Goal: Task Accomplishment & Management: Use online tool/utility

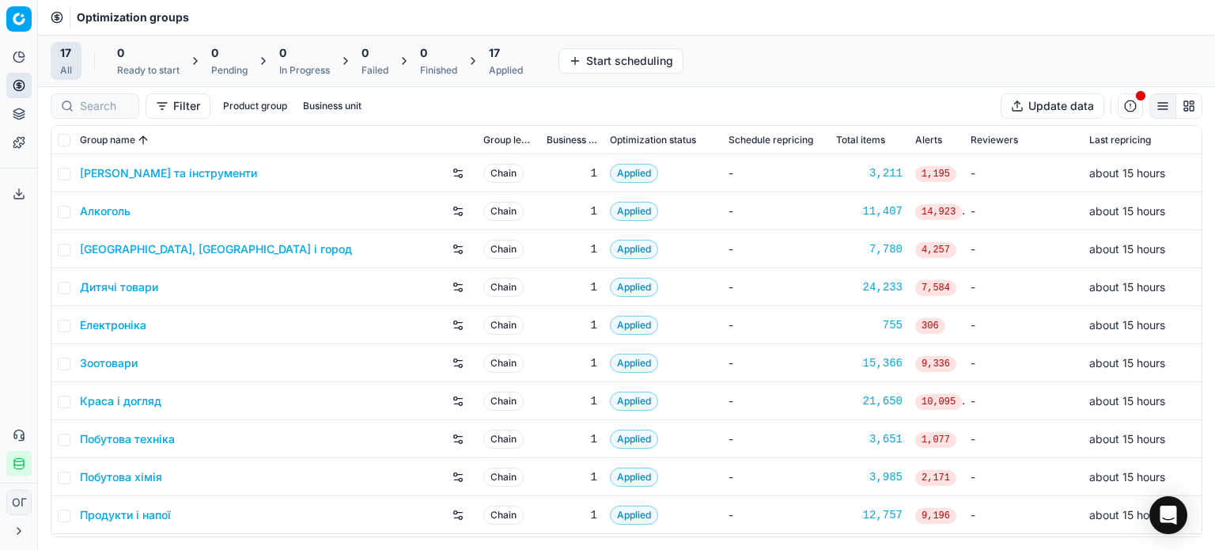
click at [25, 115] on button "Product portfolio" at bounding box center [18, 113] width 25 height 25
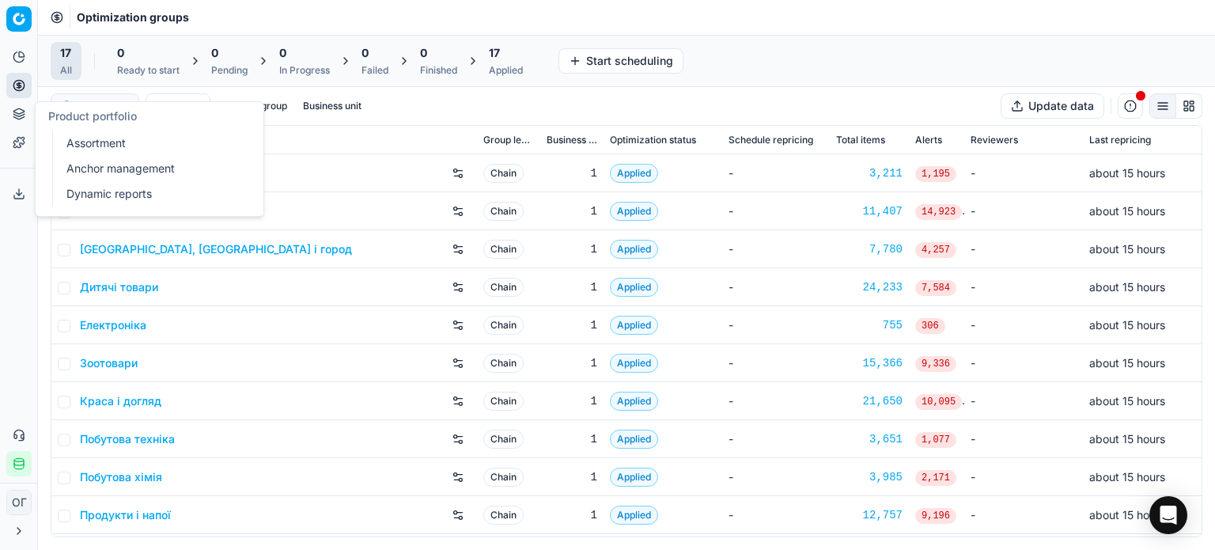
click at [157, 136] on link "Assortment" at bounding box center [152, 143] width 184 height 22
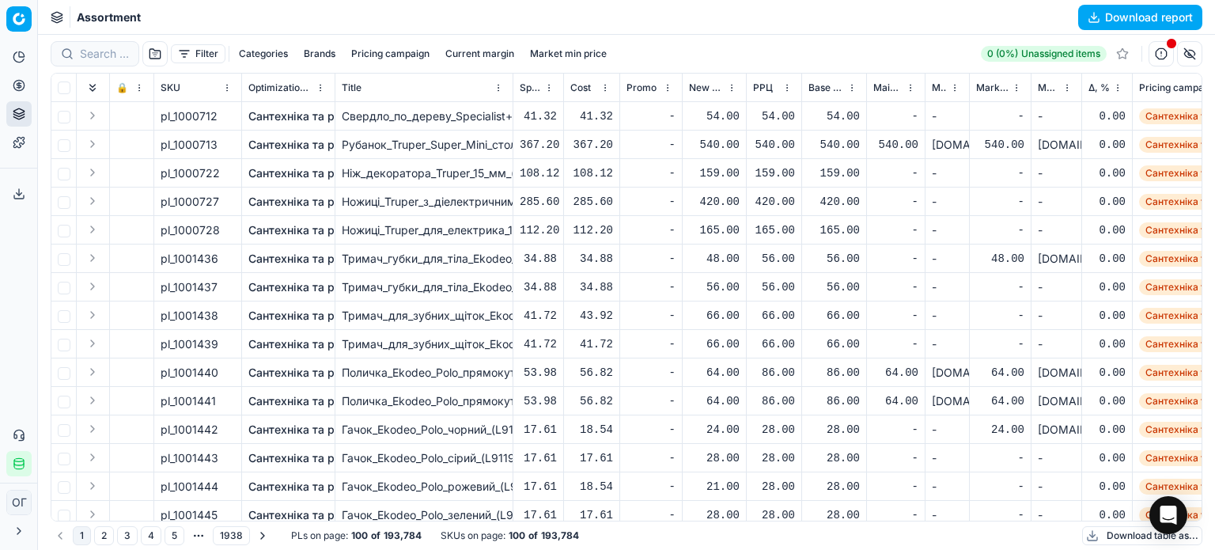
click at [183, 55] on button "Filter" at bounding box center [198, 53] width 55 height 19
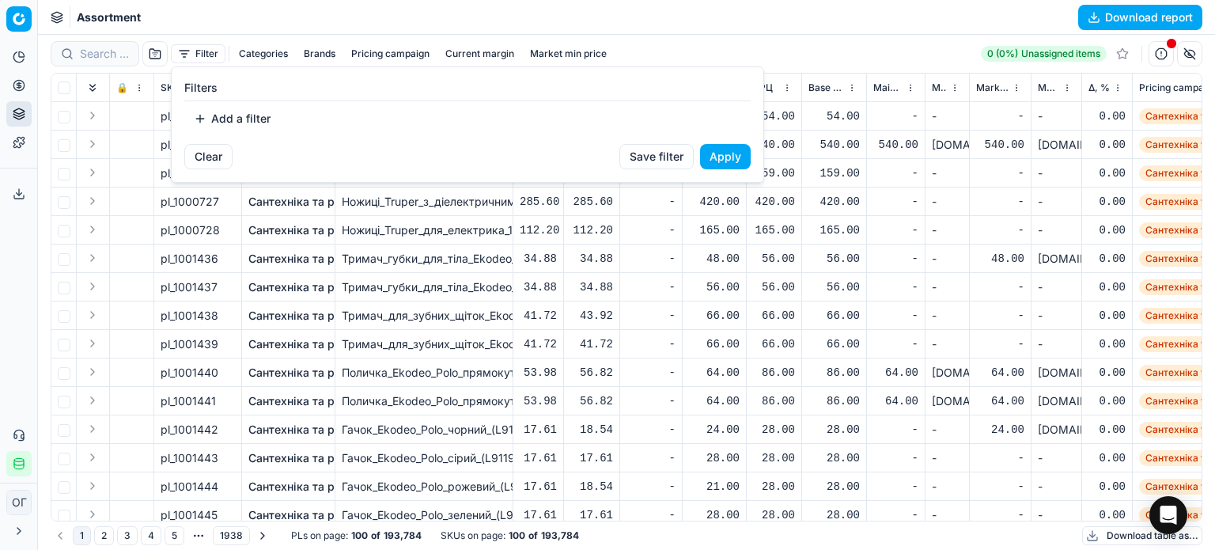
click at [225, 108] on button "Add a filter" at bounding box center [232, 118] width 96 height 25
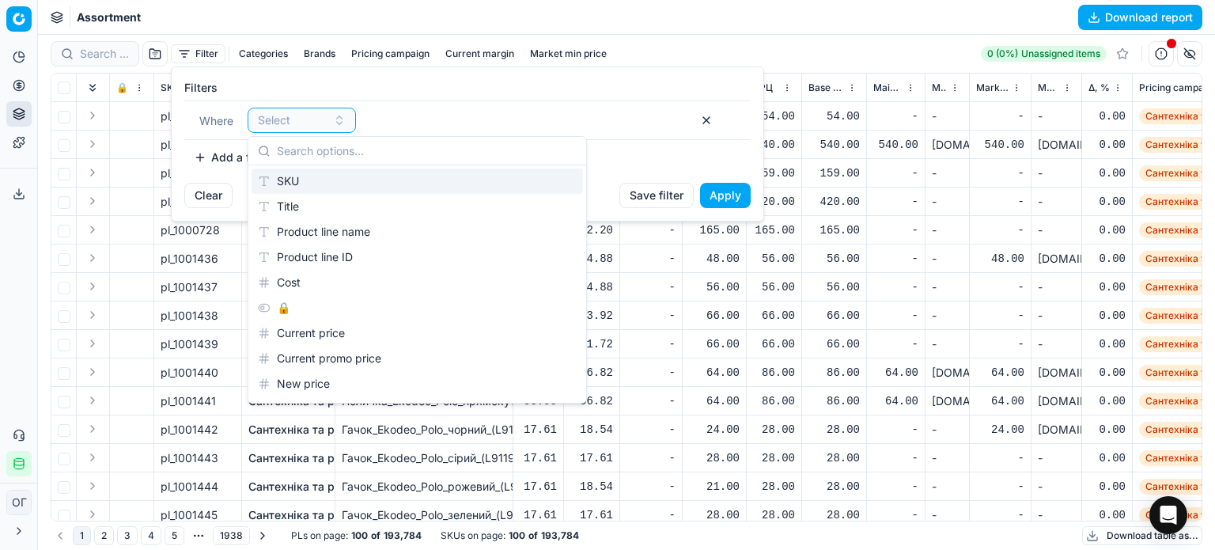
click at [357, 175] on div "SKU" at bounding box center [416, 180] width 331 height 25
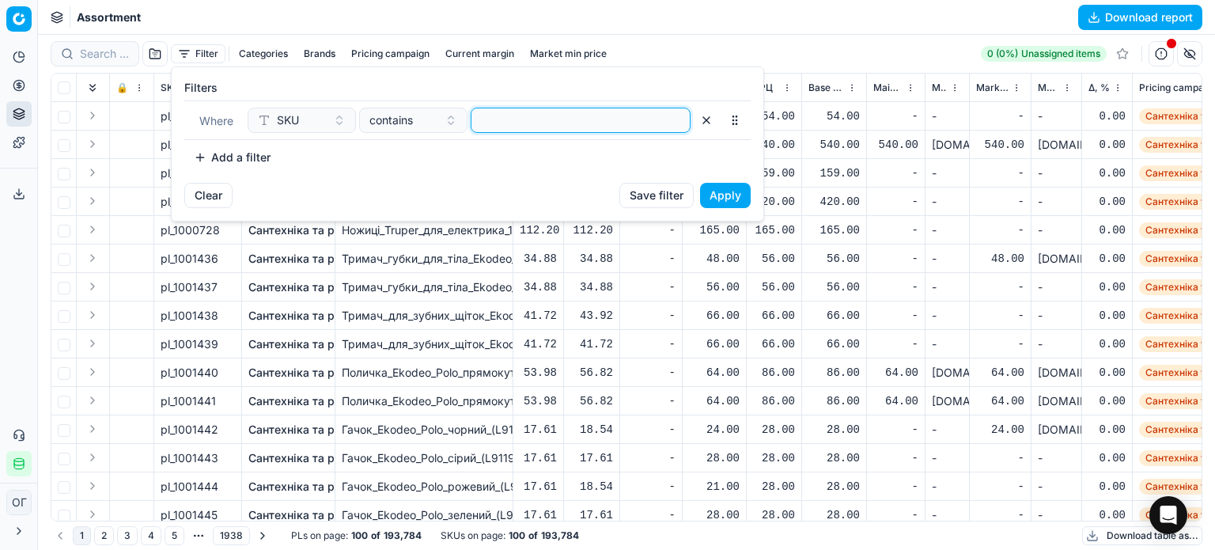
click at [593, 112] on input at bounding box center [581, 120] width 206 height 24
click at [717, 195] on button "Apply" at bounding box center [725, 195] width 51 height 25
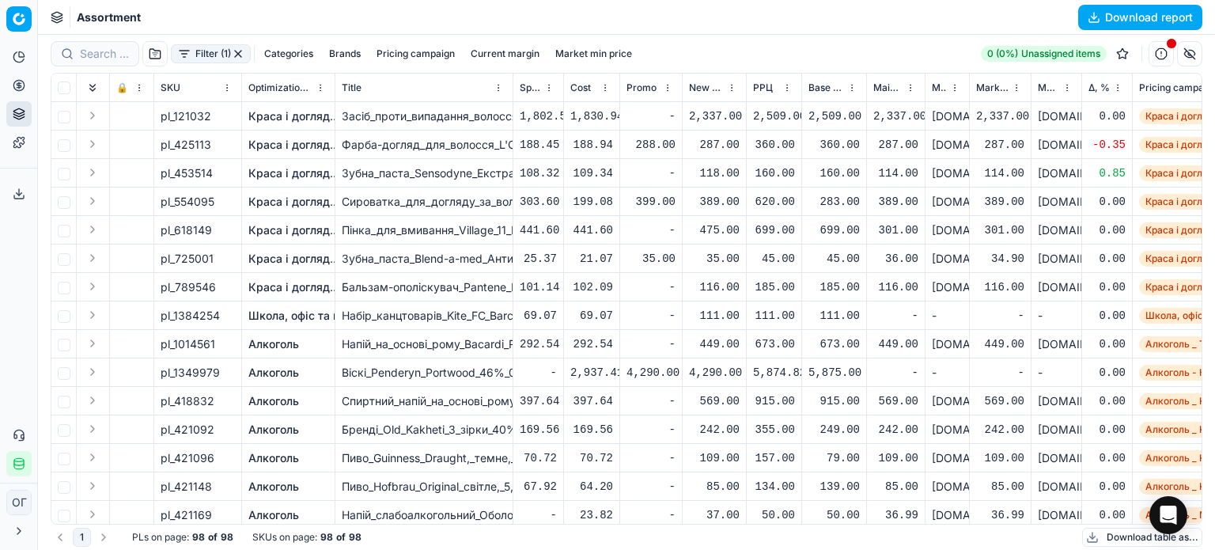
click at [1119, 537] on button "Download table as..." at bounding box center [1142, 536] width 120 height 19
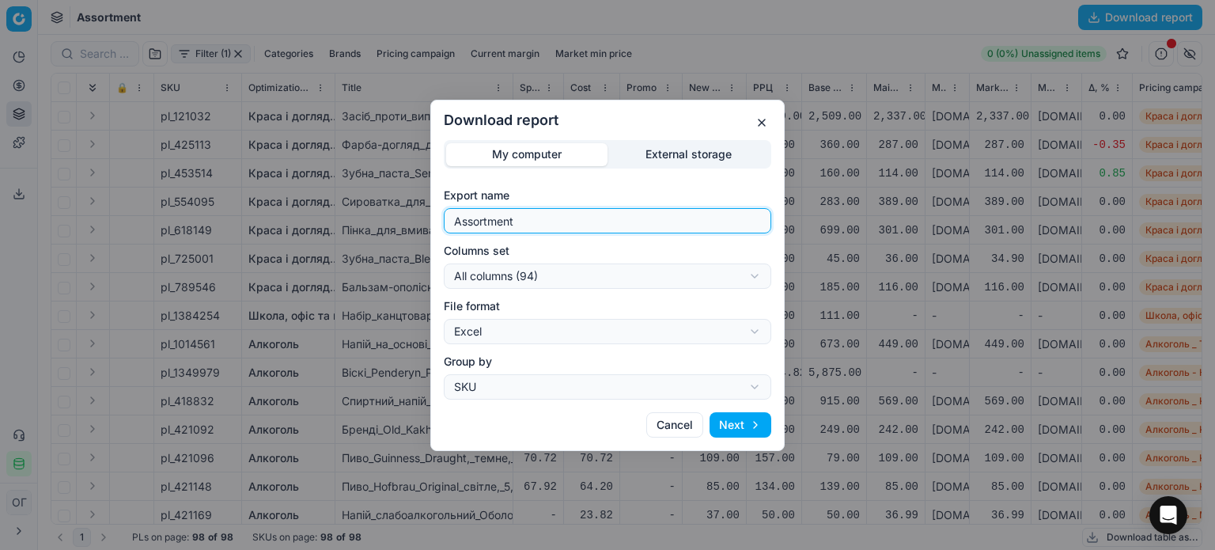
click at [622, 217] on input "Assortment" at bounding box center [607, 221] width 313 height 24
type input "Assortment уцінка"
click at [635, 270] on div "Download report My computer External storage Export name Assortment уцінка Colu…" at bounding box center [607, 275] width 1215 height 550
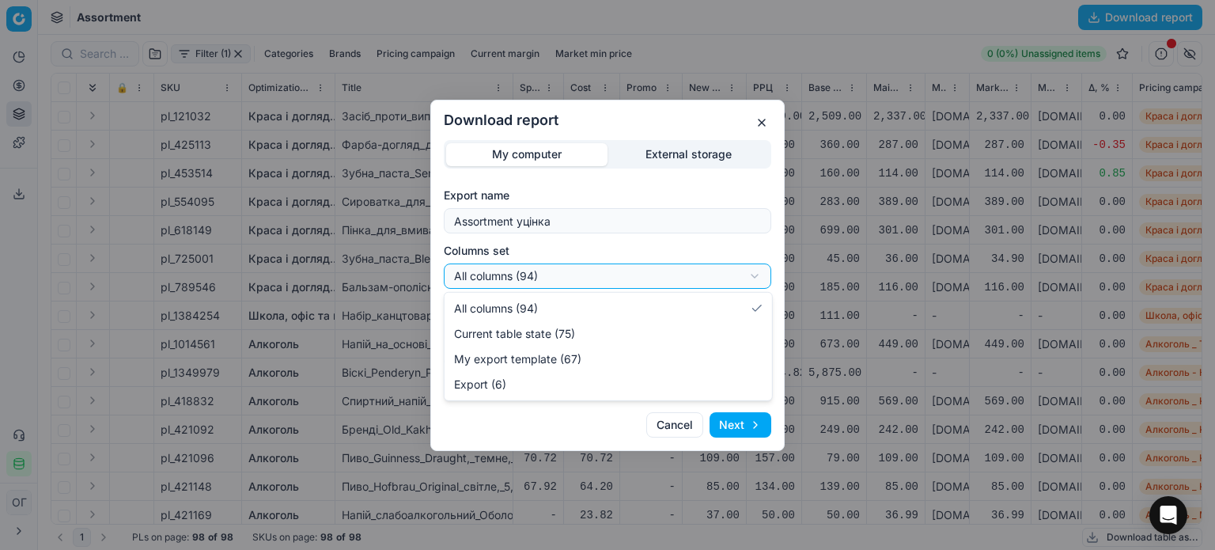
select select "table"
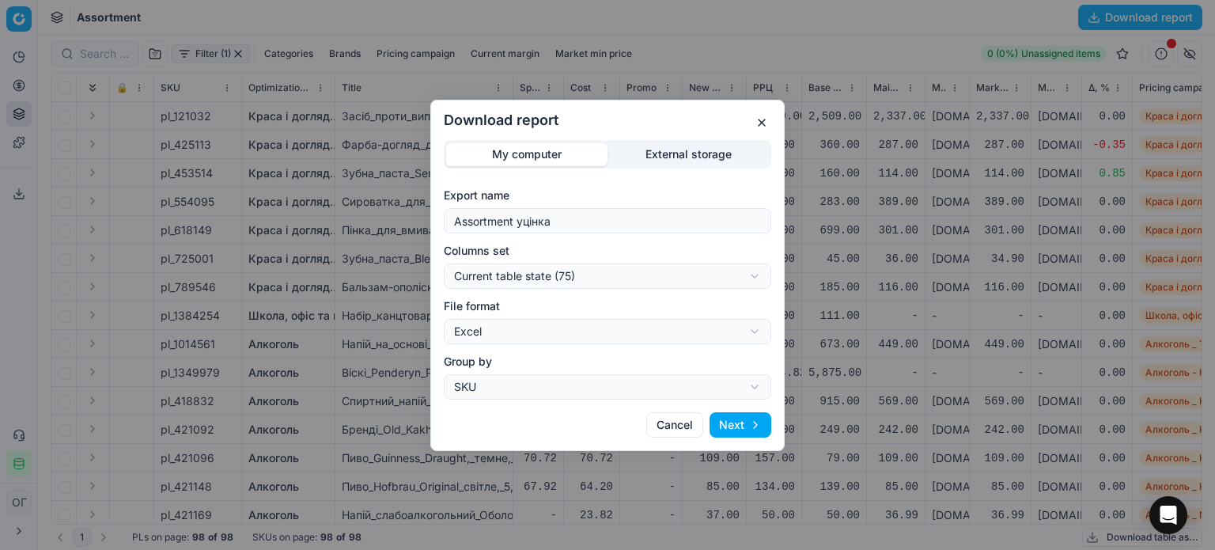
click at [730, 412] on button "Next" at bounding box center [740, 424] width 62 height 25
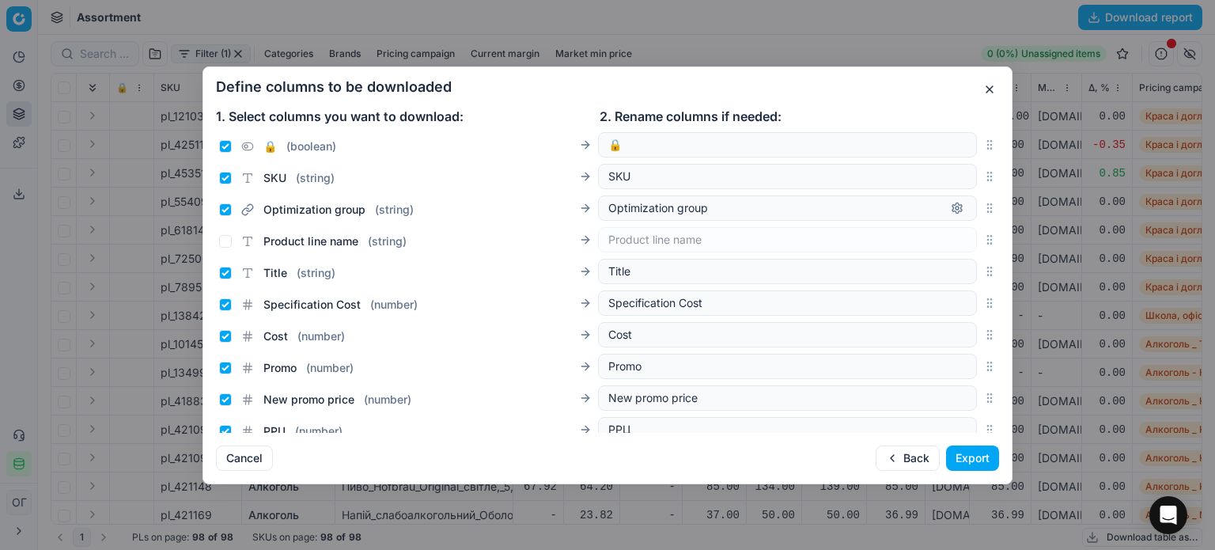
click at [977, 458] on button "Export" at bounding box center [972, 457] width 53 height 25
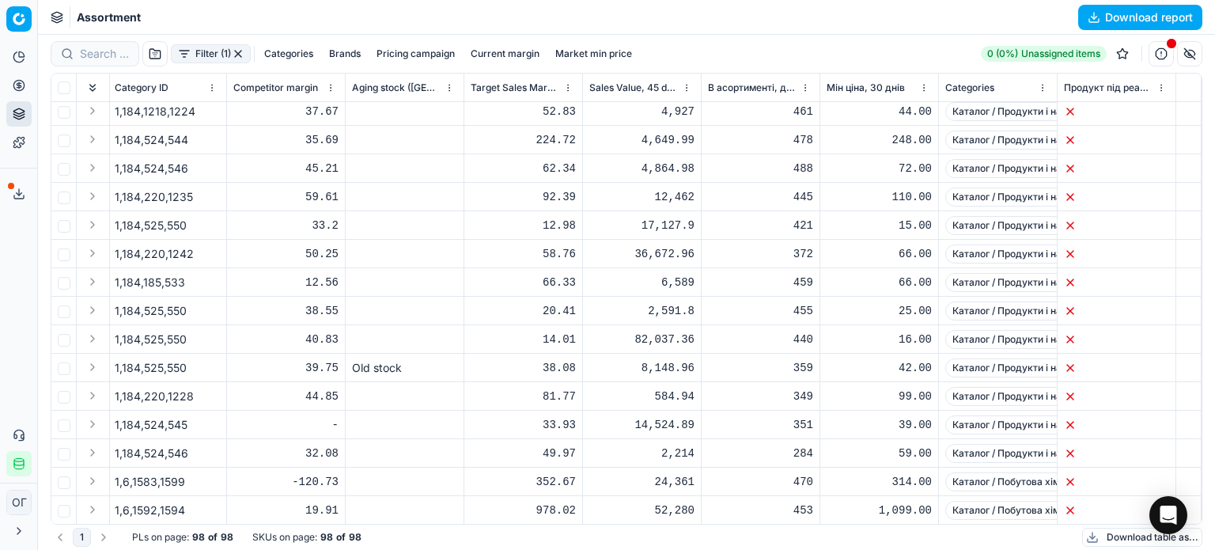
scroll to position [2380, 7487]
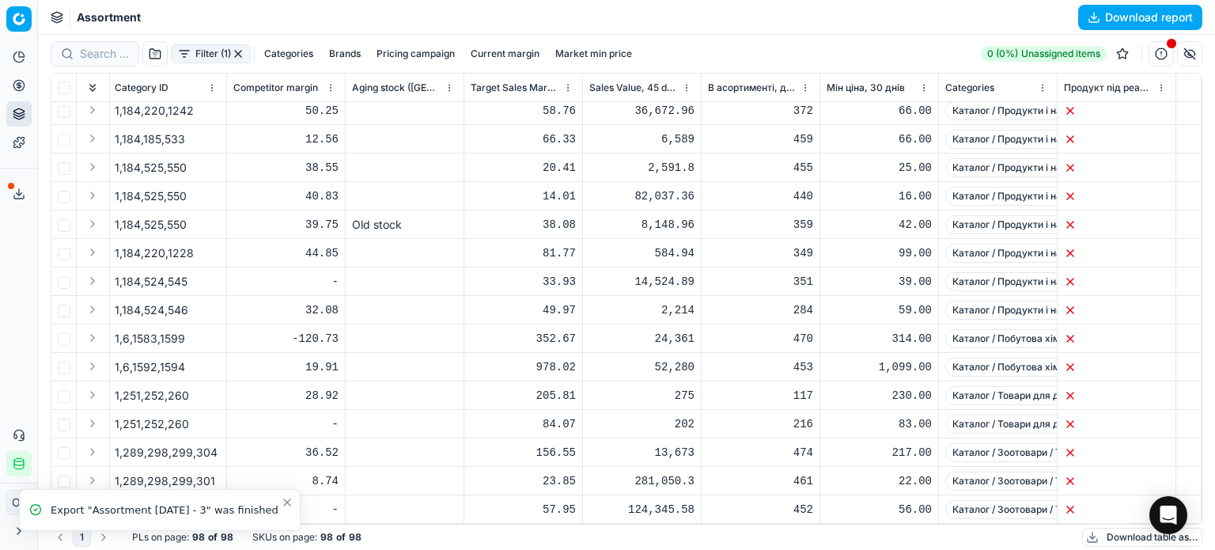
drag, startPoint x: 240, startPoint y: 53, endPoint x: 234, endPoint y: 34, distance: 20.0
click at [240, 52] on button "button" at bounding box center [238, 53] width 13 height 13
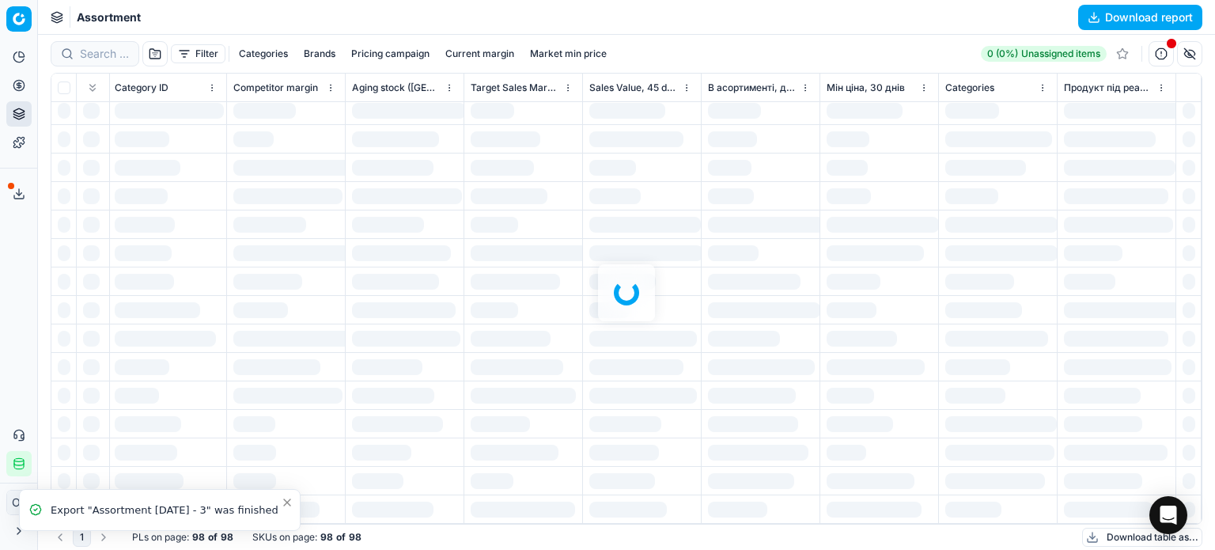
click at [18, 187] on icon at bounding box center [19, 193] width 13 height 13
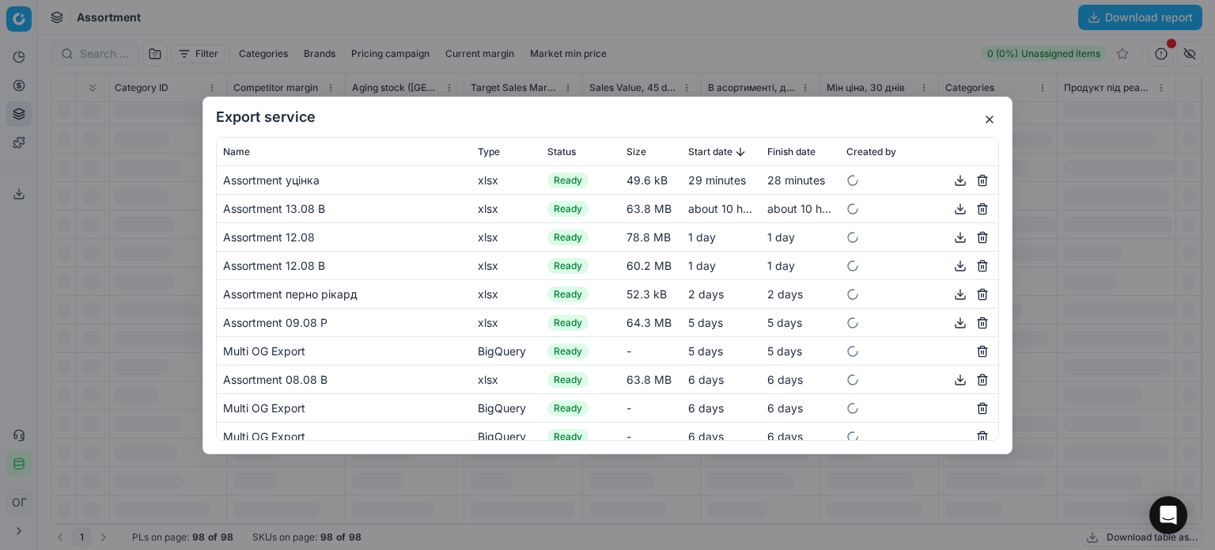
drag, startPoint x: 944, startPoint y: 179, endPoint x: 962, endPoint y: 128, distance: 53.5
click at [951, 179] on button "button" at bounding box center [960, 179] width 19 height 19
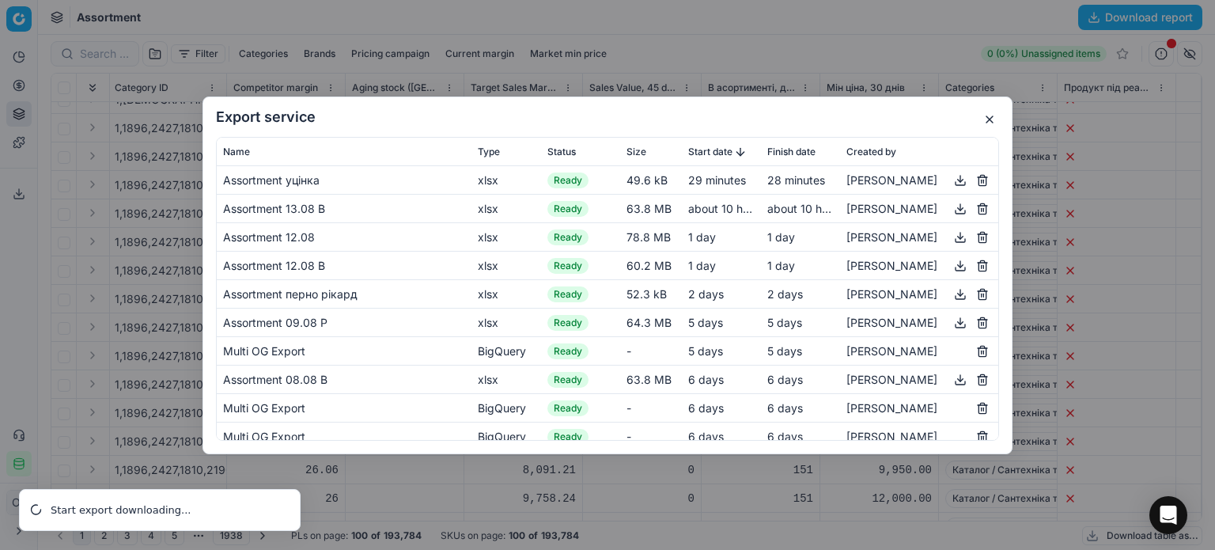
click at [985, 121] on button "button" at bounding box center [989, 119] width 19 height 19
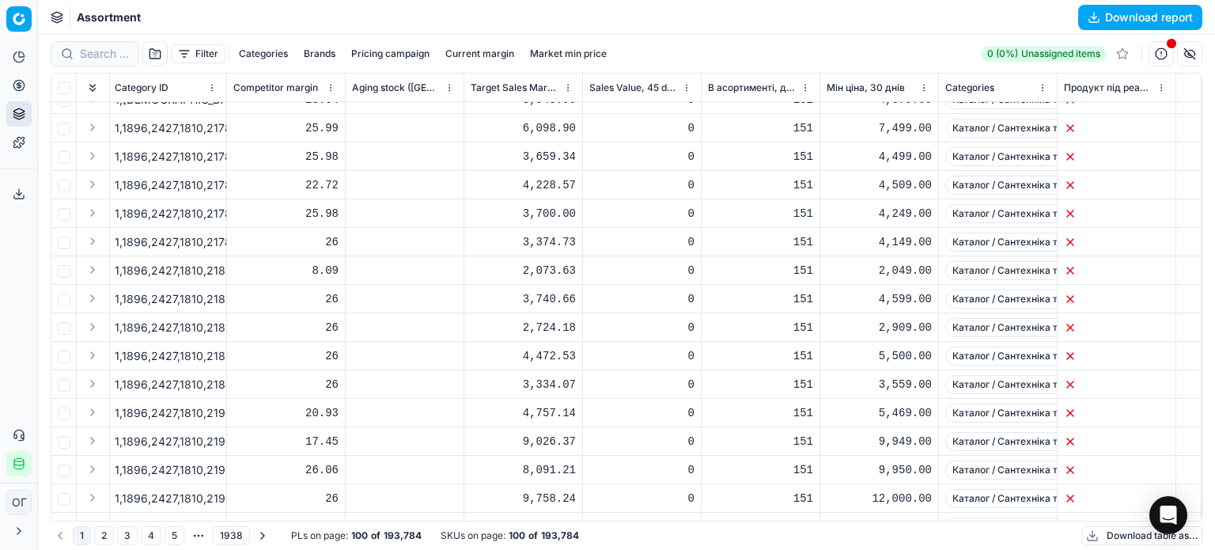
click at [206, 48] on button "Filter" at bounding box center [198, 53] width 55 height 19
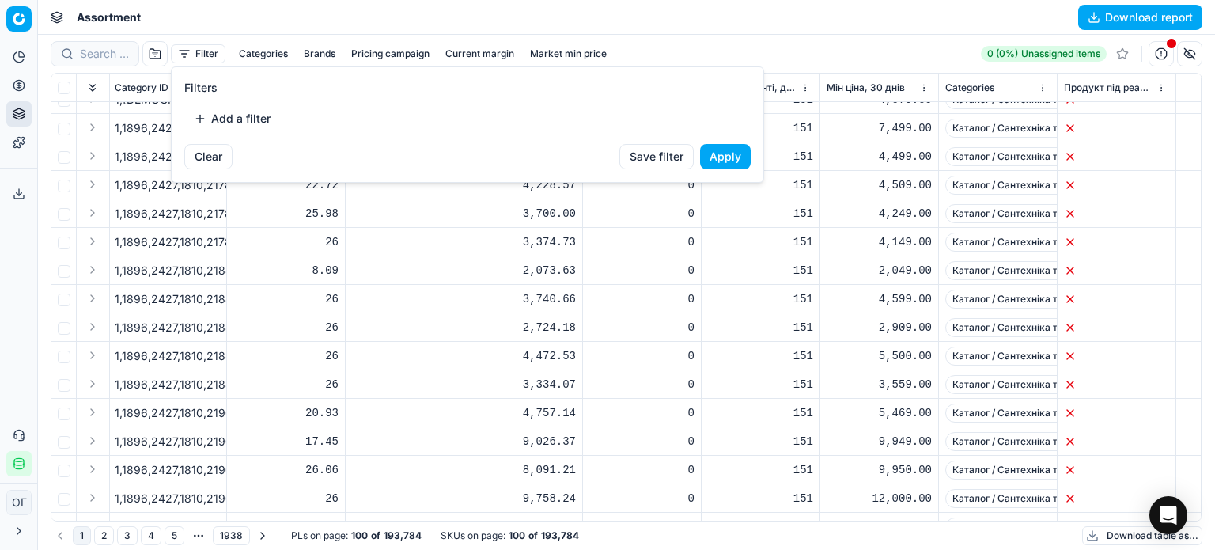
click at [253, 114] on button "Add a filter" at bounding box center [232, 118] width 96 height 25
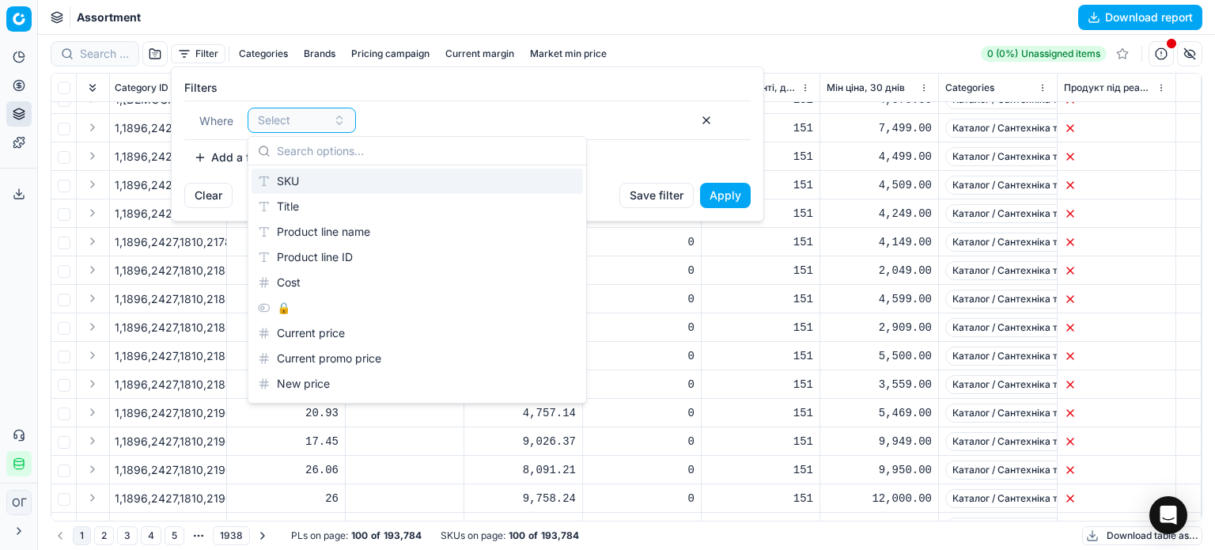
click at [291, 174] on div "SKU" at bounding box center [416, 180] width 331 height 25
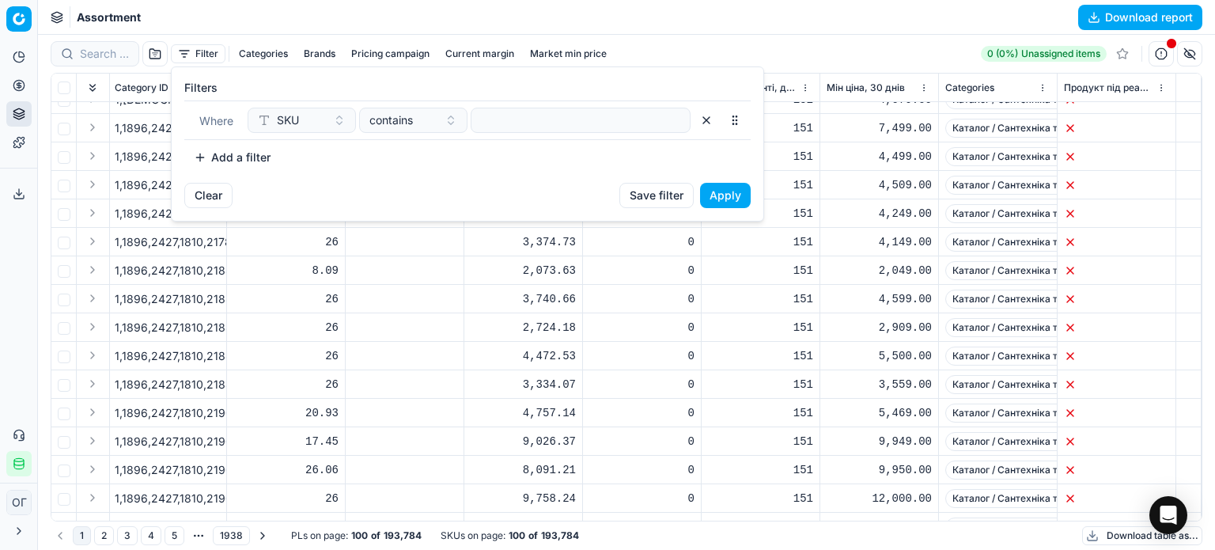
click at [475, 129] on div at bounding box center [581, 120] width 220 height 25
click at [490, 123] on input at bounding box center [581, 120] width 206 height 24
paste input "417334,693318,206388,666659"
type input "417334,693318,206388,666659"
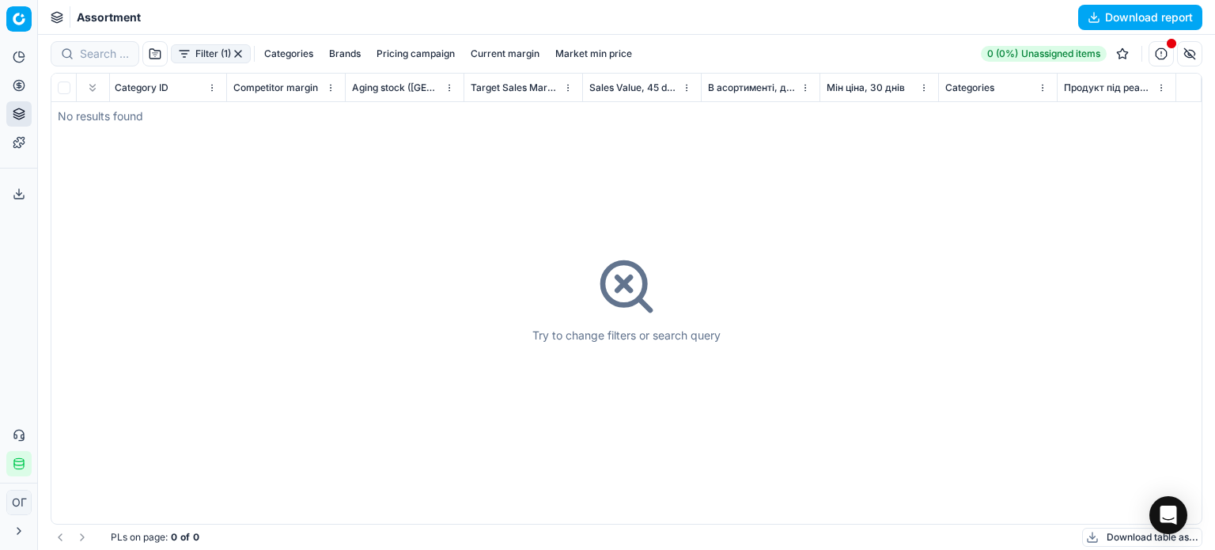
scroll to position [0, 7475]
click at [206, 55] on button "Filter (1)" at bounding box center [211, 53] width 80 height 19
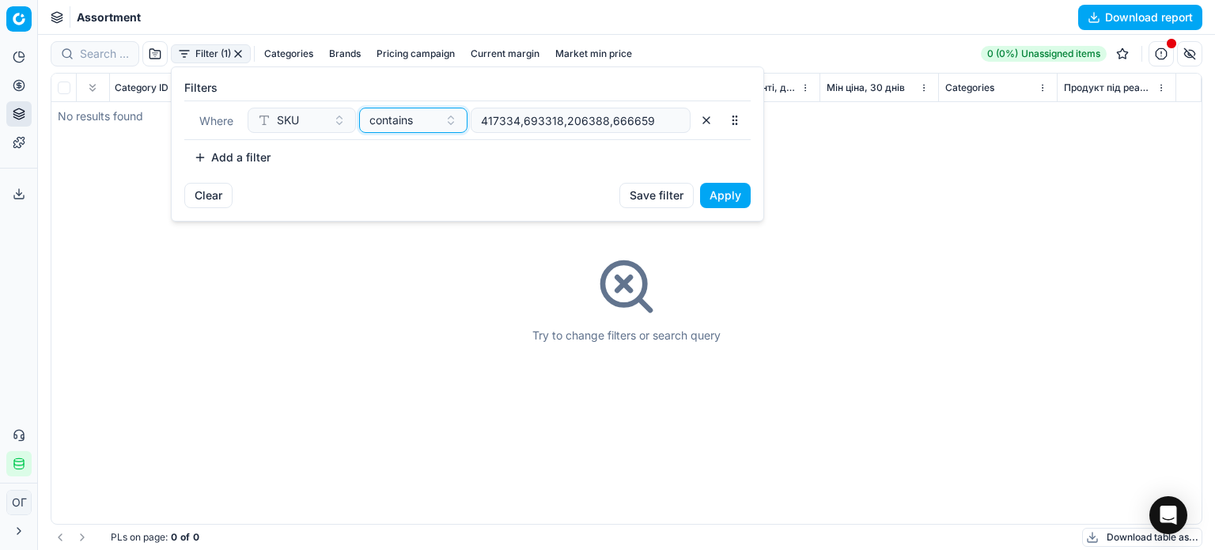
click at [380, 124] on span "contains" at bounding box center [390, 120] width 43 height 16
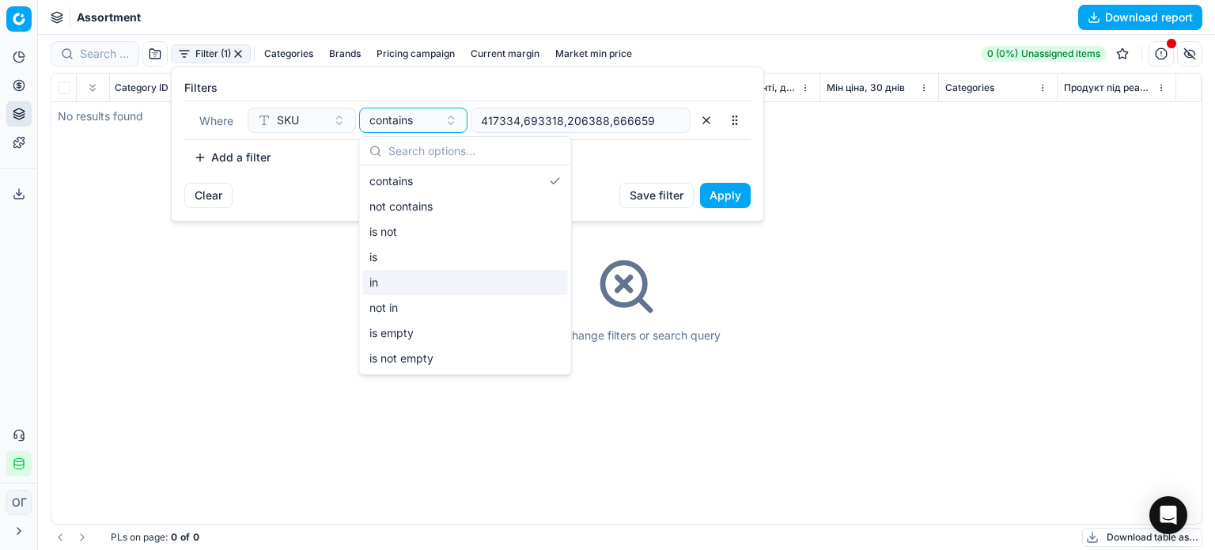
click at [411, 279] on div "in" at bounding box center [465, 282] width 205 height 25
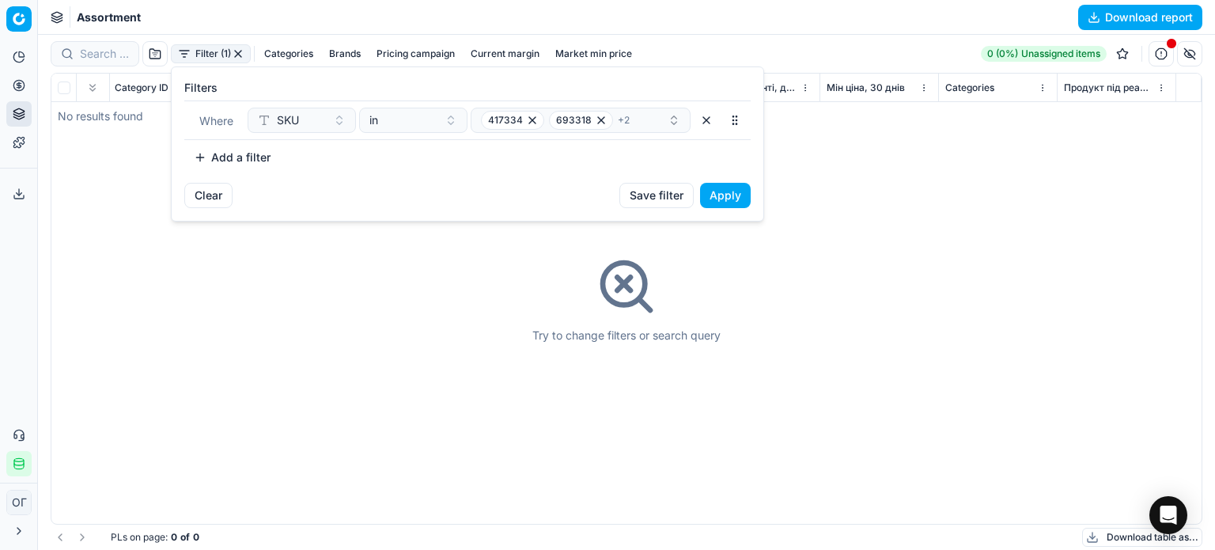
click at [711, 193] on button "Apply" at bounding box center [725, 195] width 51 height 25
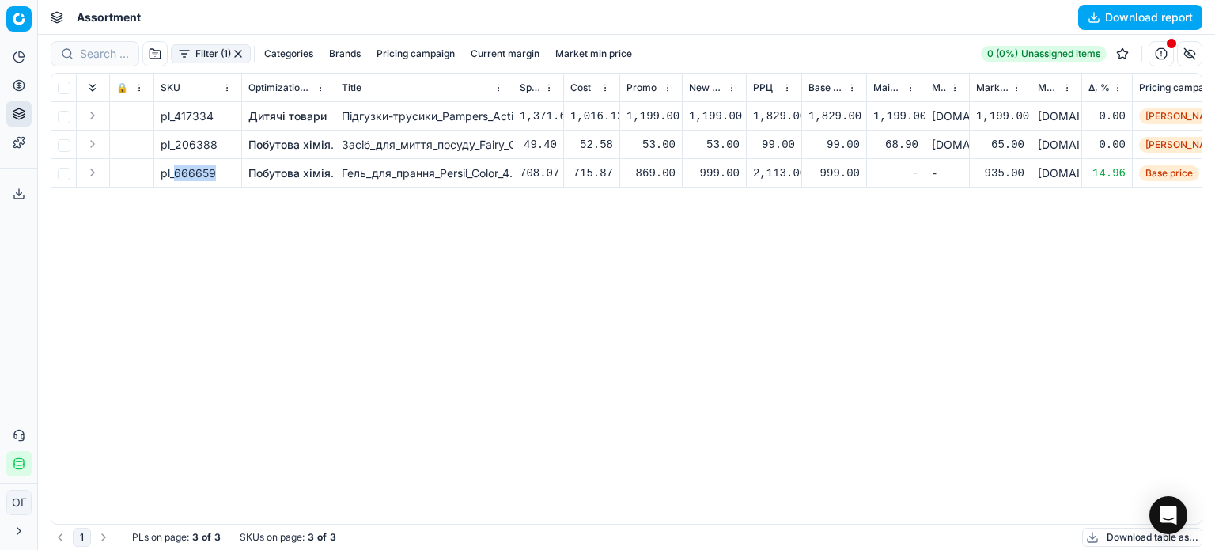
drag, startPoint x: 214, startPoint y: 172, endPoint x: 174, endPoint y: 173, distance: 39.6
click at [174, 173] on span "pl_666659" at bounding box center [188, 173] width 55 height 16
copy span "666659"
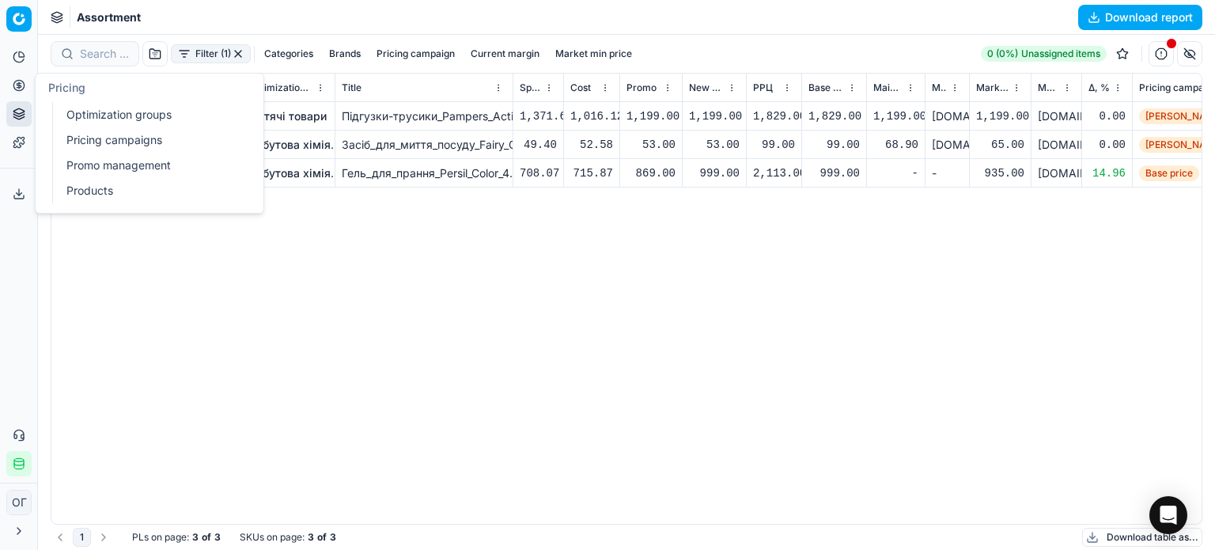
click at [21, 89] on circle at bounding box center [18, 85] width 10 height 10
click at [149, 107] on link "Optimization groups" at bounding box center [152, 115] width 184 height 22
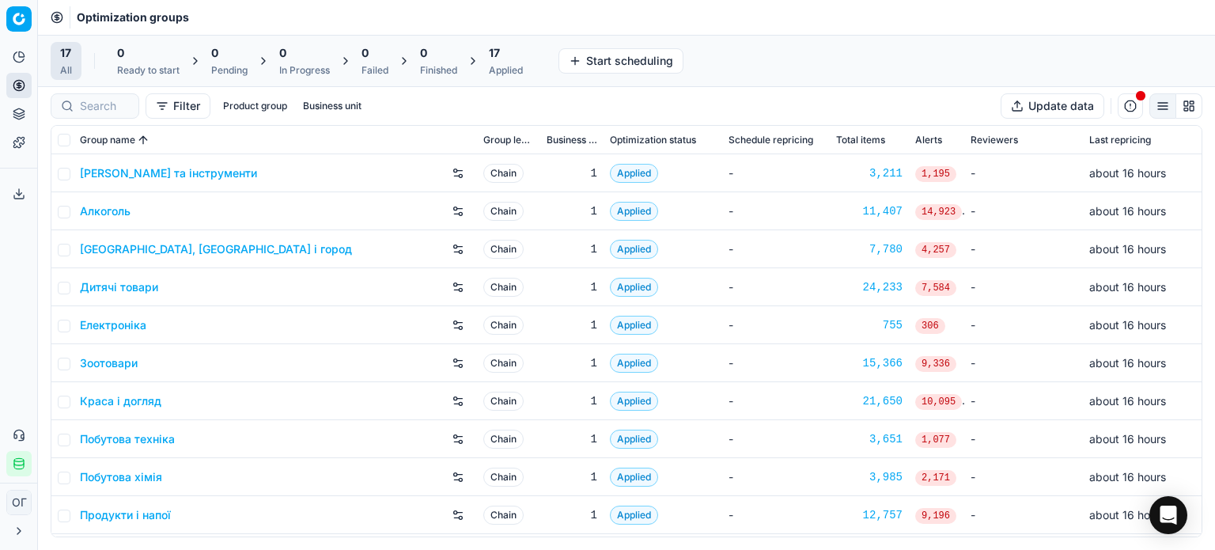
click at [506, 59] on div "17" at bounding box center [506, 53] width 34 height 16
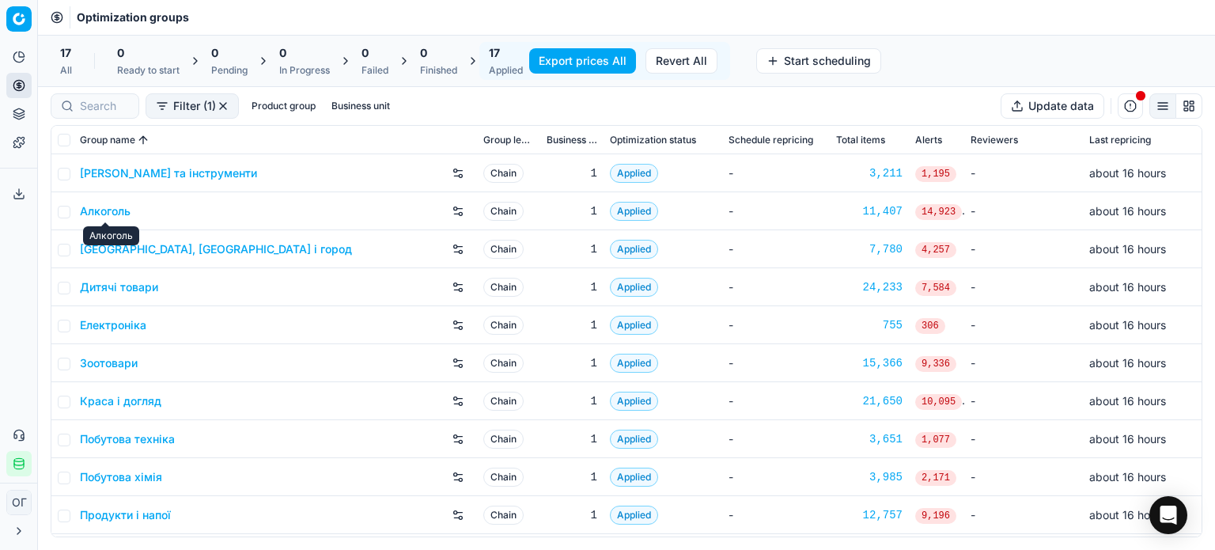
click at [127, 210] on link "Алкоголь" at bounding box center [105, 211] width 51 height 16
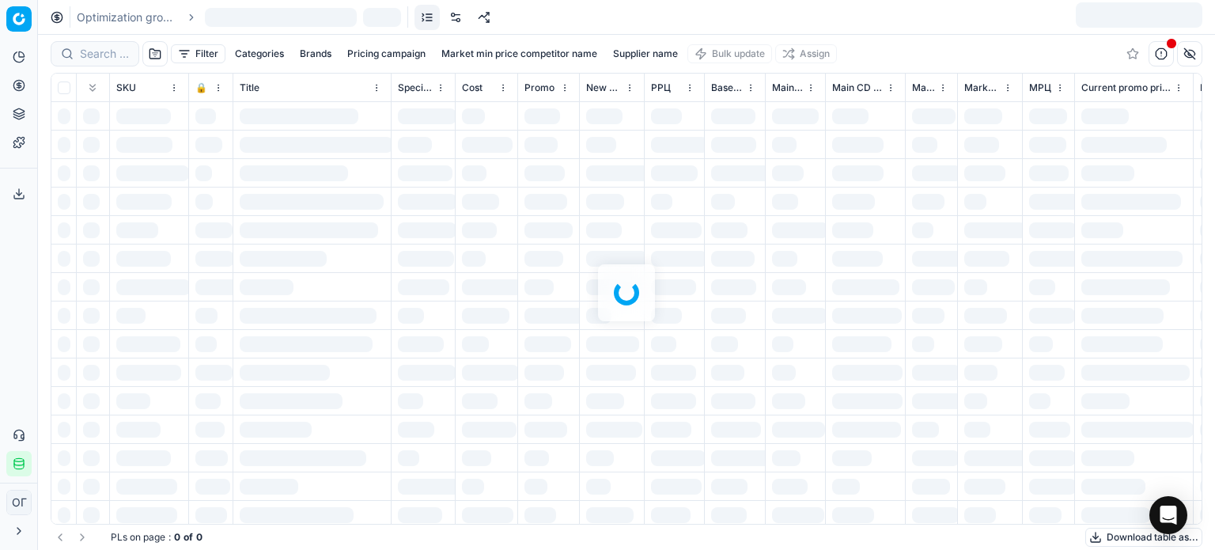
click at [448, 20] on div "Optimization groups" at bounding box center [626, 17] width 1177 height 35
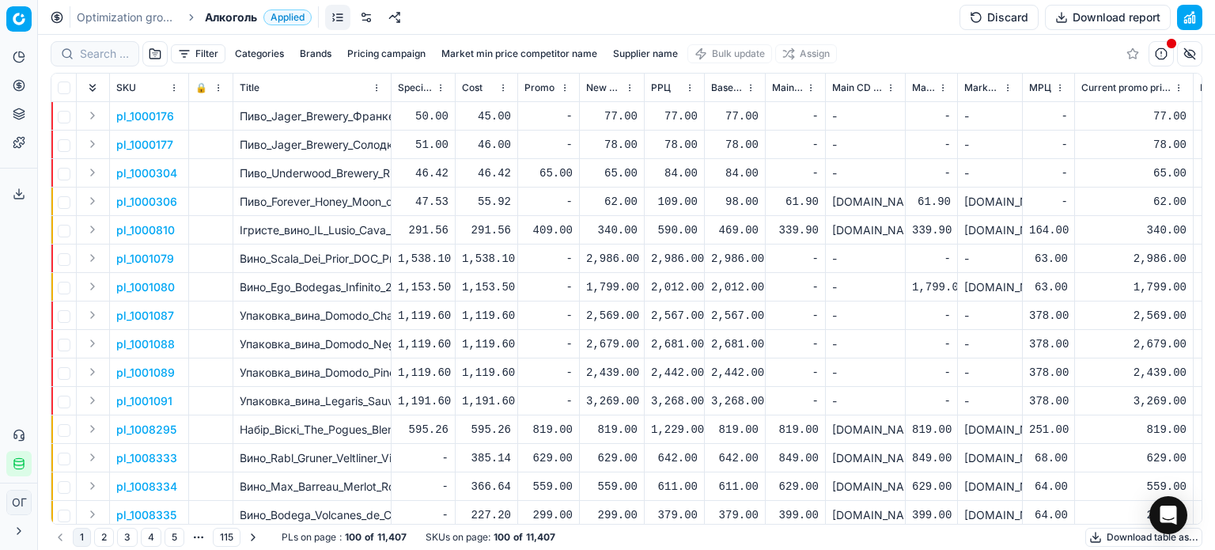
click at [361, 18] on link at bounding box center [366, 17] width 25 height 25
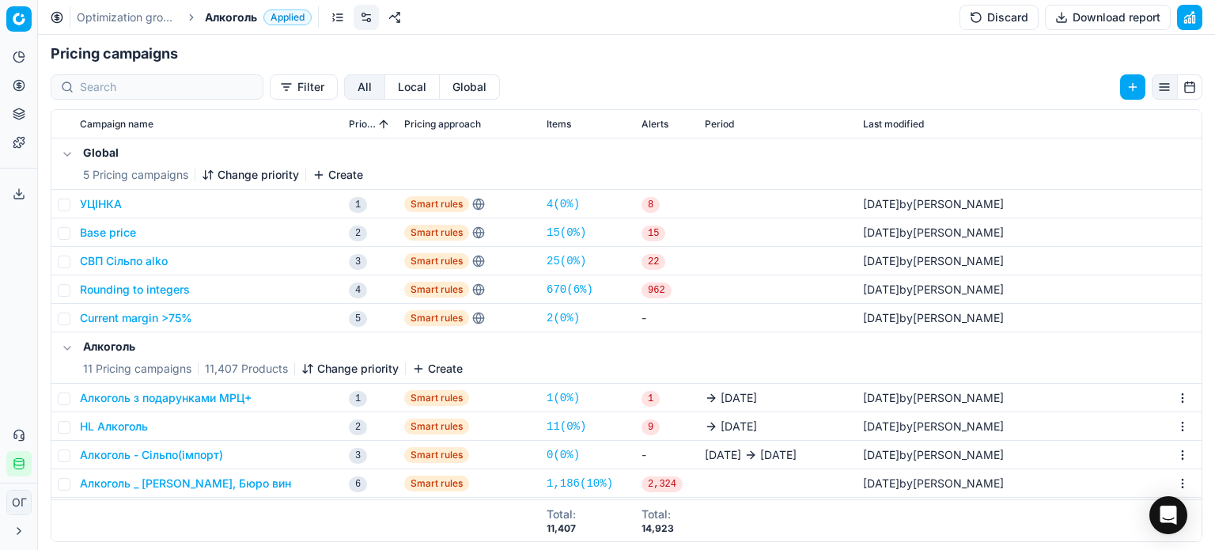
scroll to position [285, 0]
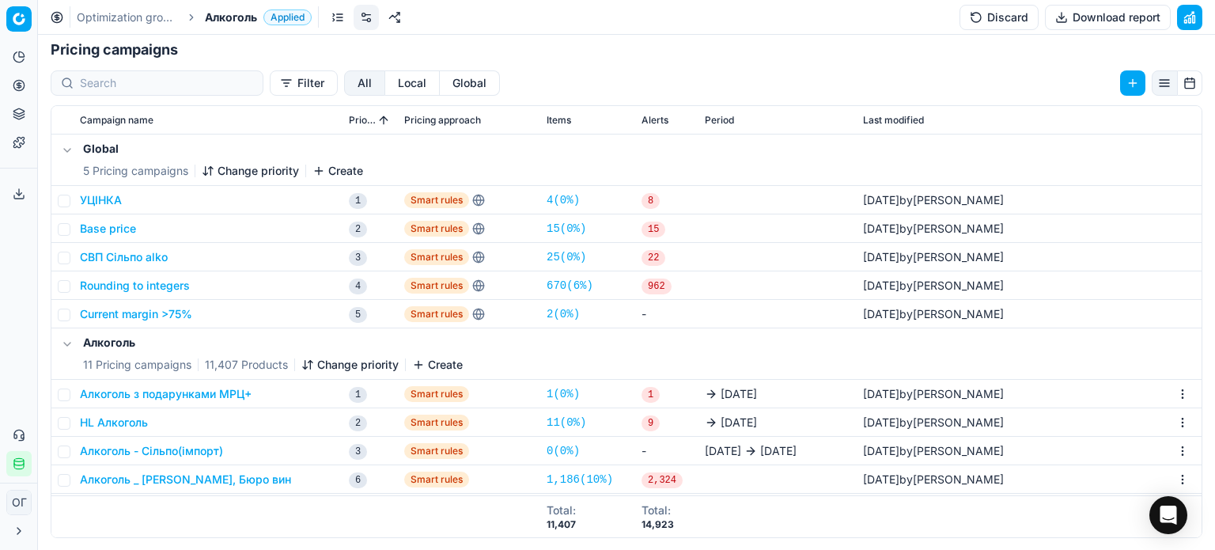
click at [235, 394] on button "Алкоголь з подарунками МРЦ+" at bounding box center [166, 394] width 172 height 16
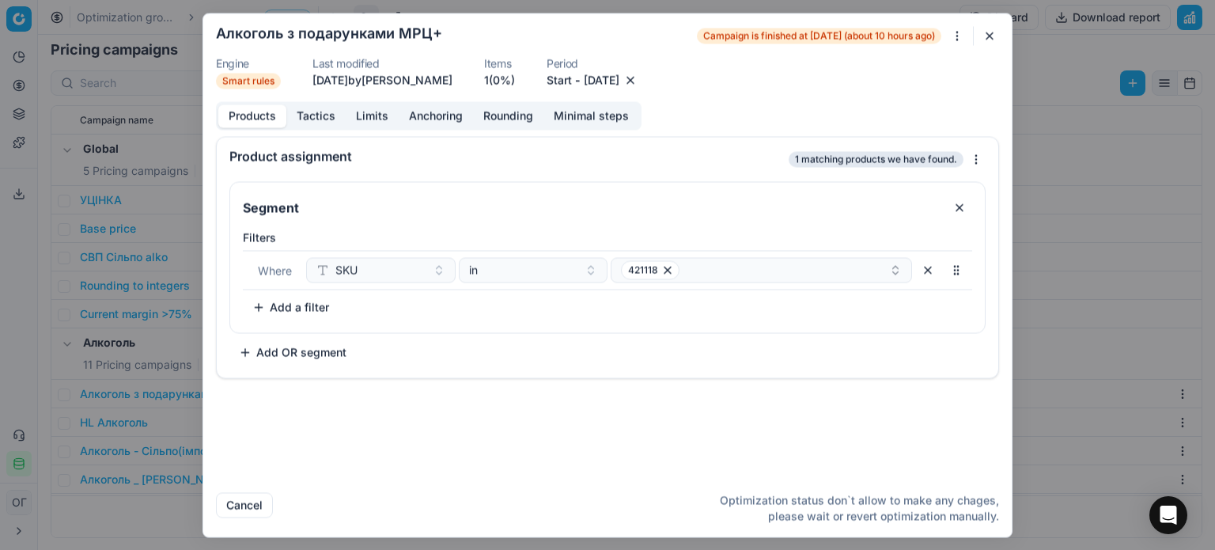
click at [986, 36] on button "button" at bounding box center [989, 35] width 19 height 19
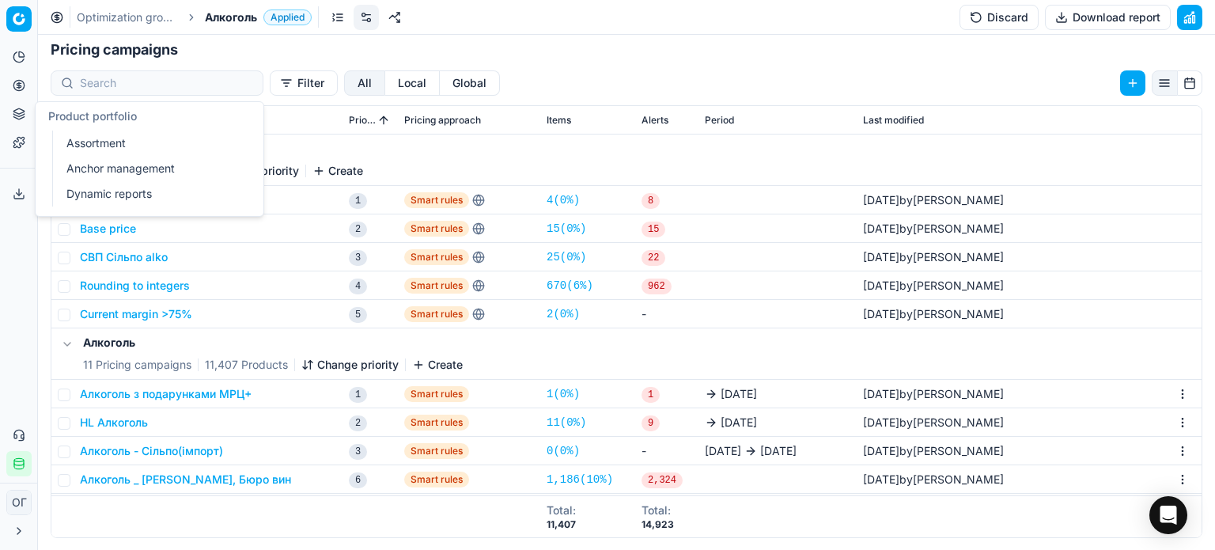
click at [26, 114] on button "Product portfolio" at bounding box center [18, 113] width 25 height 25
click at [81, 135] on link "Assortment" at bounding box center [152, 143] width 184 height 22
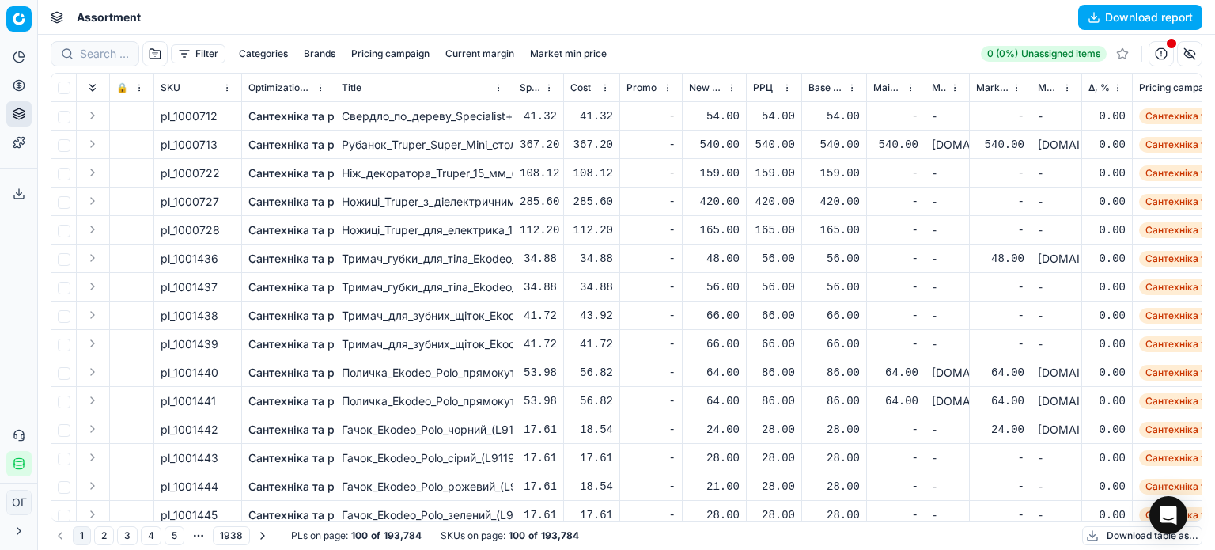
click at [195, 53] on button "Filter" at bounding box center [198, 53] width 55 height 19
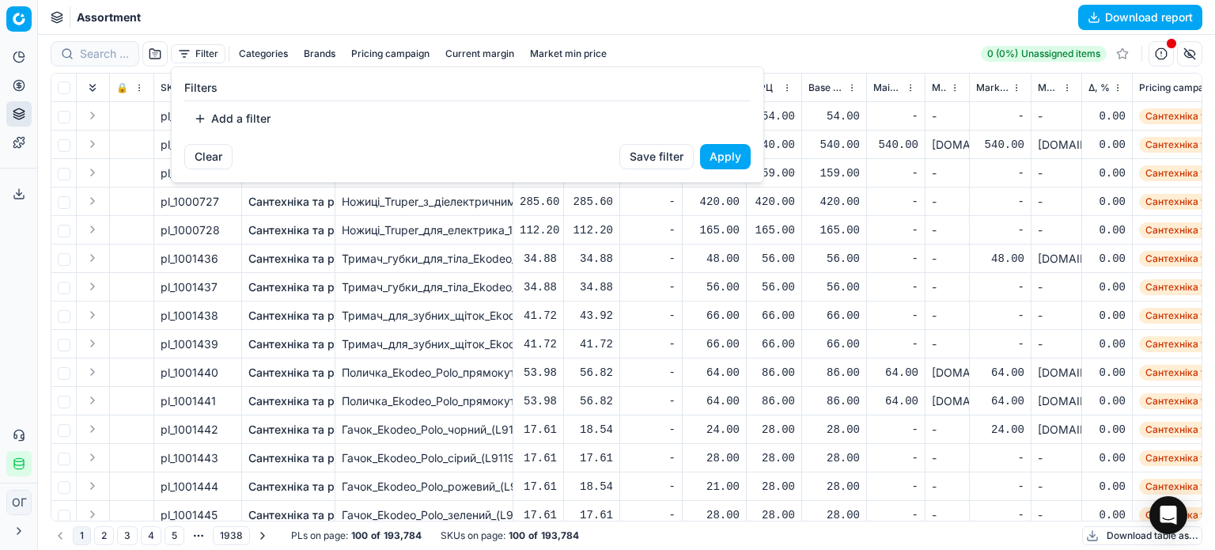
click at [237, 115] on button "Add a filter" at bounding box center [232, 118] width 96 height 25
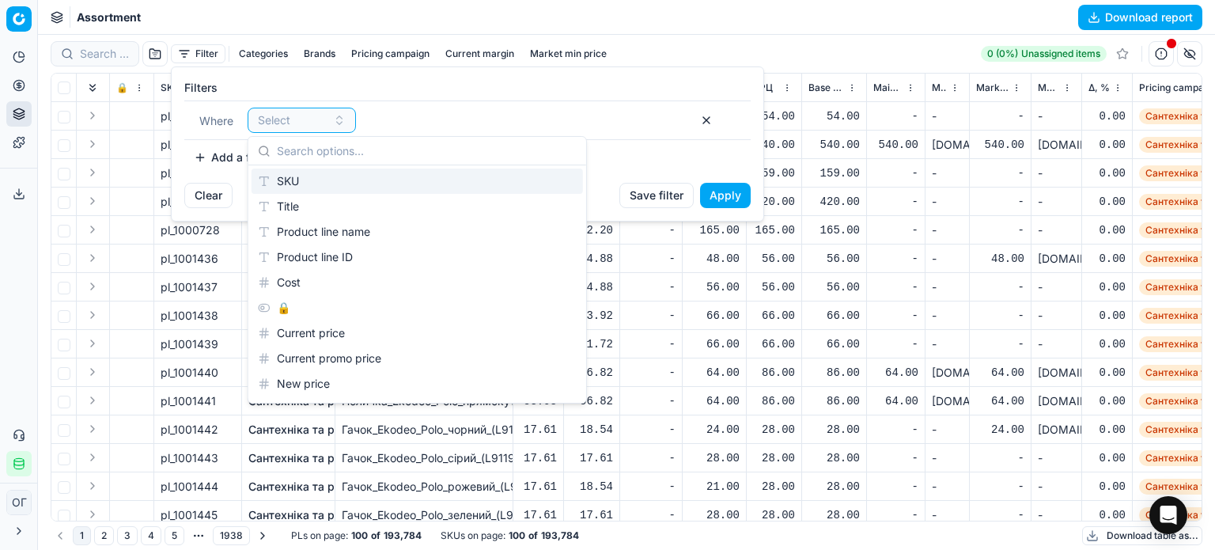
click at [304, 183] on div "SKU" at bounding box center [416, 180] width 331 height 25
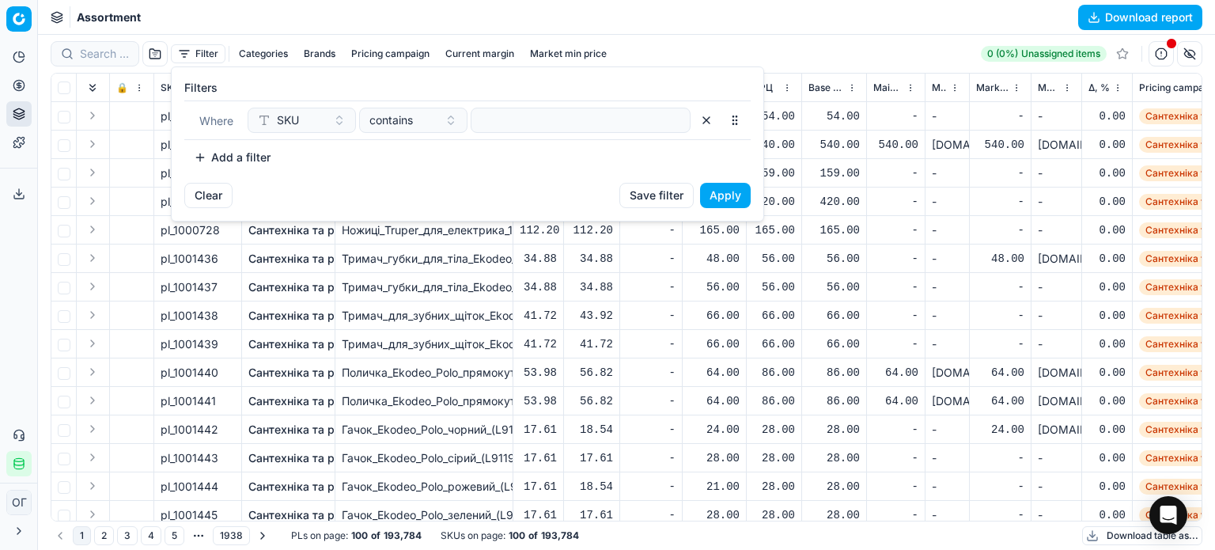
click at [535, 134] on div "Where SKU contains" at bounding box center [467, 120] width 566 height 40
click at [531, 124] on input at bounding box center [581, 120] width 206 height 24
click at [731, 195] on button "Apply" at bounding box center [725, 195] width 51 height 25
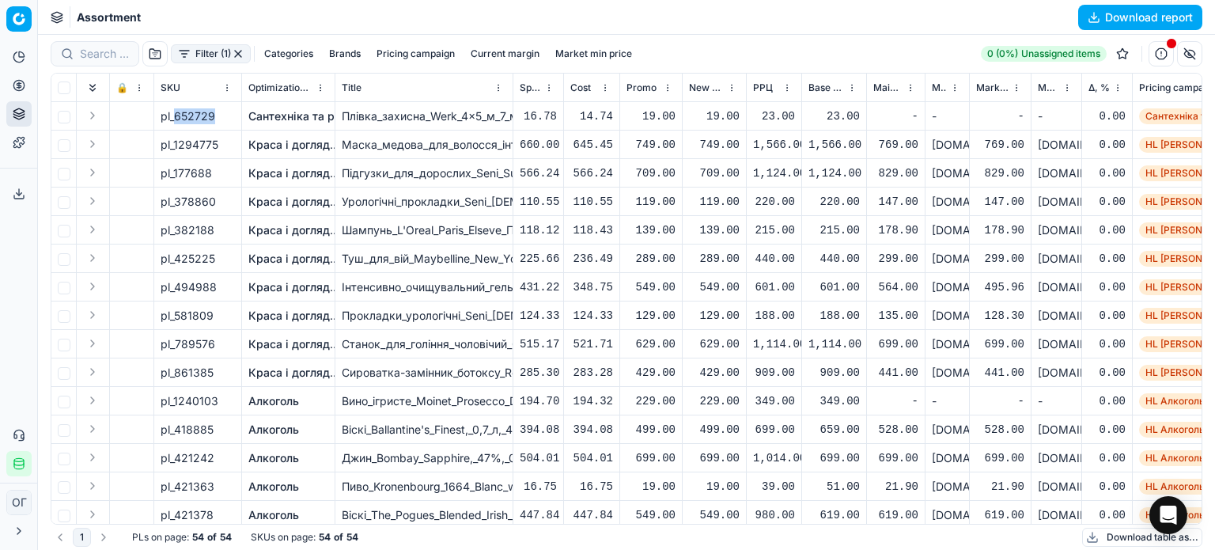
drag, startPoint x: 214, startPoint y: 115, endPoint x: 176, endPoint y: 116, distance: 37.2
click at [176, 116] on span "pl_652729" at bounding box center [188, 116] width 55 height 16
copy span "652729"
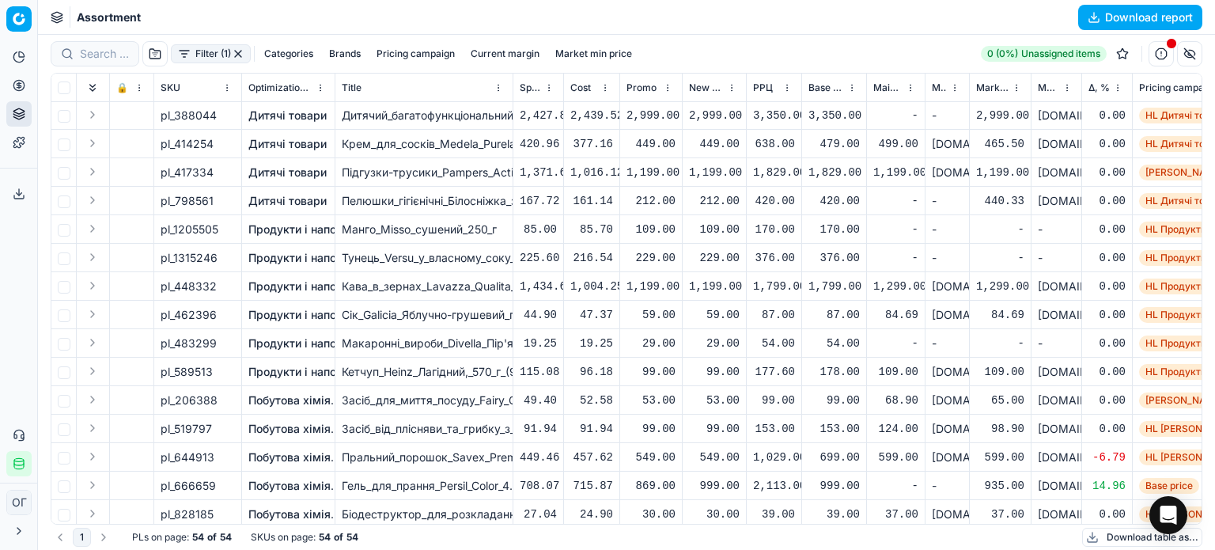
scroll to position [1048, 0]
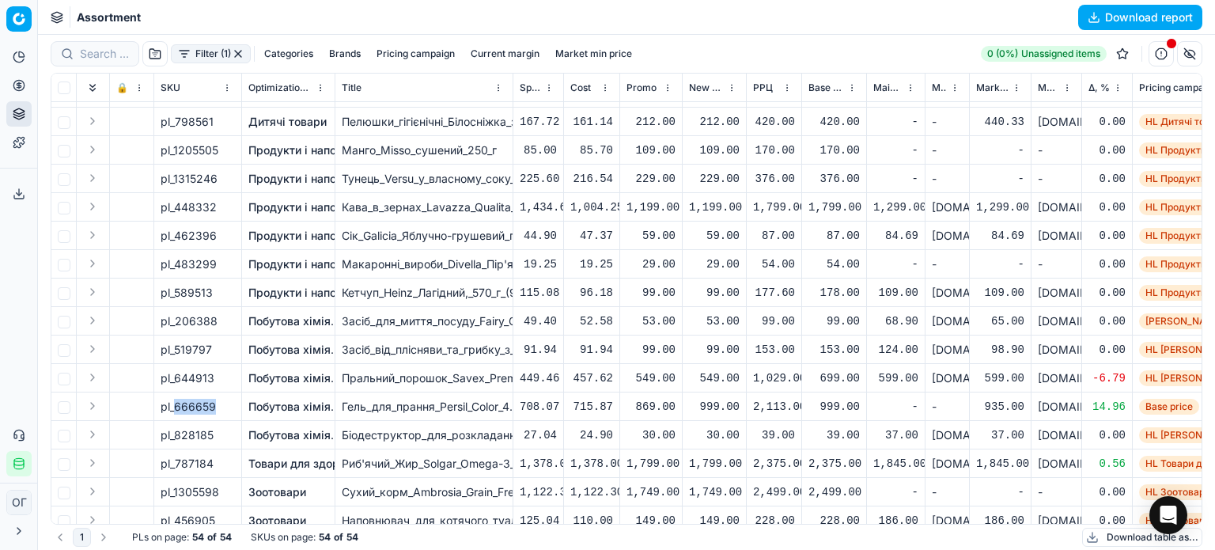
drag, startPoint x: 216, startPoint y: 404, endPoint x: 176, endPoint y: 406, distance: 40.4
click at [176, 406] on div "pl_666659" at bounding box center [198, 407] width 74 height 16
copy span "666659"
click at [240, 53] on button "button" at bounding box center [238, 53] width 13 height 13
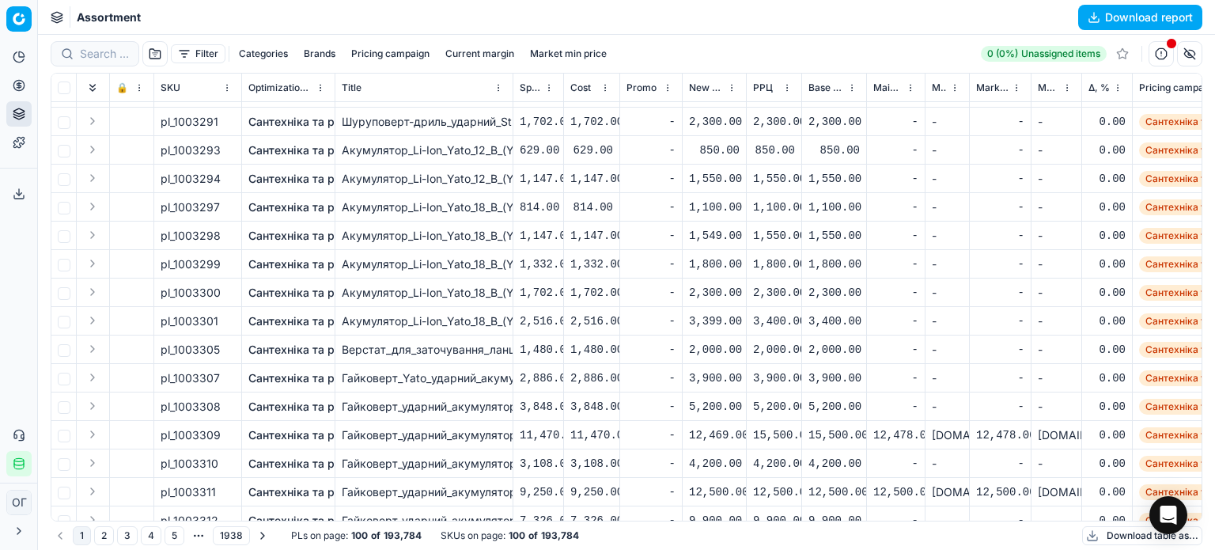
click at [220, 12] on div "Assortment Download report" at bounding box center [626, 17] width 1177 height 35
click at [187, 60] on button "Filter" at bounding box center [198, 53] width 55 height 19
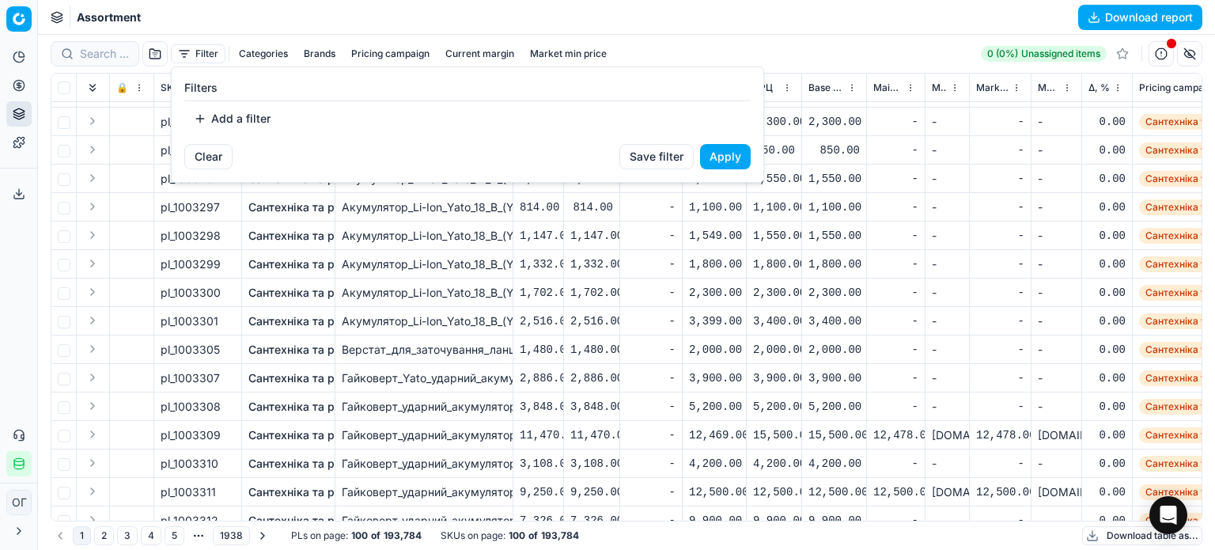
click at [231, 121] on button "Add a filter" at bounding box center [232, 118] width 96 height 25
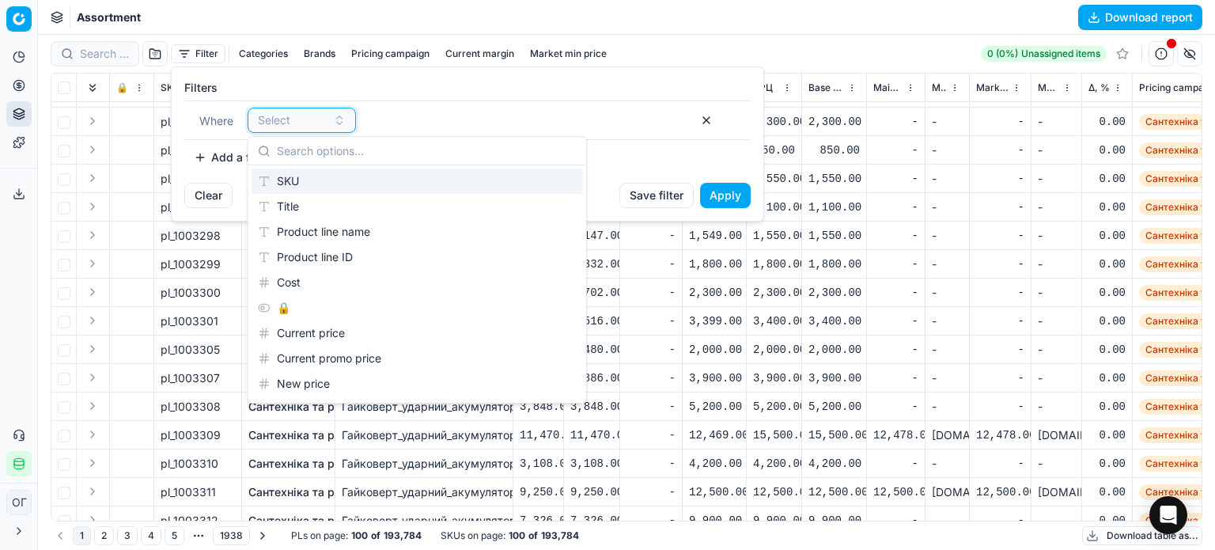
click at [301, 119] on div "Select" at bounding box center [292, 120] width 69 height 16
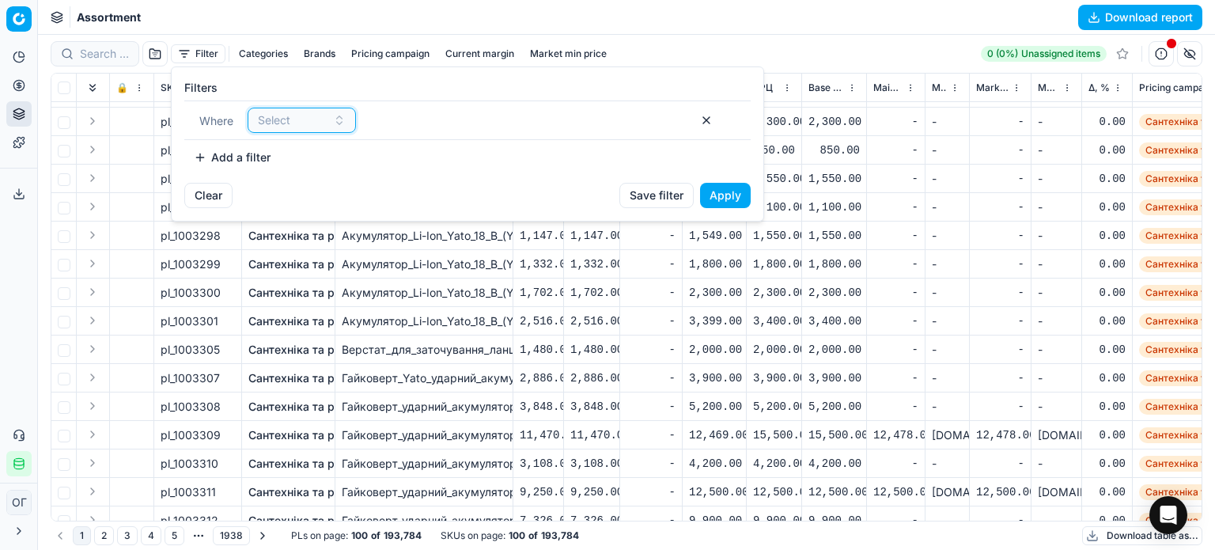
click at [304, 118] on div "Select" at bounding box center [292, 120] width 69 height 16
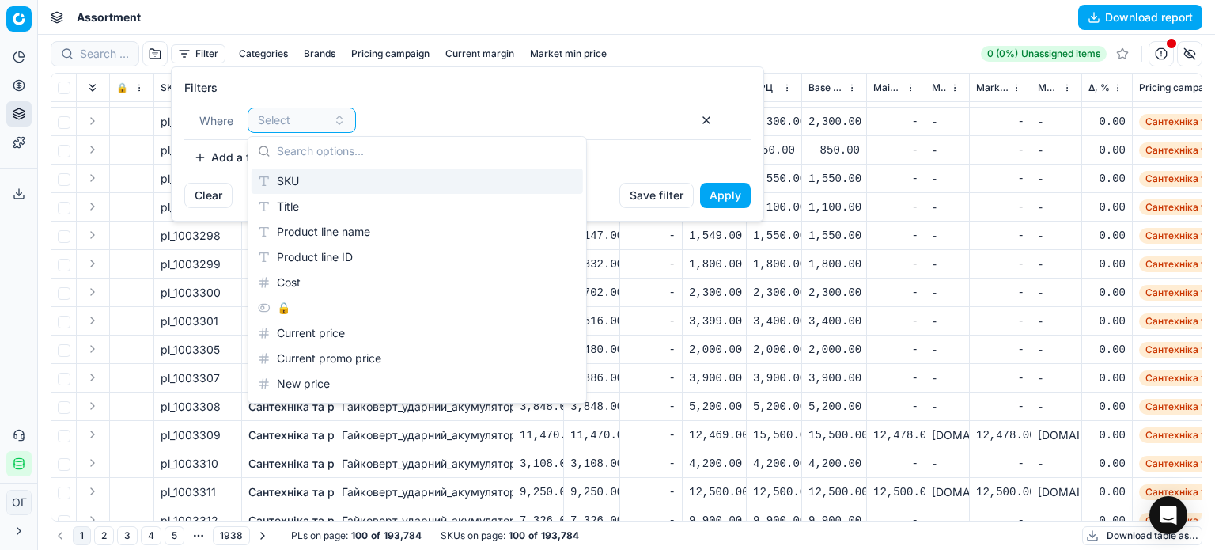
click at [310, 173] on div "SKU" at bounding box center [416, 180] width 331 height 25
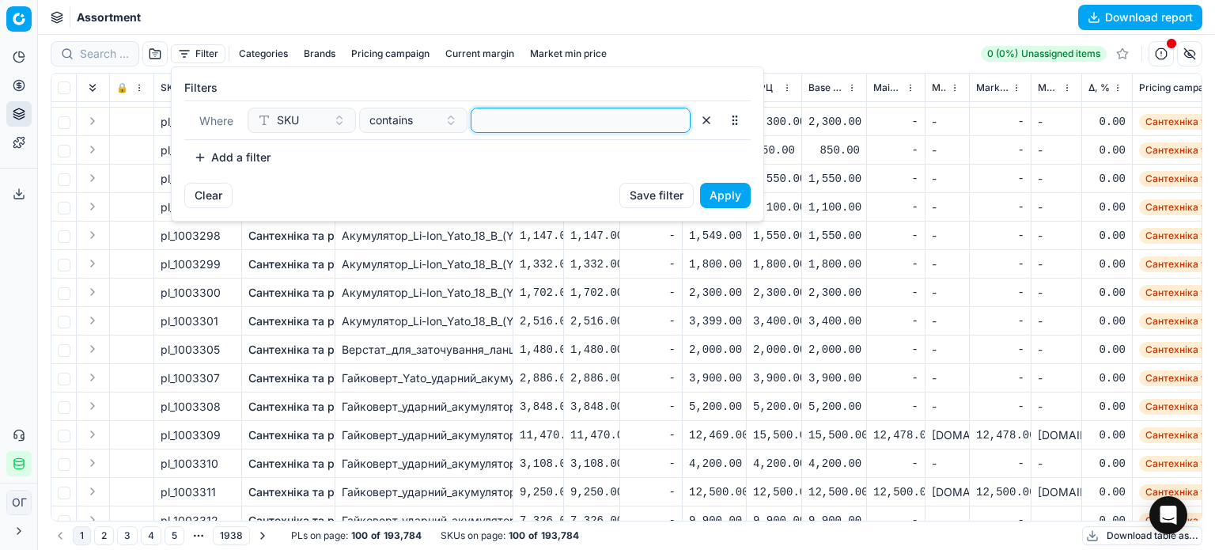
click at [497, 126] on input at bounding box center [581, 120] width 206 height 24
paste input "666659"
type input "666659"
click at [416, 121] on div "contains" at bounding box center [403, 120] width 69 height 16
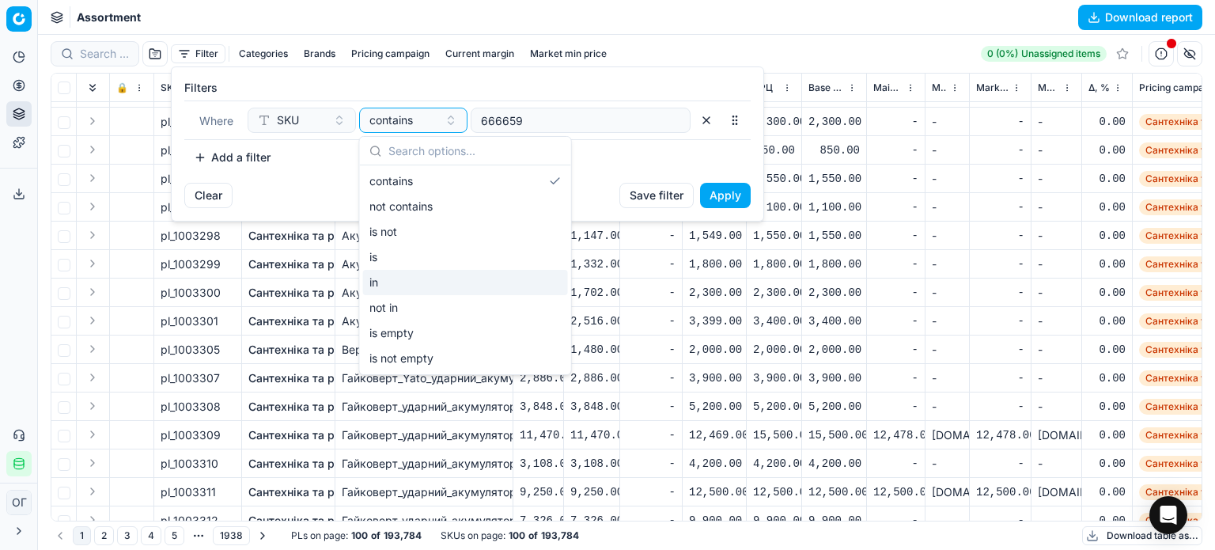
click at [399, 287] on div "in" at bounding box center [465, 282] width 205 height 25
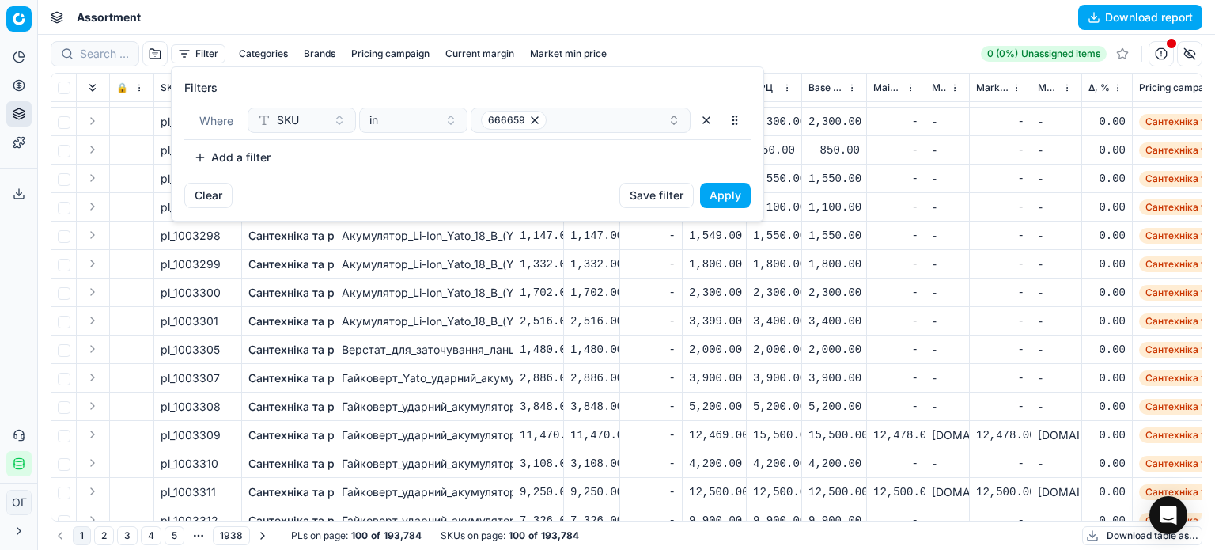
click at [727, 192] on button "Apply" at bounding box center [725, 195] width 51 height 25
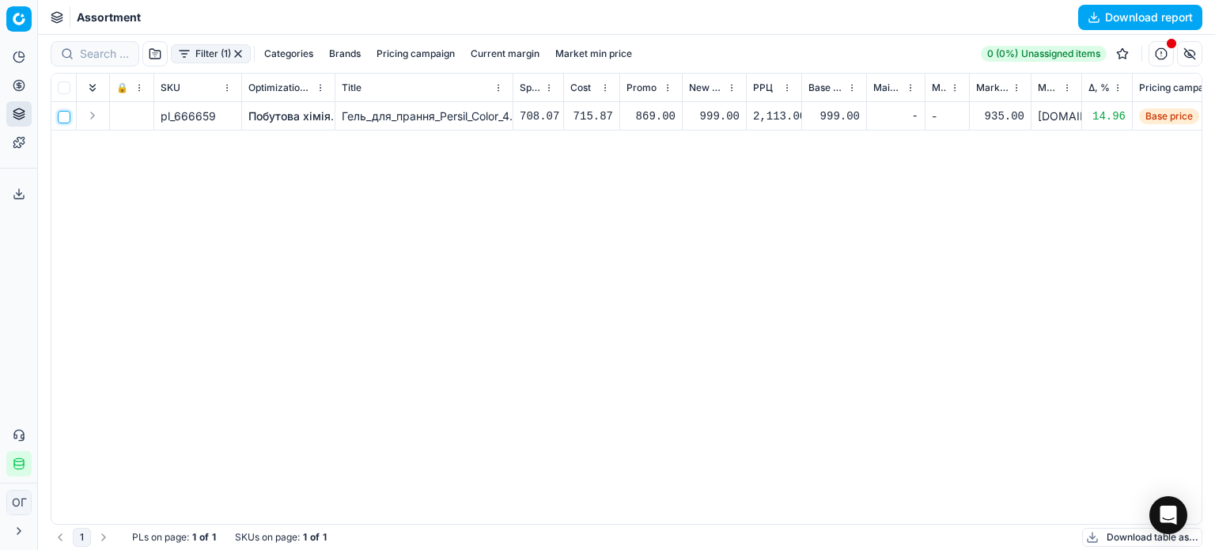
click at [66, 117] on input "checkbox" at bounding box center [64, 117] width 13 height 13
checkbox input "true"
click at [683, 53] on html "Pricing platform Analytics Pricing Product portfolio Templates Export service 1…" at bounding box center [607, 275] width 1215 height 550
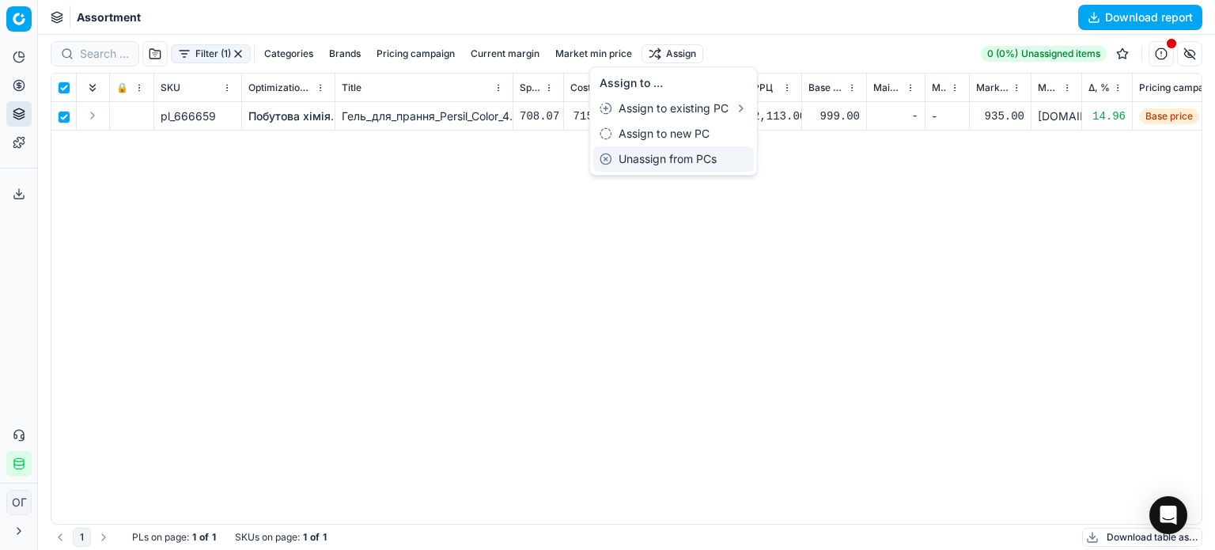
click at [667, 163] on div "Unassign from PCs" at bounding box center [673, 158] width 161 height 25
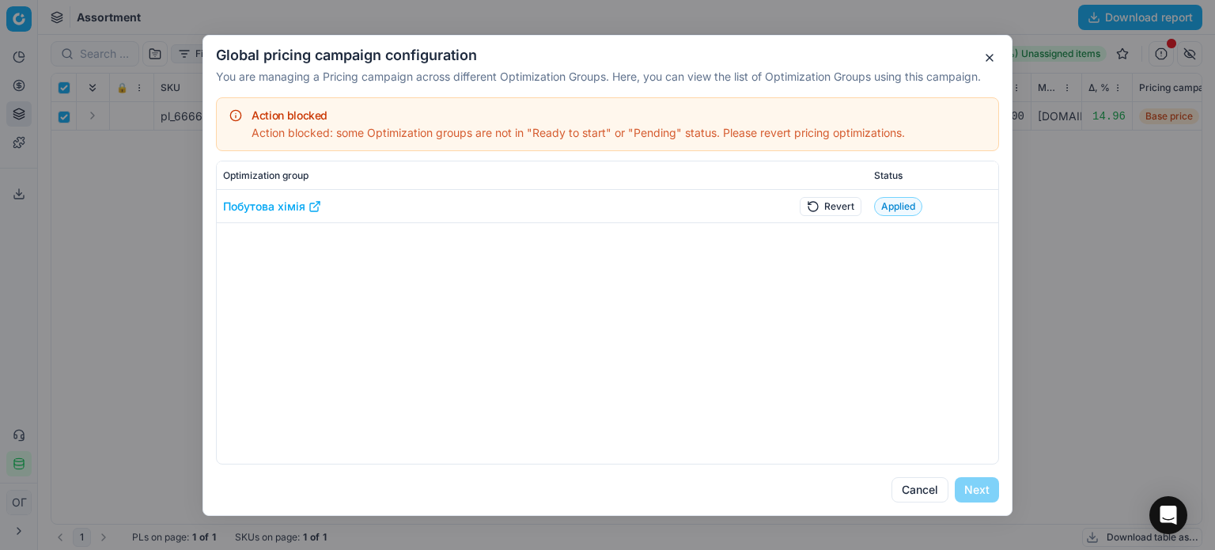
click at [826, 205] on button "Revert" at bounding box center [831, 205] width 62 height 19
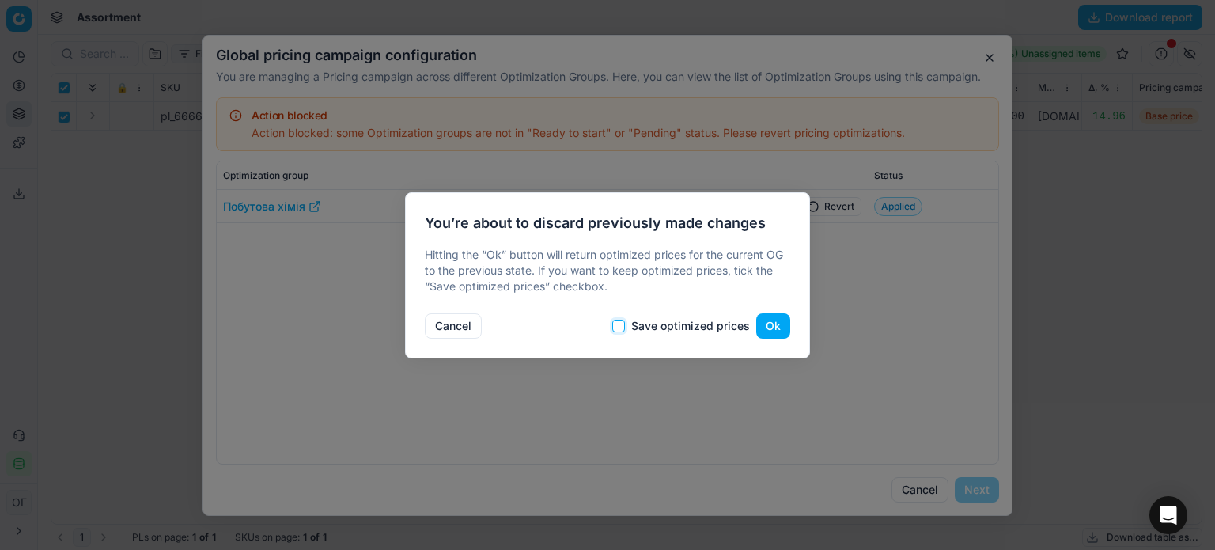
drag, startPoint x: 623, startPoint y: 323, endPoint x: 751, endPoint y: 325, distance: 127.3
click at [625, 323] on input "Save optimized prices" at bounding box center [618, 326] width 13 height 13
checkbox input "true"
click at [786, 327] on button "Ok" at bounding box center [773, 325] width 34 height 25
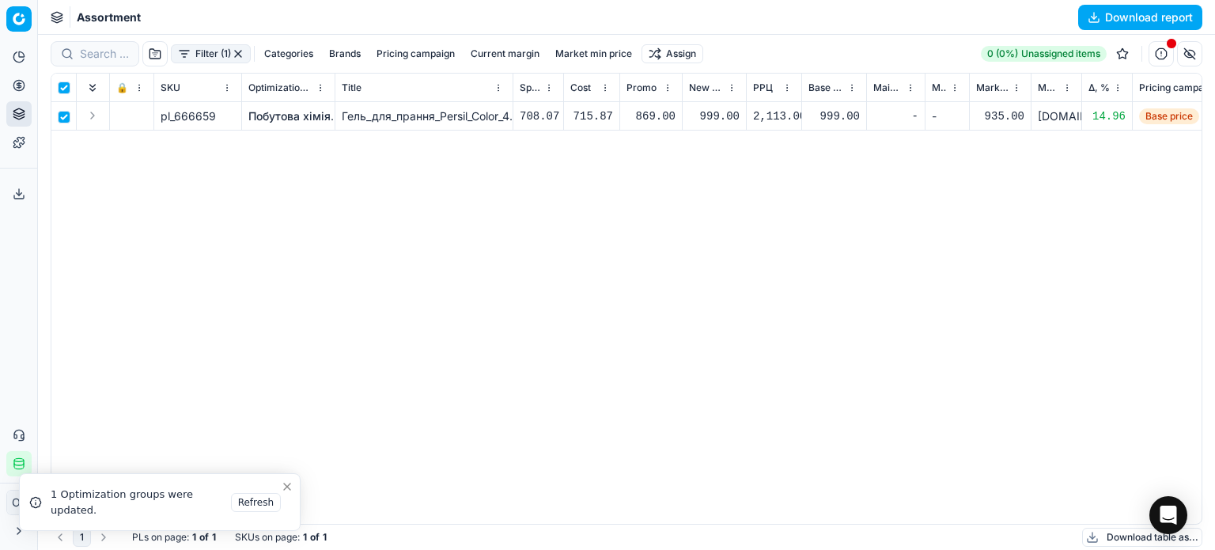
click at [290, 499] on div "Global pricing campaign configuration You are managing a Pricing campaign acros…" at bounding box center [607, 275] width 1215 height 550
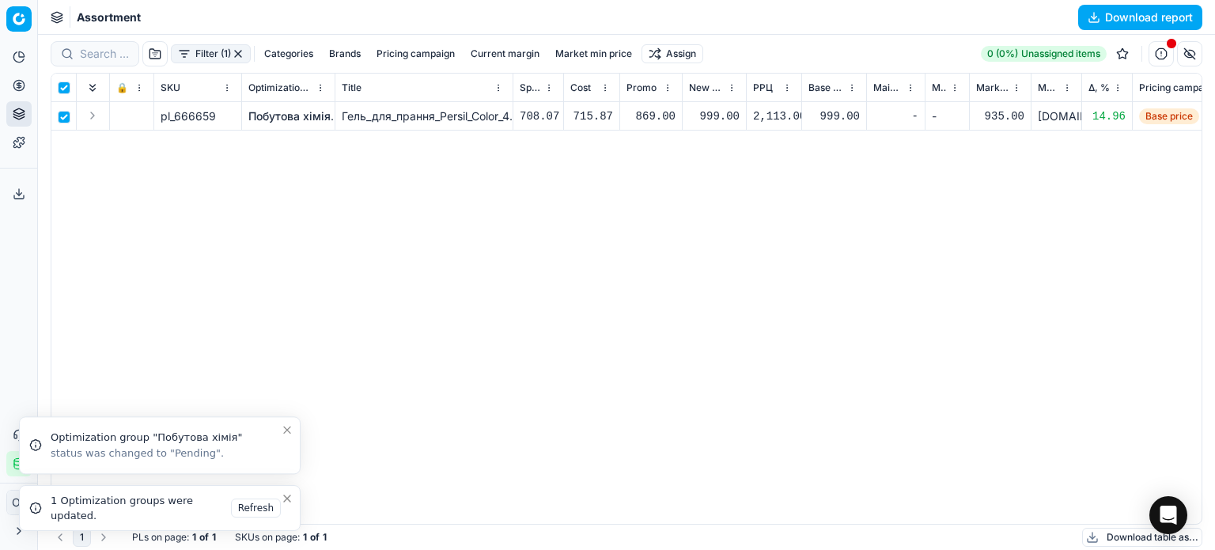
click at [288, 499] on icon "Close toast" at bounding box center [287, 498] width 13 height 13
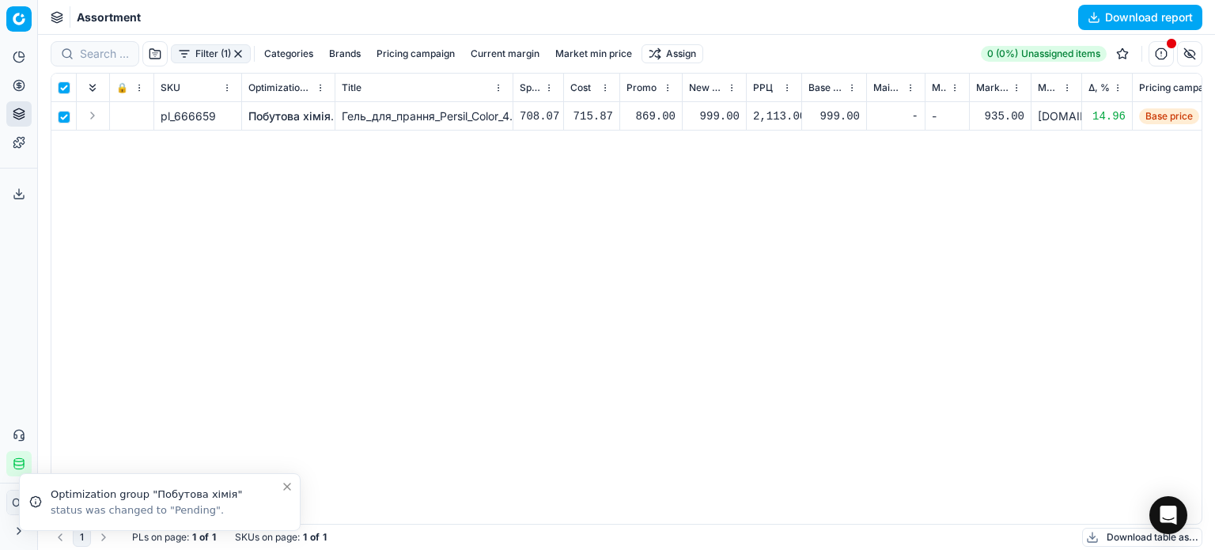
click at [285, 487] on icon "Close toast" at bounding box center [287, 486] width 6 height 6
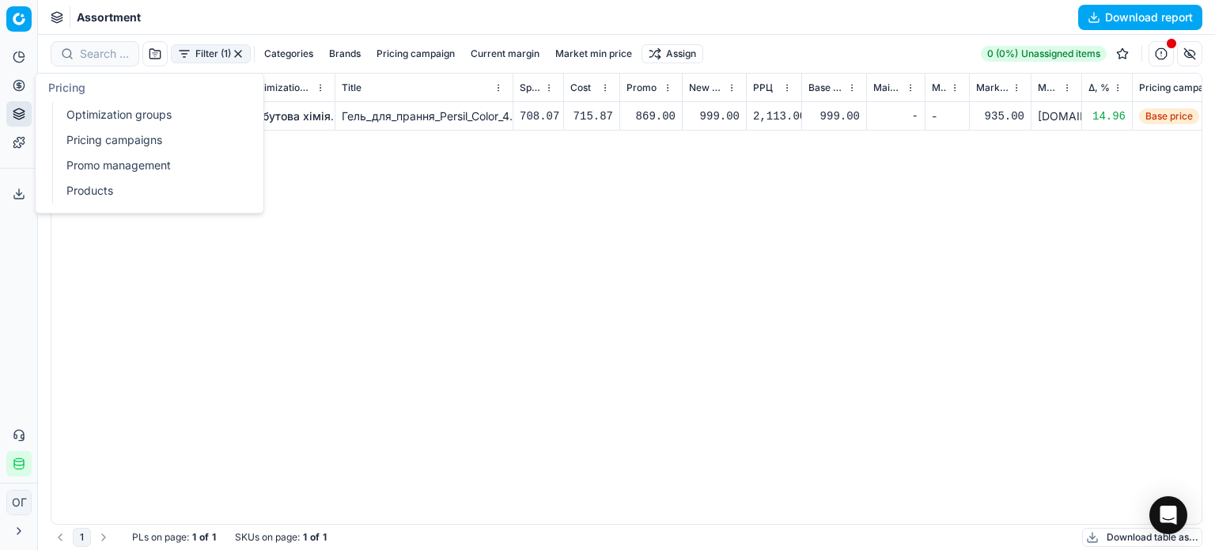
click at [13, 96] on button "Pricing" at bounding box center [18, 85] width 25 height 25
click at [66, 117] on link "Optimization groups" at bounding box center [152, 115] width 184 height 22
checkbox input "false"
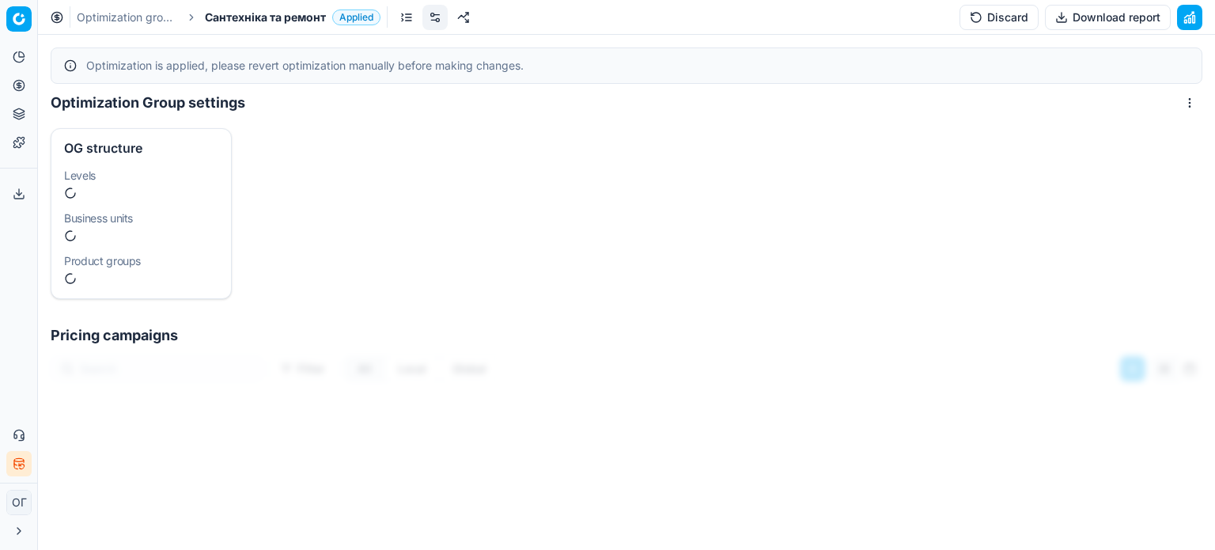
scroll to position [285, 0]
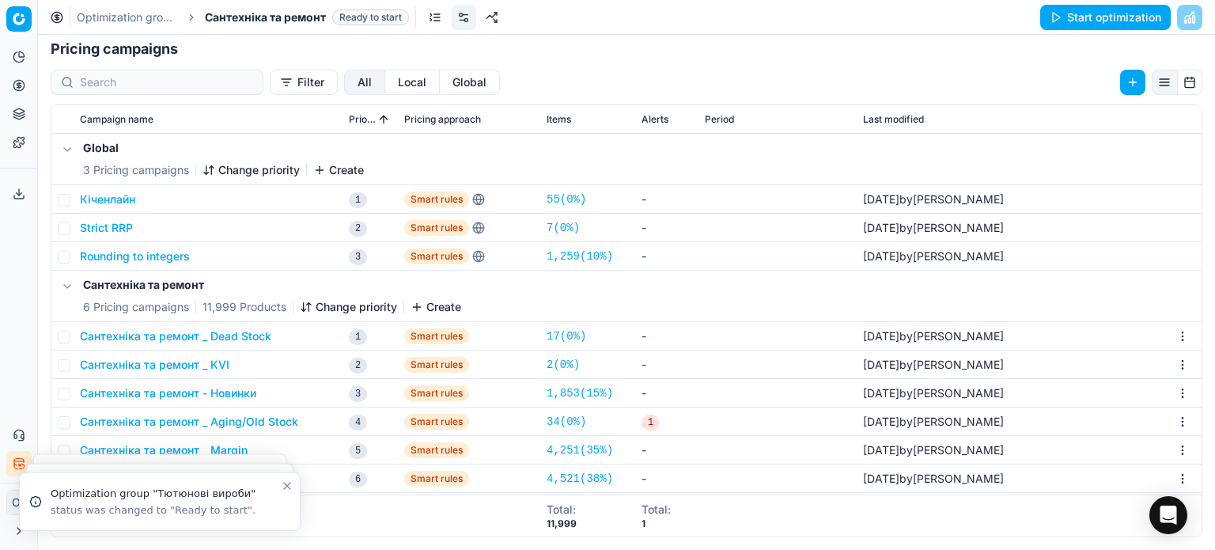
scroll to position [244, 0]
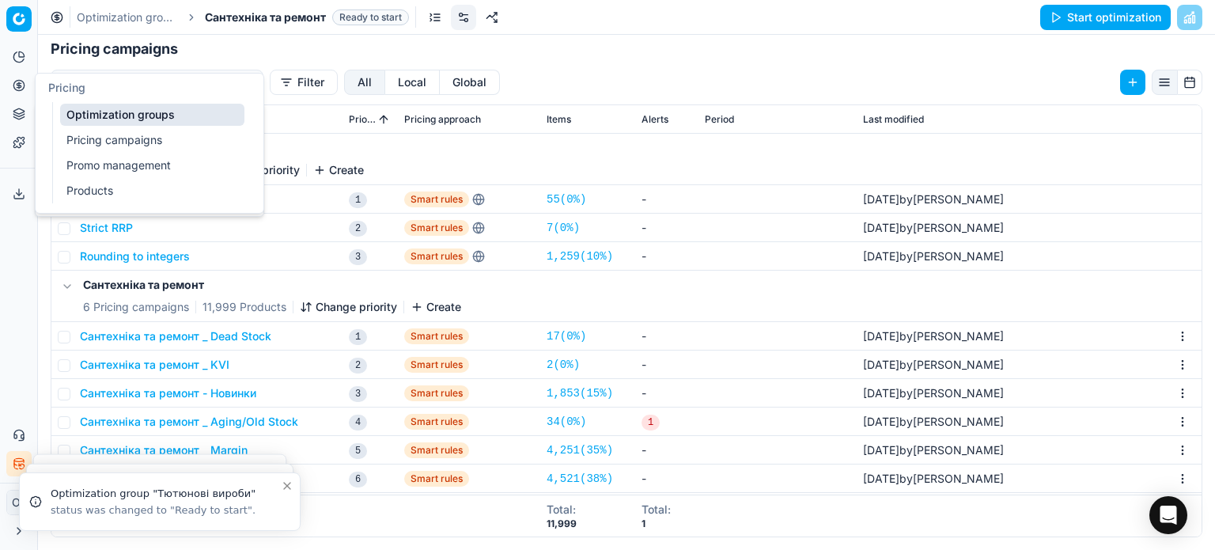
click at [9, 93] on button "Pricing" at bounding box center [18, 85] width 25 height 25
click at [98, 136] on link "Pricing campaigns" at bounding box center [152, 140] width 184 height 22
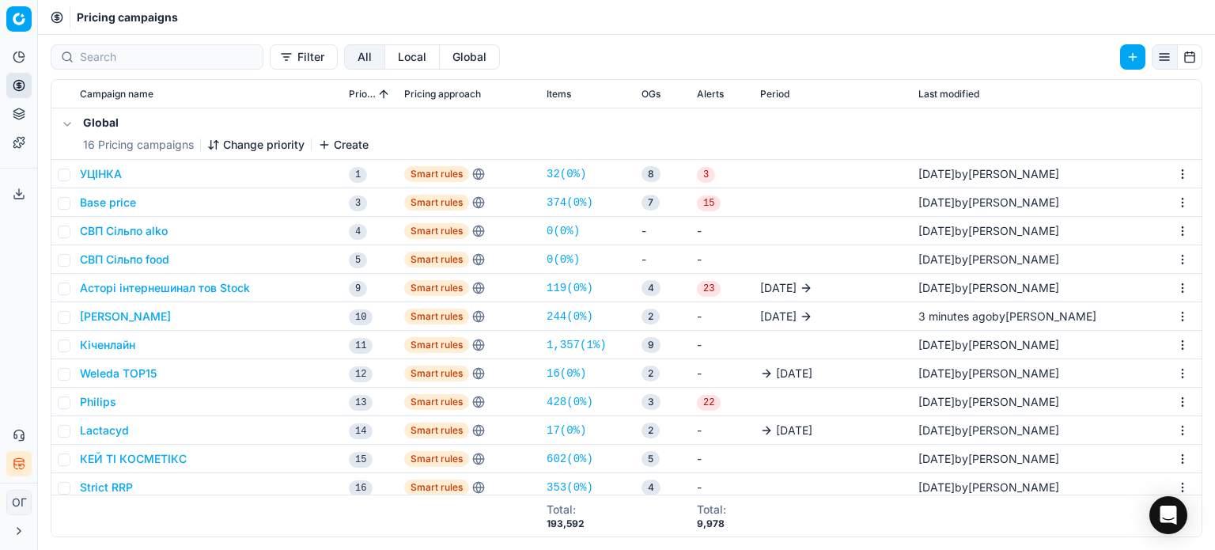
click at [120, 202] on button "Base price" at bounding box center [108, 203] width 56 height 16
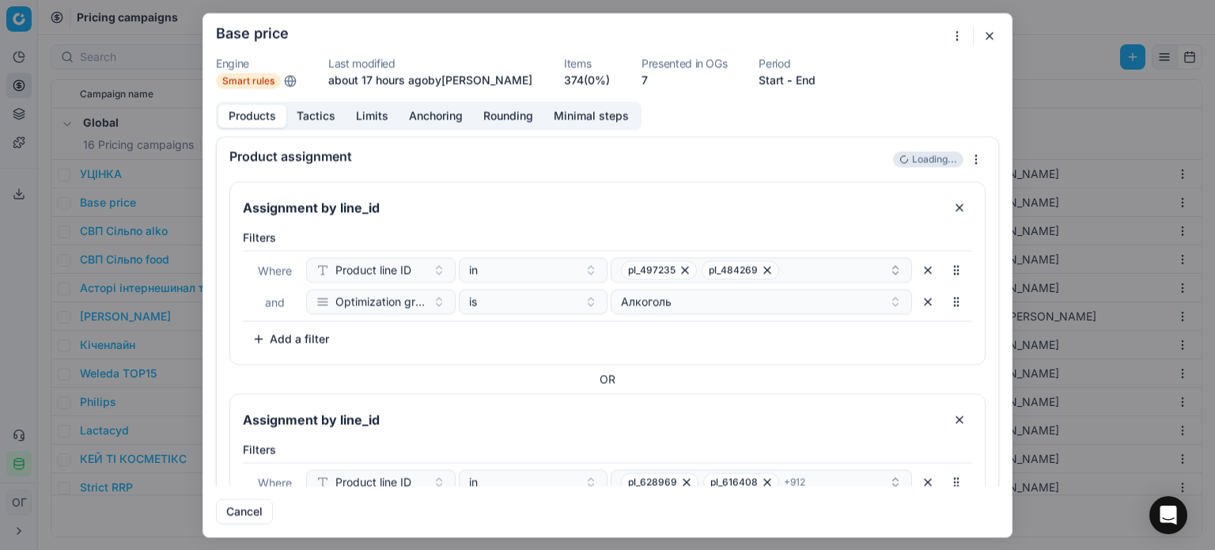
click at [607, 77] on link "374 (0%)" at bounding box center [587, 80] width 46 height 16
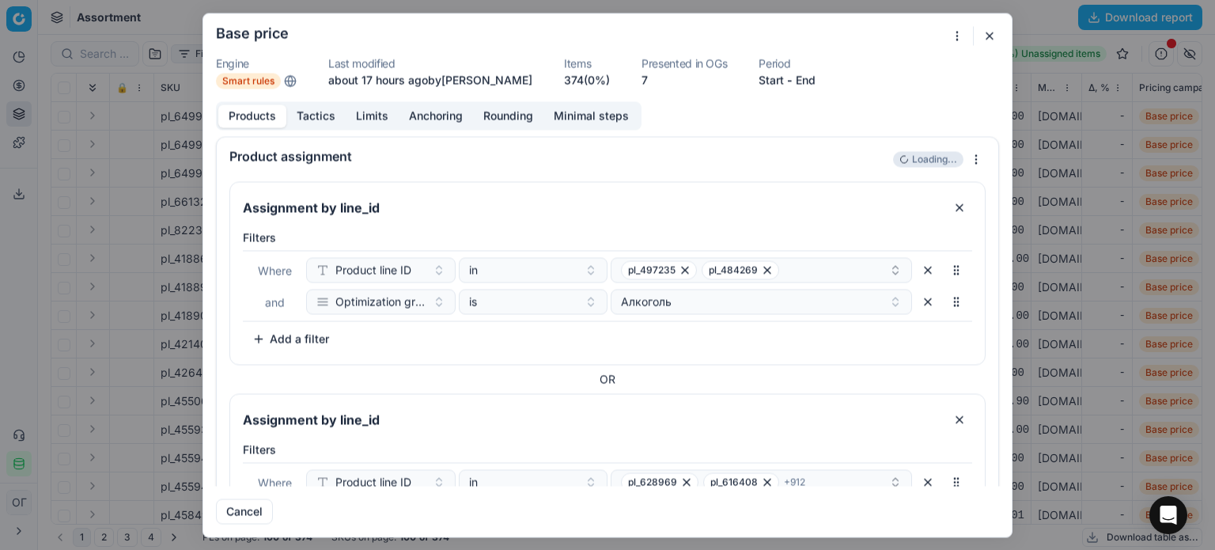
click at [610, 74] on link "374 (0%)" at bounding box center [587, 80] width 46 height 16
drag, startPoint x: 990, startPoint y: 39, endPoint x: 212, endPoint y: 103, distance: 780.8
click at [990, 39] on button "button" at bounding box center [989, 35] width 19 height 19
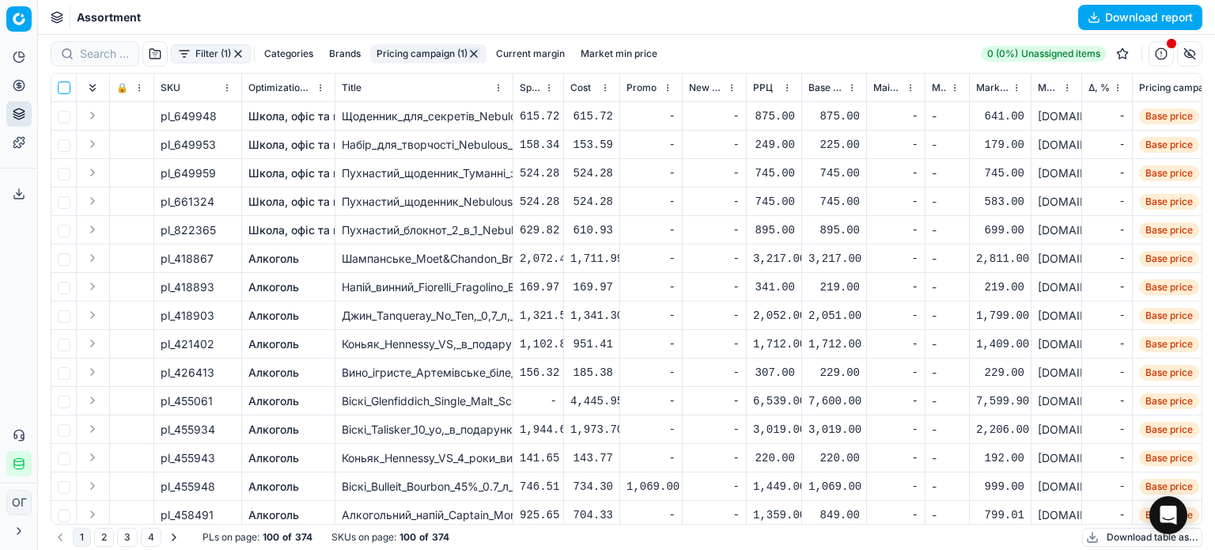
click at [62, 88] on input "checkbox" at bounding box center [64, 87] width 13 height 13
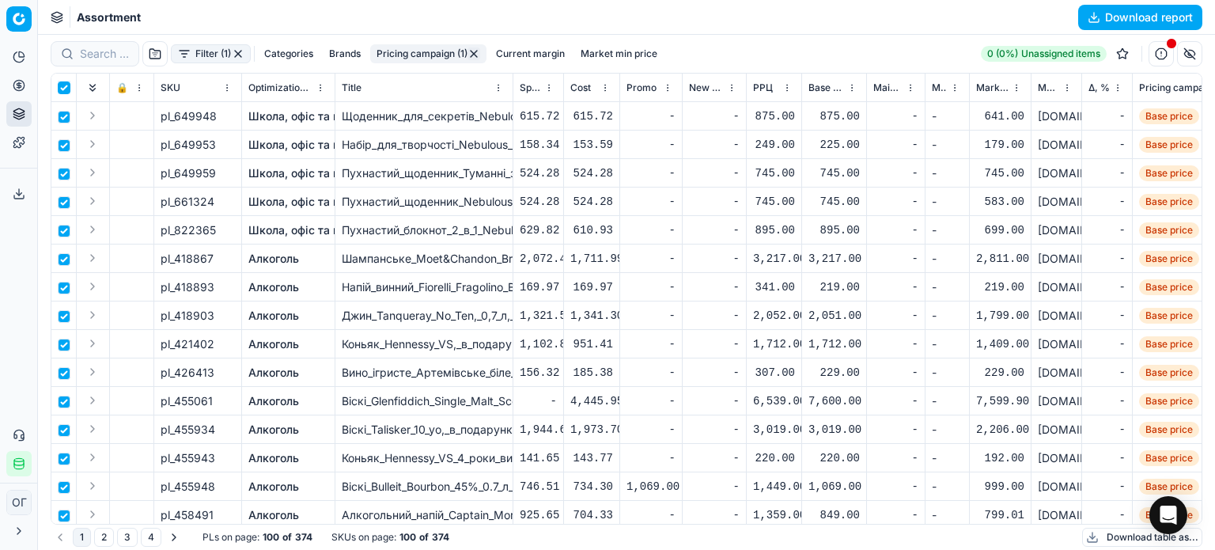
checkbox input "true"
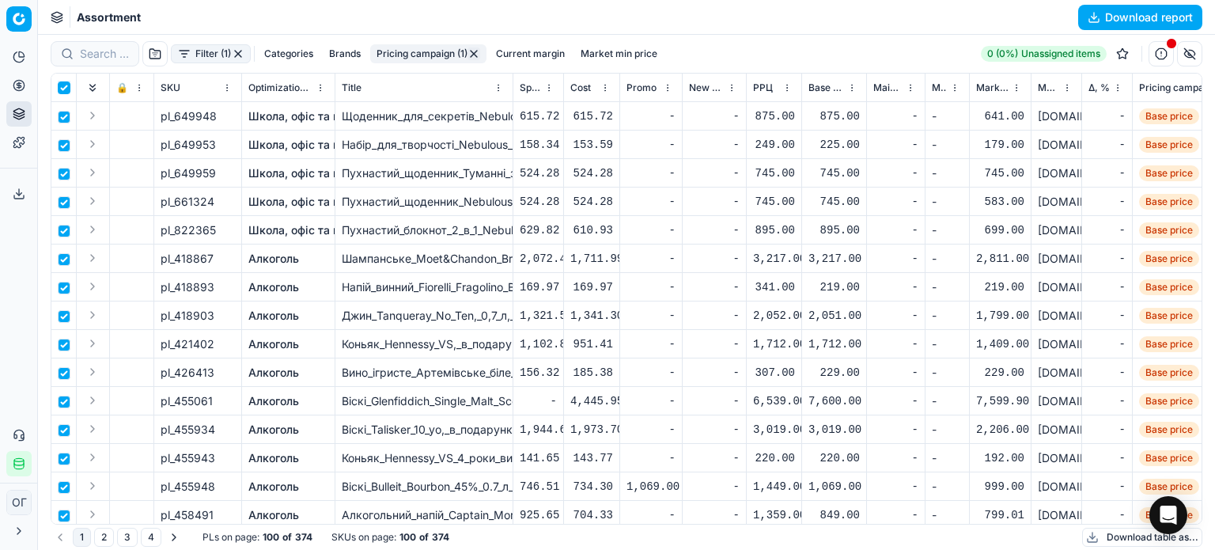
checkbox input "true"
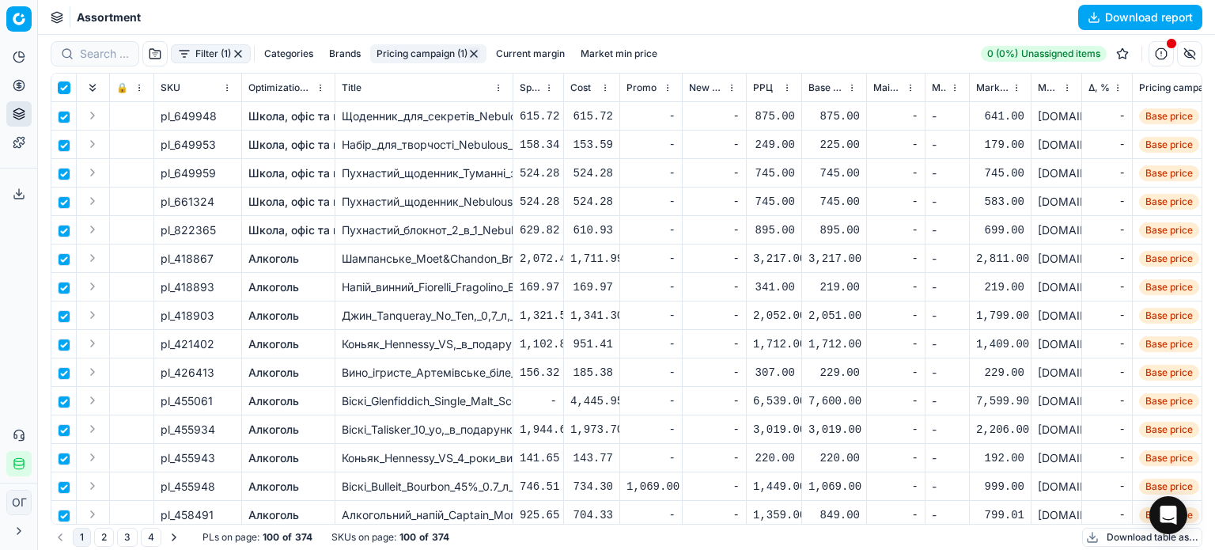
checkbox input "true"
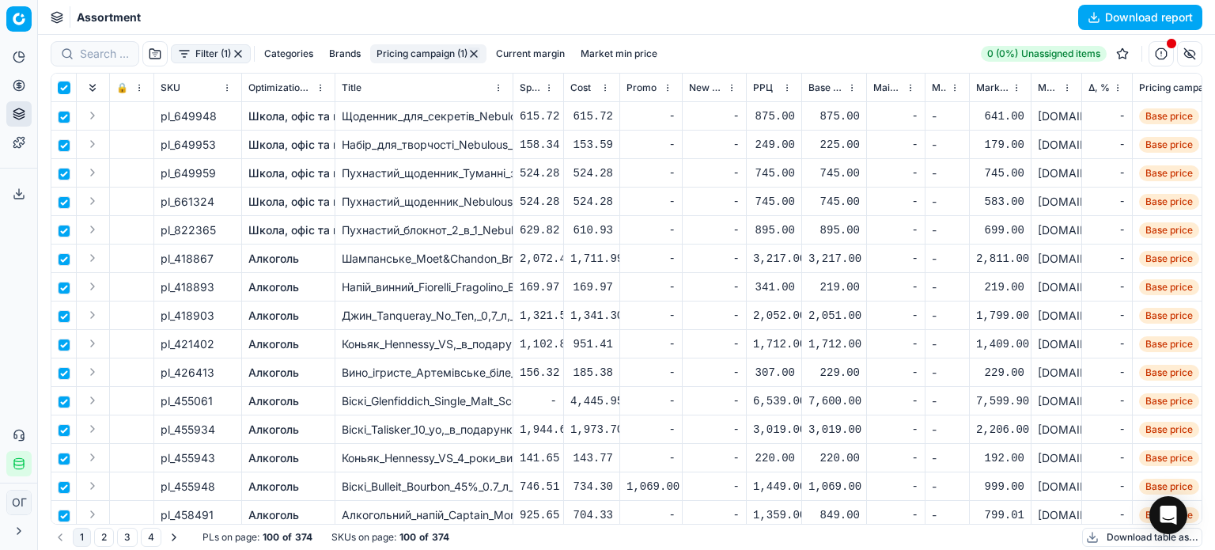
checkbox input "true"
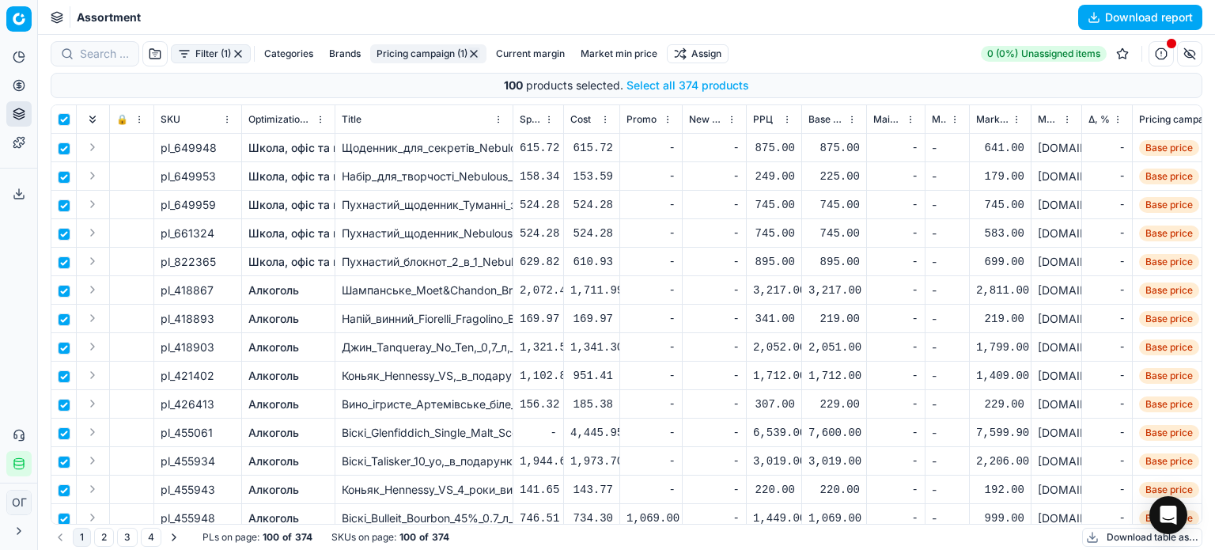
drag, startPoint x: 690, startPoint y: 86, endPoint x: 691, endPoint y: 49, distance: 37.2
click at [690, 84] on button "Select all 374 products" at bounding box center [687, 86] width 123 height 16
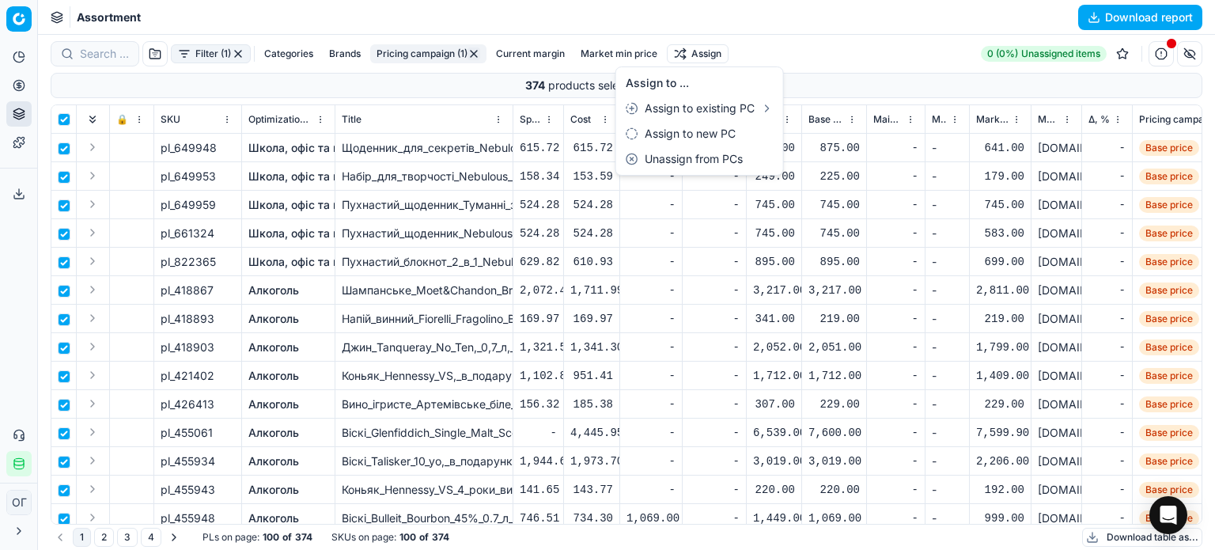
click at [691, 47] on html "Pricing platform Analytics Pricing Product portfolio Templates Export service 1…" at bounding box center [607, 275] width 1215 height 550
click at [750, 152] on div "Unassign from PCs" at bounding box center [699, 158] width 161 height 25
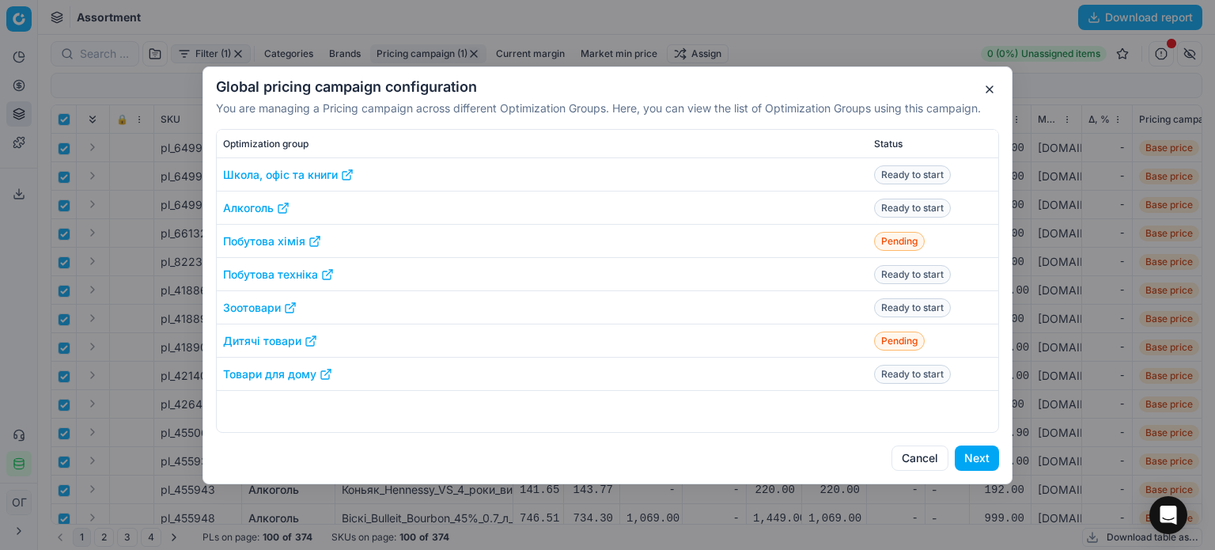
click at [977, 452] on button "Next" at bounding box center [977, 457] width 44 height 25
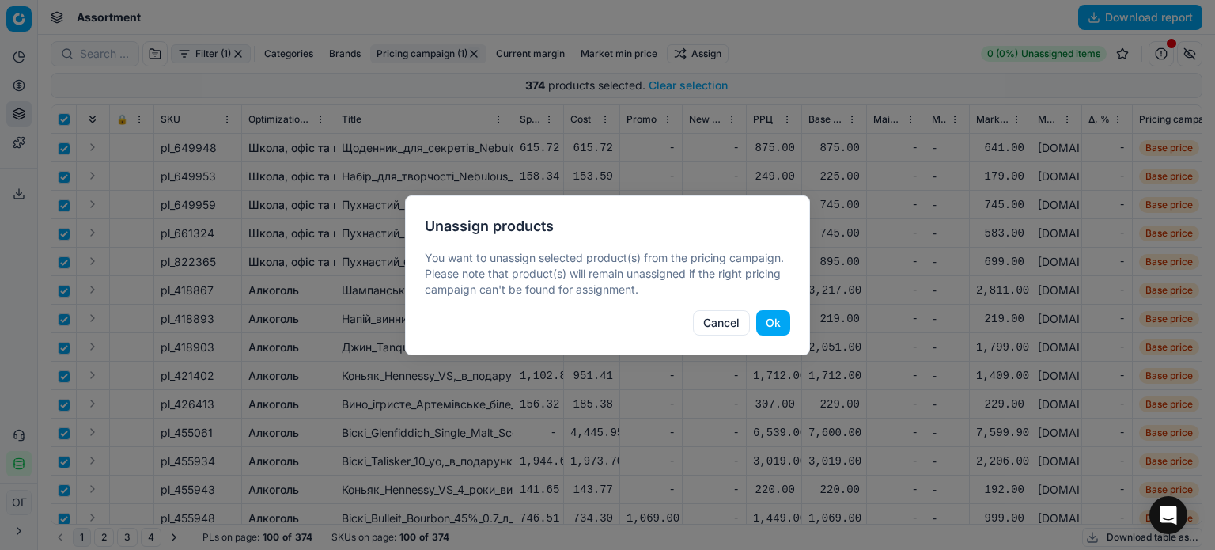
click at [773, 316] on button "Ok" at bounding box center [773, 322] width 34 height 25
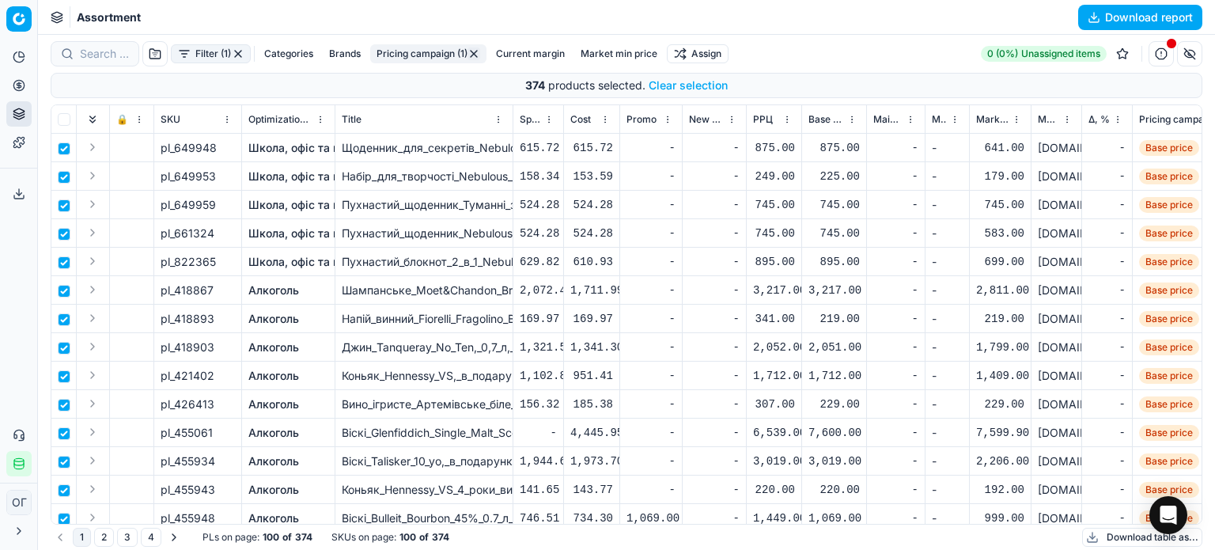
checkbox input "false"
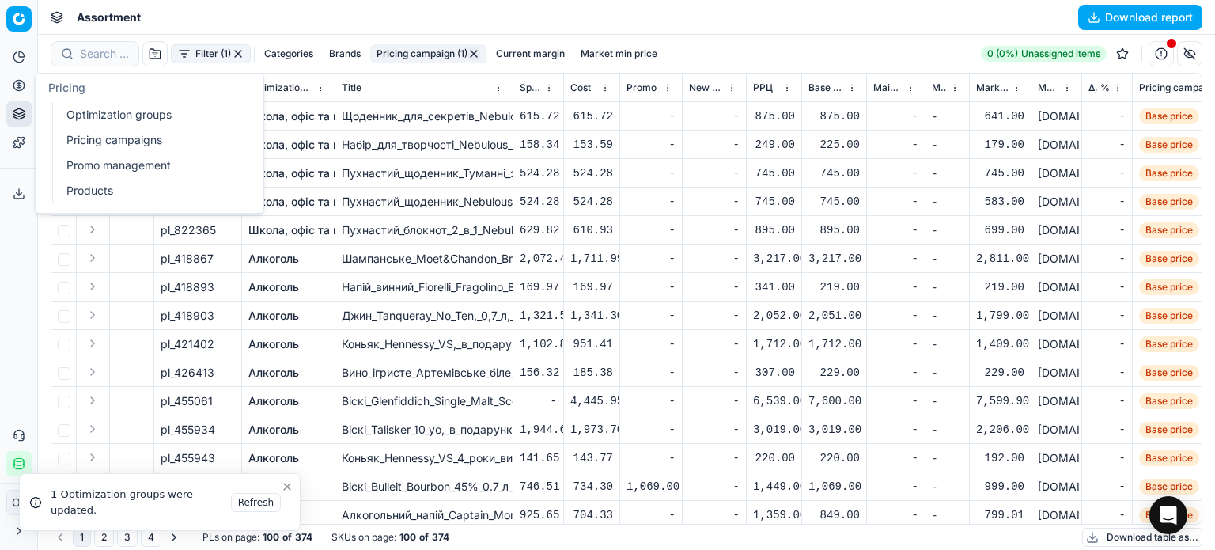
drag, startPoint x: 9, startPoint y: 81, endPoint x: 22, endPoint y: 84, distance: 12.9
click at [9, 81] on button "Pricing" at bounding box center [18, 85] width 25 height 25
click at [95, 115] on link "Optimization groups" at bounding box center [152, 115] width 184 height 22
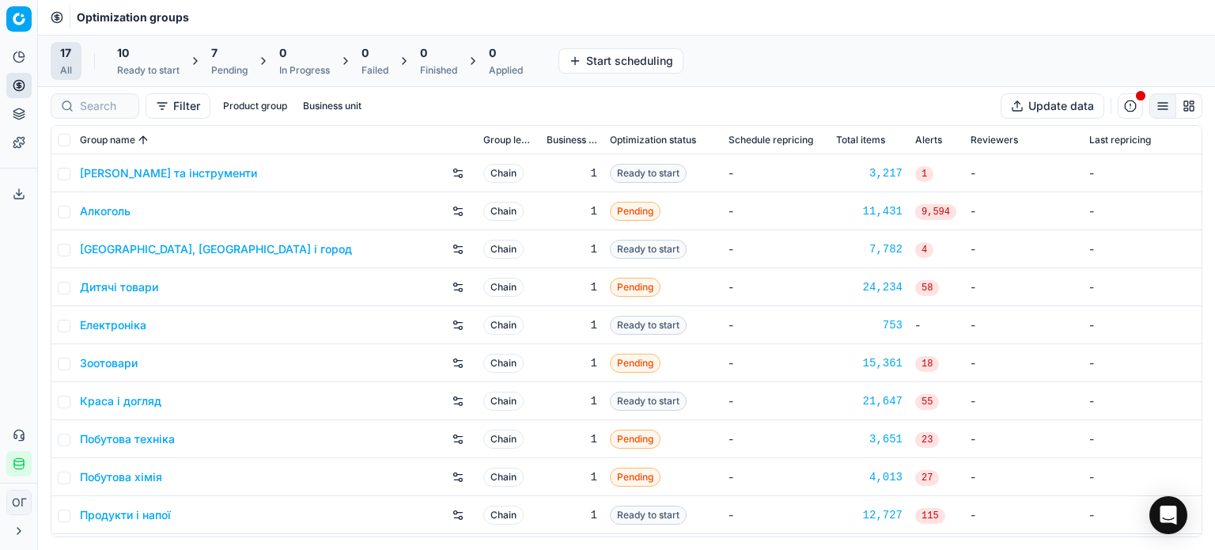
click at [240, 64] on div "Pending" at bounding box center [229, 70] width 36 height 13
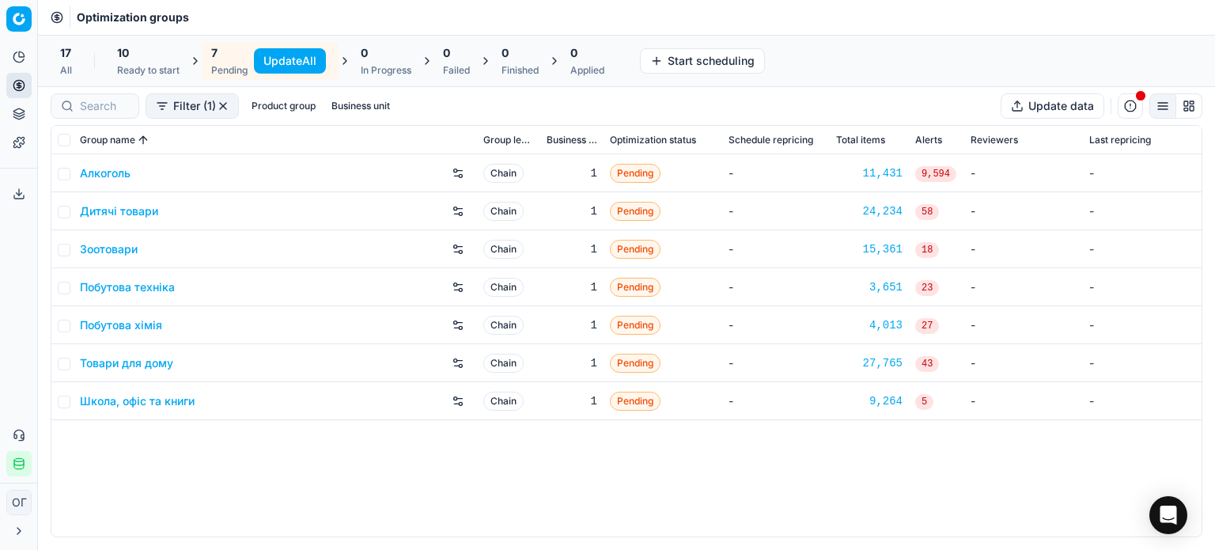
click at [270, 62] on button "Update All" at bounding box center [290, 60] width 72 height 25
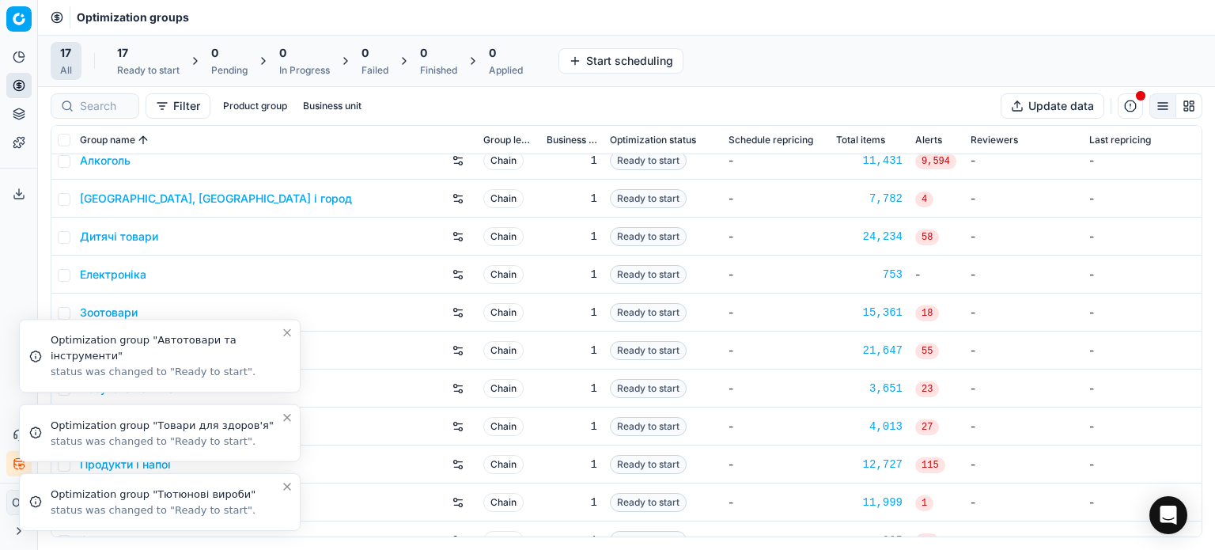
scroll to position [79, 0]
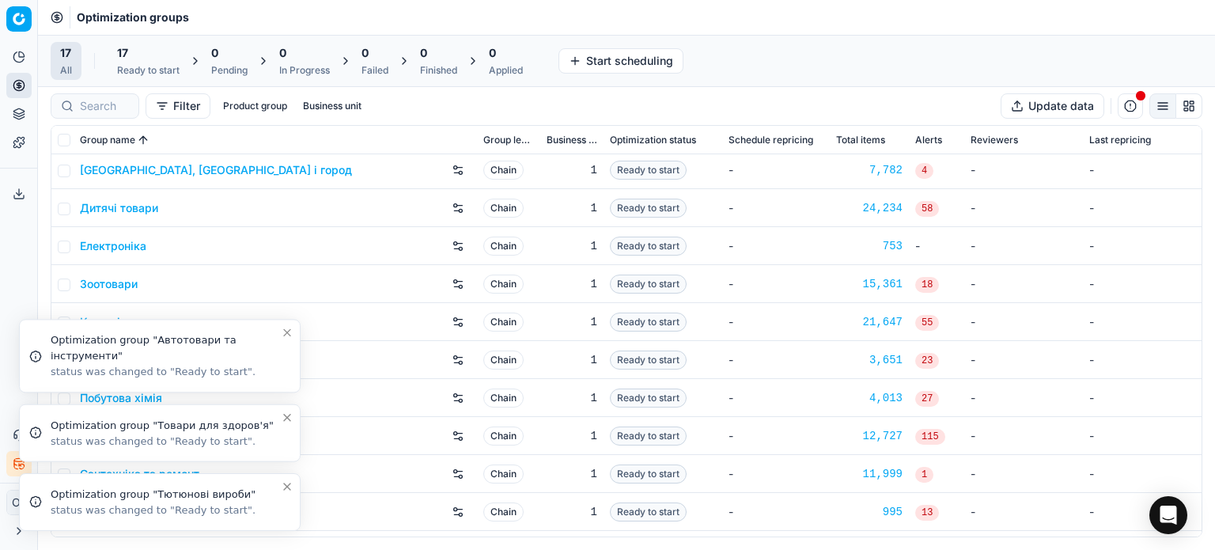
click at [288, 490] on icon "Close toast" at bounding box center [287, 486] width 13 height 13
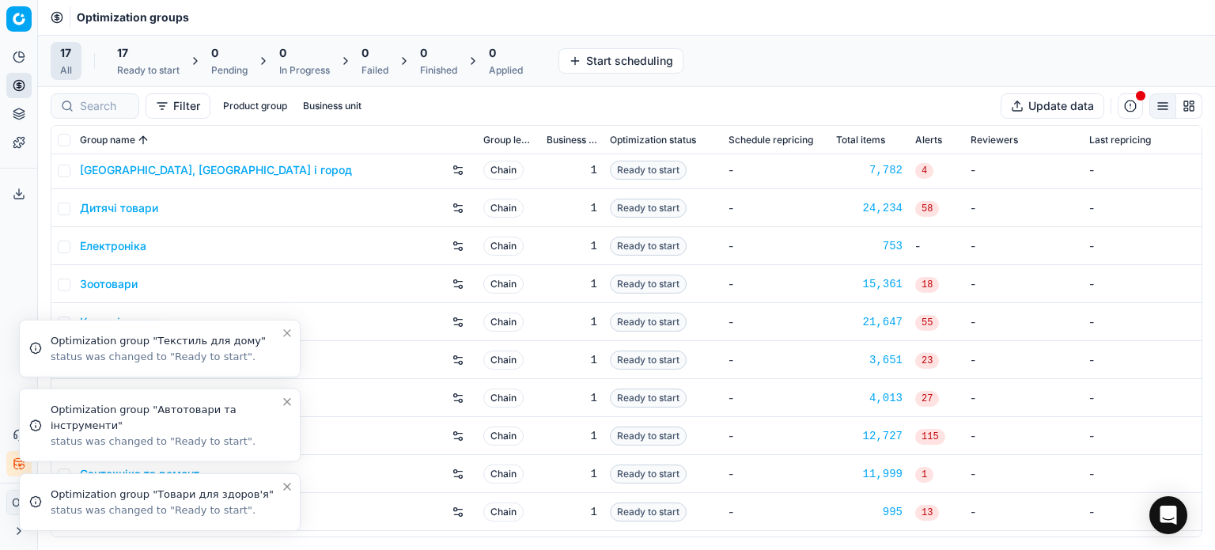
click at [286, 490] on icon "Close toast" at bounding box center [287, 486] width 13 height 13
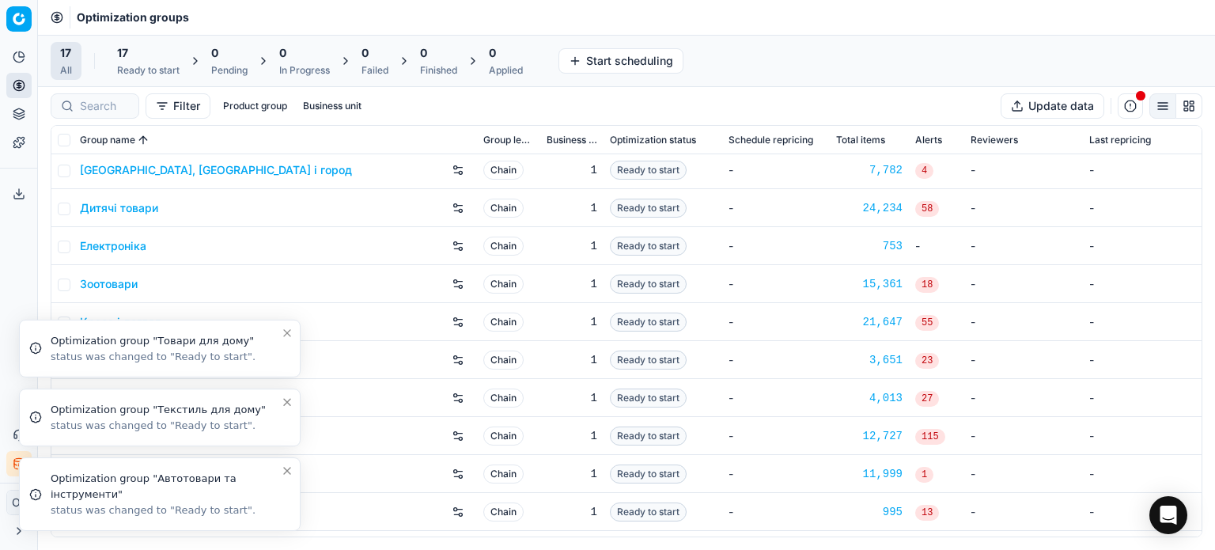
click at [287, 470] on icon "Close toast" at bounding box center [287, 470] width 13 height 13
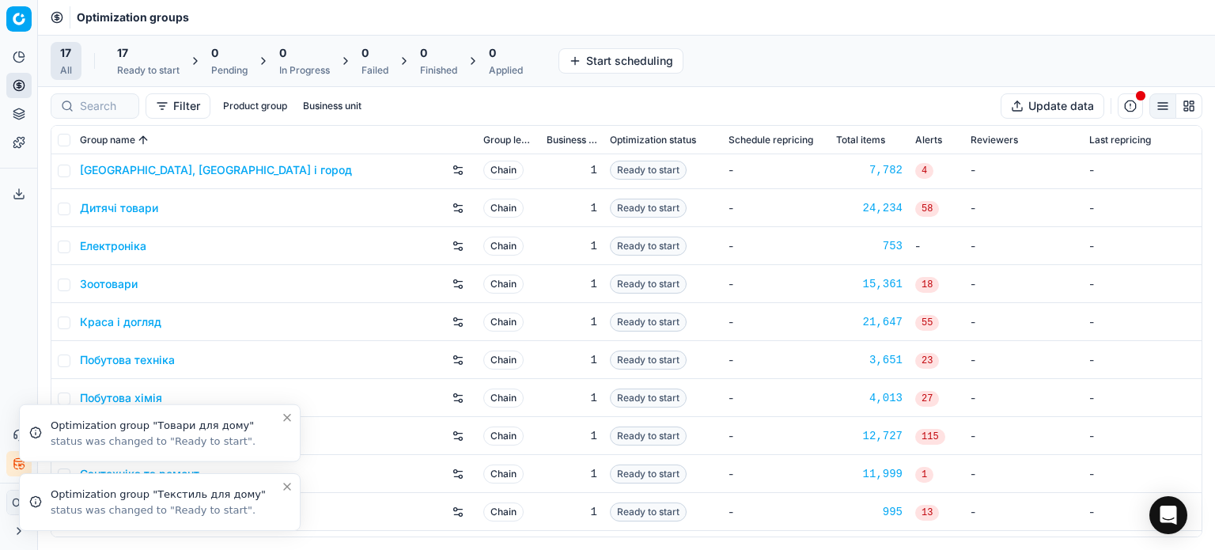
click at [288, 486] on icon "Close toast" at bounding box center [287, 486] width 13 height 13
click at [288, 482] on icon "Close toast" at bounding box center [287, 486] width 13 height 13
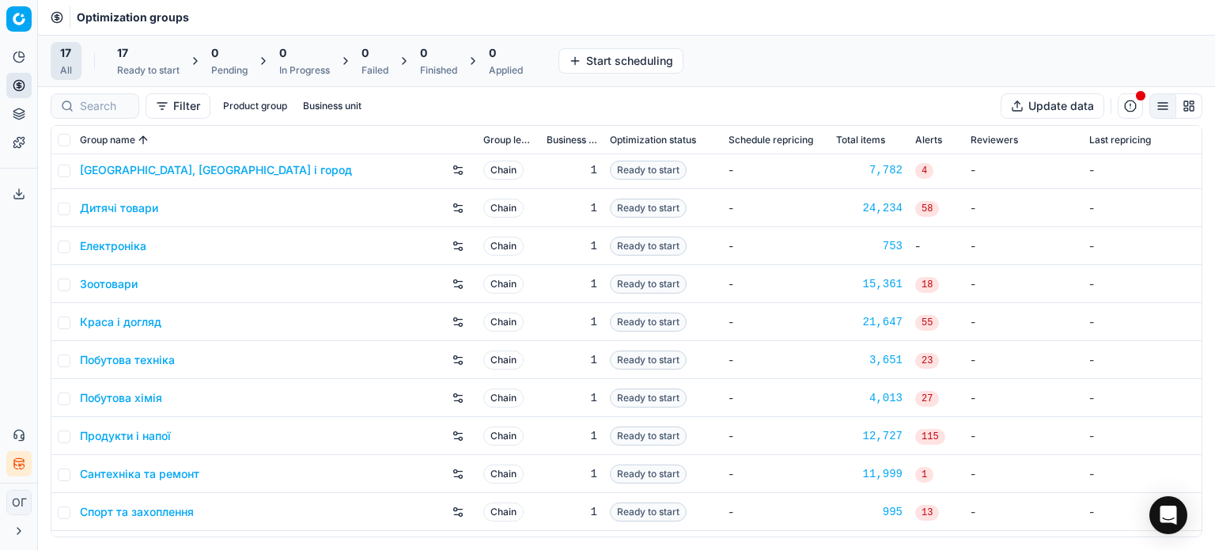
click at [108, 328] on link "Краса і догляд" at bounding box center [120, 322] width 81 height 16
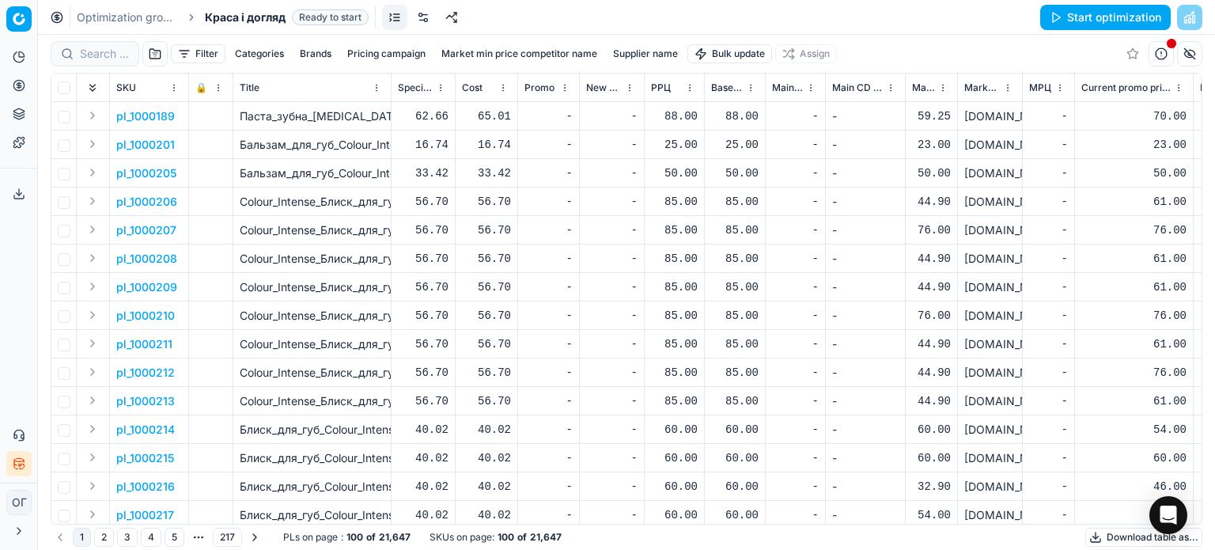
click at [422, 12] on link at bounding box center [422, 17] width 25 height 25
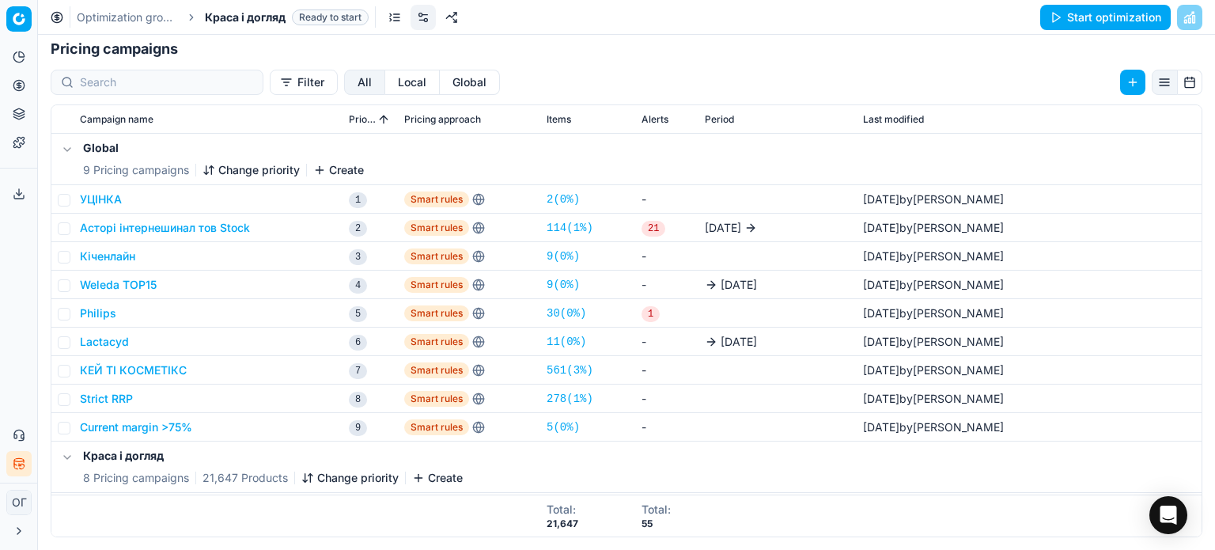
scroll to position [225, 0]
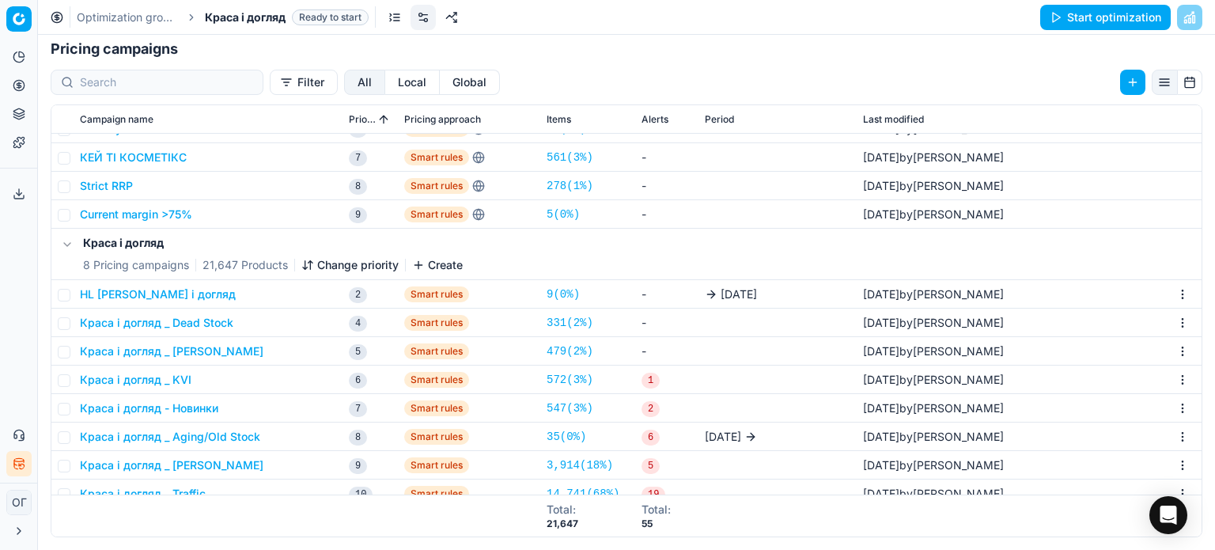
click at [182, 440] on button "Краса і догляд _ Aging/Old Stock" at bounding box center [170, 437] width 180 height 16
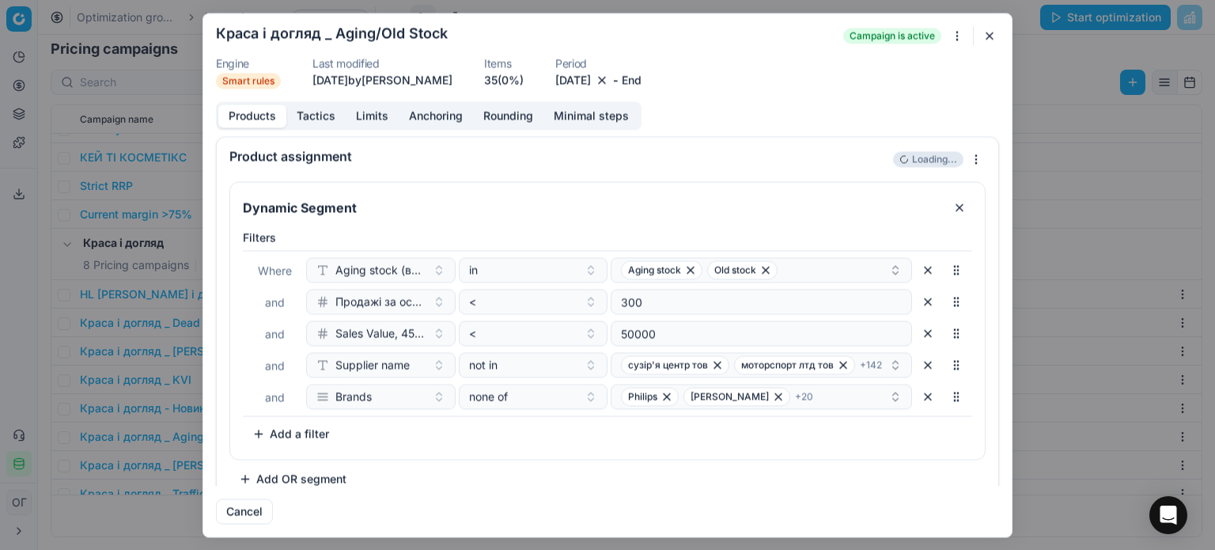
click at [333, 119] on button "Tactics" at bounding box center [315, 115] width 59 height 23
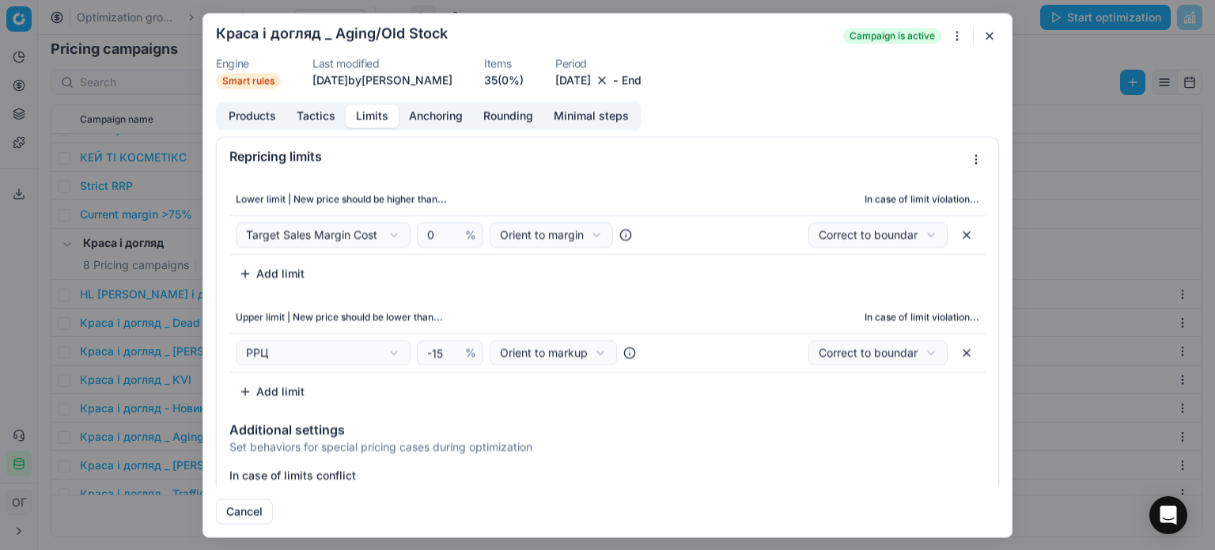
click at [382, 120] on button "Limits" at bounding box center [372, 115] width 53 height 23
click at [988, 41] on button "button" at bounding box center [989, 35] width 19 height 19
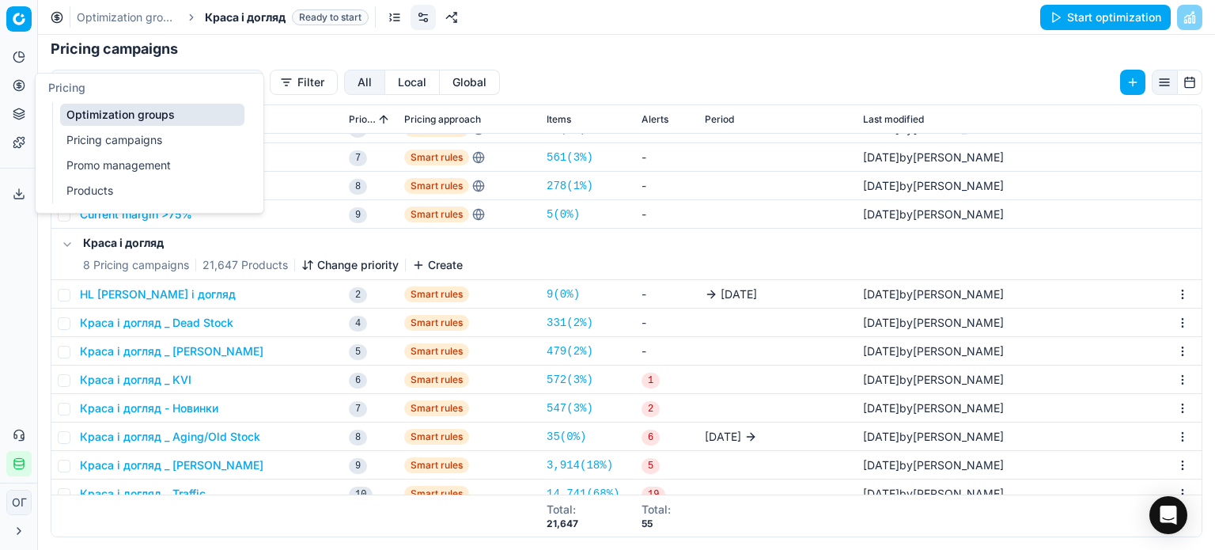
drag, startPoint x: 18, startPoint y: 88, endPoint x: 36, endPoint y: 98, distance: 20.9
click at [18, 87] on icon at bounding box center [19, 85] width 4 height 4
click at [100, 116] on link "Optimization groups" at bounding box center [152, 115] width 184 height 22
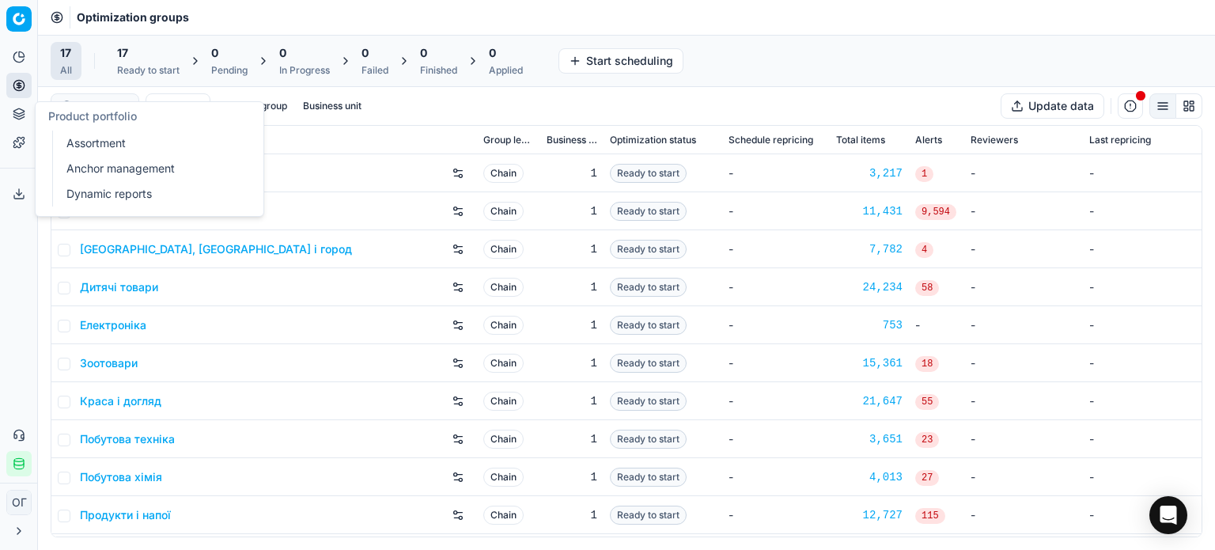
click at [19, 121] on button "Product portfolio" at bounding box center [18, 113] width 25 height 25
click at [94, 142] on link "Assortment" at bounding box center [152, 143] width 184 height 22
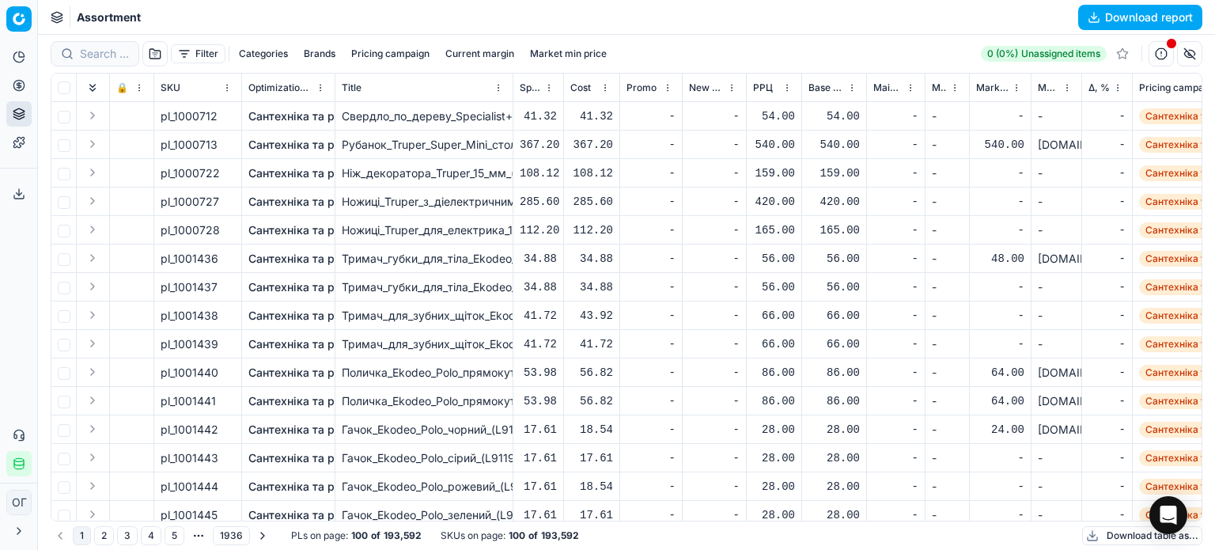
click at [199, 53] on button "Filter" at bounding box center [198, 53] width 55 height 19
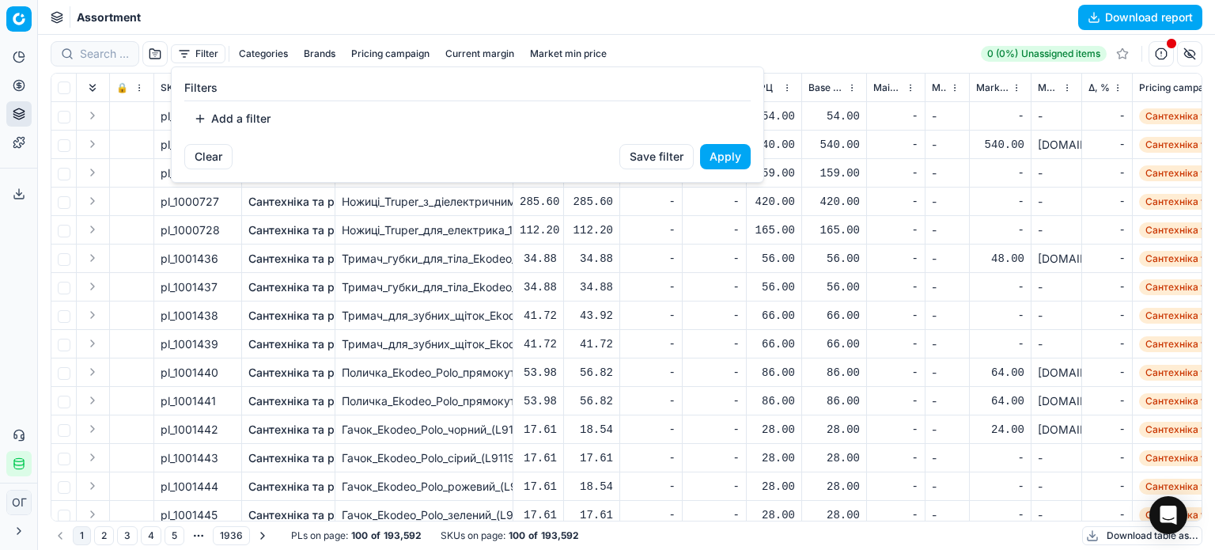
click at [263, 111] on button "Add a filter" at bounding box center [232, 118] width 96 height 25
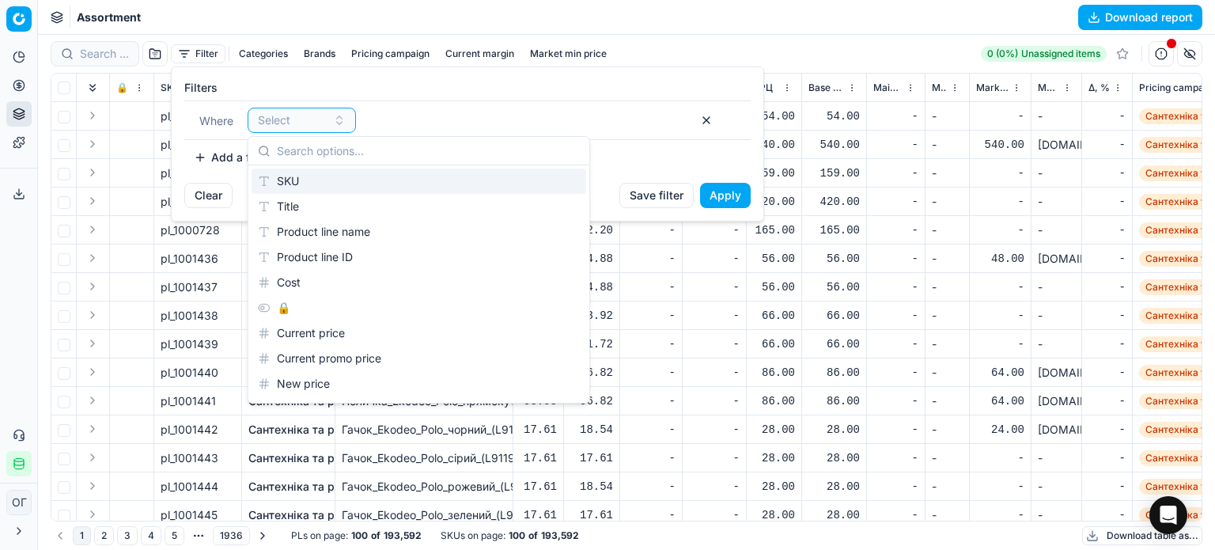
click at [302, 183] on div "SKU" at bounding box center [418, 180] width 335 height 25
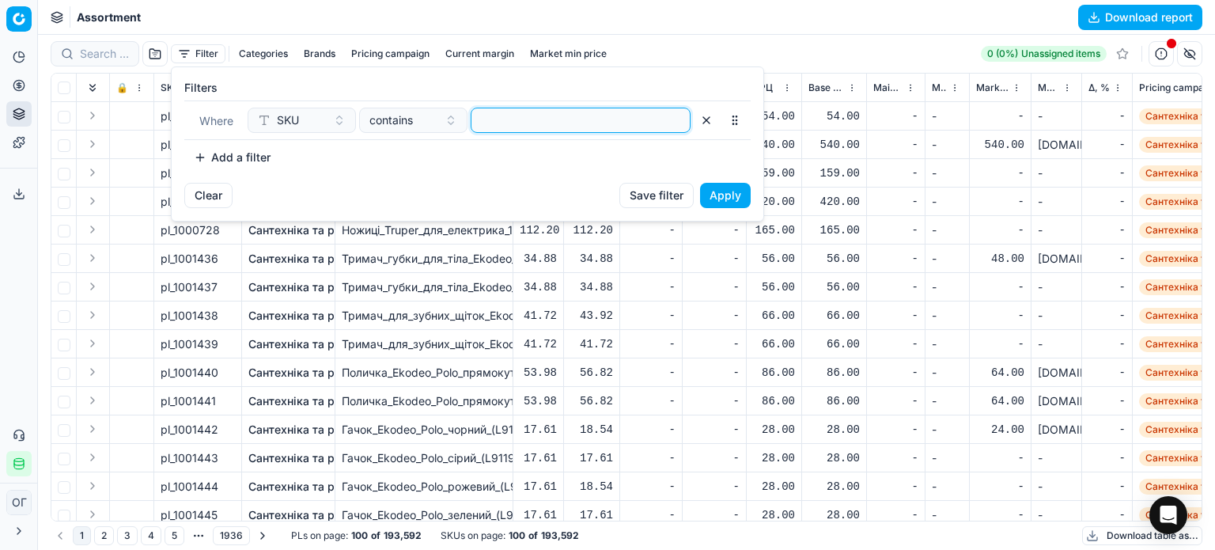
click at [519, 130] on input at bounding box center [581, 120] width 206 height 24
paste input "417334,693318,206388,666659"
type input "417334,693318,206388,666659"
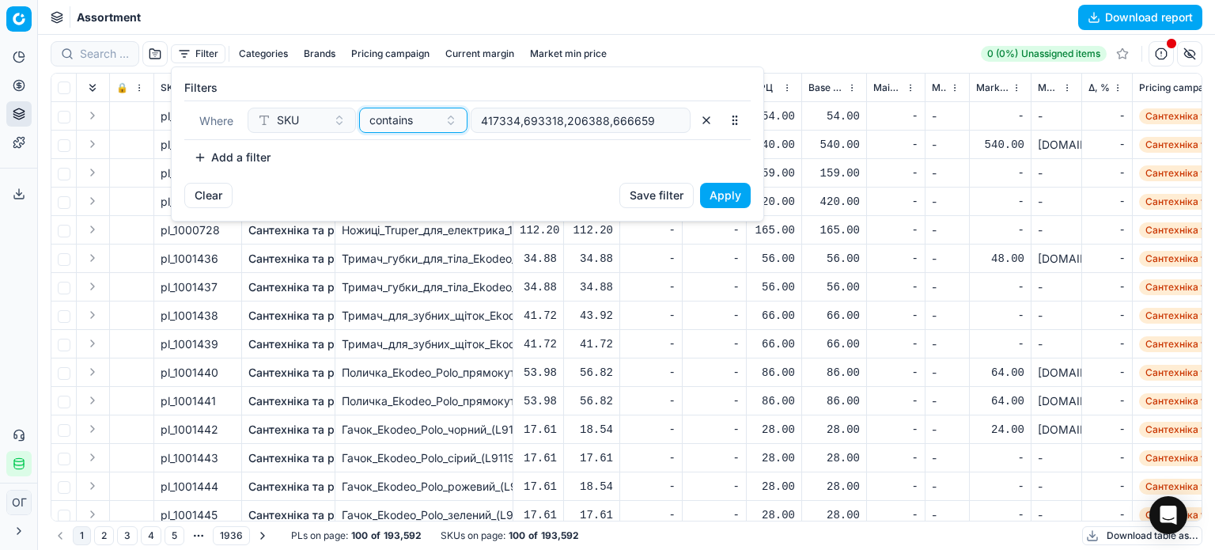
click at [416, 121] on div "contains" at bounding box center [403, 120] width 69 height 16
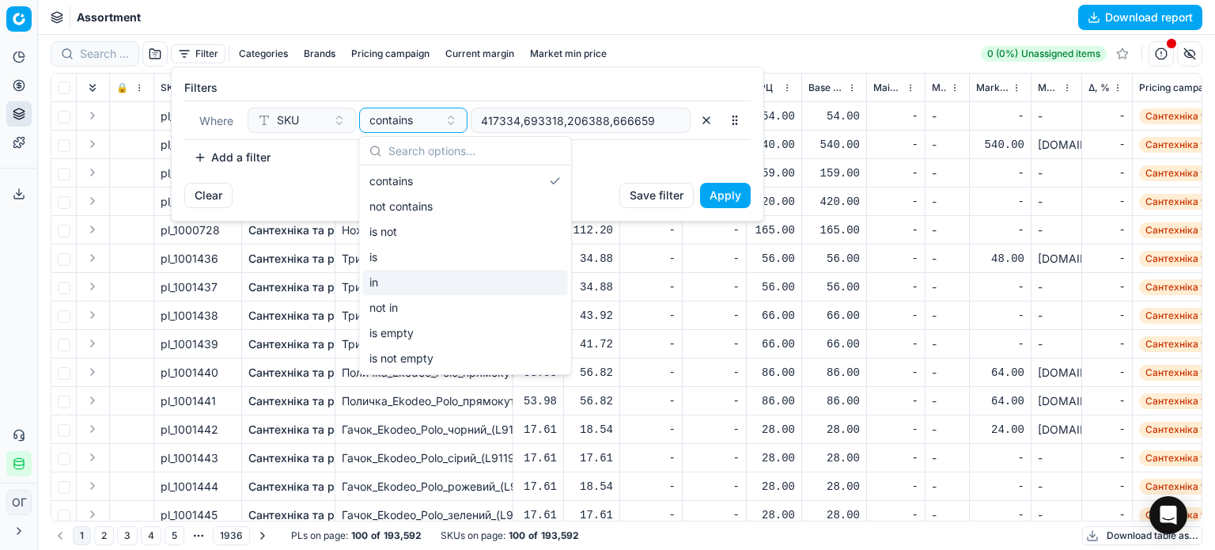
click at [411, 282] on div "in" at bounding box center [465, 282] width 205 height 25
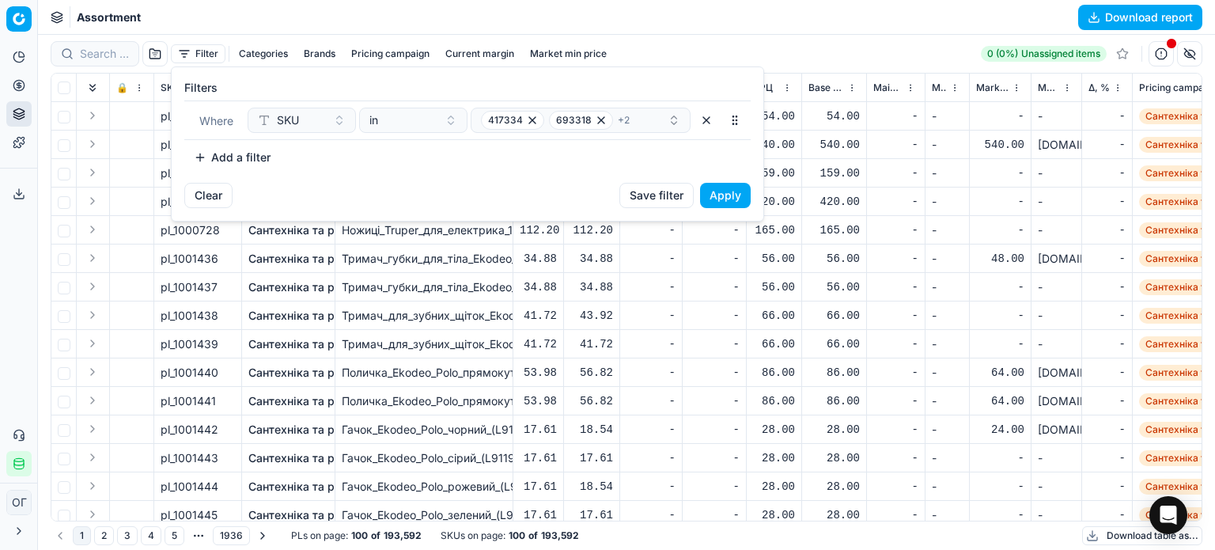
click at [735, 189] on button "Apply" at bounding box center [725, 195] width 51 height 25
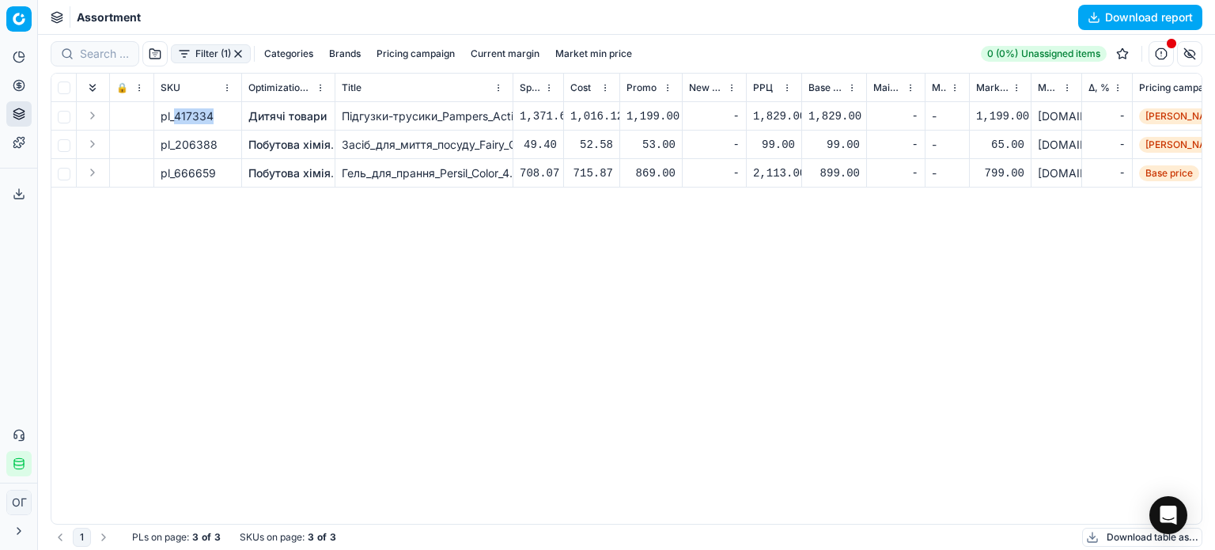
drag, startPoint x: 214, startPoint y: 116, endPoint x: 183, endPoint y: 119, distance: 30.9
click at [180, 119] on div "pl_417334" at bounding box center [198, 116] width 74 height 16
copy span "17334"
drag, startPoint x: 285, startPoint y: 29, endPoint x: 239, endPoint y: 94, distance: 79.9
click at [278, 34] on div "Command Palette Search for a command to run... Assortment Download report Filte…" at bounding box center [626, 275] width 1177 height 550
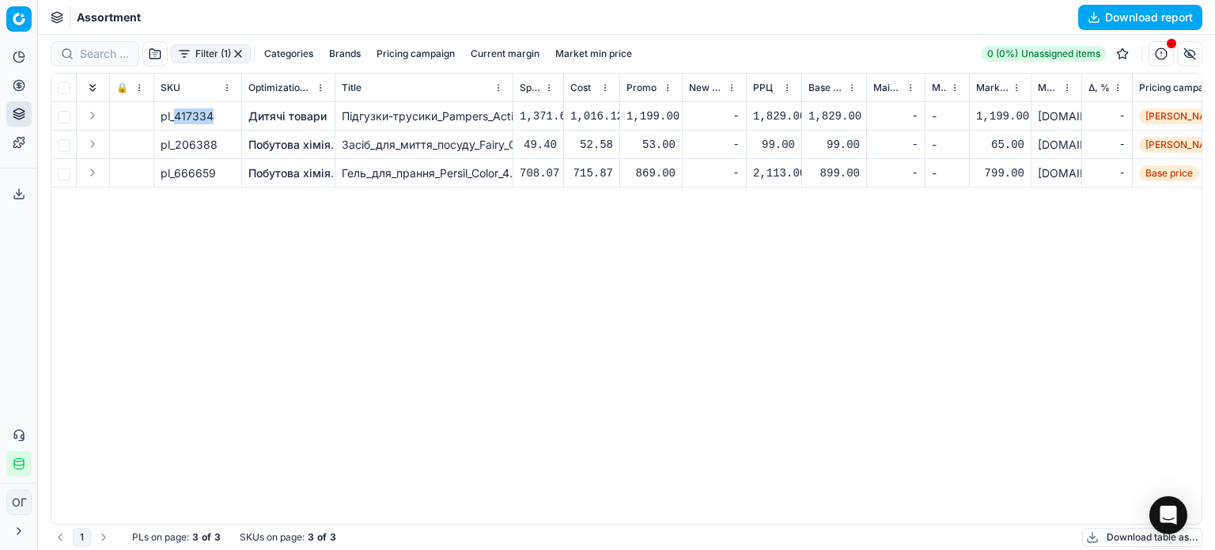
drag, startPoint x: 212, startPoint y: 115, endPoint x: 175, endPoint y: 115, distance: 37.2
click at [175, 115] on span "pl_417334" at bounding box center [187, 116] width 53 height 16
copy span "417334"
drag, startPoint x: 214, startPoint y: 146, endPoint x: 183, endPoint y: 142, distance: 31.2
click at [179, 145] on span "pl_206388" at bounding box center [189, 145] width 57 height 16
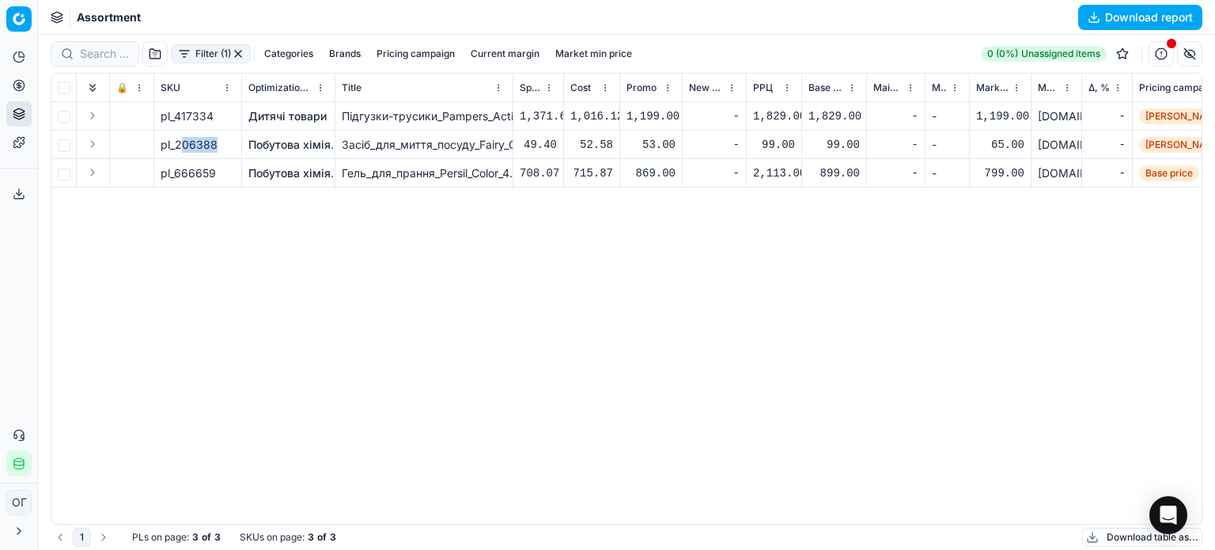
copy span "06388"
click at [20, 84] on icon at bounding box center [19, 85] width 13 height 13
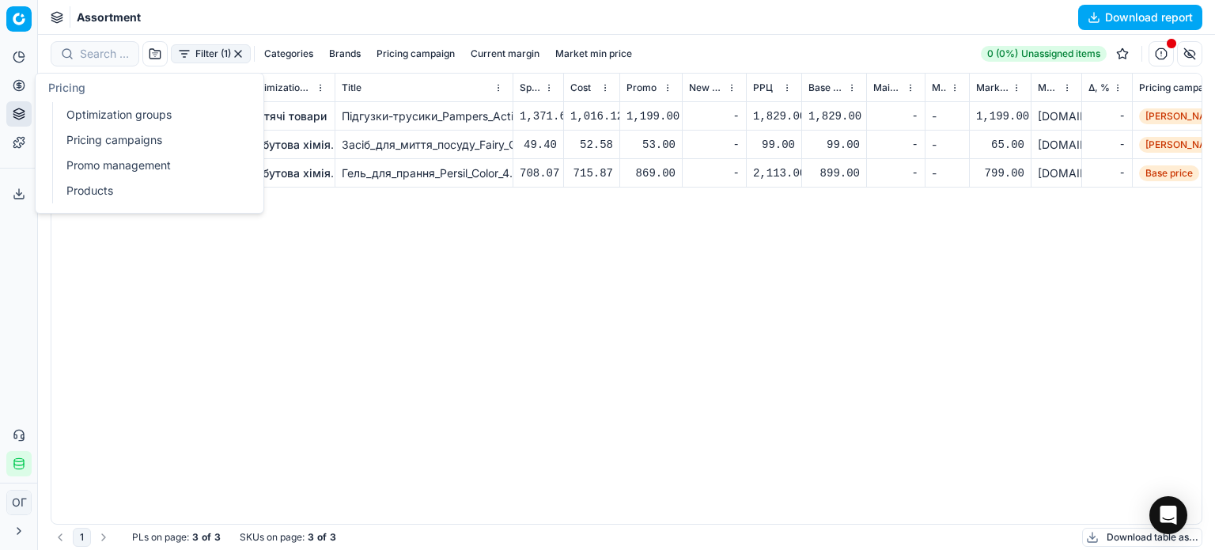
click at [89, 114] on link "Optimization groups" at bounding box center [152, 115] width 184 height 22
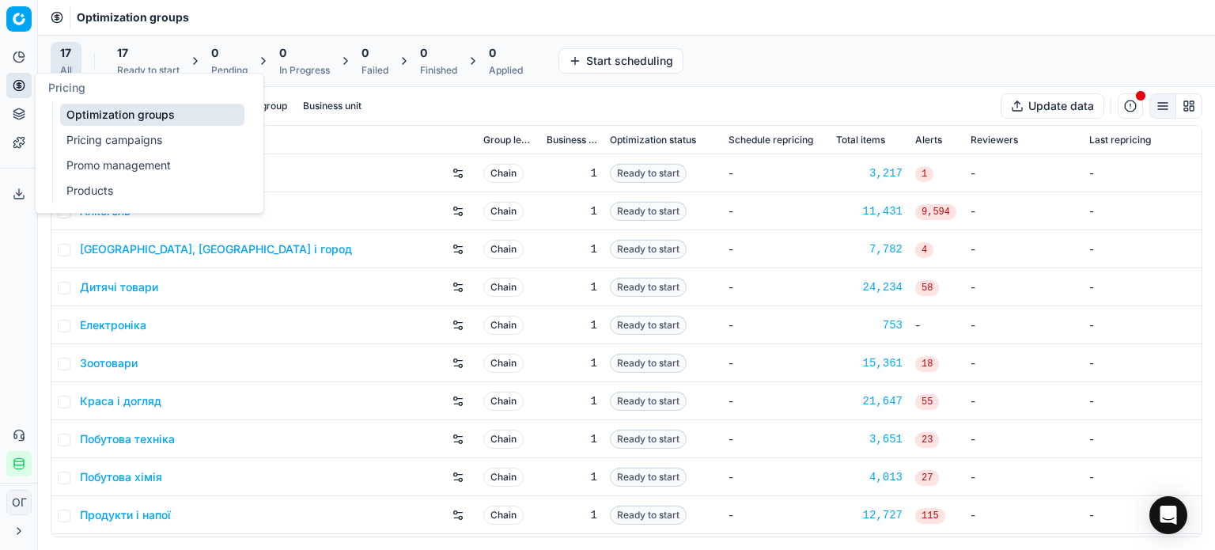
click at [14, 88] on circle at bounding box center [18, 85] width 10 height 10
click at [106, 147] on link "Pricing campaigns" at bounding box center [152, 140] width 184 height 22
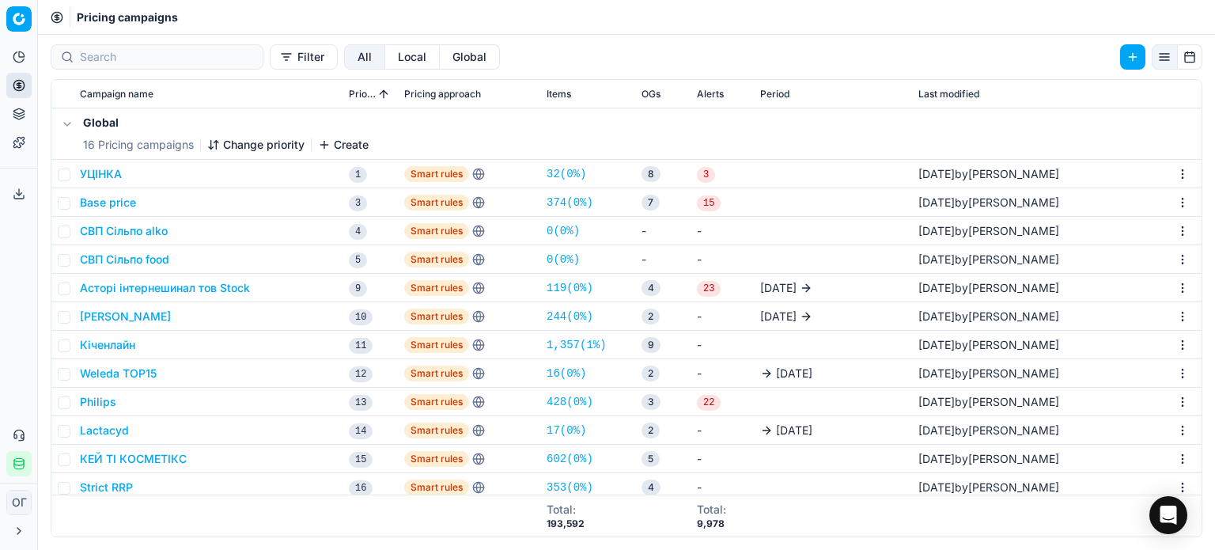
click at [118, 306] on td "[PERSON_NAME]" at bounding box center [208, 316] width 269 height 28
click at [121, 318] on button "[PERSON_NAME]" at bounding box center [125, 316] width 91 height 16
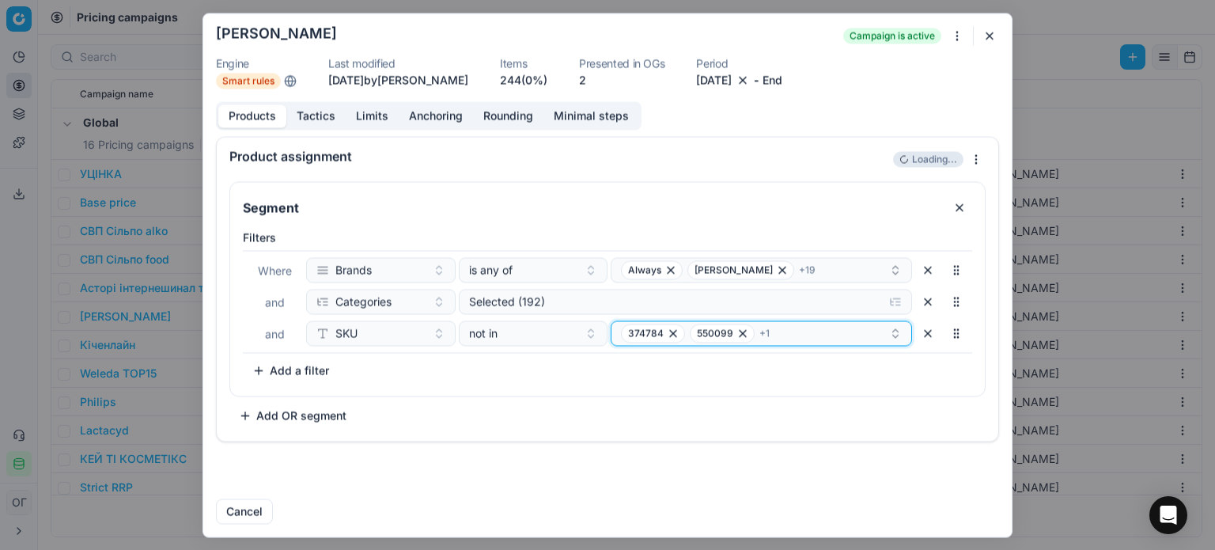
click at [667, 334] on icon "button" at bounding box center [673, 333] width 13 height 13
click at [671, 335] on icon "button" at bounding box center [674, 333] width 6 height 6
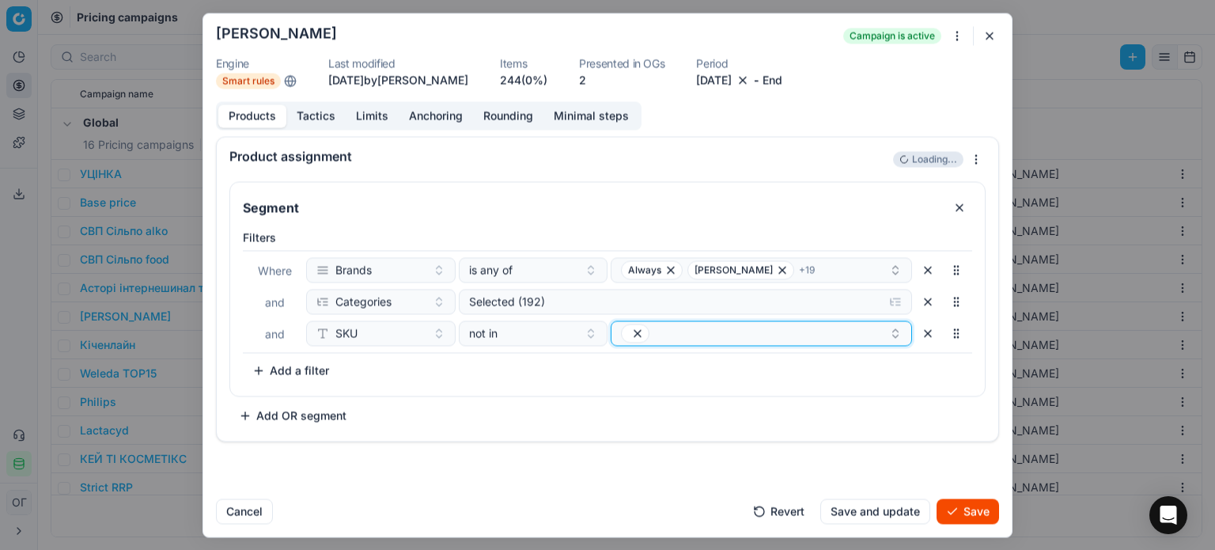
click at [638, 335] on icon "button" at bounding box center [637, 333] width 13 height 13
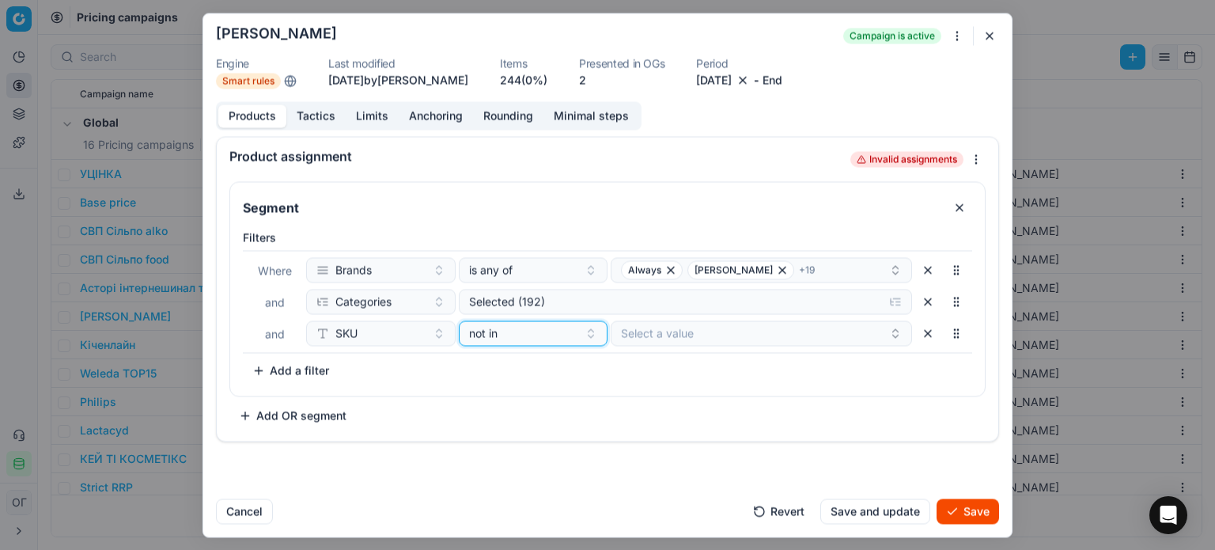
click at [536, 335] on div "not in" at bounding box center [524, 333] width 110 height 16
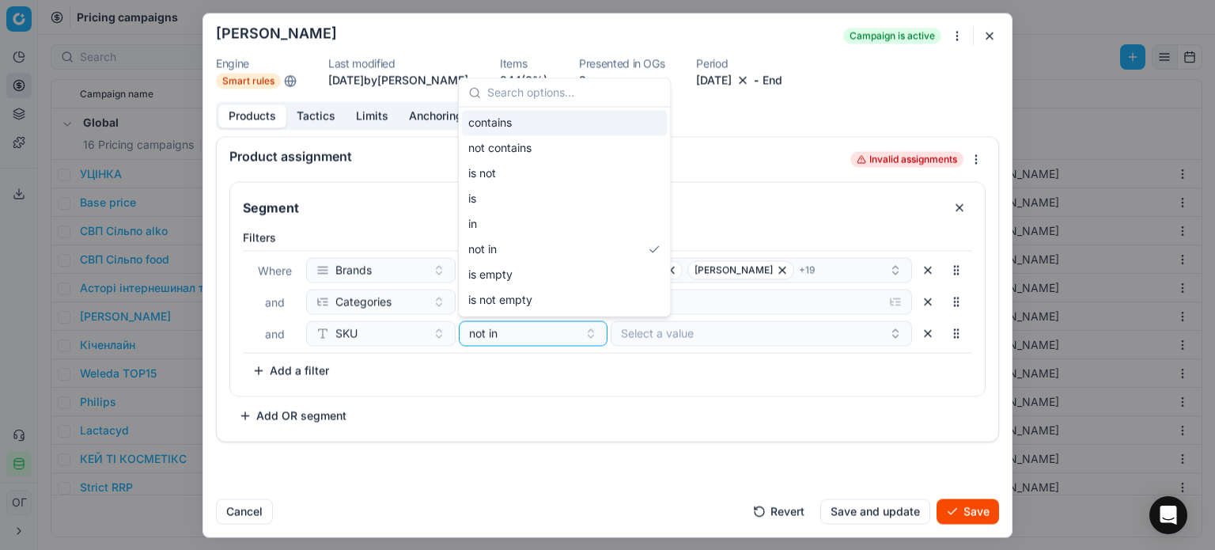
click at [512, 119] on div "contains" at bounding box center [564, 122] width 205 height 25
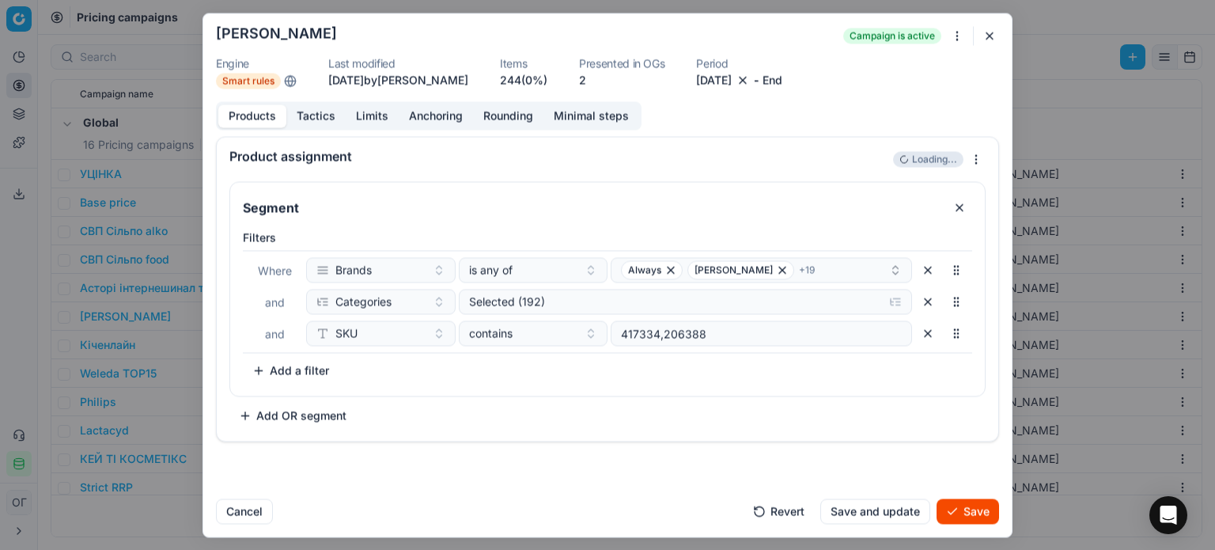
type input "417334,206388"
click at [521, 330] on div "contains" at bounding box center [524, 333] width 110 height 16
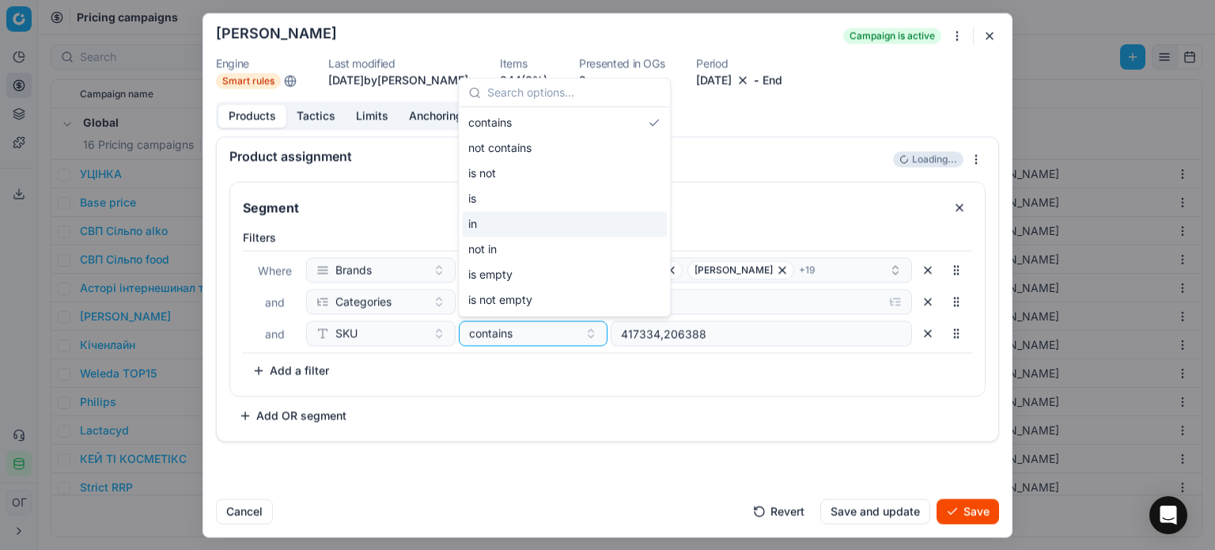
click at [512, 224] on div "in" at bounding box center [564, 223] width 205 height 25
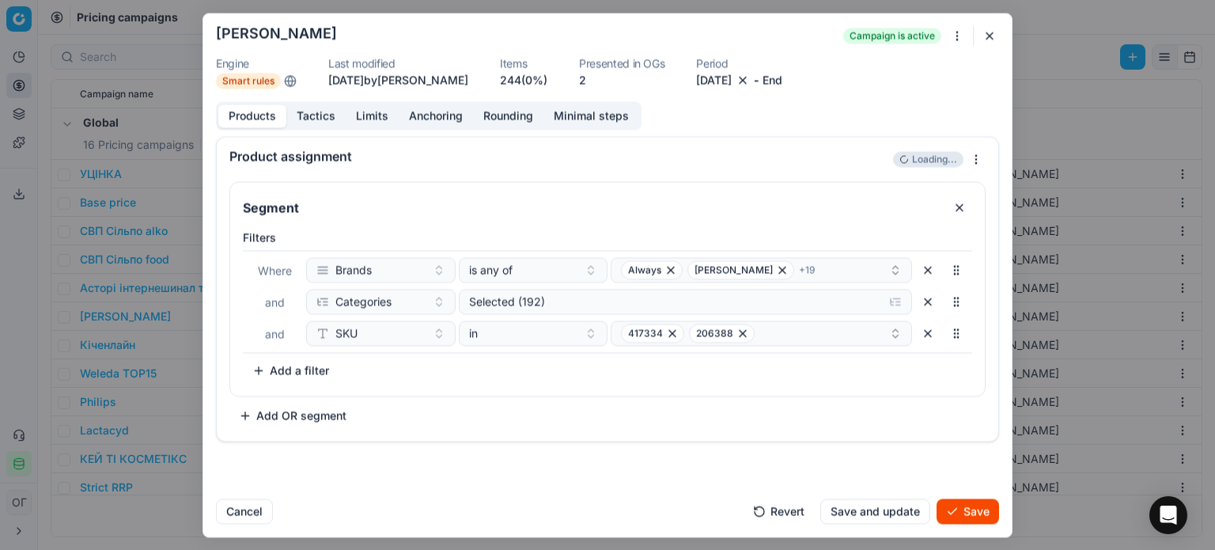
click at [963, 509] on button "Save" at bounding box center [967, 510] width 62 height 25
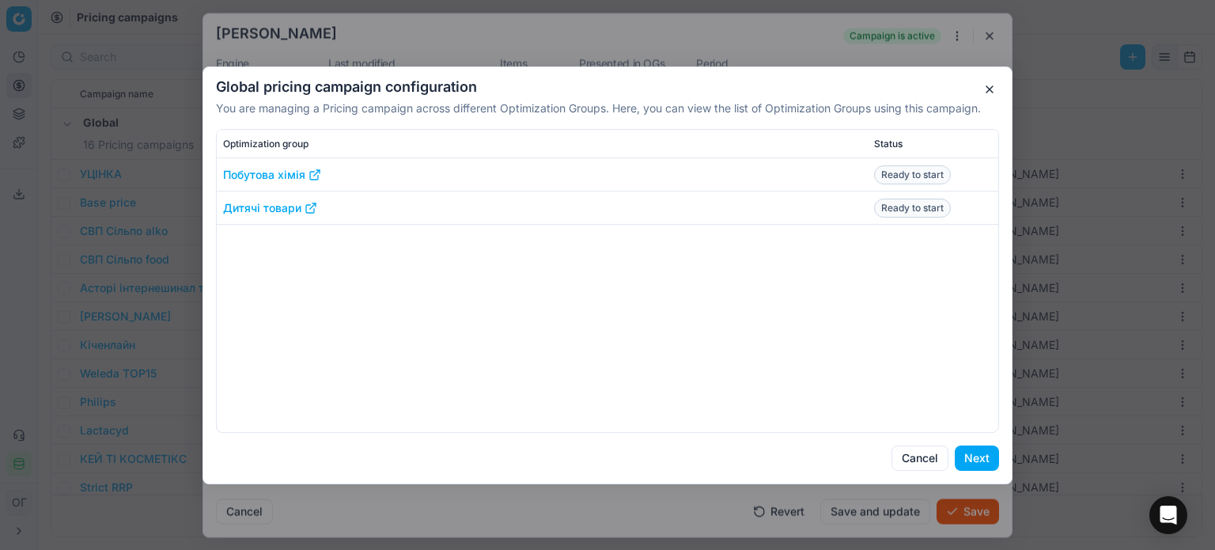
click at [983, 453] on button "Next" at bounding box center [977, 457] width 44 height 25
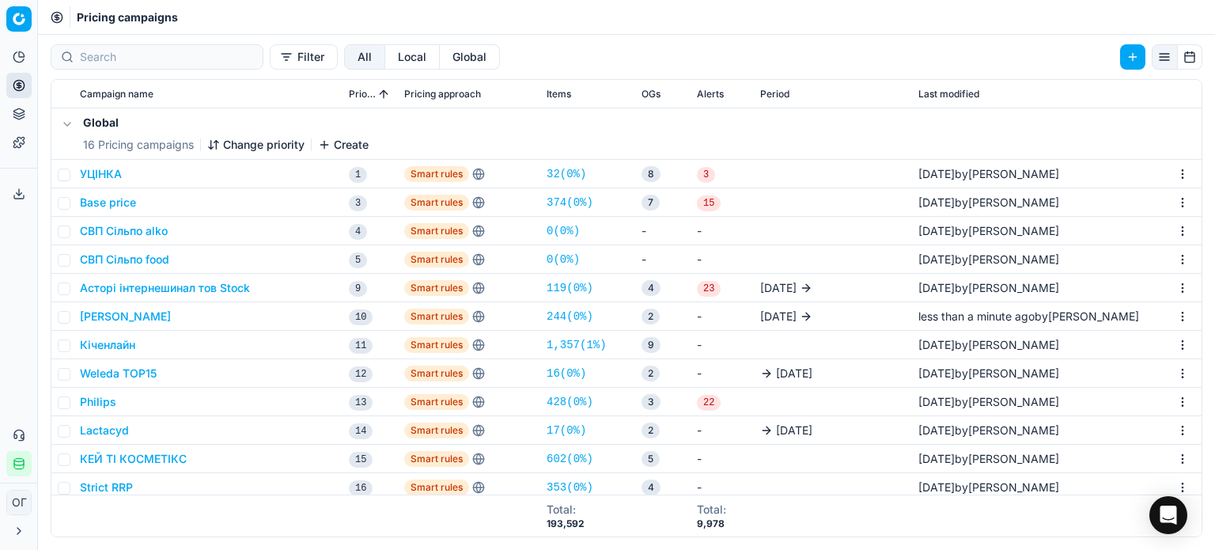
click at [23, 110] on icon at bounding box center [18, 111] width 10 height 6
click at [86, 149] on link "Assortment" at bounding box center [152, 143] width 184 height 22
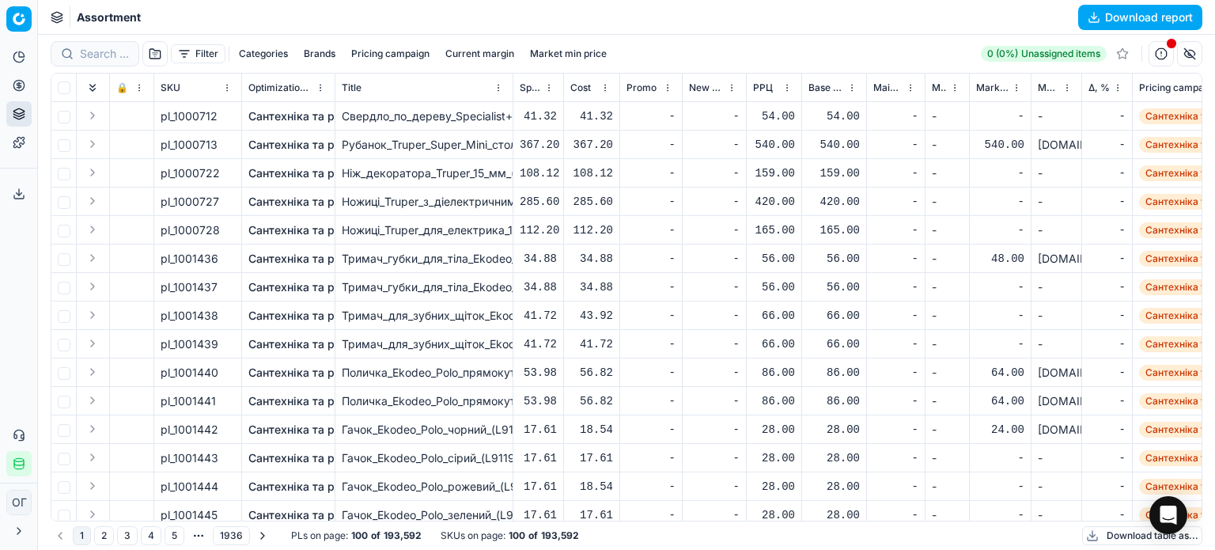
click at [314, 54] on button "Brands" at bounding box center [319, 53] width 44 height 19
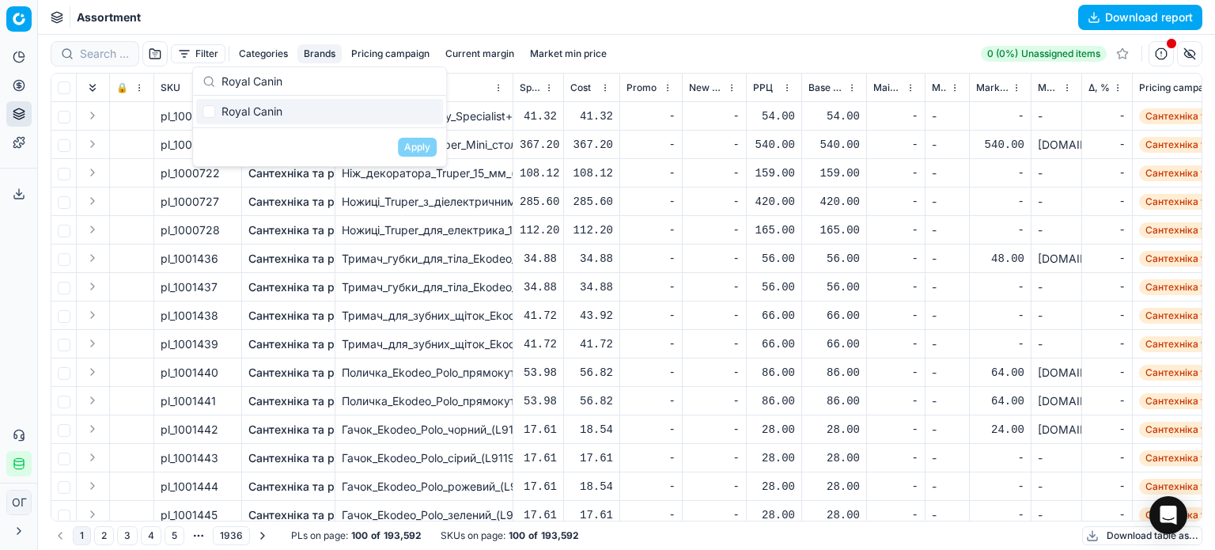
type input "Royal Canin"
click at [207, 113] on input "Suggestions" at bounding box center [208, 111] width 13 height 13
checkbox input "true"
click at [424, 150] on button "Apply" at bounding box center [417, 147] width 39 height 19
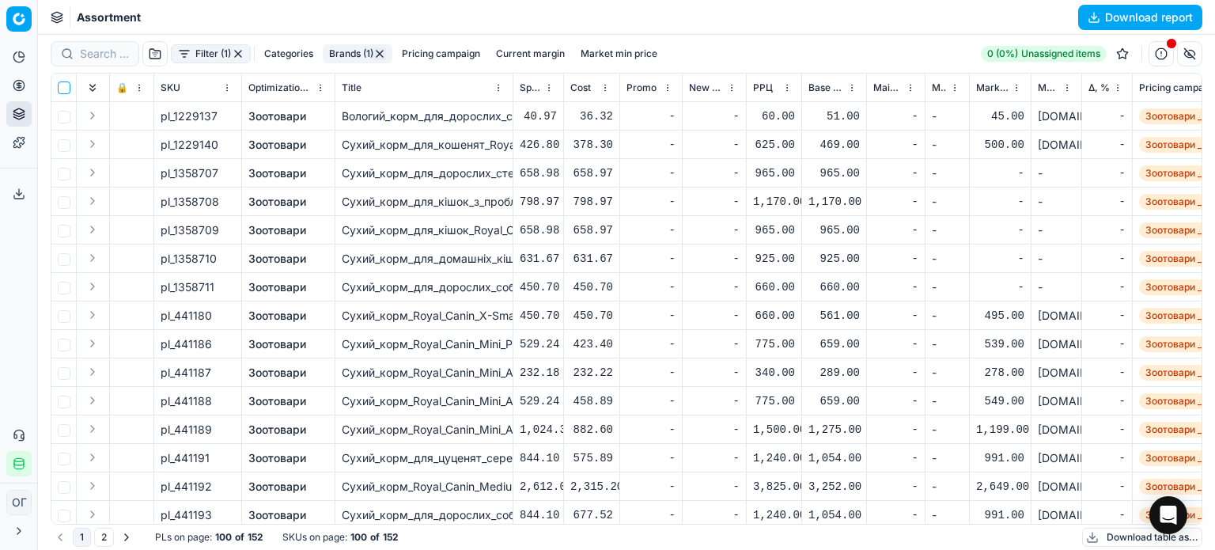
click at [63, 85] on input "checkbox" at bounding box center [64, 87] width 13 height 13
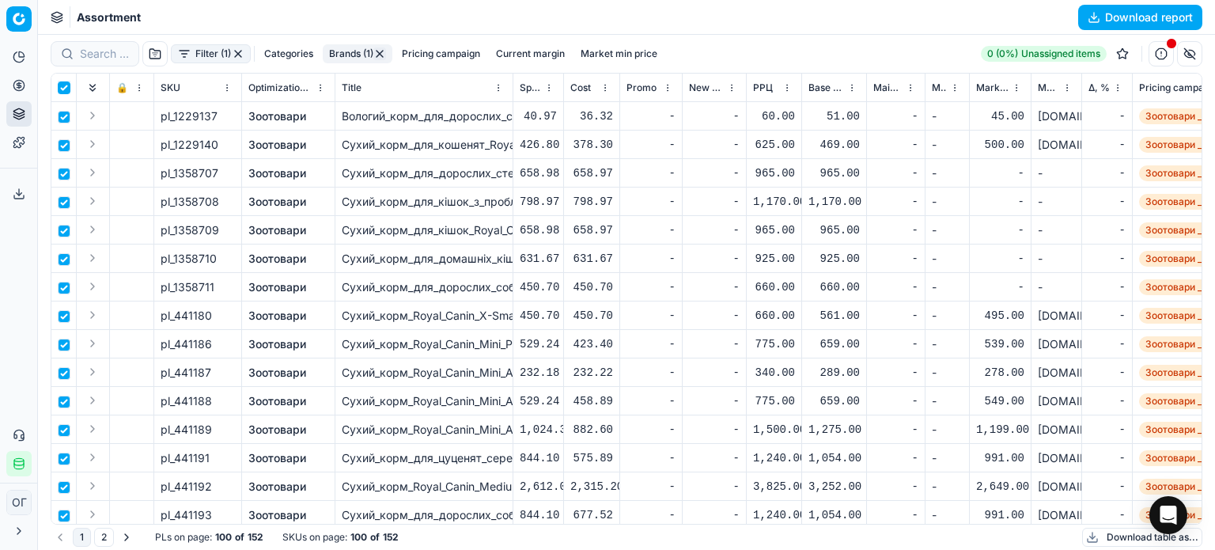
checkbox input "true"
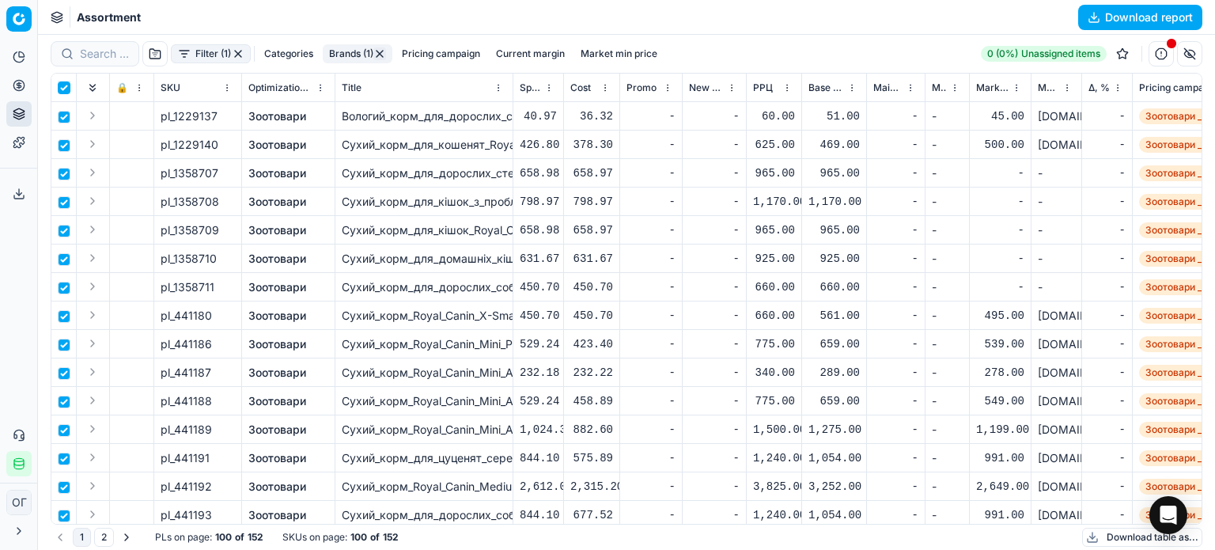
checkbox input "true"
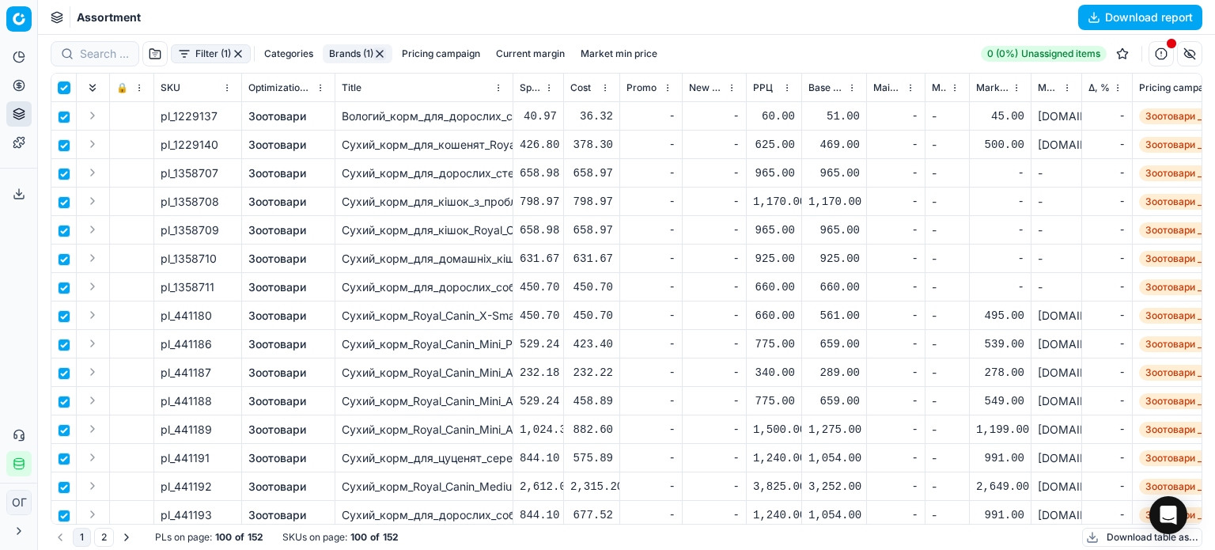
checkbox input "true"
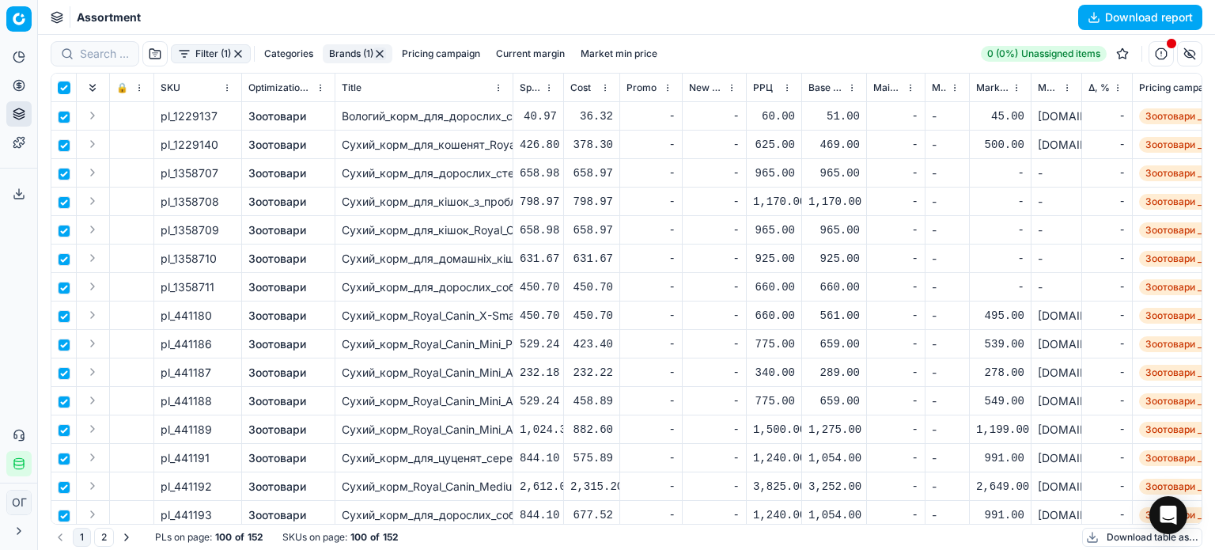
checkbox input "true"
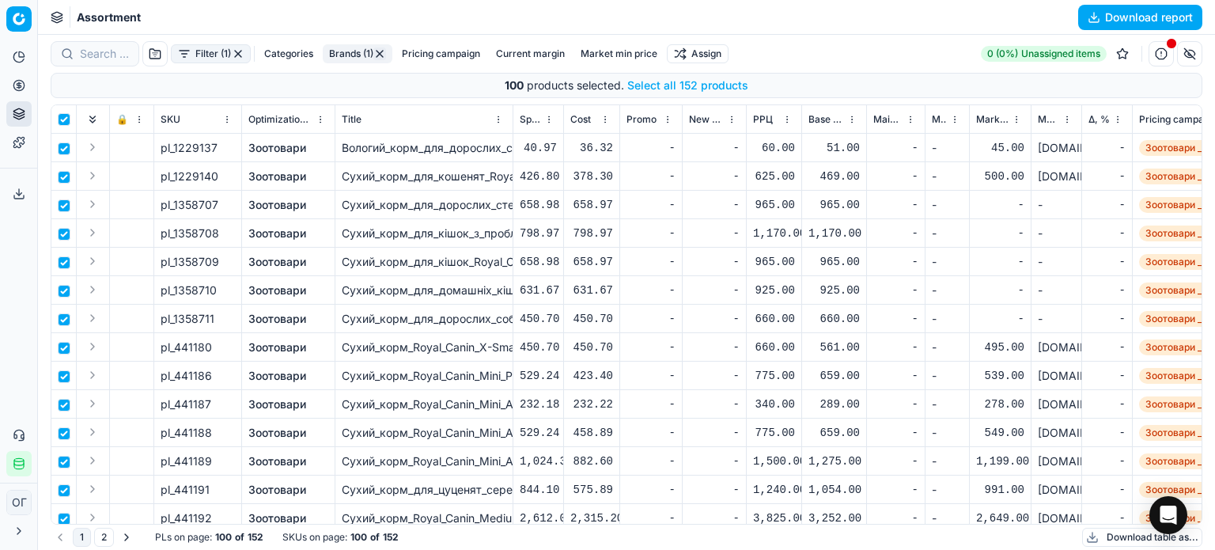
click at [655, 85] on button "Select all 152 products" at bounding box center [687, 86] width 121 height 16
click at [696, 51] on html "Pricing platform Analytics Pricing Product portfolio Templates Export service 1…" at bounding box center [607, 275] width 1215 height 550
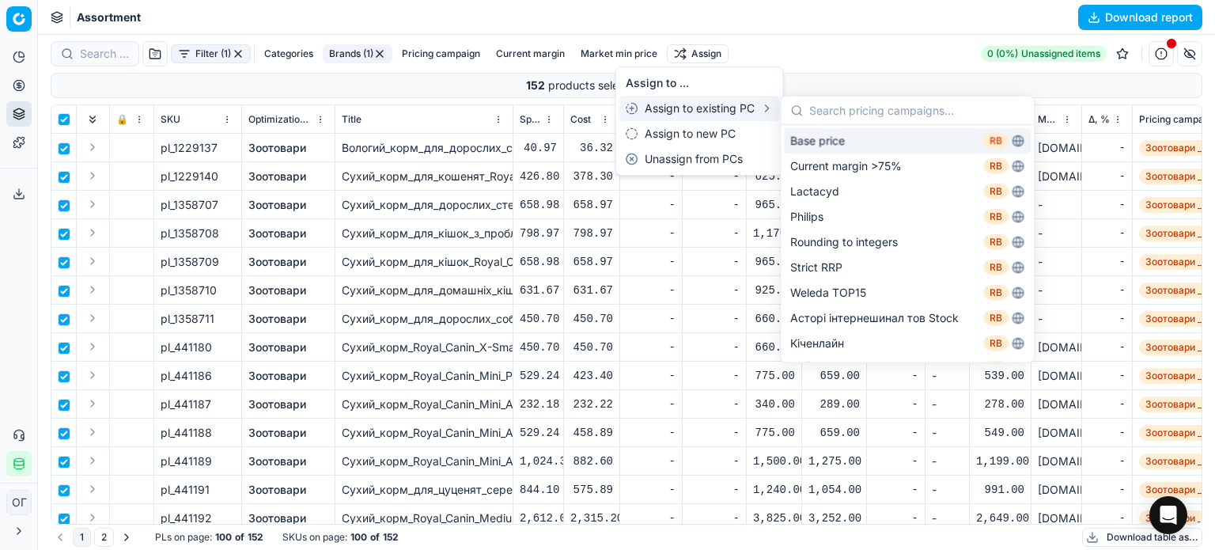
click at [848, 142] on div "Base price RB" at bounding box center [907, 140] width 247 height 25
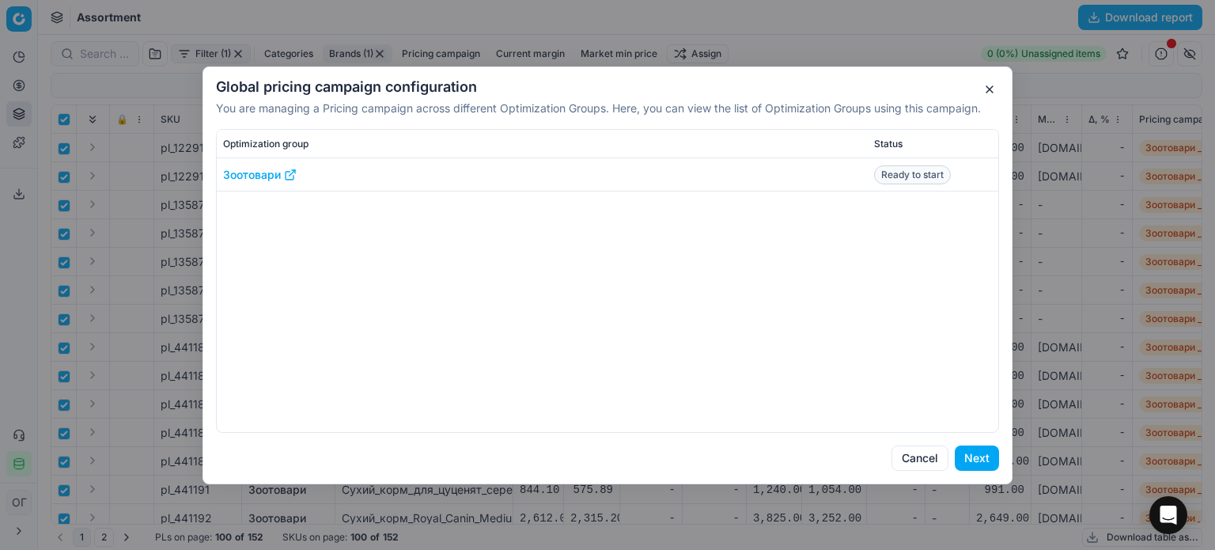
click at [976, 453] on button "Next" at bounding box center [977, 457] width 44 height 25
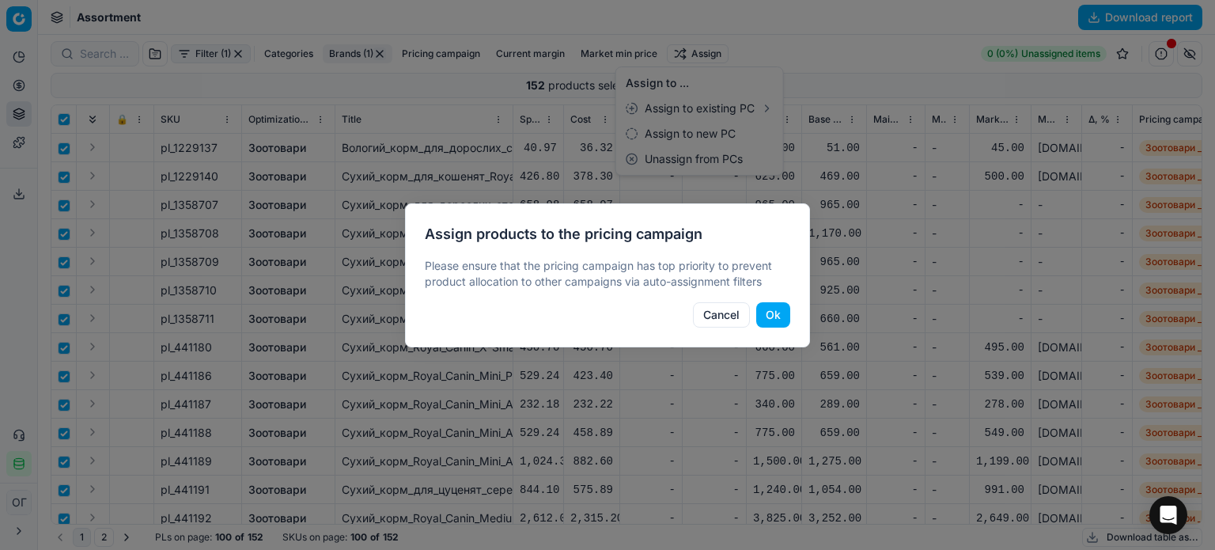
click at [825, 72] on div at bounding box center [607, 275] width 1215 height 550
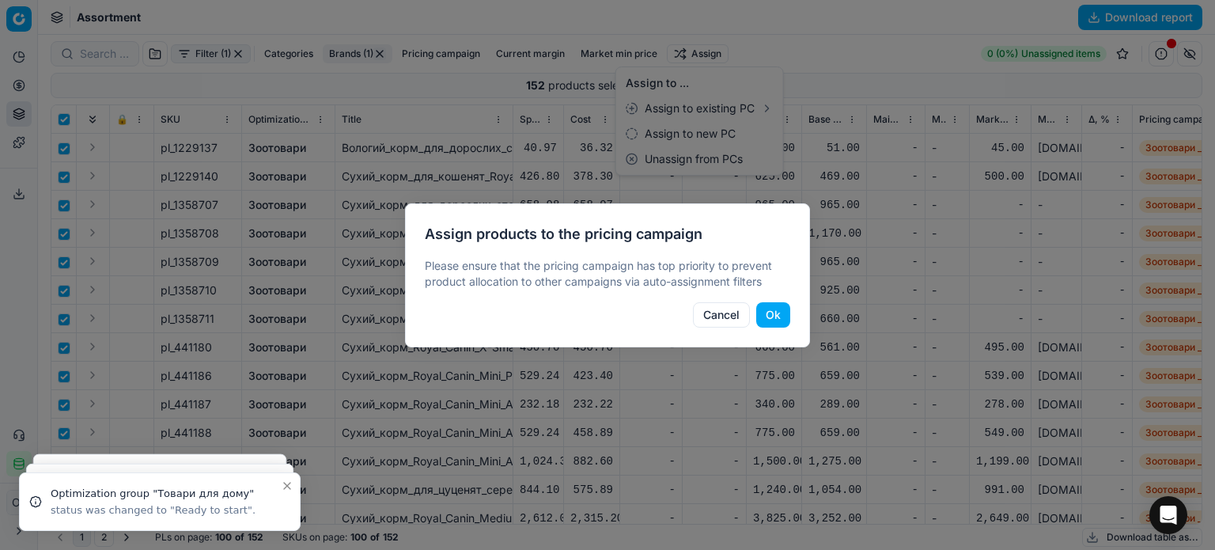
click at [773, 314] on button "Ok" at bounding box center [773, 314] width 34 height 25
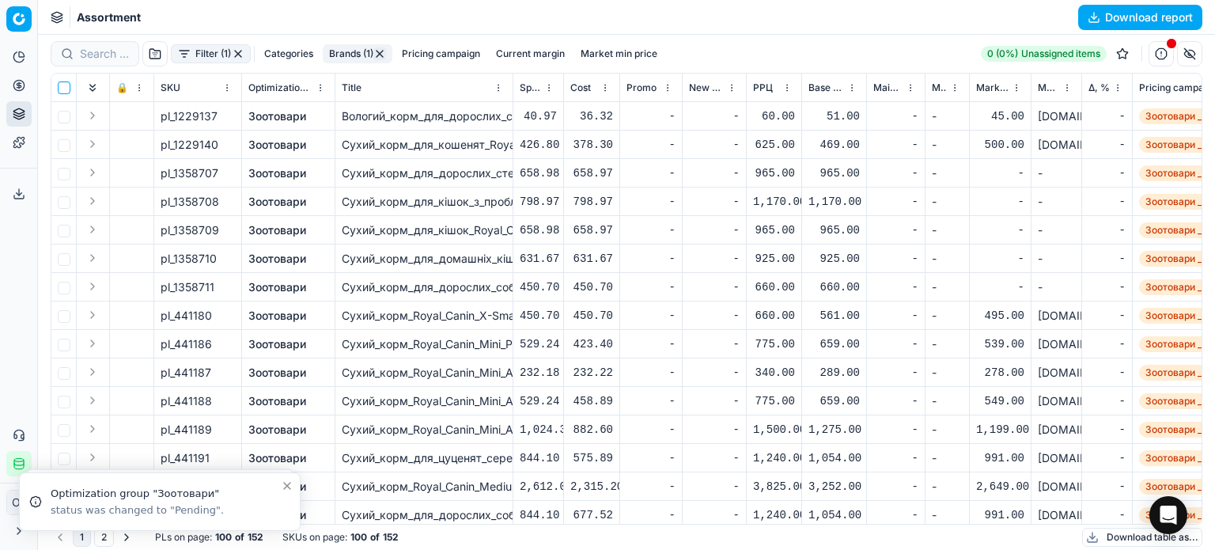
click at [58, 88] on input "checkbox" at bounding box center [64, 87] width 13 height 13
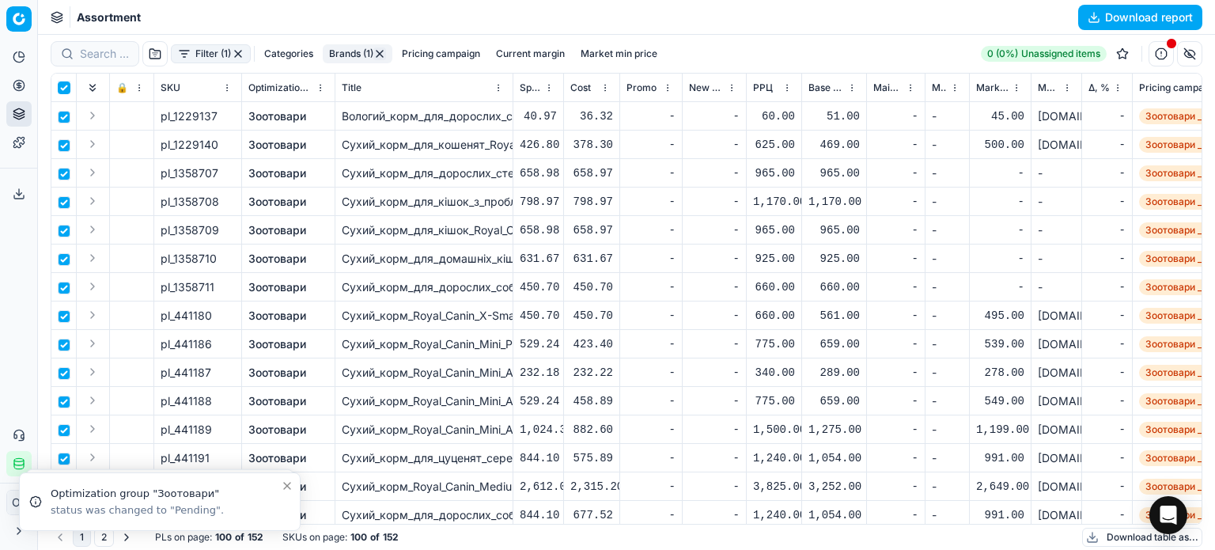
checkbox input "true"
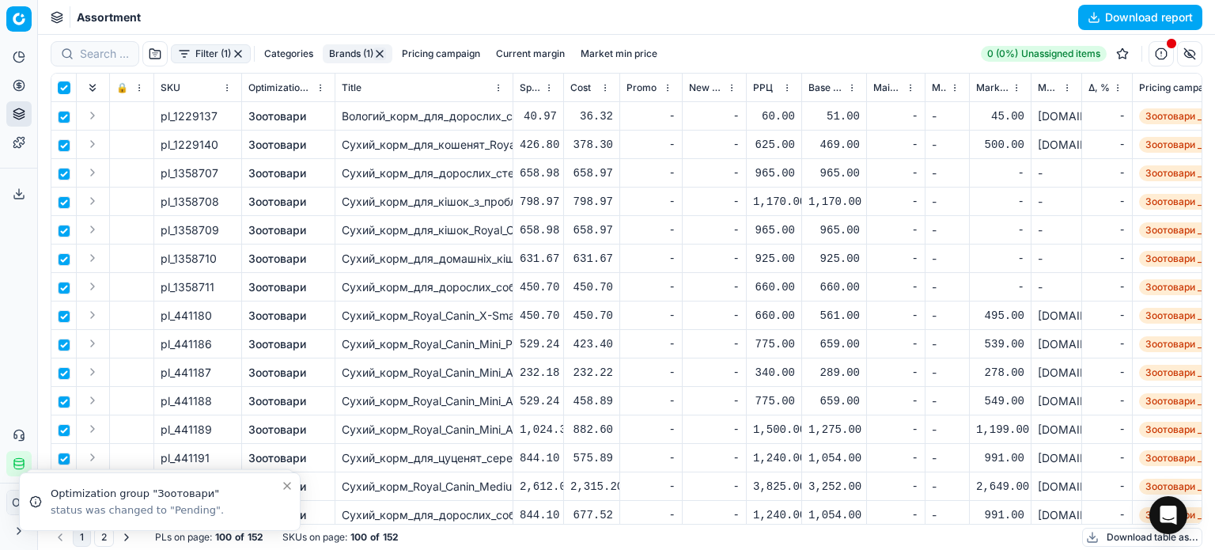
checkbox input "true"
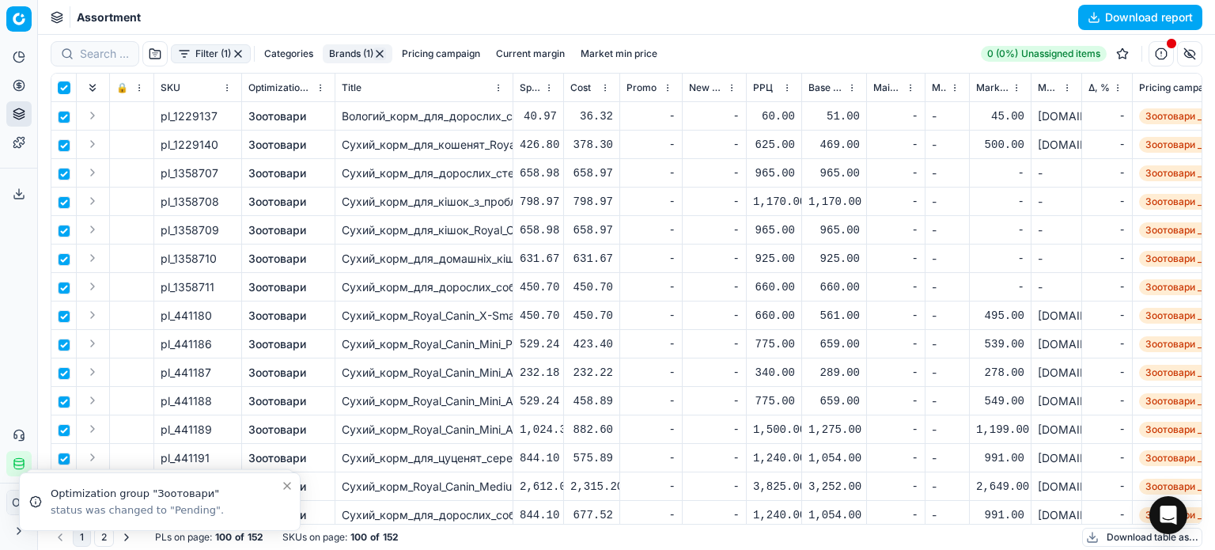
checkbox input "true"
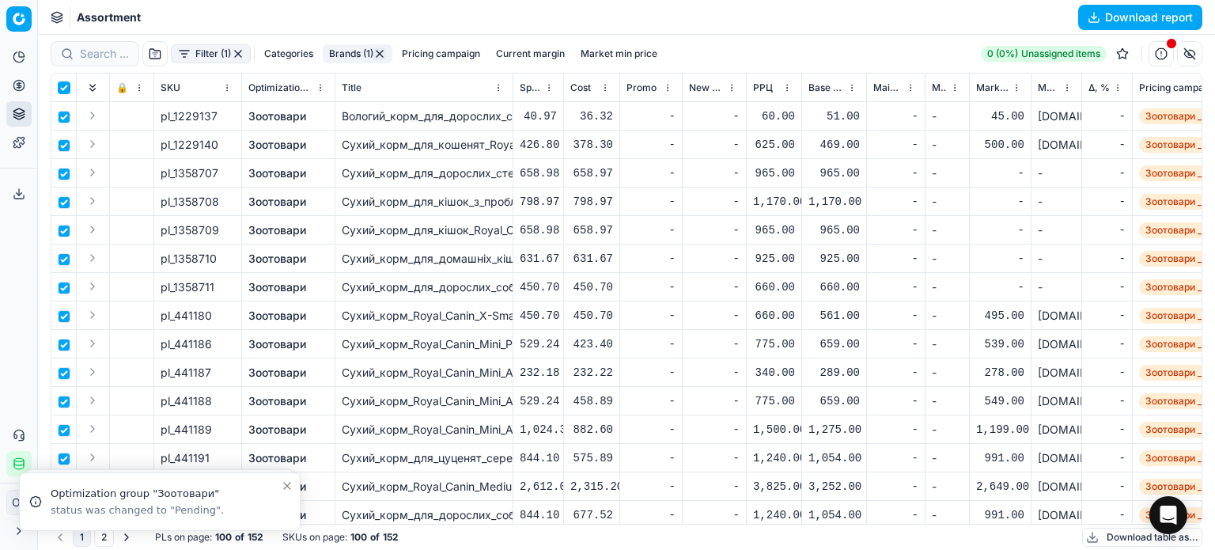
checkbox input "true"
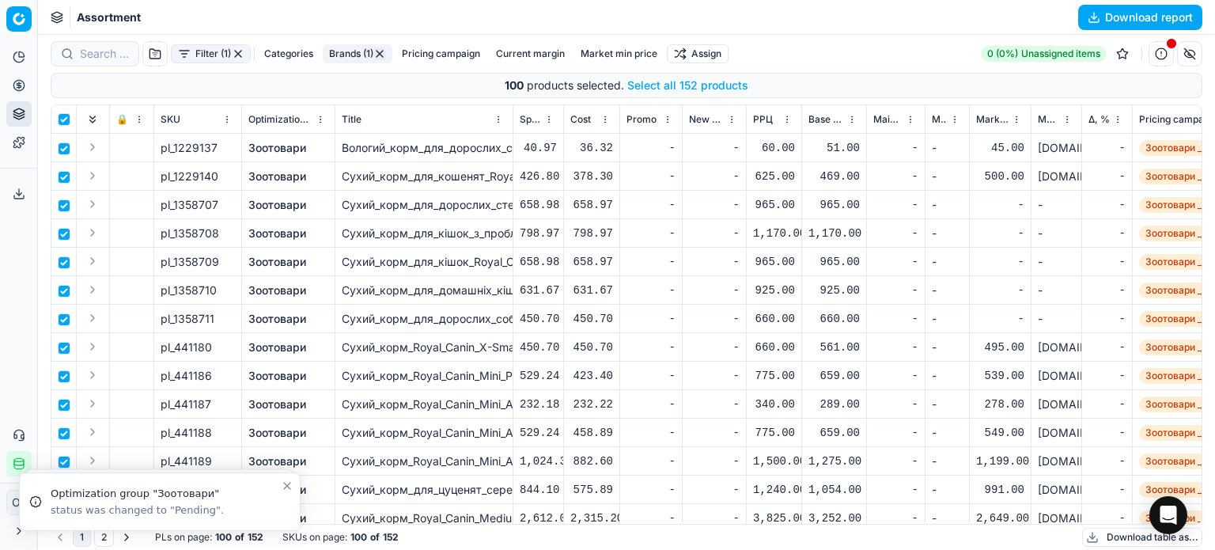
click at [709, 85] on button "Select all 152 products" at bounding box center [687, 86] width 121 height 16
click at [712, 55] on html "Pricing platform Analytics Pricing Product portfolio Templates Export service 1…" at bounding box center [607, 275] width 1215 height 550
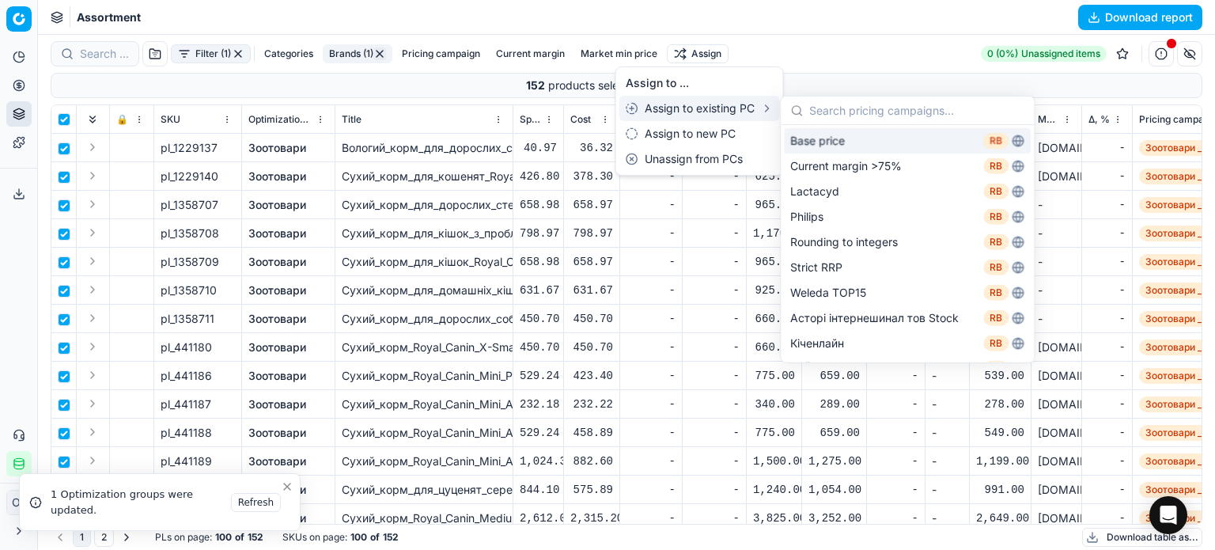
click at [804, 130] on div "Base price RB" at bounding box center [907, 140] width 247 height 25
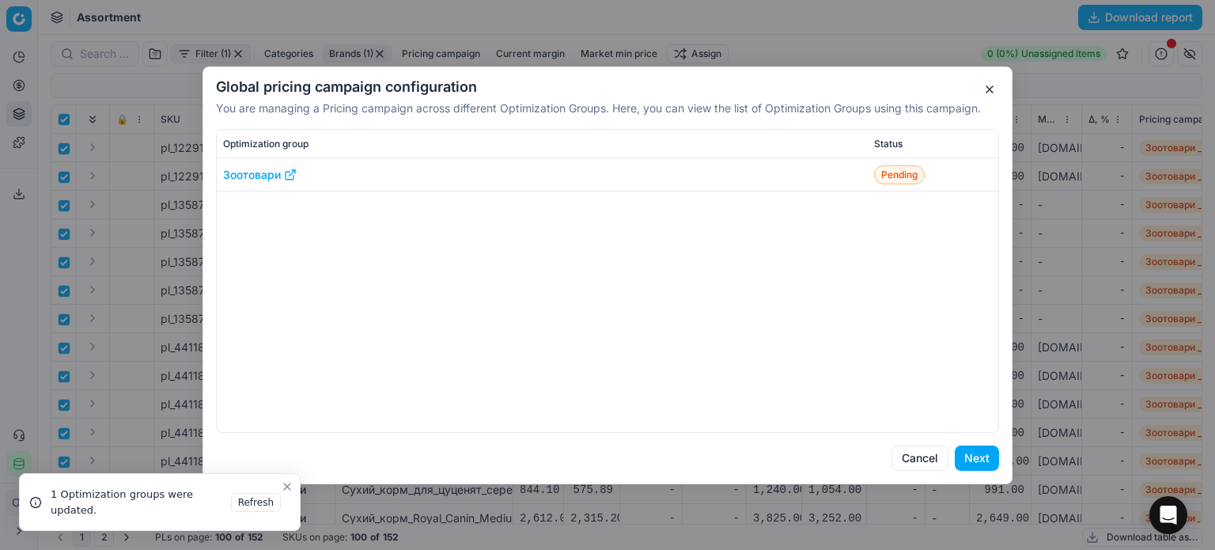
click at [985, 448] on button "Next" at bounding box center [977, 457] width 44 height 25
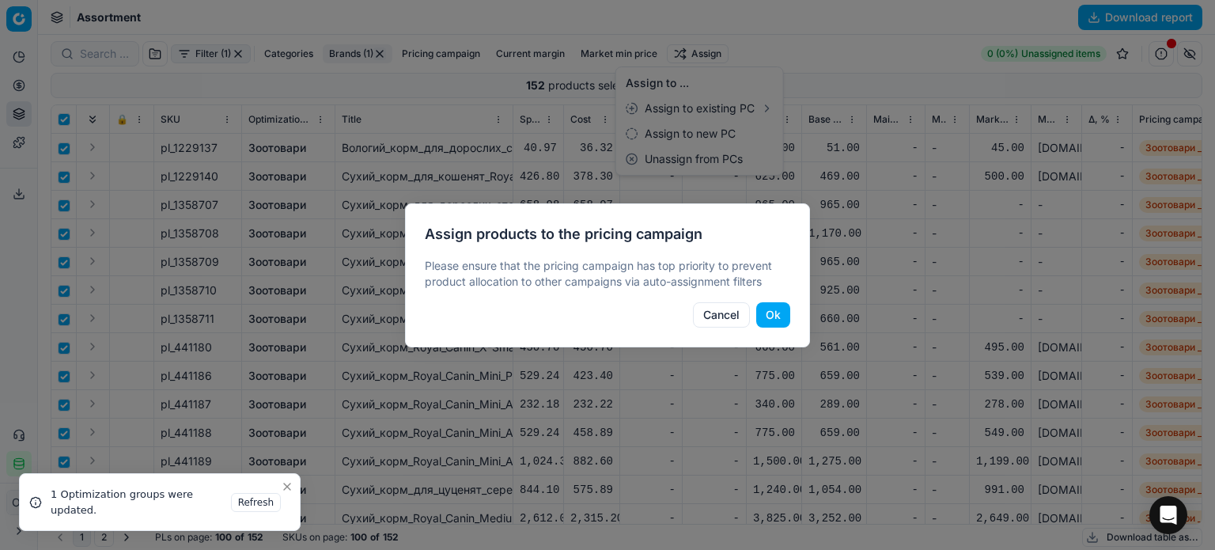
click at [785, 315] on button "Ok" at bounding box center [773, 314] width 34 height 25
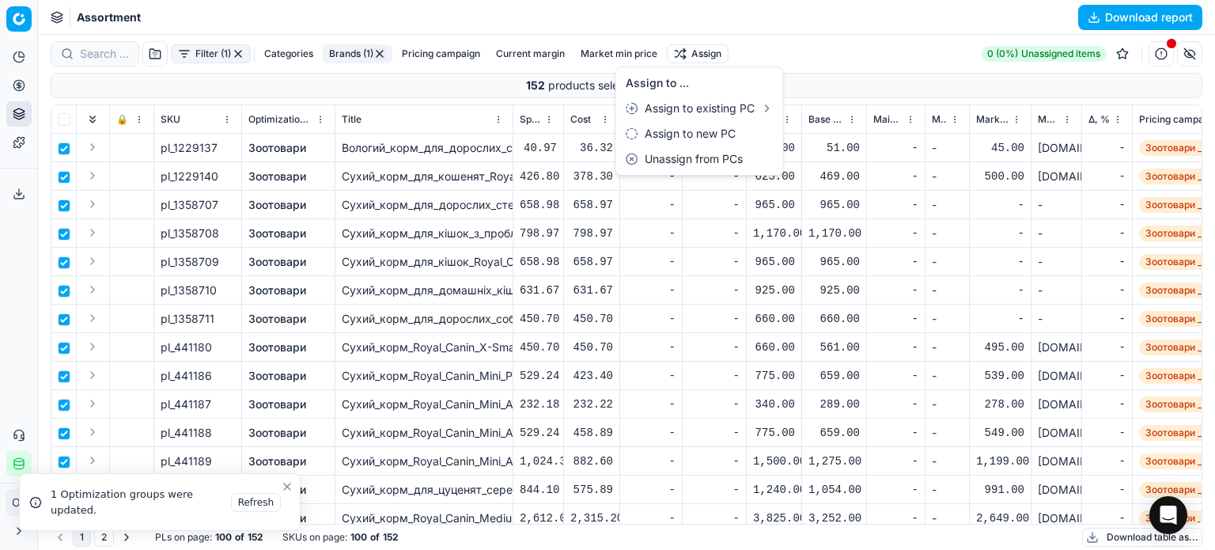
checkbox input "false"
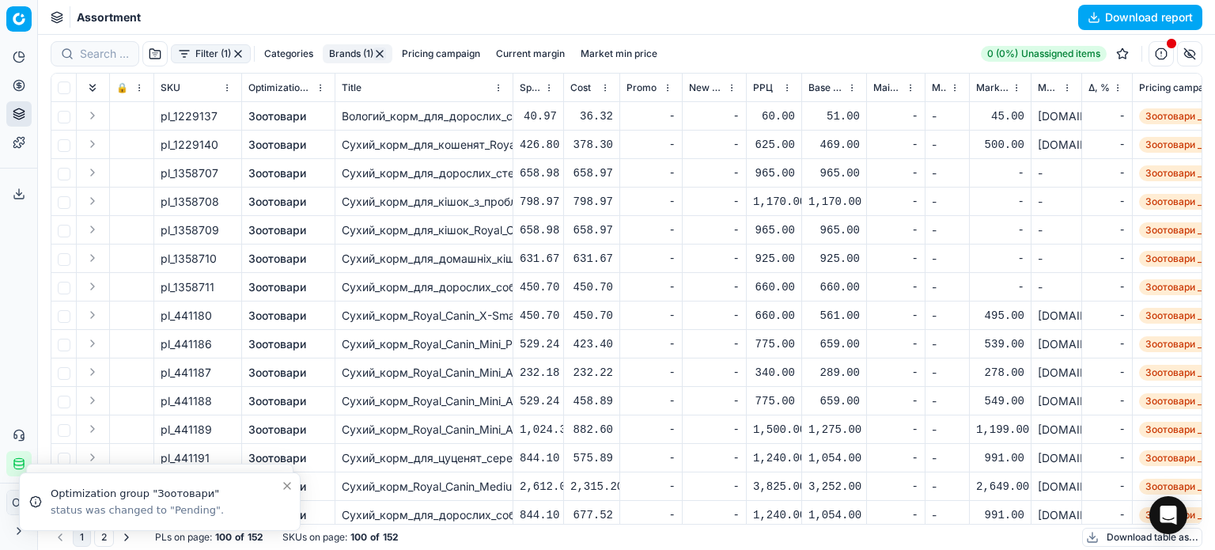
click at [239, 56] on button "button" at bounding box center [238, 53] width 13 height 13
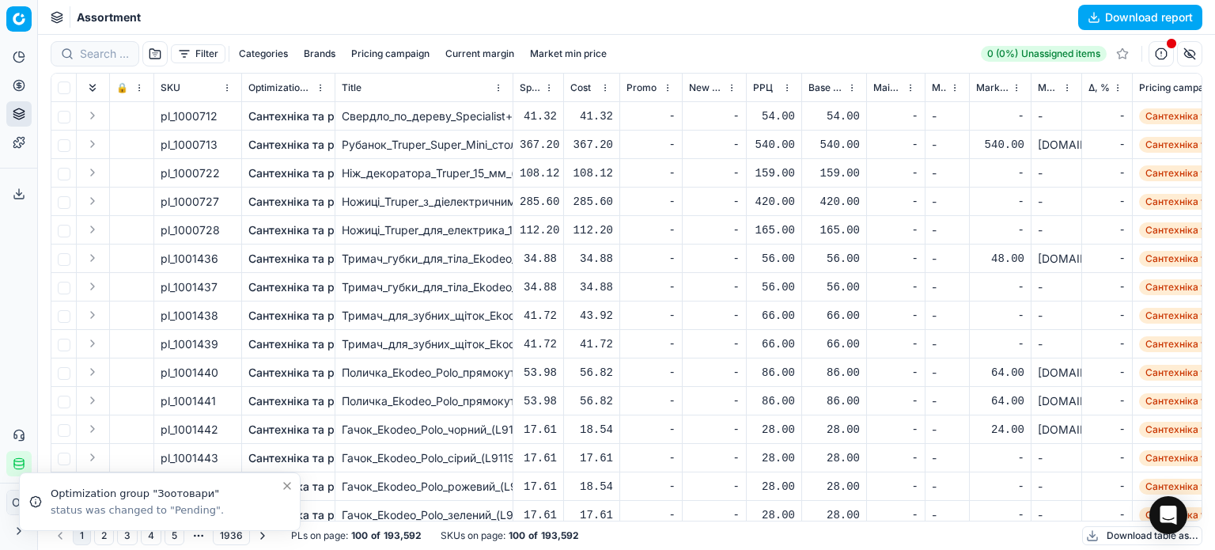
click at [199, 49] on button "Filter" at bounding box center [198, 53] width 55 height 19
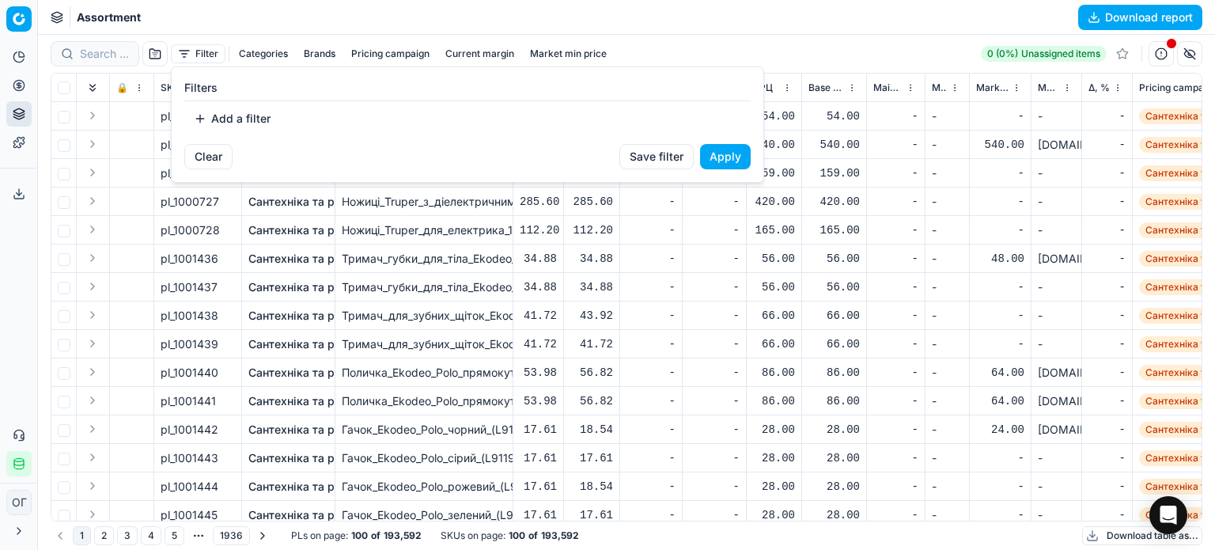
click at [244, 127] on button "Add a filter" at bounding box center [232, 118] width 96 height 25
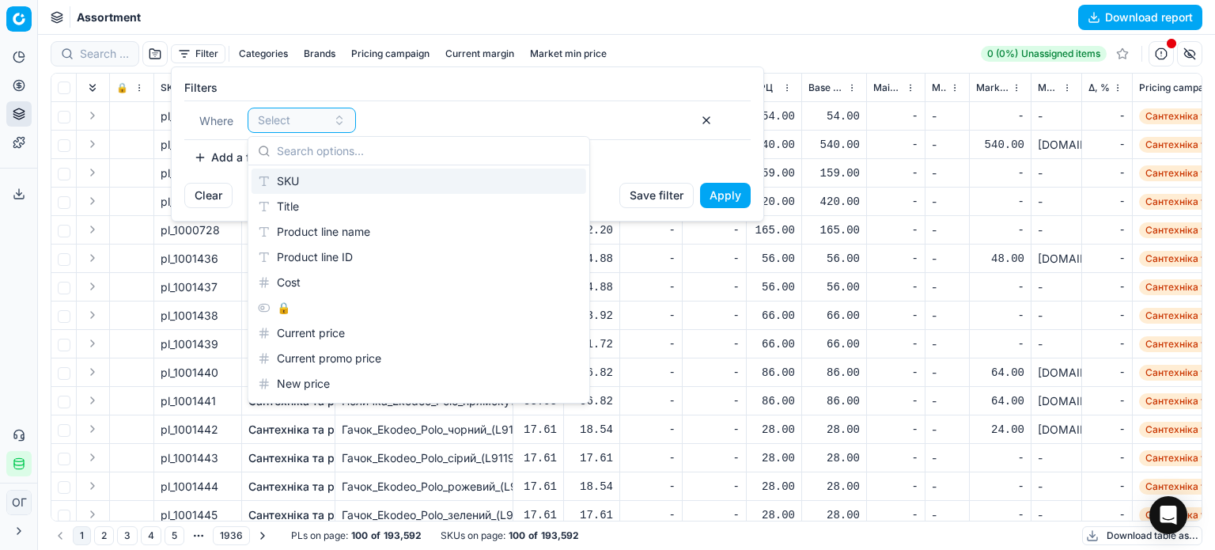
click at [292, 176] on div "SKU" at bounding box center [418, 180] width 335 height 25
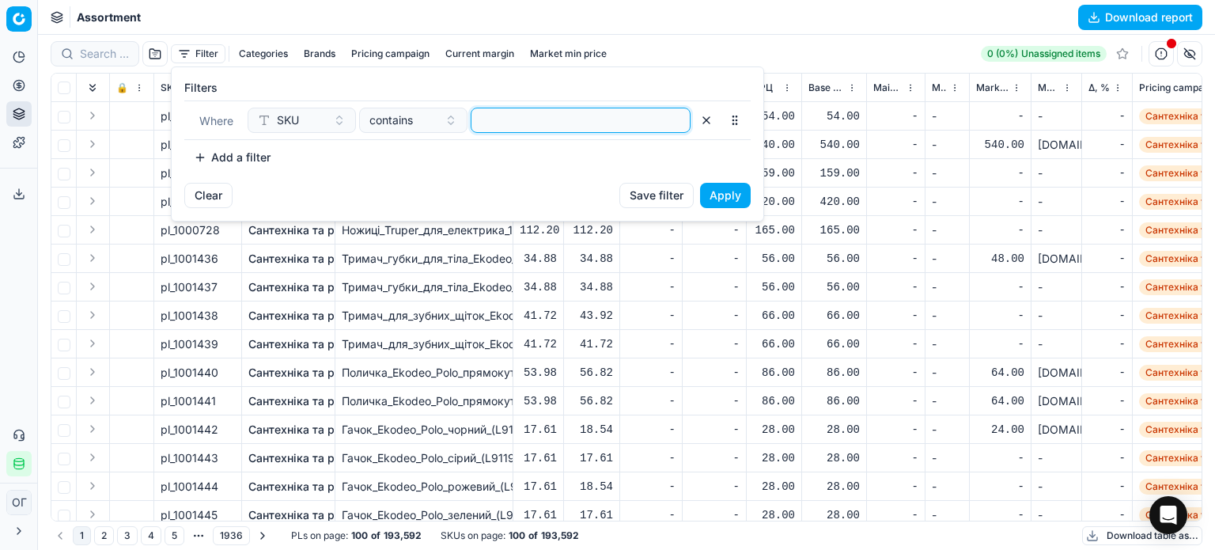
click at [514, 115] on input at bounding box center [581, 120] width 206 height 24
paste input "666659,421092,483071,483054,666659,831199,418879,426818,493265,418867,462584,45…"
type input "666659,421092,483071,483054,666659,831199,418879,426818,493265,418867,462584,45…"
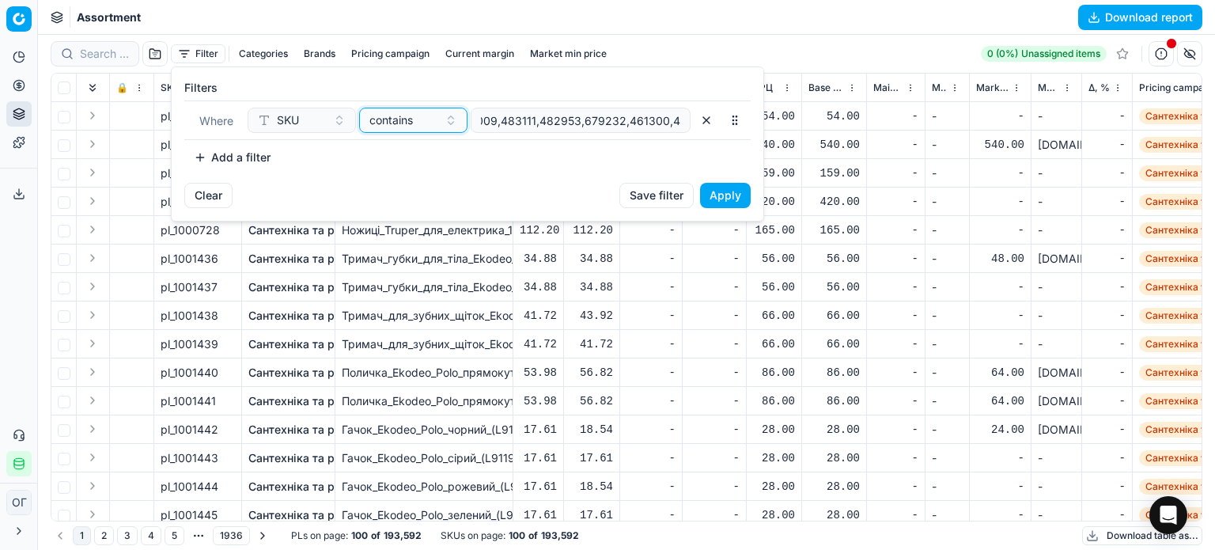
click at [376, 115] on span "contains" at bounding box center [390, 120] width 43 height 16
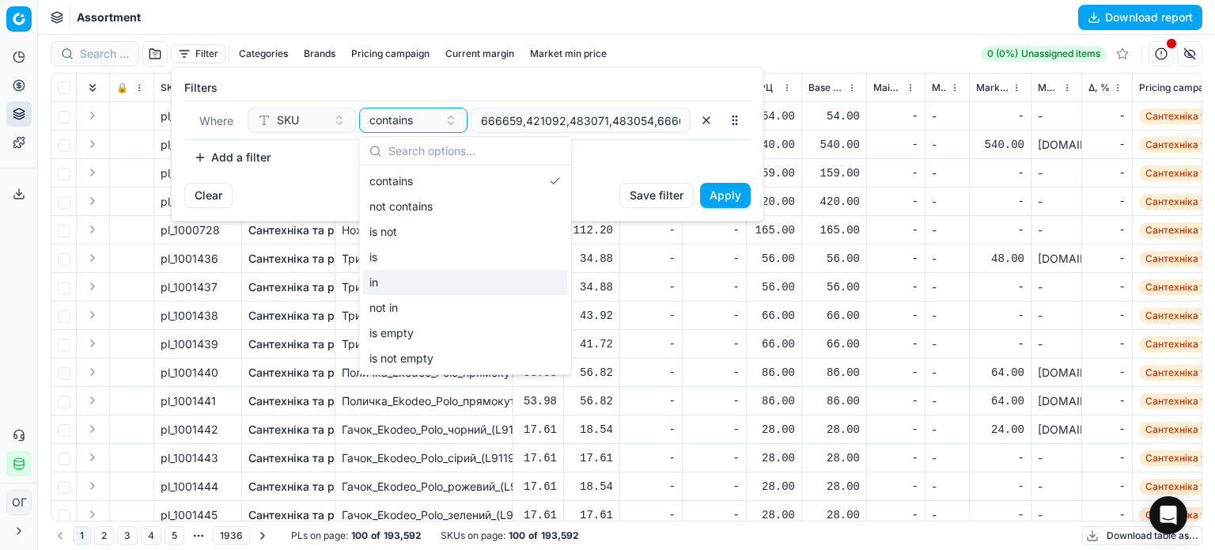
click at [413, 287] on div "in" at bounding box center [465, 282] width 205 height 25
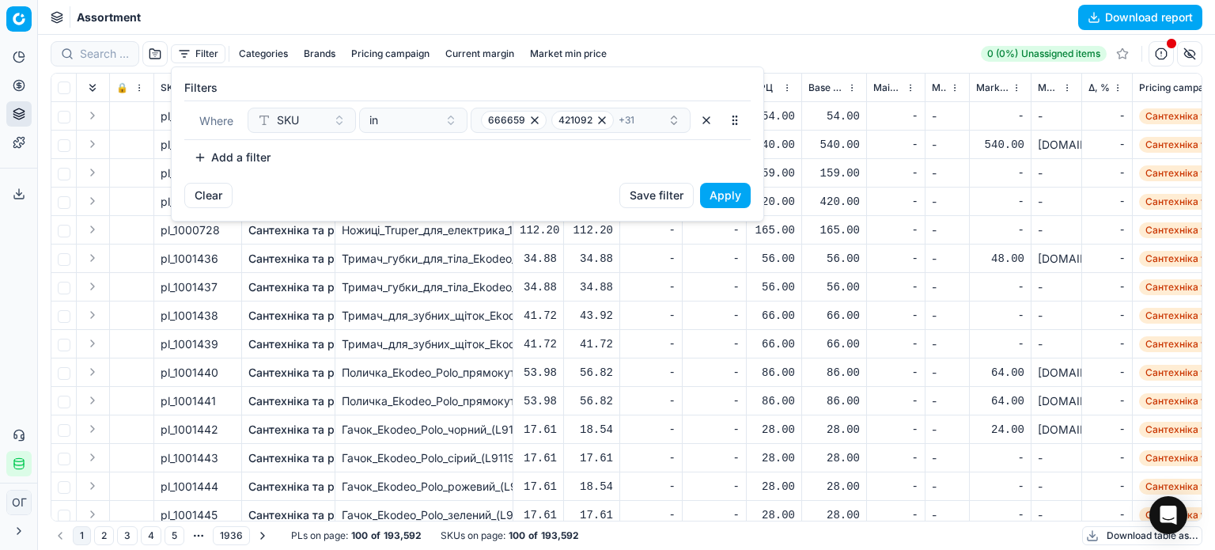
click at [725, 195] on button "Apply" at bounding box center [725, 195] width 51 height 25
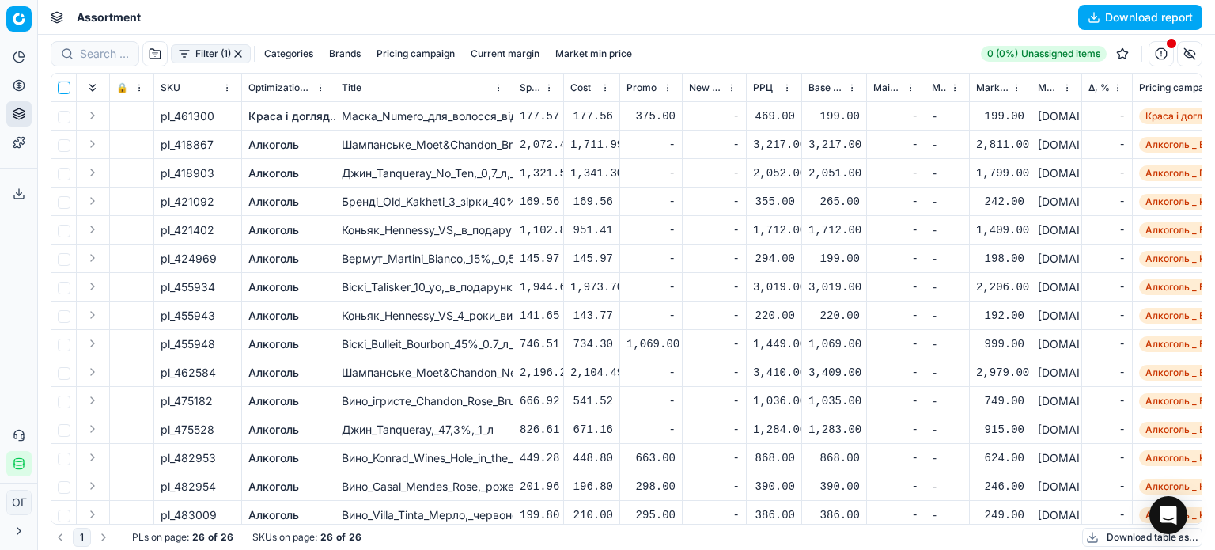
click at [66, 88] on input "checkbox" at bounding box center [64, 87] width 13 height 13
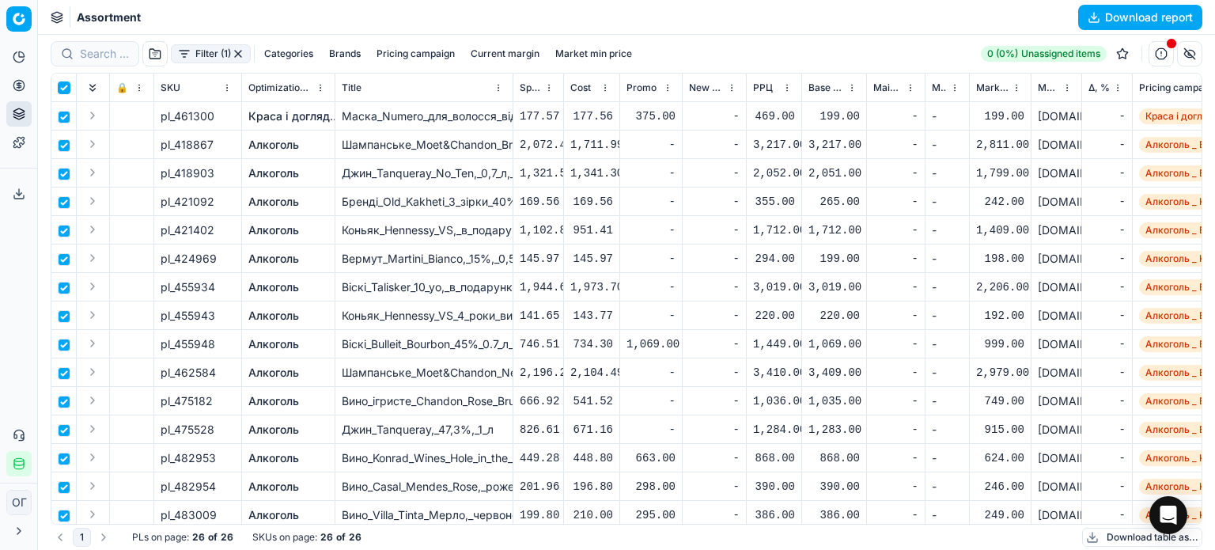
checkbox input "true"
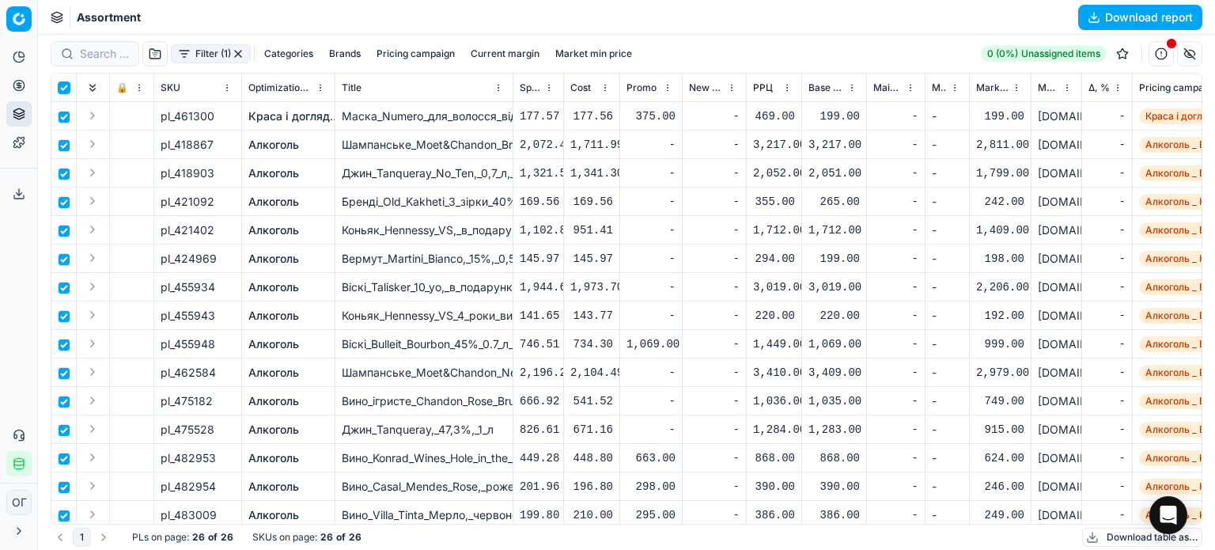
checkbox input "true"
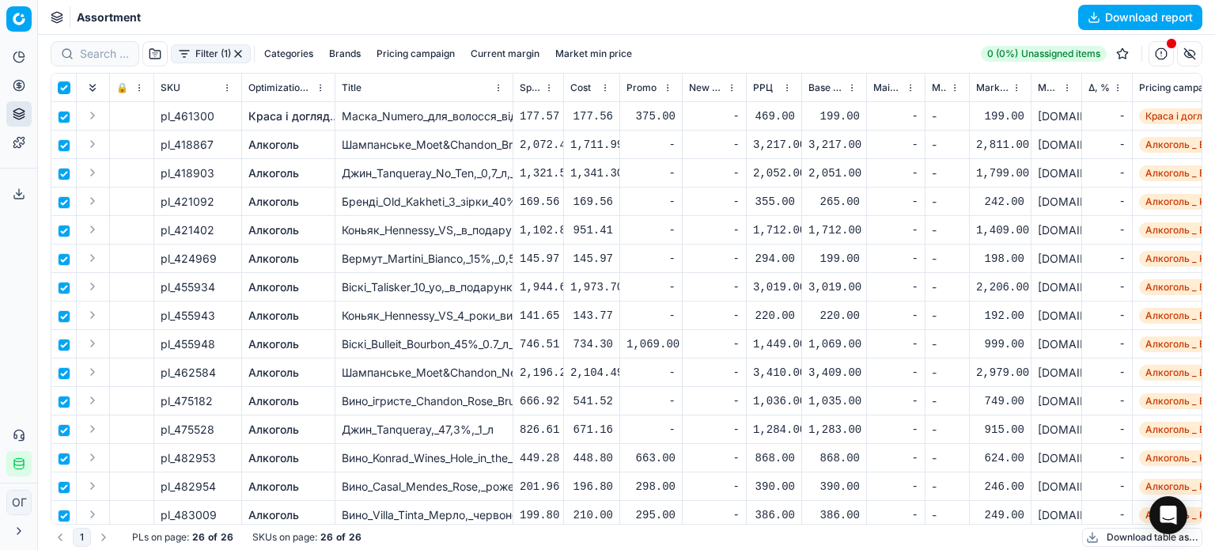
checkbox input "true"
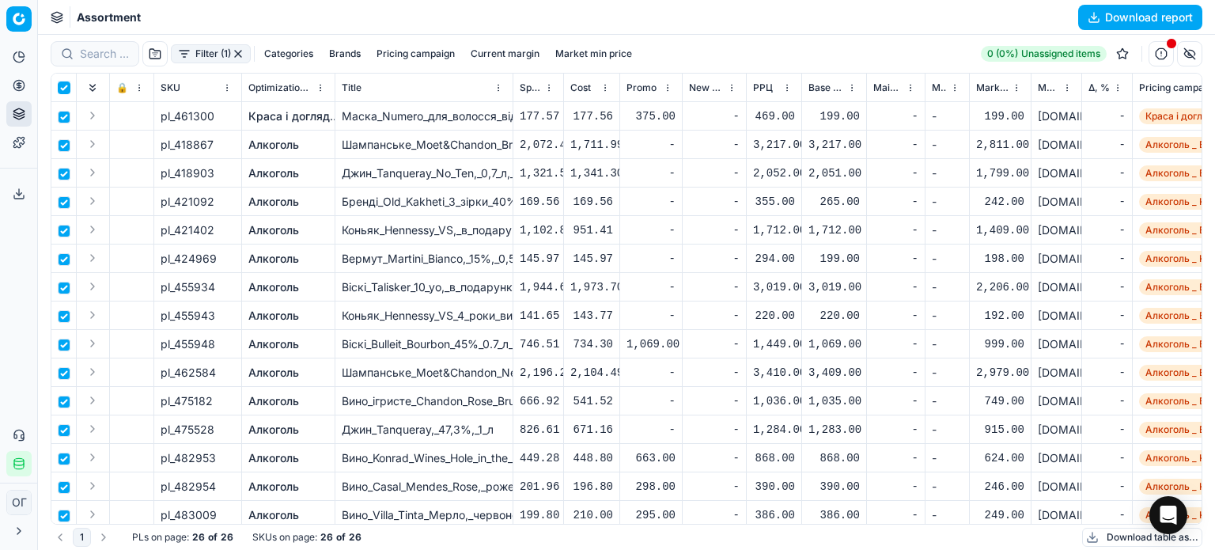
checkbox input "true"
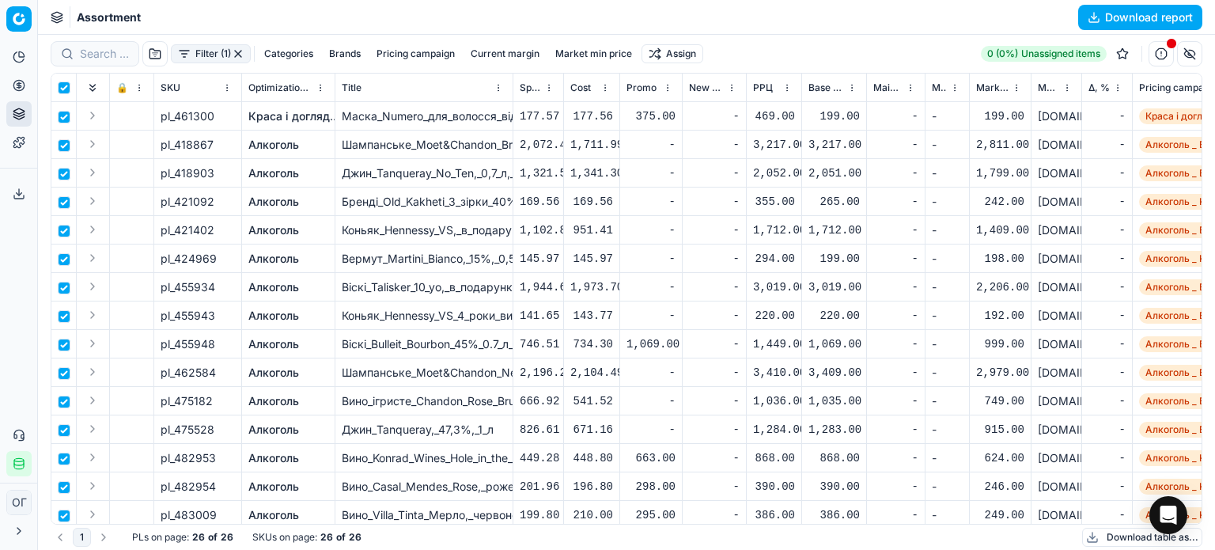
click at [677, 55] on html "Pricing platform Analytics Pricing Product portfolio Templates Export service 1…" at bounding box center [607, 275] width 1215 height 550
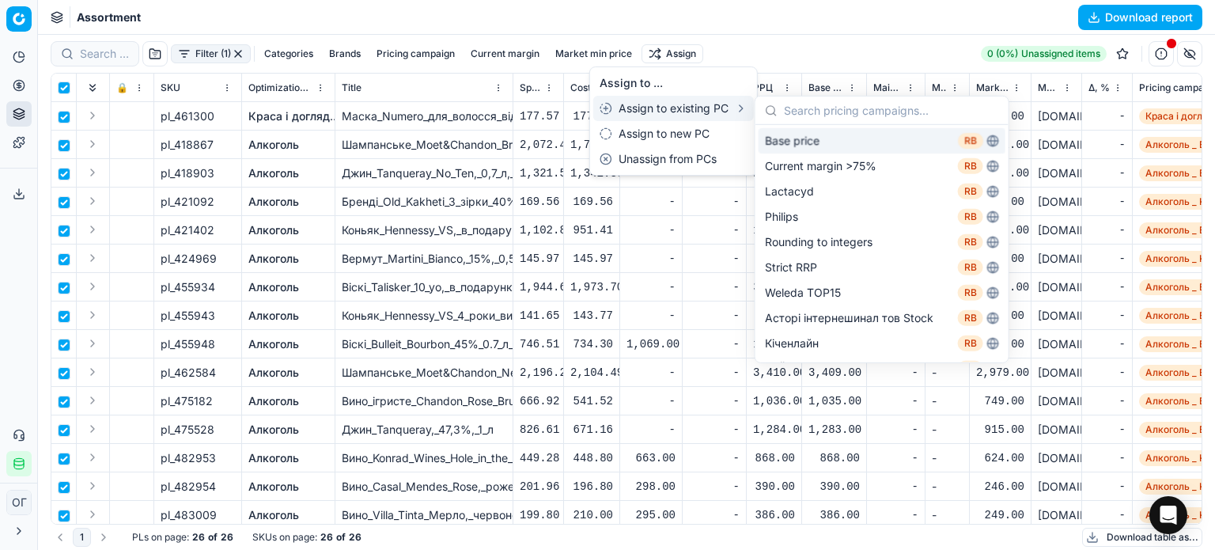
click at [857, 135] on div "Base price RB" at bounding box center [881, 140] width 247 height 25
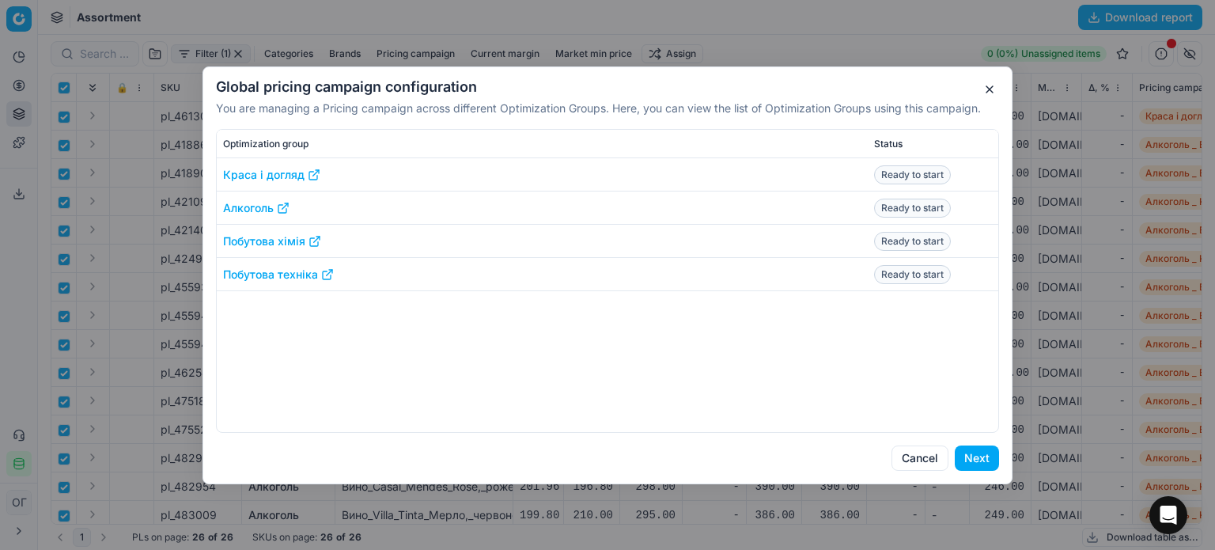
click at [977, 453] on button "Next" at bounding box center [977, 457] width 44 height 25
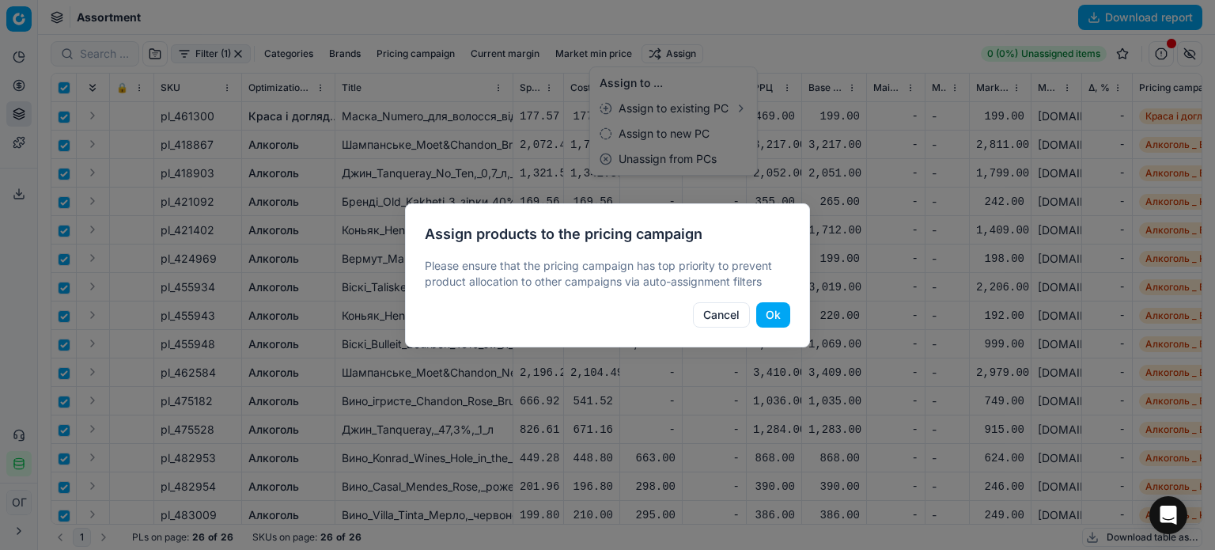
click at [770, 306] on button "Ok" at bounding box center [773, 314] width 34 height 25
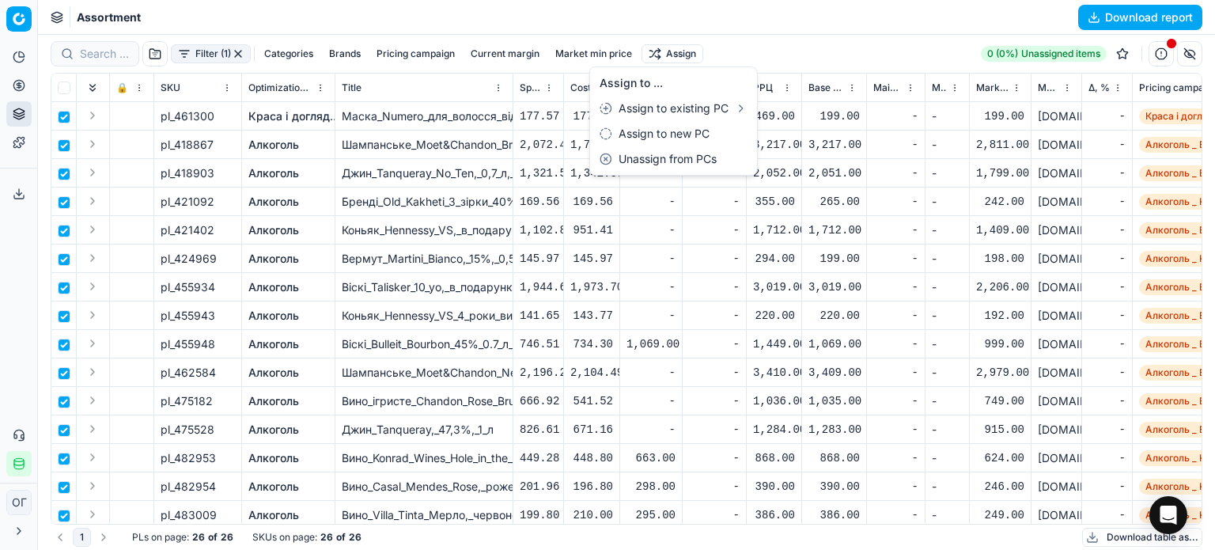
checkbox input "false"
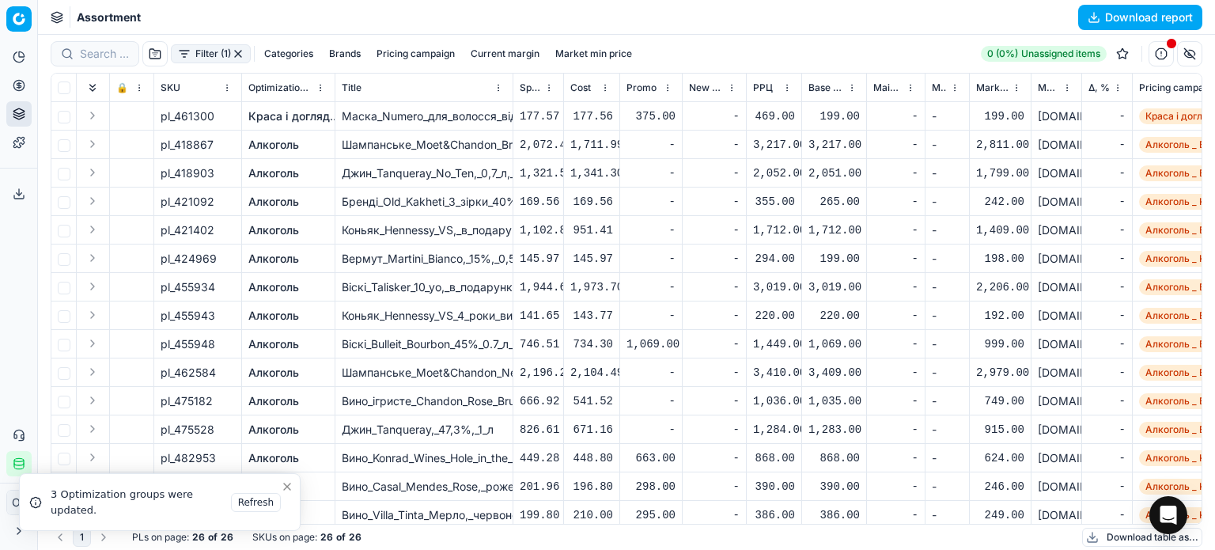
drag, startPoint x: 238, startPoint y: 56, endPoint x: 215, endPoint y: 53, distance: 23.2
click at [237, 56] on button "button" at bounding box center [238, 53] width 13 height 13
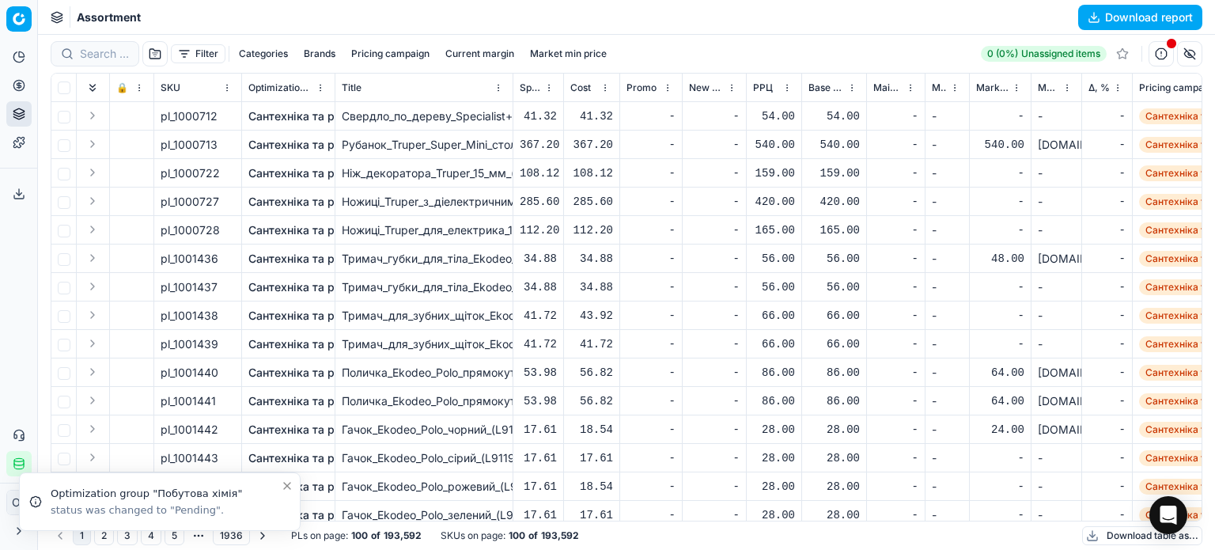
click at [207, 51] on button "Filter" at bounding box center [198, 53] width 55 height 19
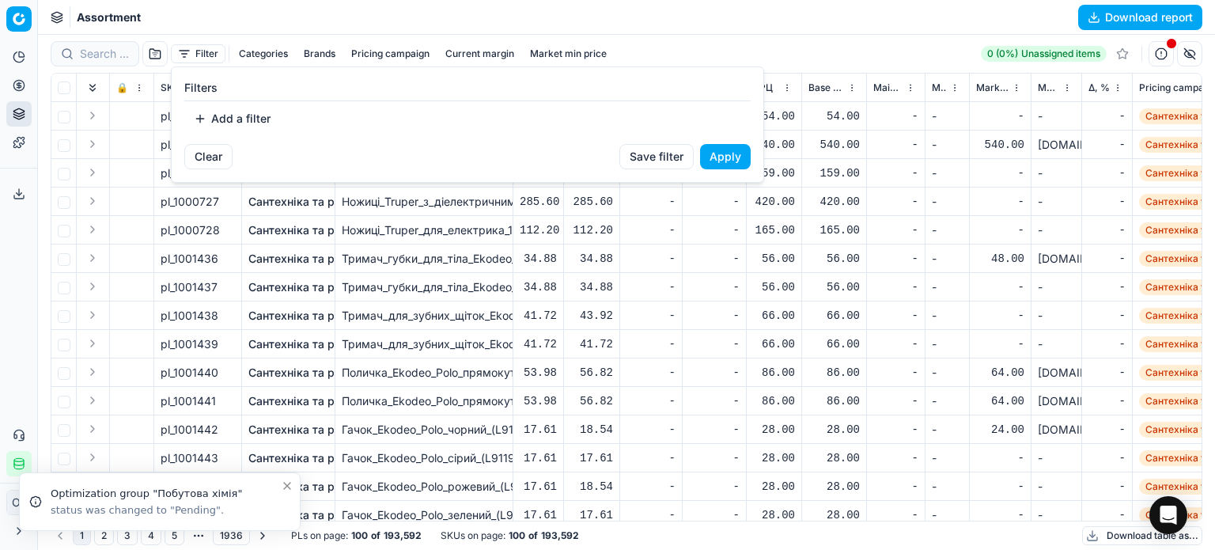
click at [243, 126] on button "Add a filter" at bounding box center [232, 118] width 96 height 25
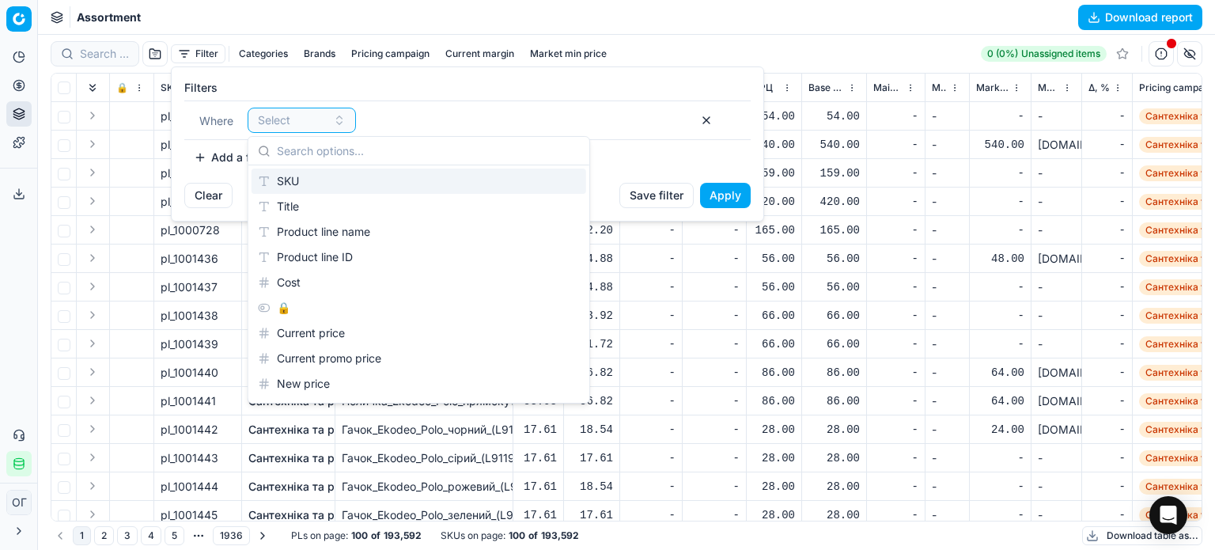
click at [311, 179] on div "SKU" at bounding box center [418, 180] width 335 height 25
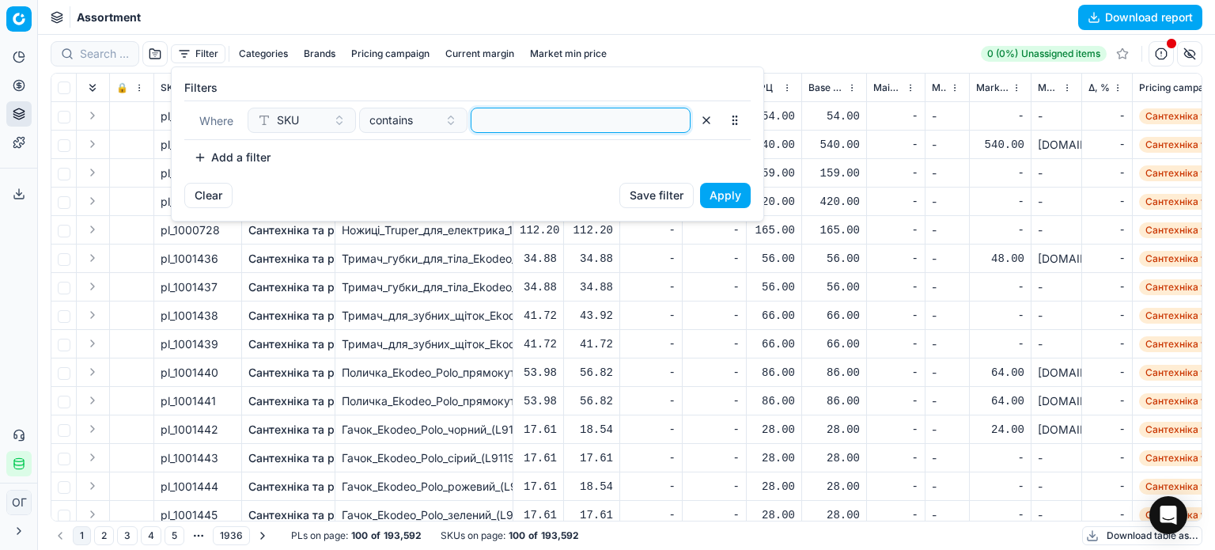
click at [493, 129] on input at bounding box center [581, 120] width 206 height 24
paste input "899287,899286"
type input "899287,899286"
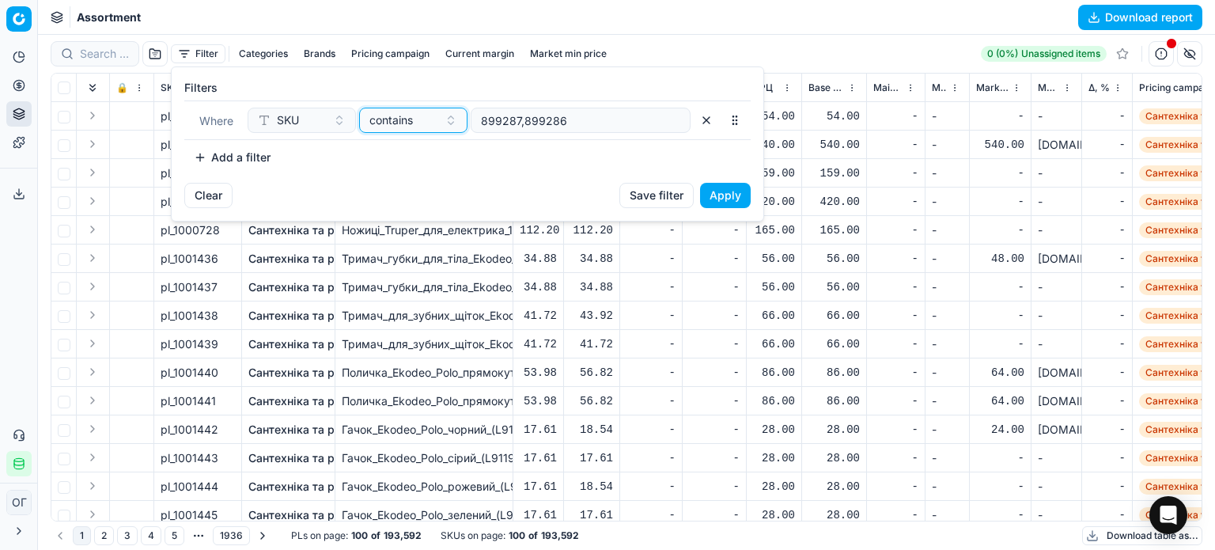
click at [418, 115] on div "contains" at bounding box center [403, 120] width 69 height 16
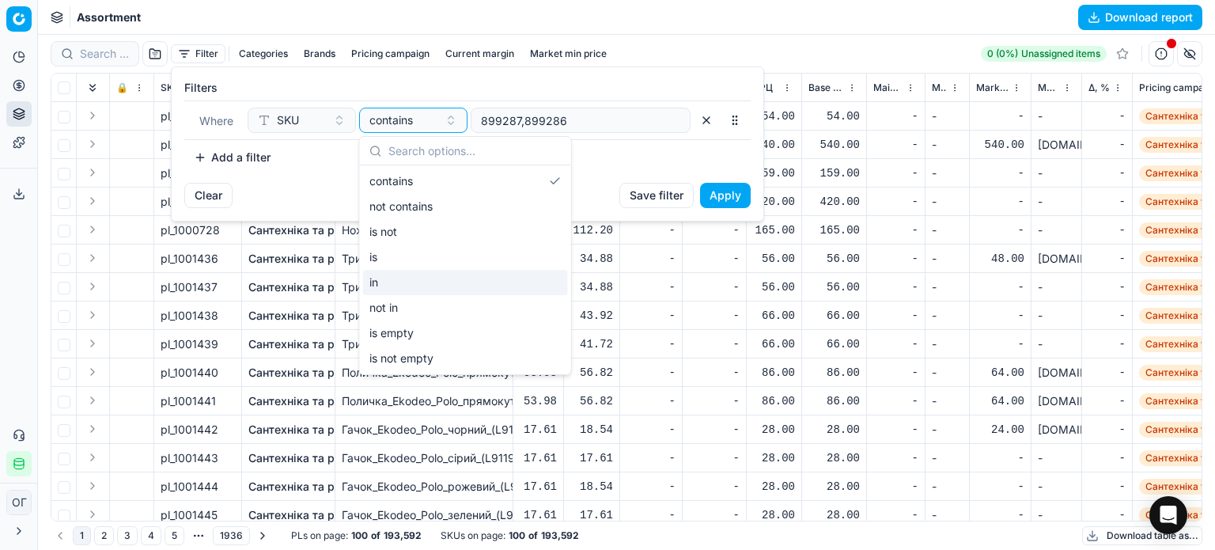
click at [406, 278] on div "in" at bounding box center [465, 282] width 205 height 25
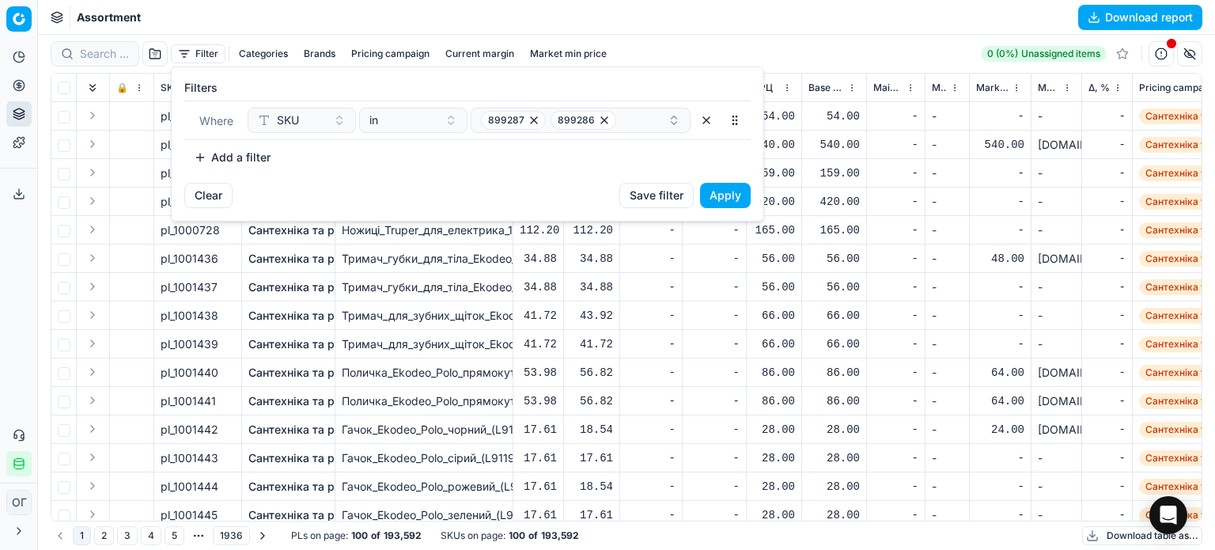
click at [740, 189] on button "Apply" at bounding box center [725, 195] width 51 height 25
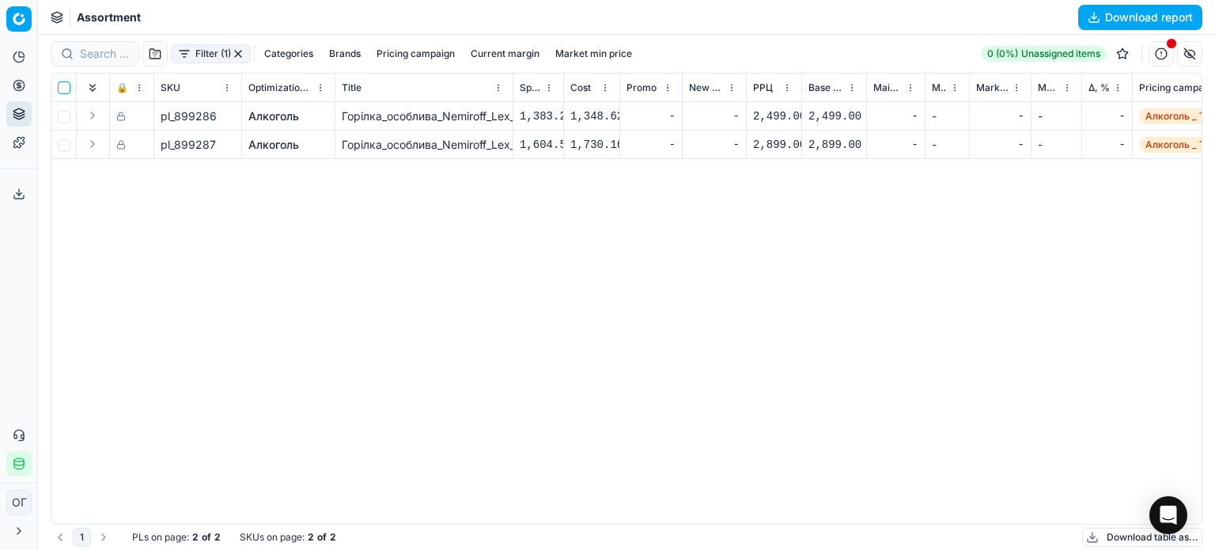
click at [60, 85] on input "checkbox" at bounding box center [64, 87] width 13 height 13
checkbox input "true"
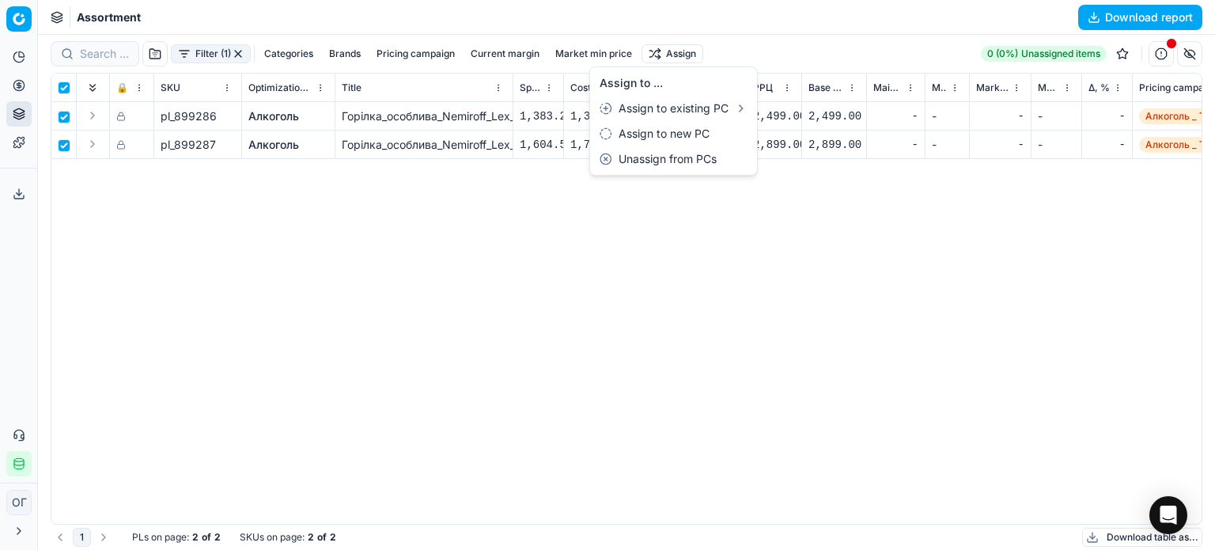
click at [661, 48] on html "Pricing platform Analytics Pricing Product portfolio Templates Export service 1…" at bounding box center [607, 275] width 1215 height 550
click at [698, 107] on div "Assign to existing PC" at bounding box center [673, 108] width 161 height 25
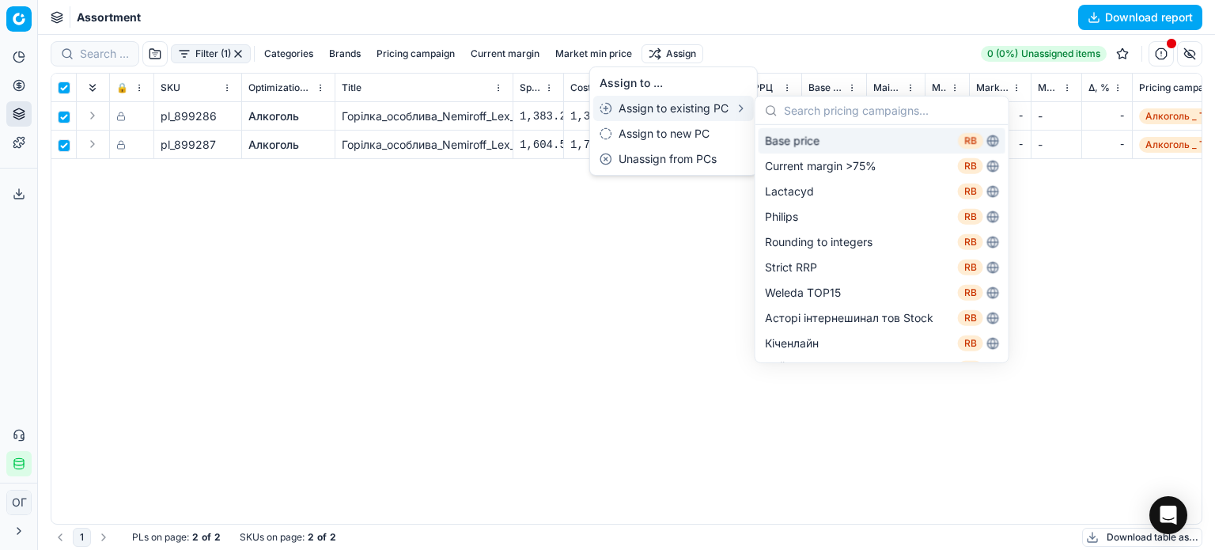
click at [838, 139] on div "Base price RB" at bounding box center [881, 140] width 247 height 25
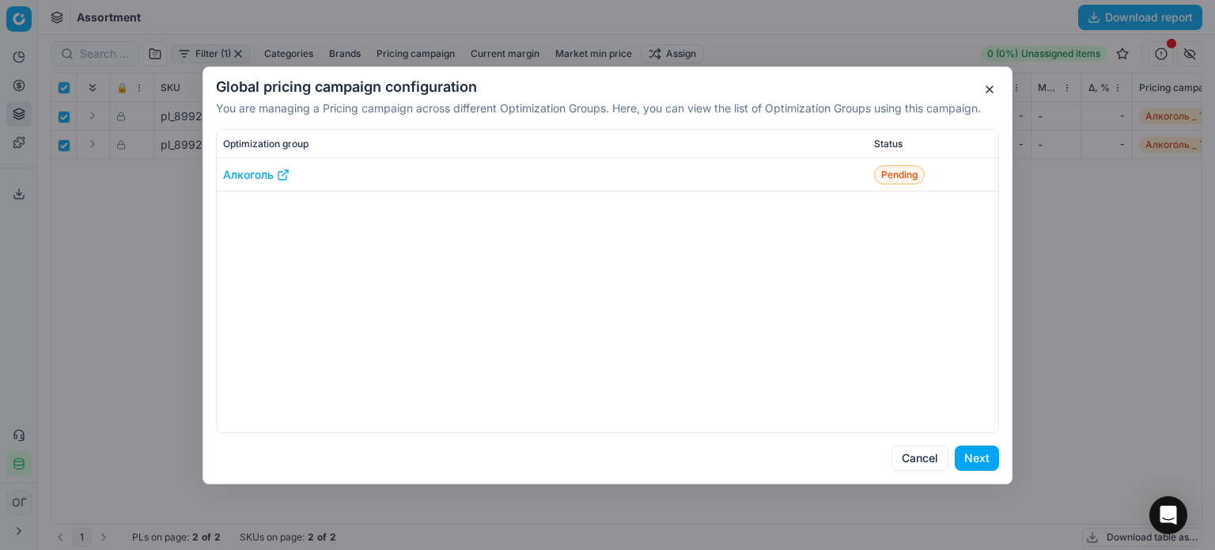
click at [989, 455] on button "Next" at bounding box center [977, 457] width 44 height 25
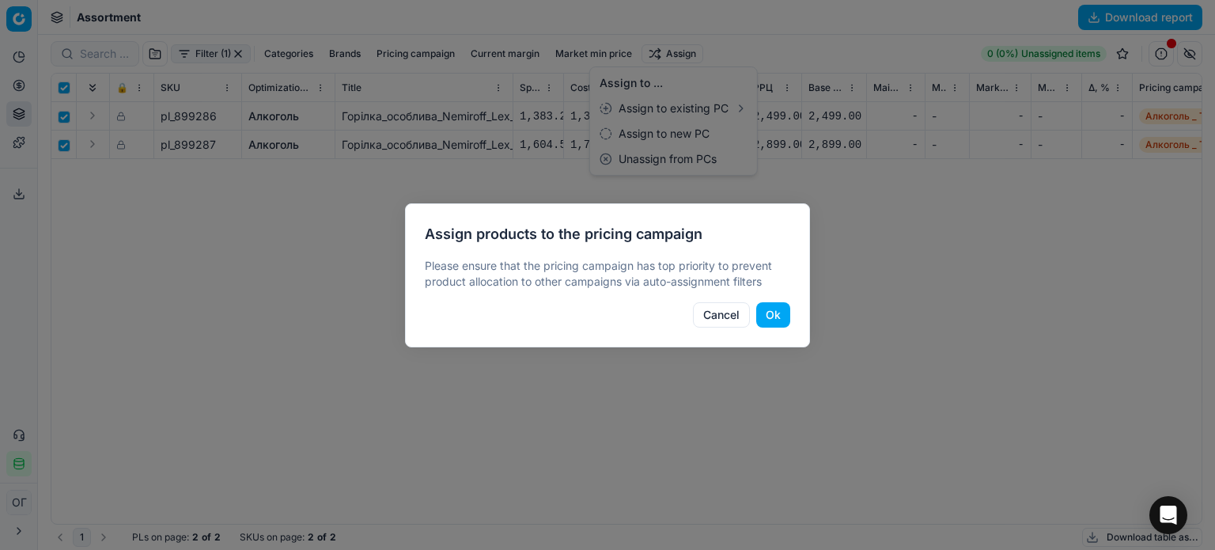
click at [786, 312] on button "Ok" at bounding box center [773, 314] width 34 height 25
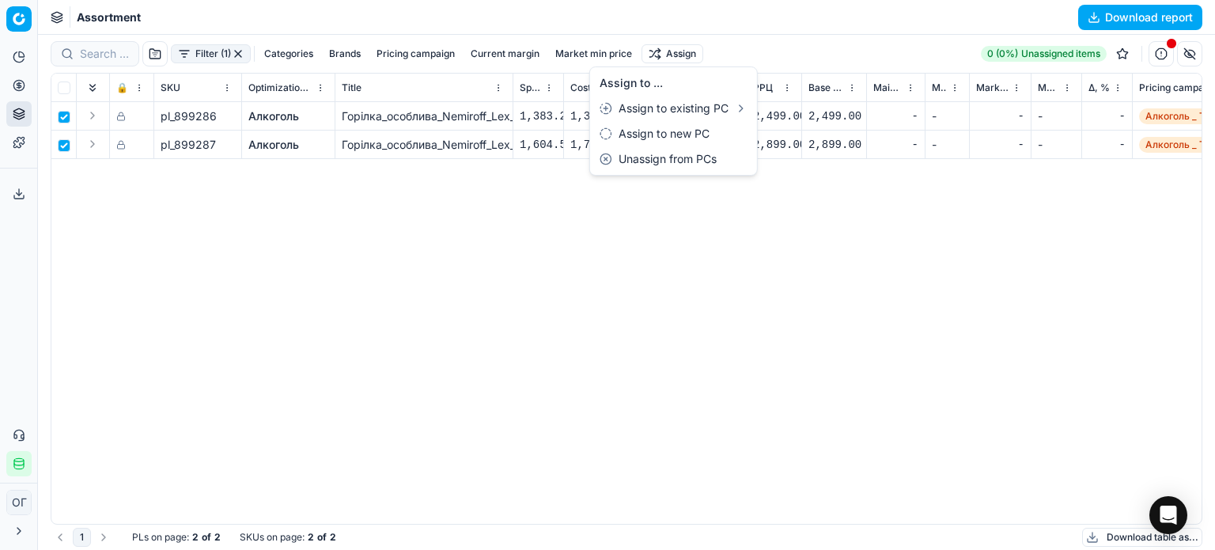
checkbox input "false"
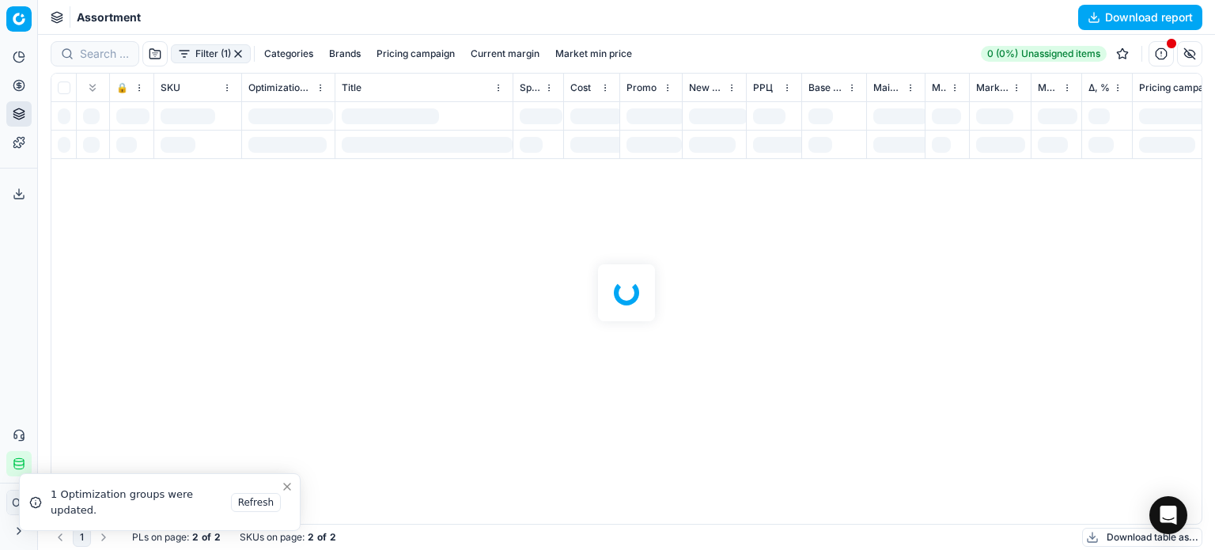
click at [29, 81] on button "Pricing" at bounding box center [18, 85] width 25 height 25
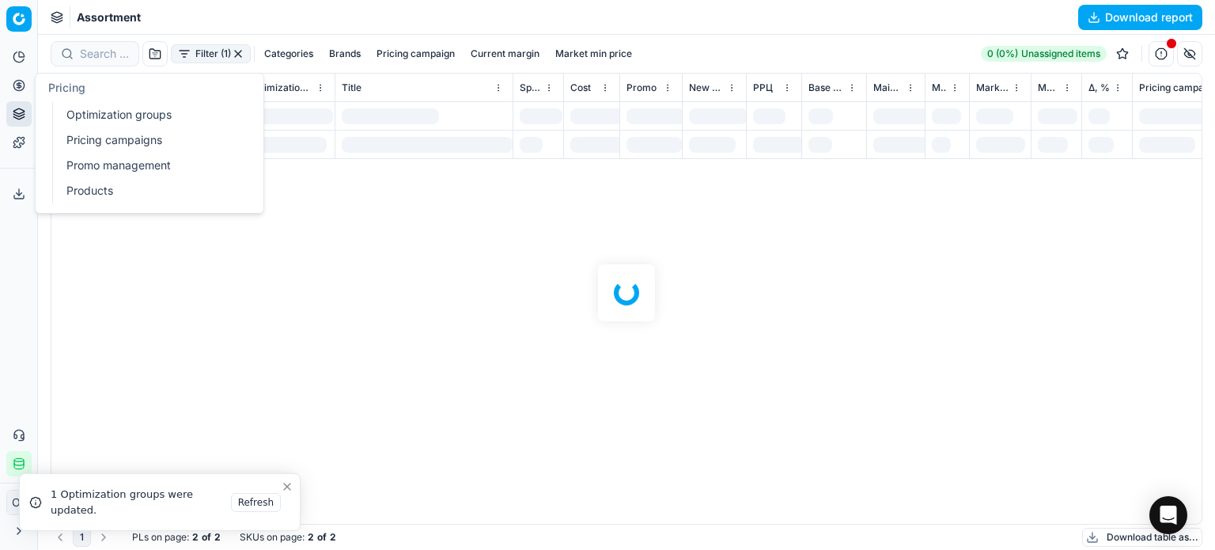
click at [71, 107] on link "Optimization groups" at bounding box center [152, 115] width 184 height 22
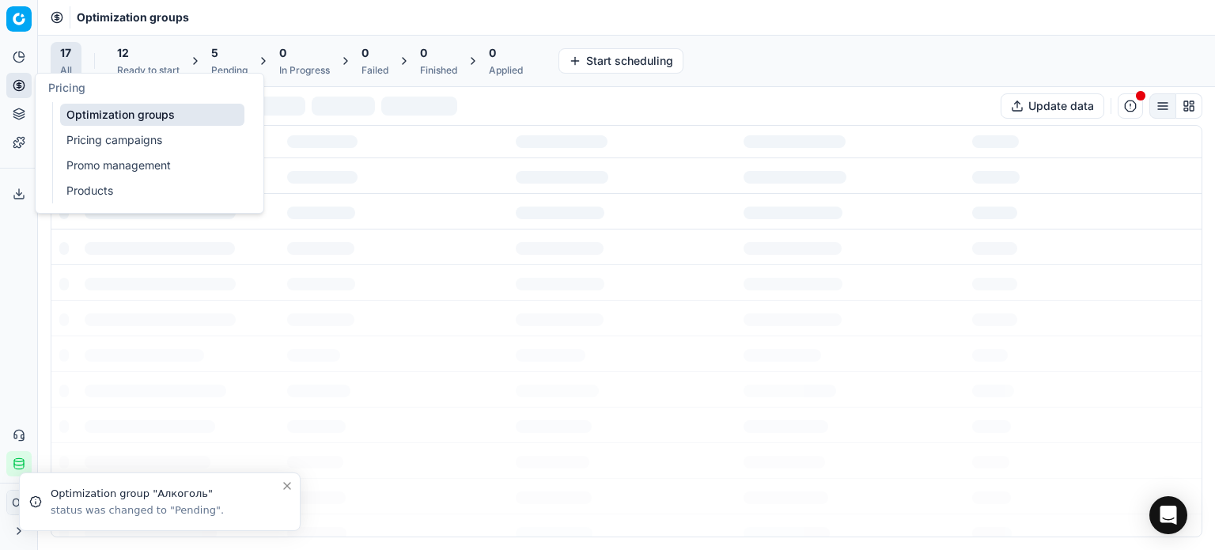
click at [228, 62] on div "5 Pending" at bounding box center [229, 61] width 36 height 32
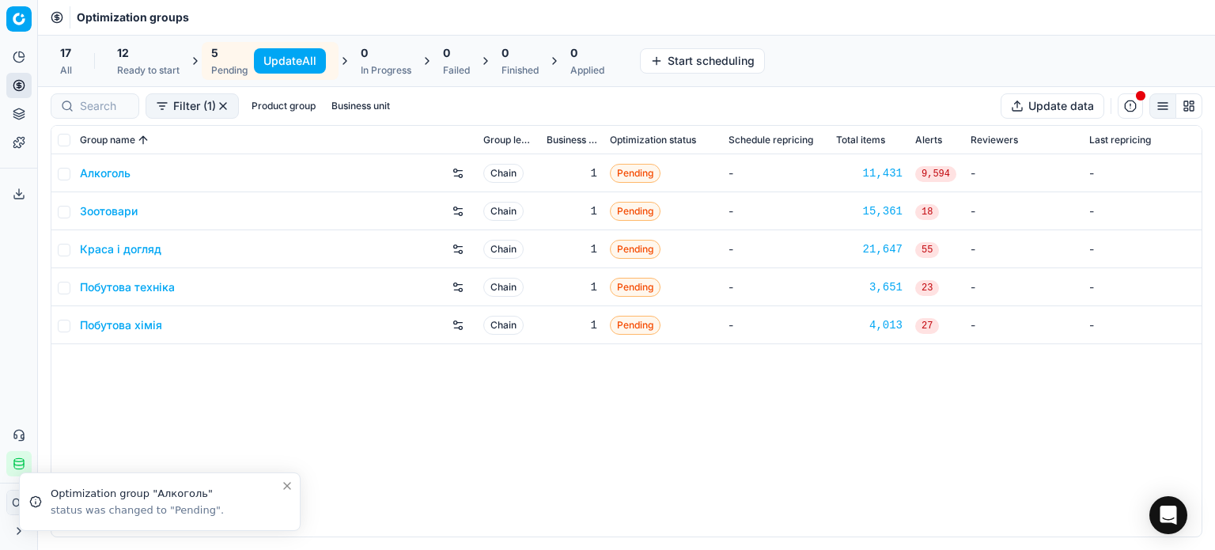
drag, startPoint x: 151, startPoint y: 52, endPoint x: 172, endPoint y: 58, distance: 22.1
click at [151, 53] on div "12" at bounding box center [148, 53] width 62 height 16
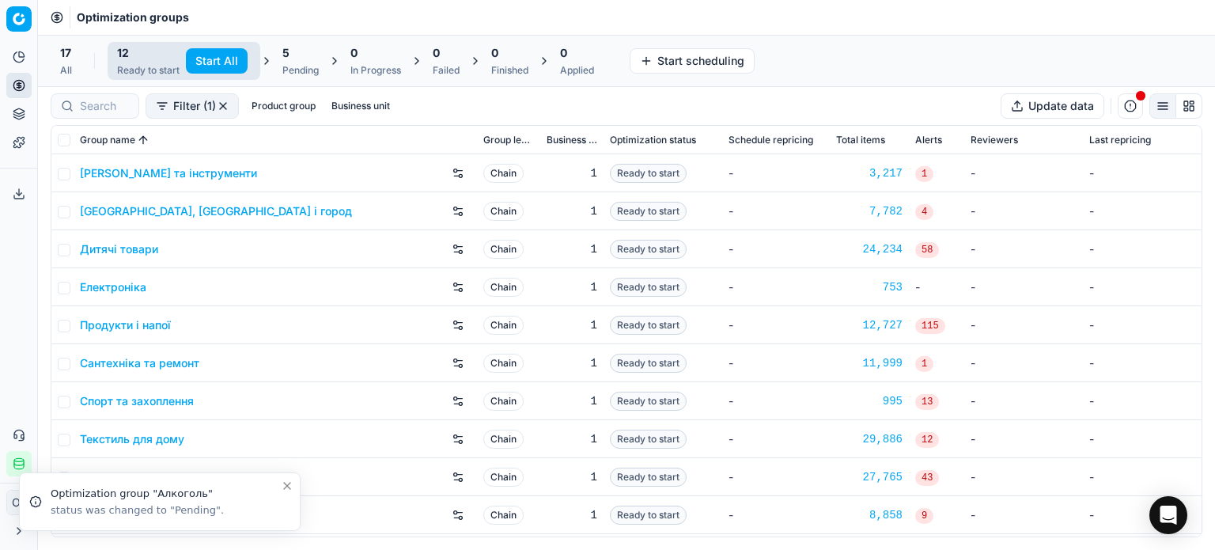
drag, startPoint x: 194, startPoint y: 59, endPoint x: 206, endPoint y: 59, distance: 11.9
click at [195, 59] on button "Start All" at bounding box center [217, 60] width 62 height 25
click at [289, 60] on div "5 Pending" at bounding box center [308, 61] width 55 height 38
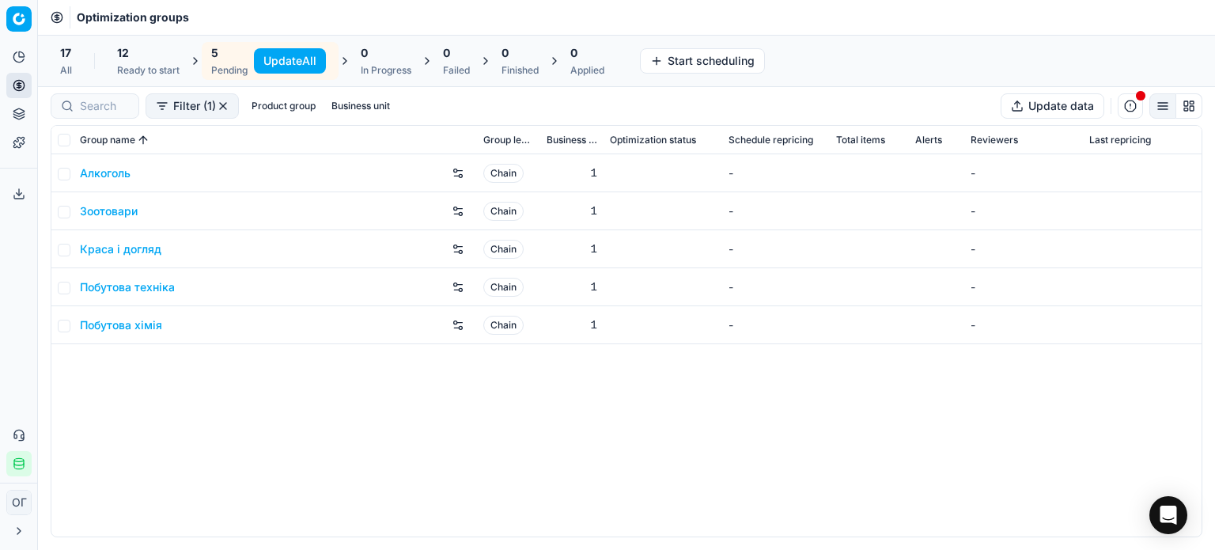
click at [299, 60] on button "Update All" at bounding box center [290, 60] width 72 height 25
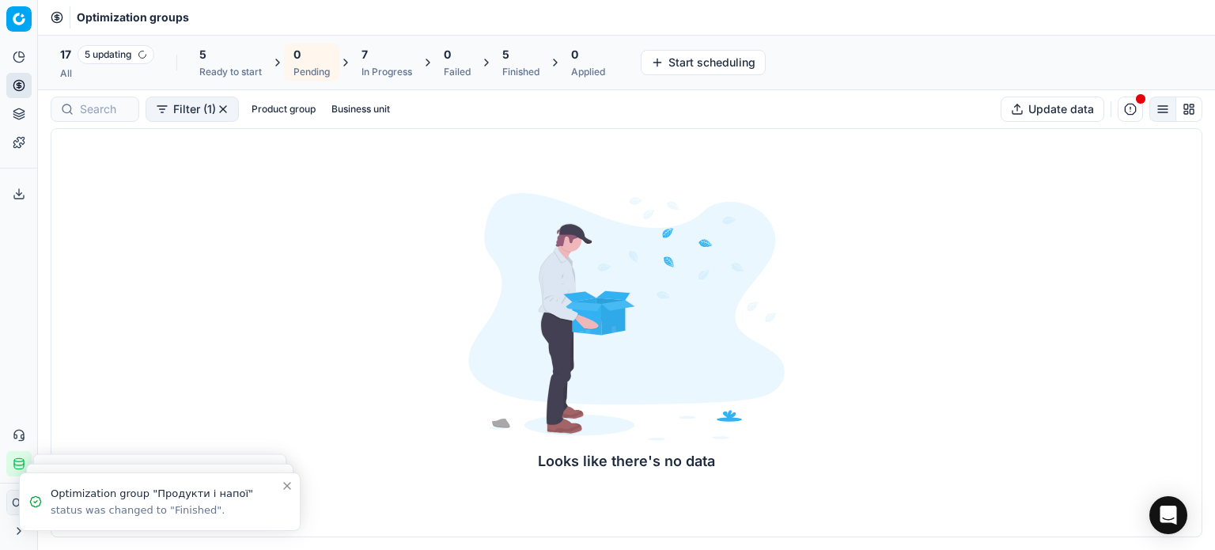
click at [221, 62] on div "5 Ready to start" at bounding box center [230, 63] width 62 height 32
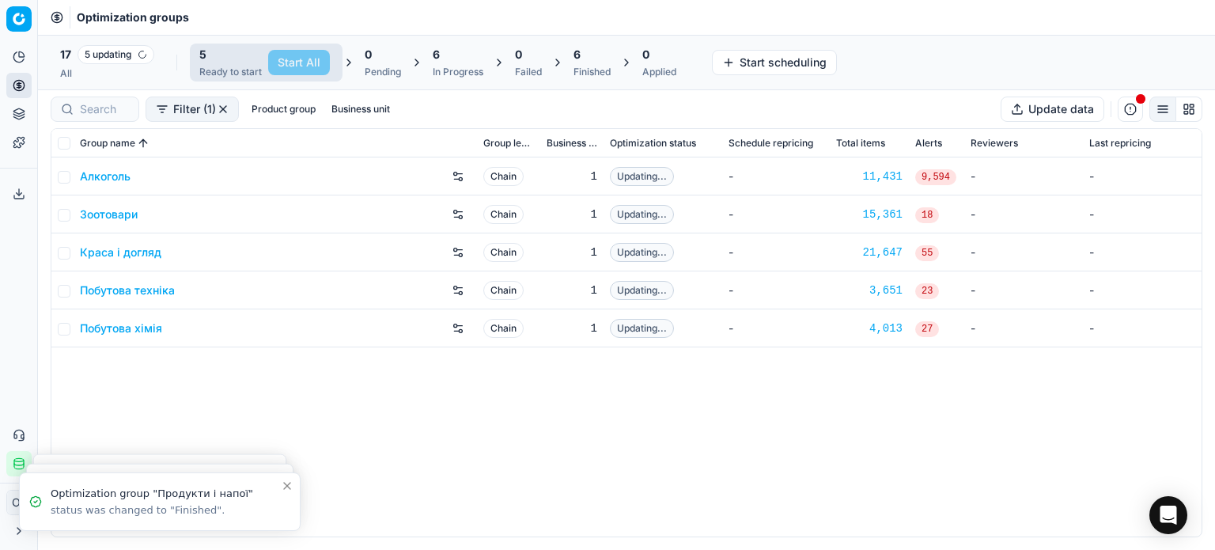
click at [579, 62] on span "6" at bounding box center [576, 55] width 7 height 16
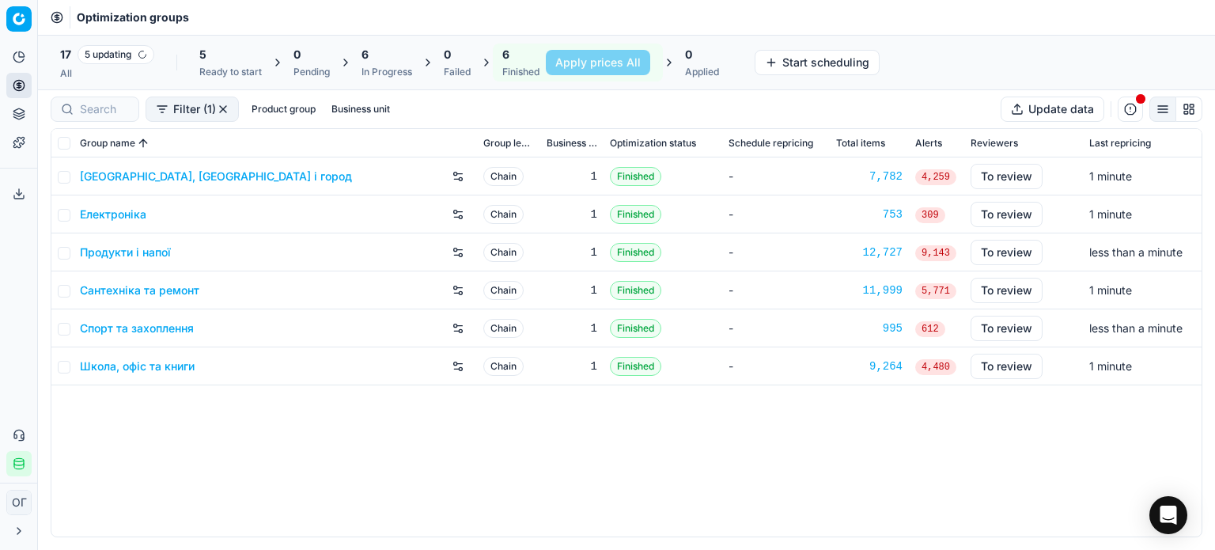
click at [178, 295] on link "Сантехніка та ремонт" at bounding box center [139, 290] width 119 height 16
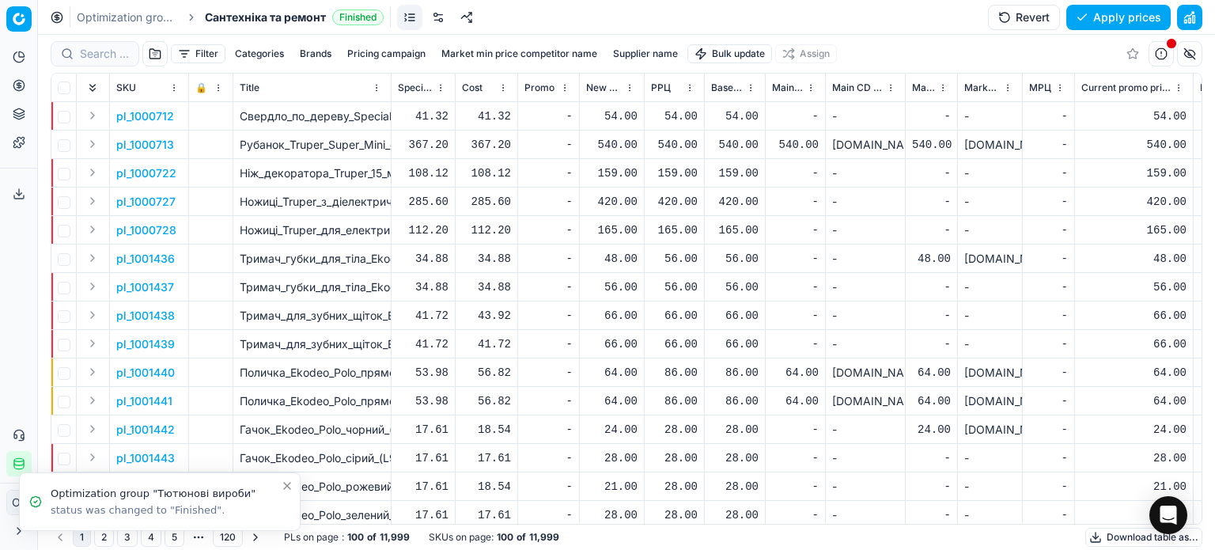
click at [444, 20] on link at bounding box center [437, 17] width 25 height 25
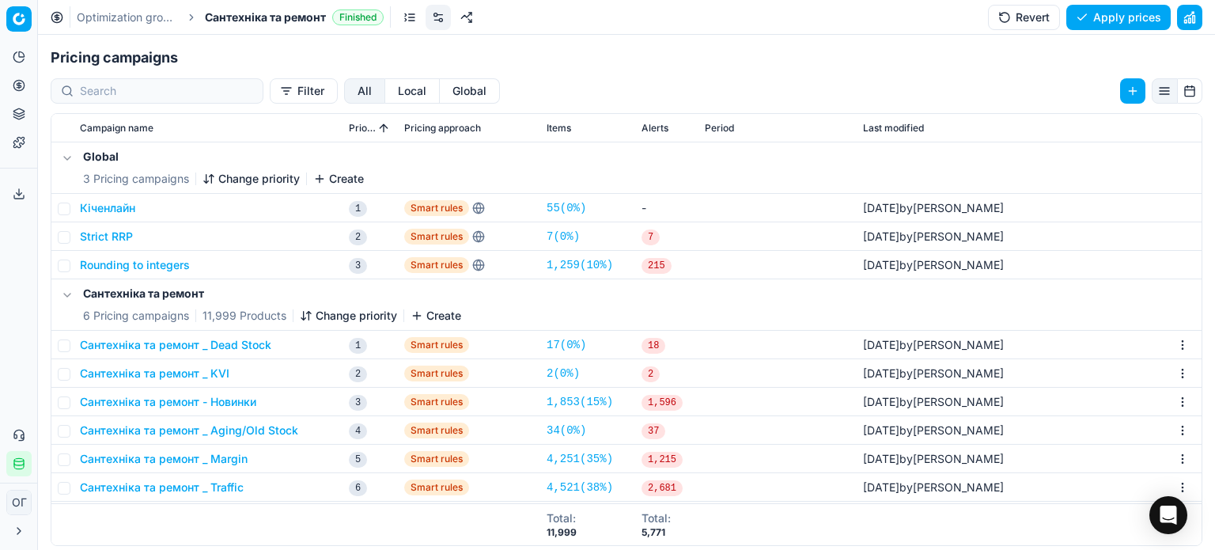
scroll to position [244, 0]
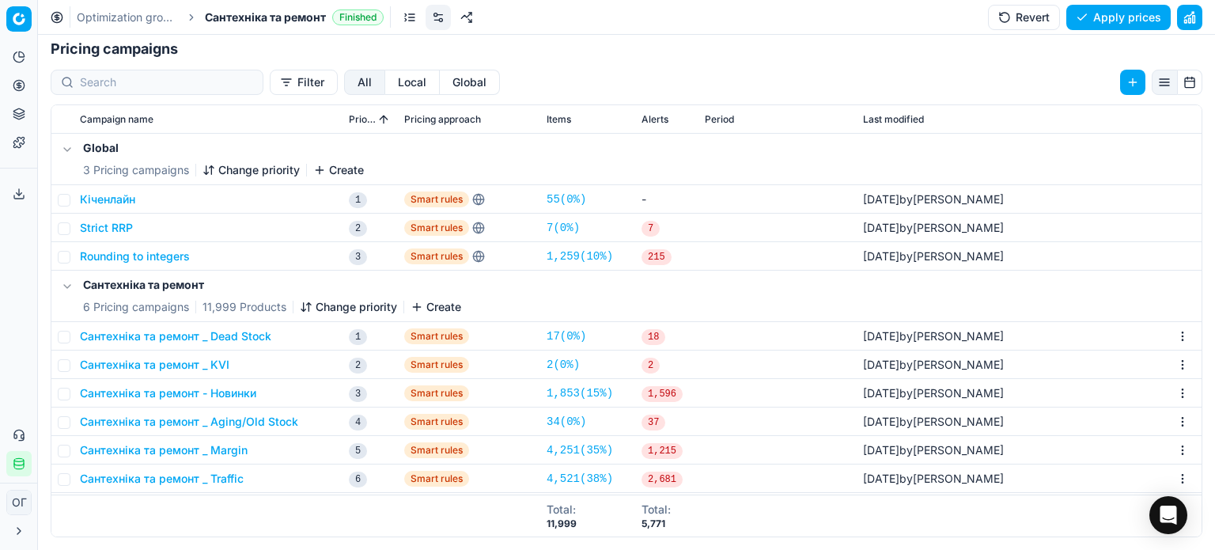
click at [1170, 362] on html "Pricing platform Analytics Pricing Product portfolio Templates Export service 1…" at bounding box center [607, 275] width 1215 height 550
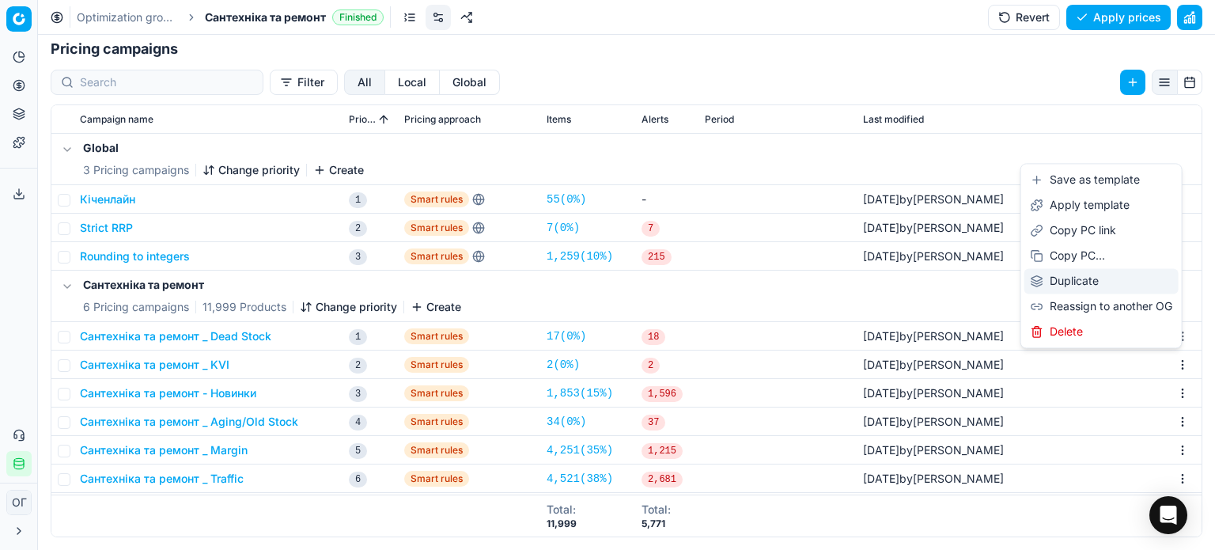
click at [1087, 284] on div "Duplicate" at bounding box center [1101, 280] width 154 height 25
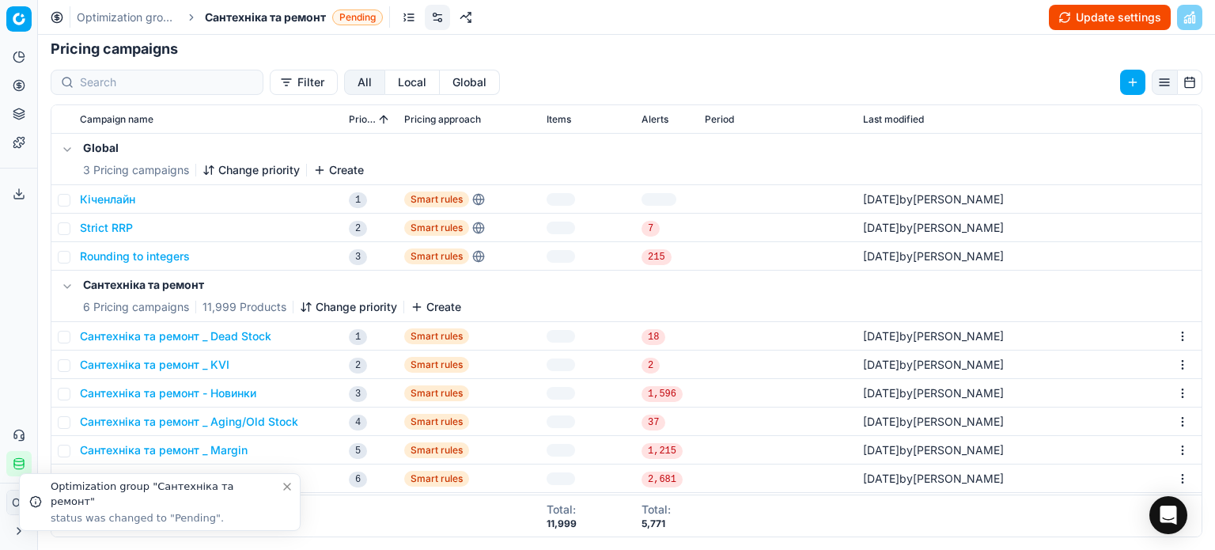
click at [284, 487] on icon "Close toast" at bounding box center [287, 486] width 13 height 13
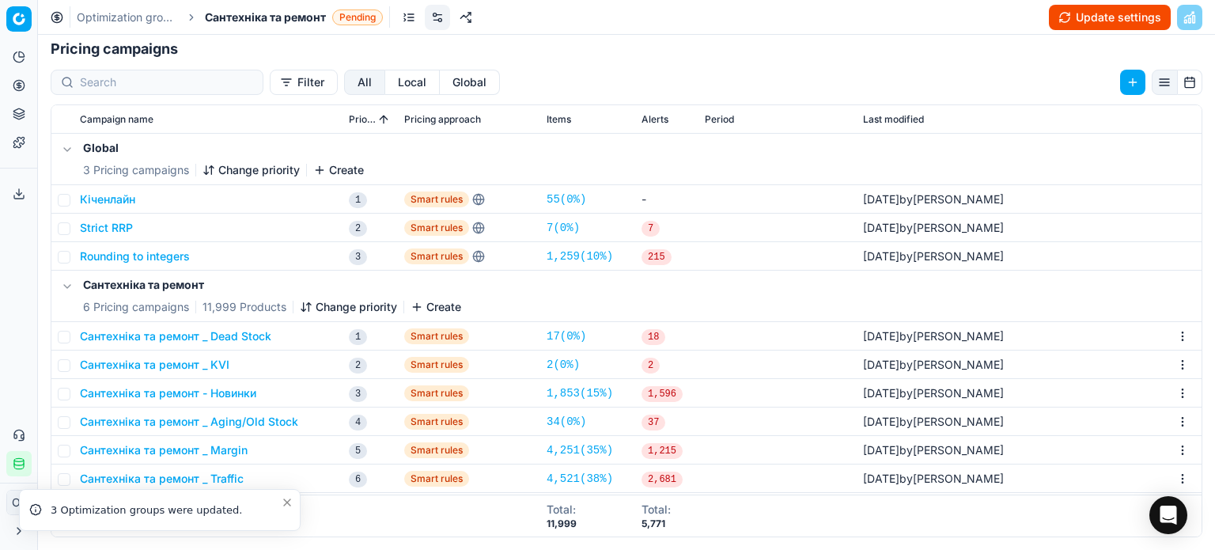
click at [287, 503] on icon "Close toast" at bounding box center [287, 502] width 13 height 13
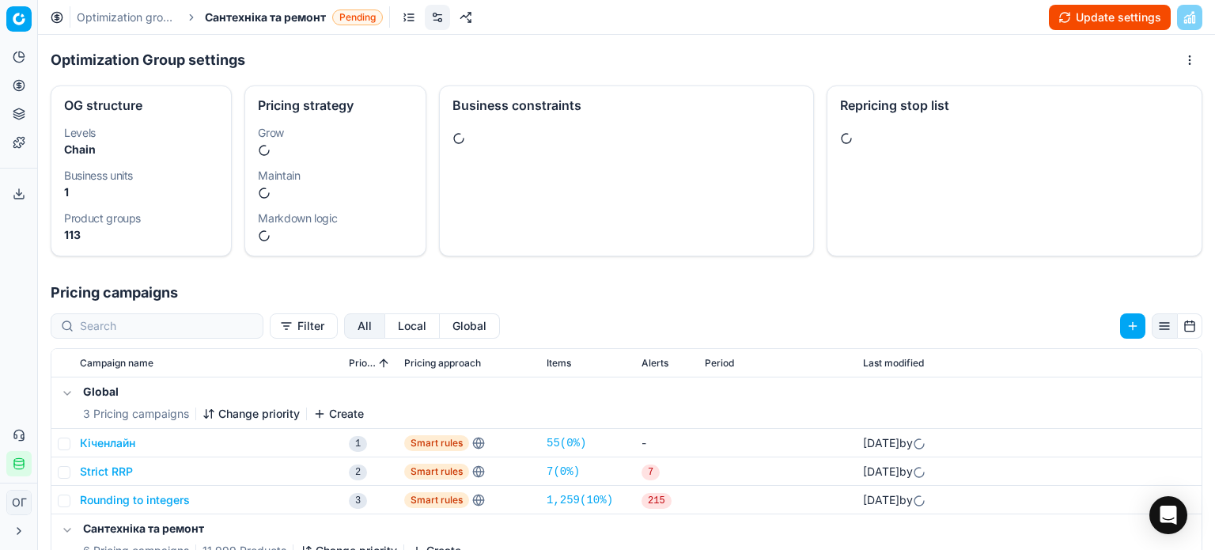
scroll to position [244, 0]
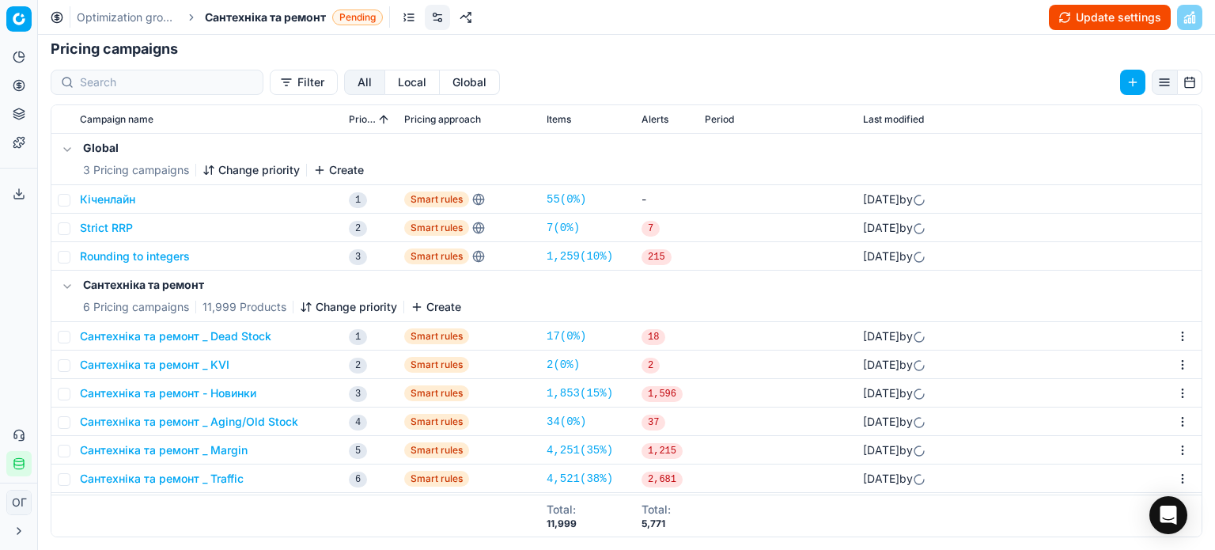
click at [218, 369] on button "Сантехніка та ремонт _ KVI" at bounding box center [154, 365] width 149 height 16
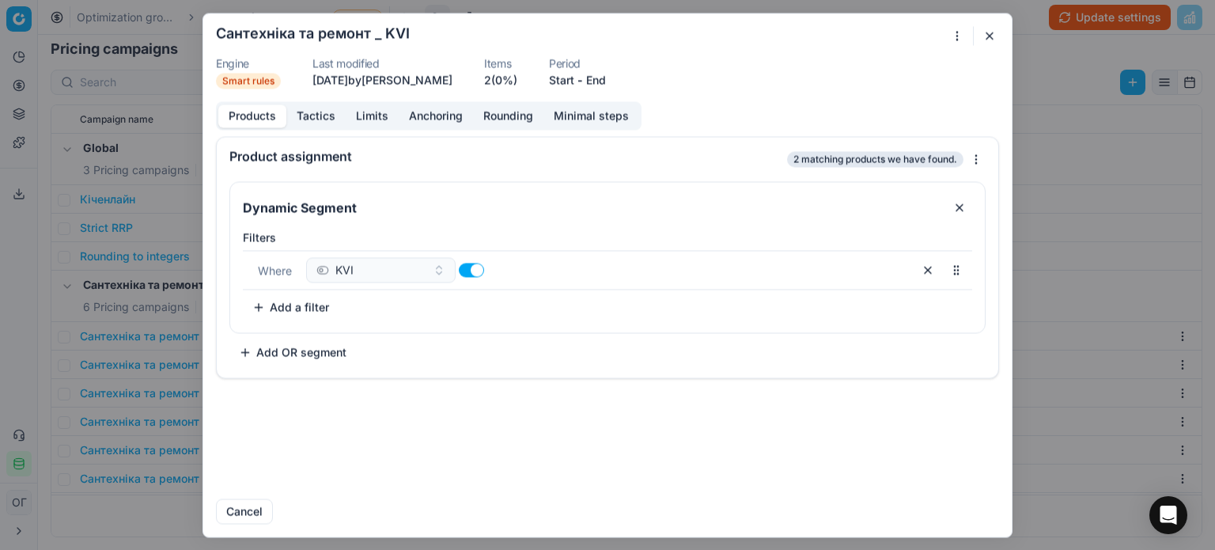
click at [952, 32] on div "We are saving PC settings. Please wait, it should take a few minutes Сантехніка…" at bounding box center [607, 275] width 1215 height 550
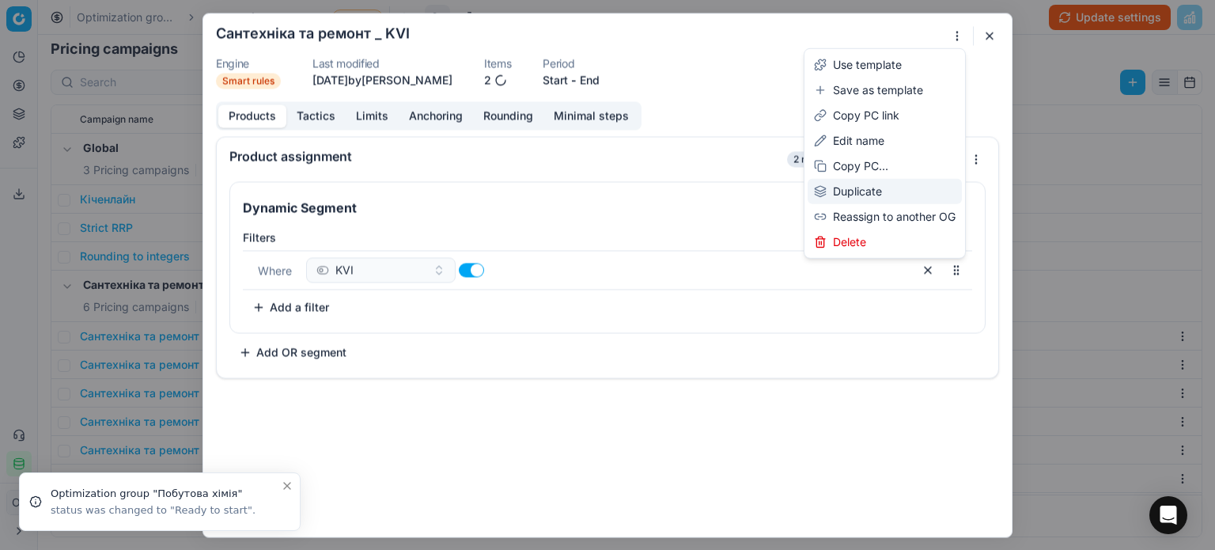
click at [889, 188] on div "Duplicate" at bounding box center [884, 191] width 154 height 25
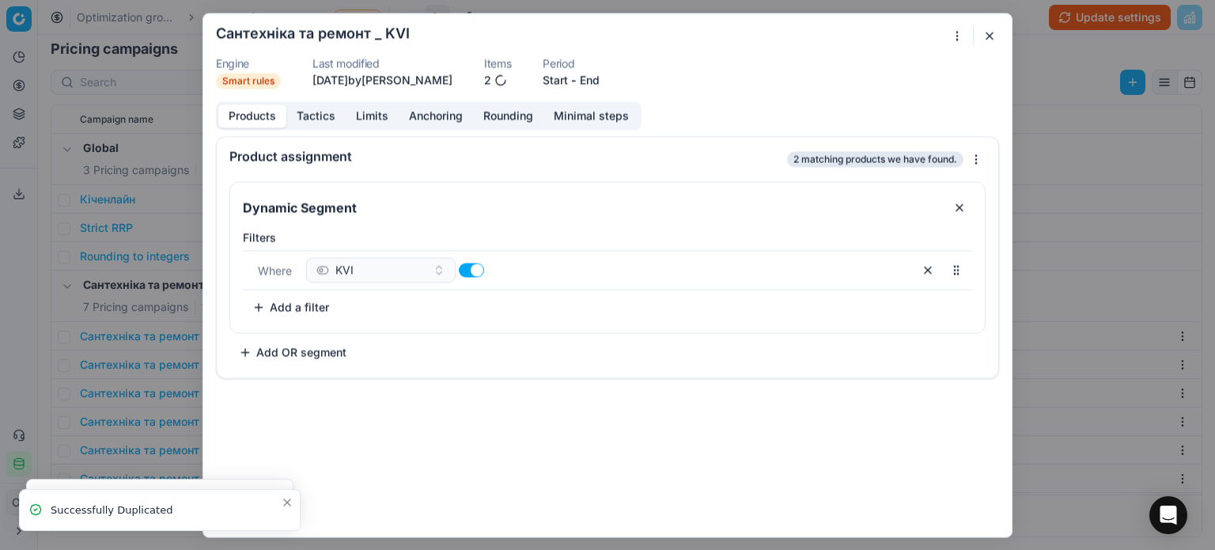
click at [990, 39] on button "button" at bounding box center [989, 35] width 19 height 19
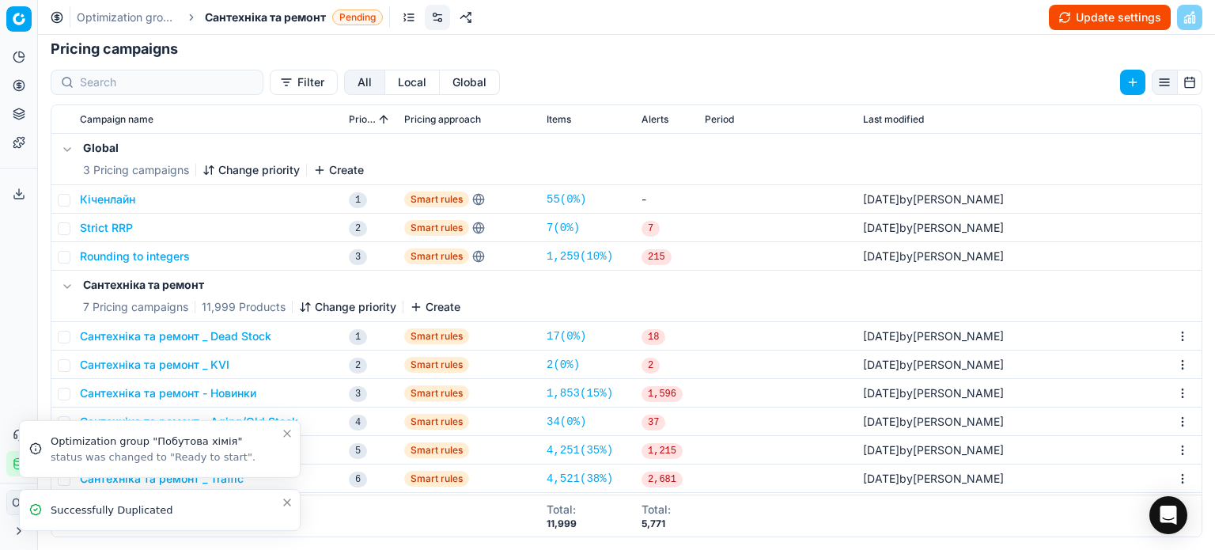
click at [285, 501] on icon "Close toast" at bounding box center [287, 502] width 13 height 13
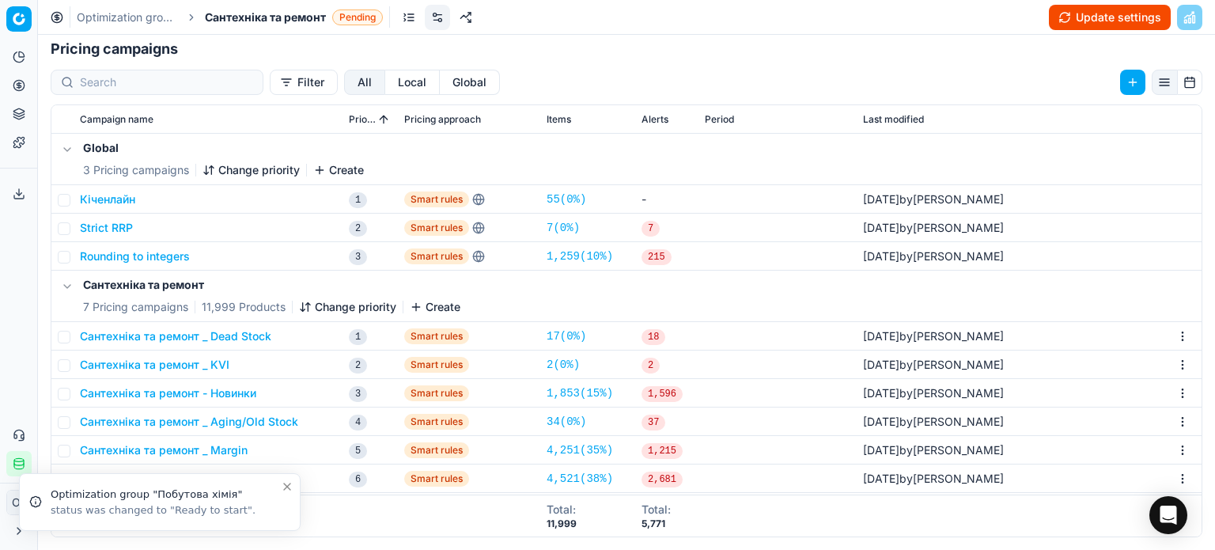
click at [289, 491] on icon "Close toast" at bounding box center [287, 486] width 13 height 13
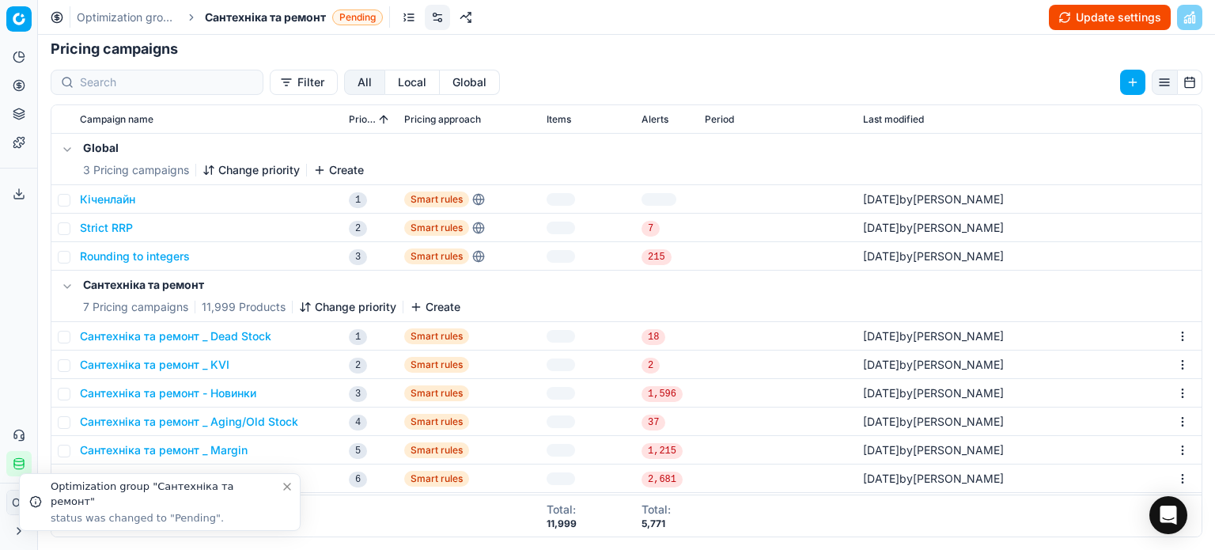
click at [283, 484] on icon "Close toast" at bounding box center [287, 486] width 13 height 13
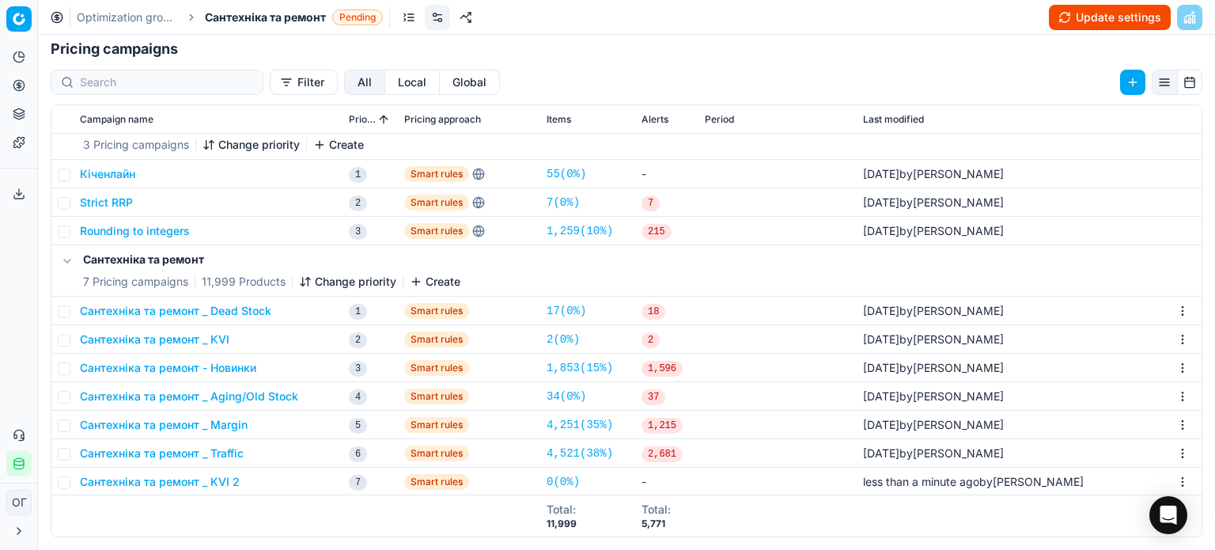
click at [228, 485] on button "Сантехніка та ремонт _ KVI 2" at bounding box center [160, 482] width 160 height 16
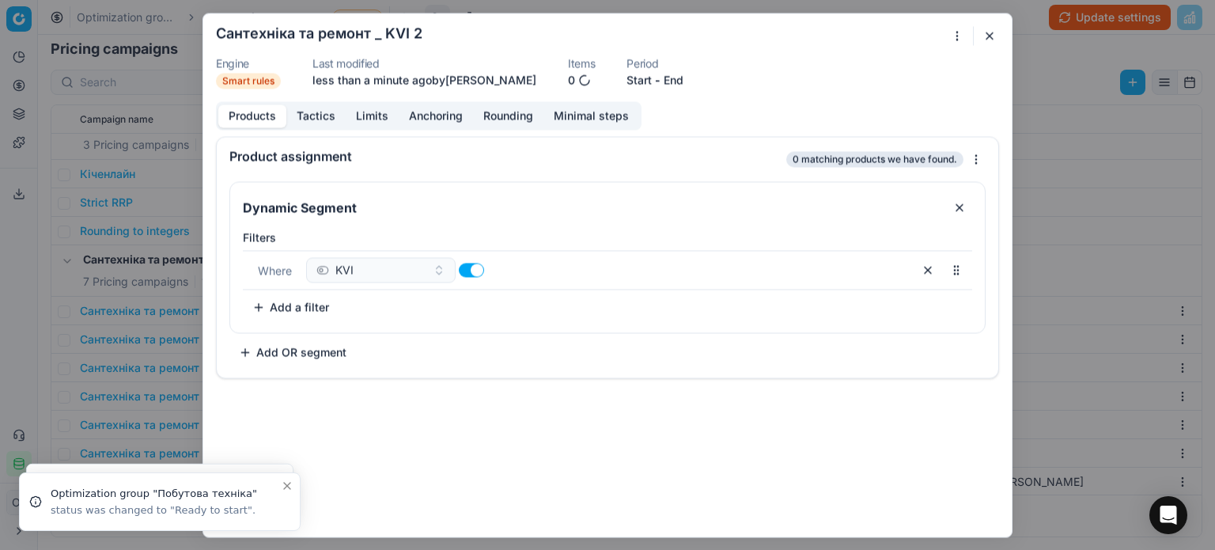
drag, startPoint x: 935, startPoint y: 269, endPoint x: 501, endPoint y: 284, distance: 433.6
click at [933, 269] on button "button" at bounding box center [927, 269] width 25 height 25
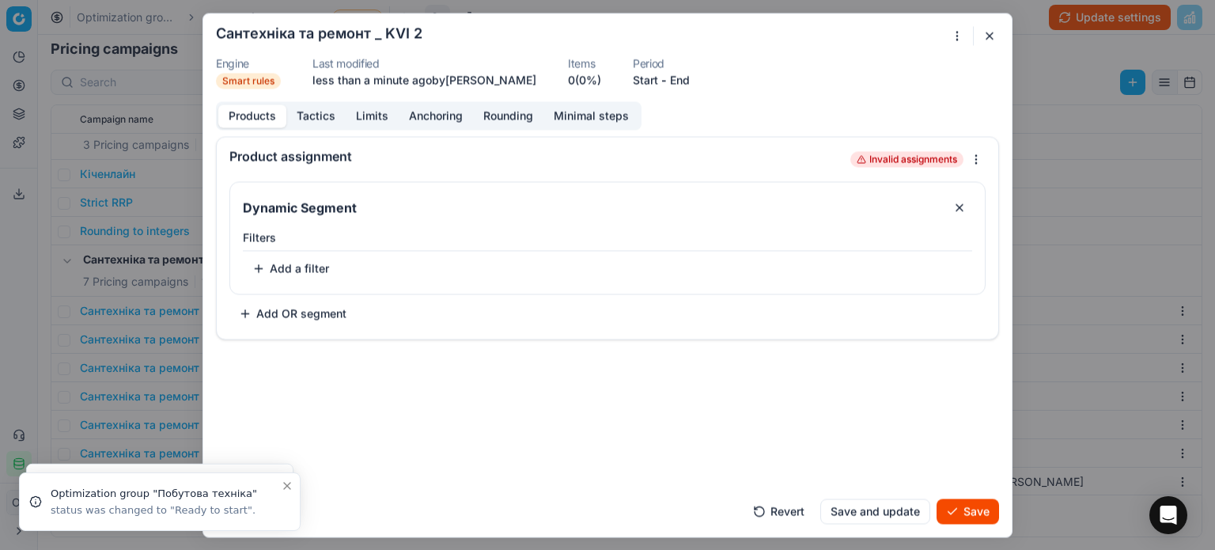
click at [303, 270] on button "Add a filter" at bounding box center [291, 267] width 96 height 25
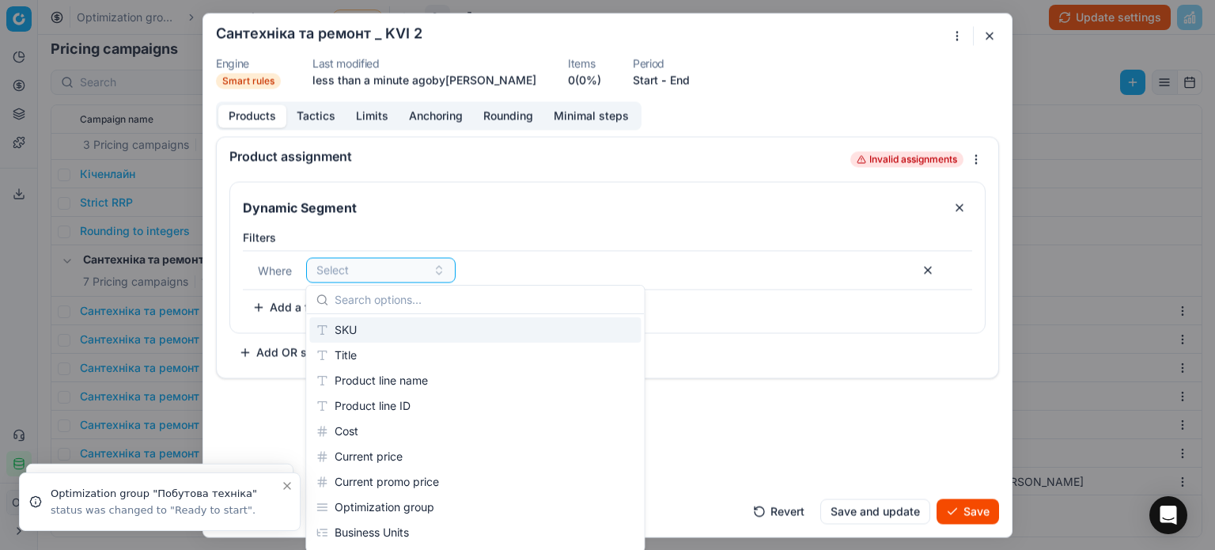
click at [365, 329] on div "SKU" at bounding box center [474, 329] width 331 height 25
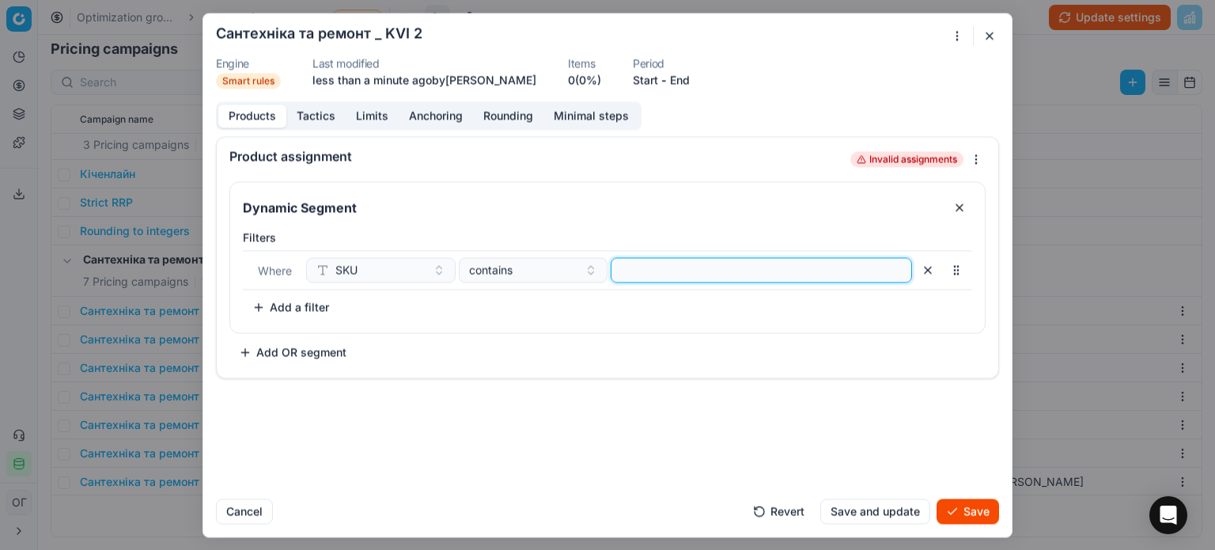
click at [647, 270] on input at bounding box center [761, 270] width 287 height 24
paste input "652729"
type input "652729"
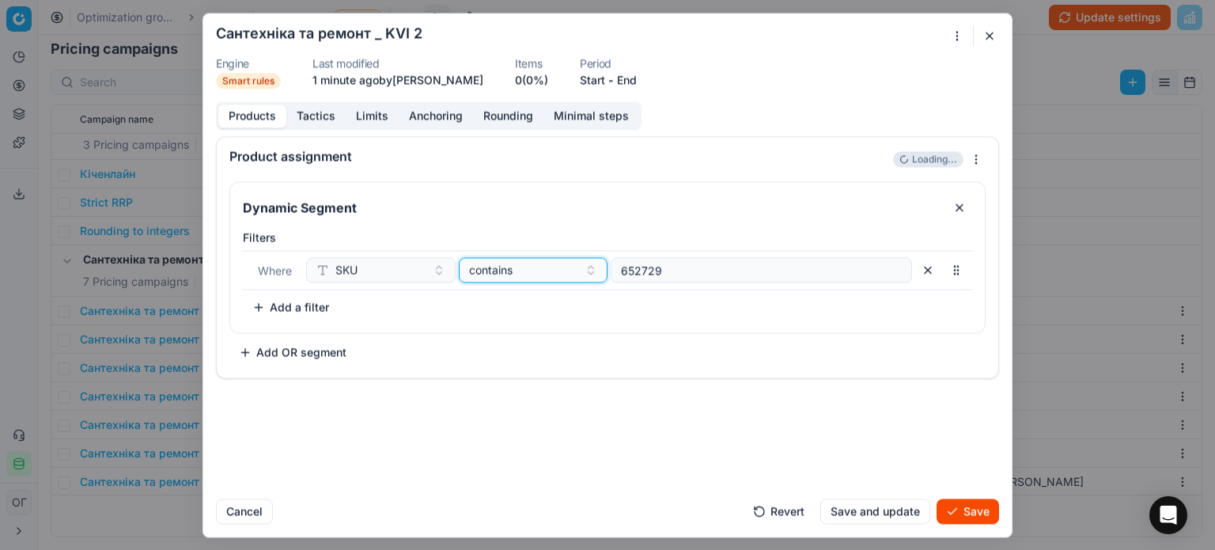
click at [501, 266] on span "contains" at bounding box center [490, 270] width 43 height 16
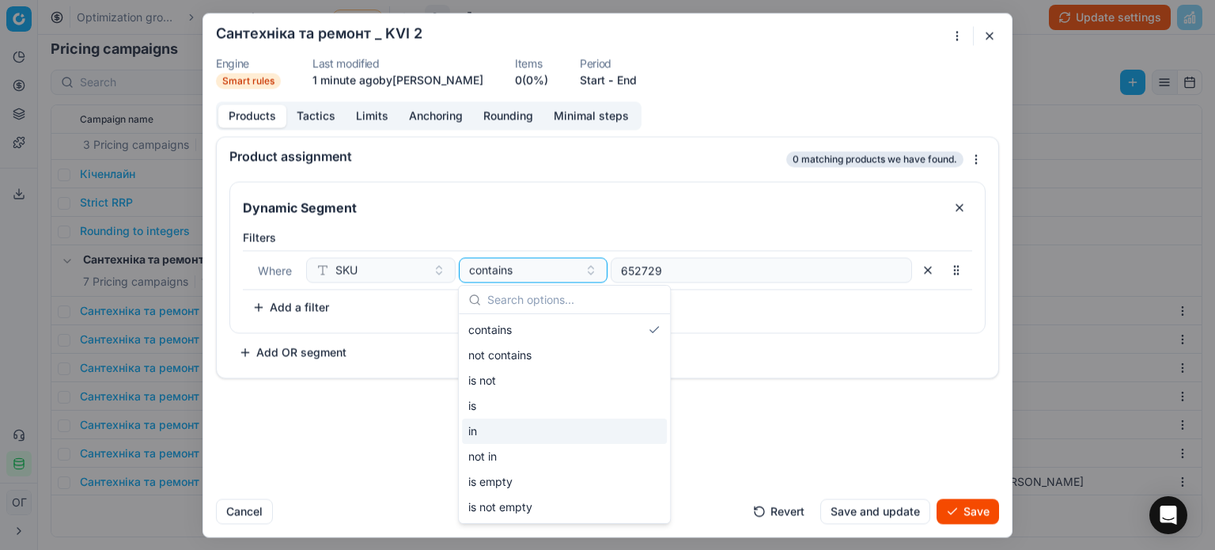
click at [520, 426] on div "in" at bounding box center [564, 430] width 205 height 25
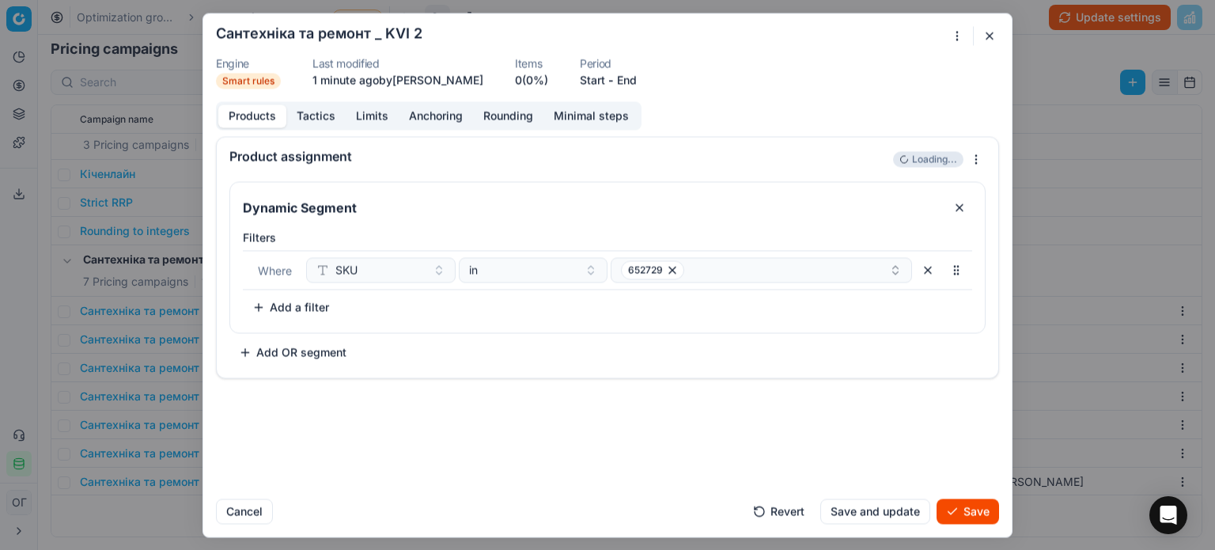
click at [976, 512] on button "Save" at bounding box center [967, 510] width 62 height 25
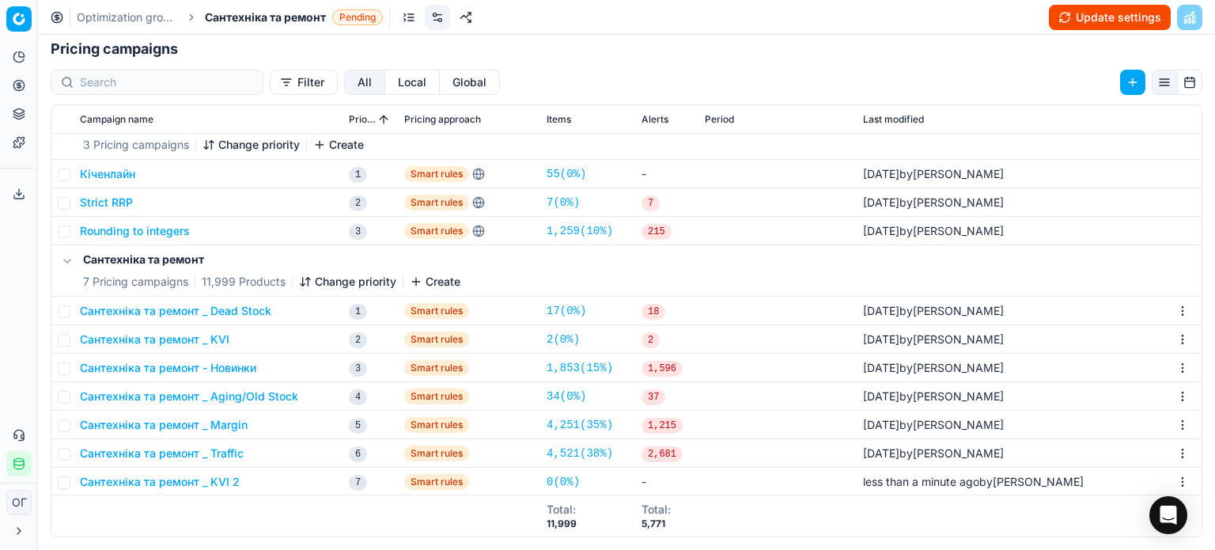
click at [228, 481] on button "Сантехніка та ремонт _ KVI 2" at bounding box center [160, 482] width 160 height 16
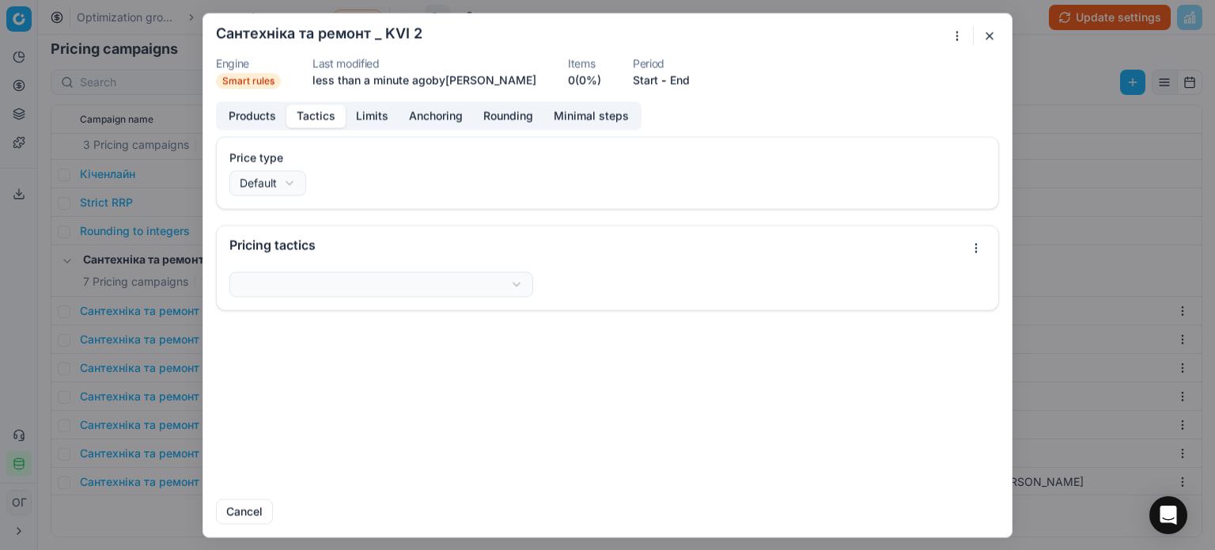
click at [320, 123] on button "Tactics" at bounding box center [315, 115] width 59 height 23
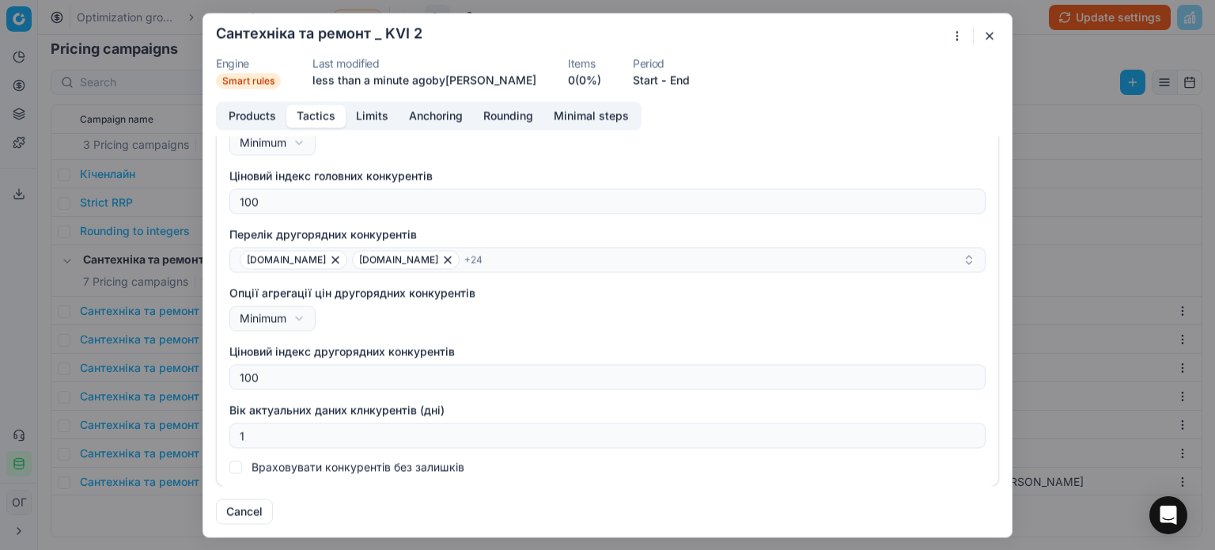
scroll to position [0, 0]
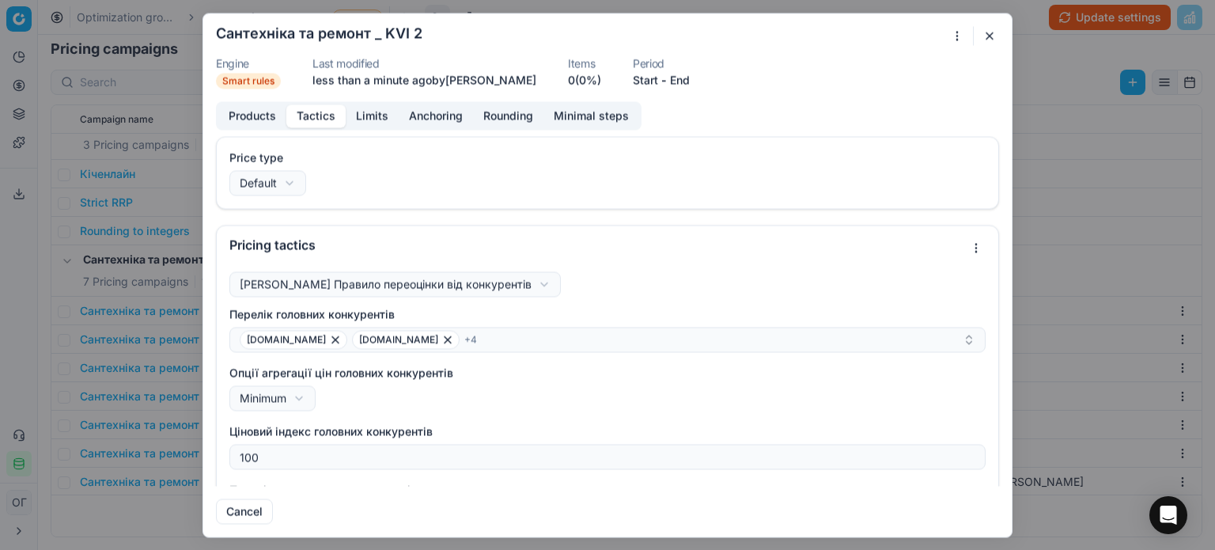
click at [364, 116] on button "Limits" at bounding box center [372, 115] width 53 height 23
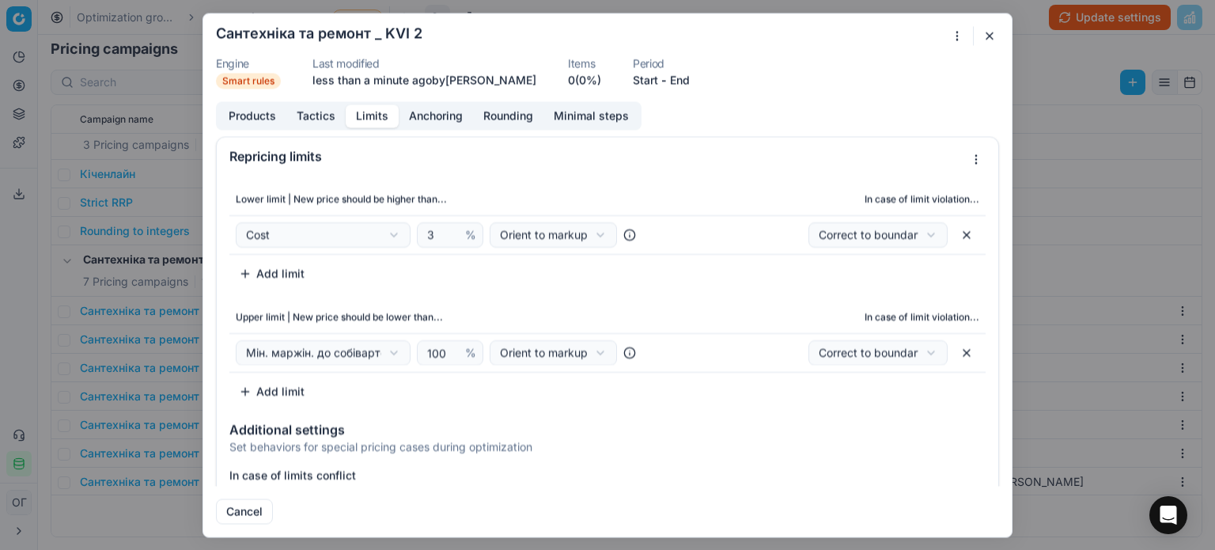
click at [326, 233] on div "We are saving PC settings. Please wait, it should take a few minutes Сантехніка…" at bounding box center [607, 275] width 1215 height 550
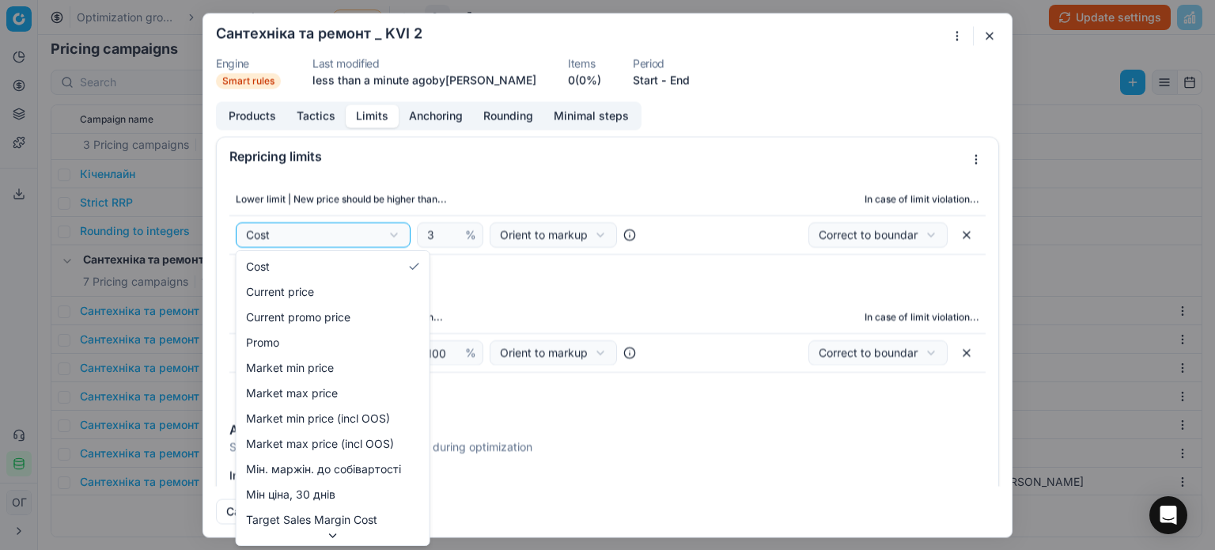
select select "min_margin_cost"
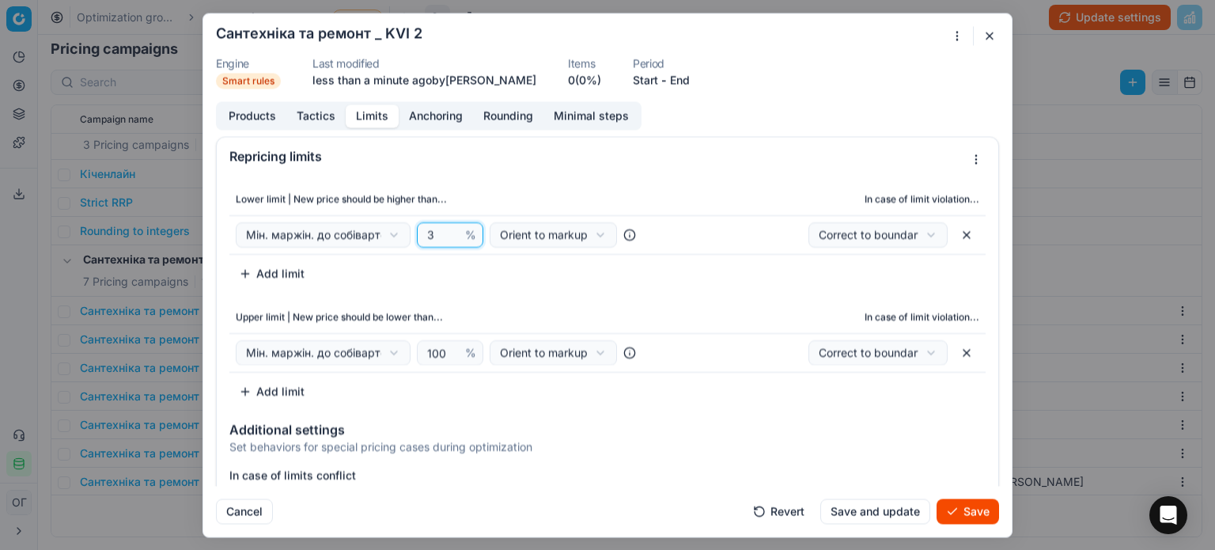
click at [429, 236] on input "3" at bounding box center [443, 234] width 38 height 24
type input "0"
click at [507, 178] on div "Lower limit | New price should be higher than... In case of limit violation... …" at bounding box center [607, 292] width 781 height 233
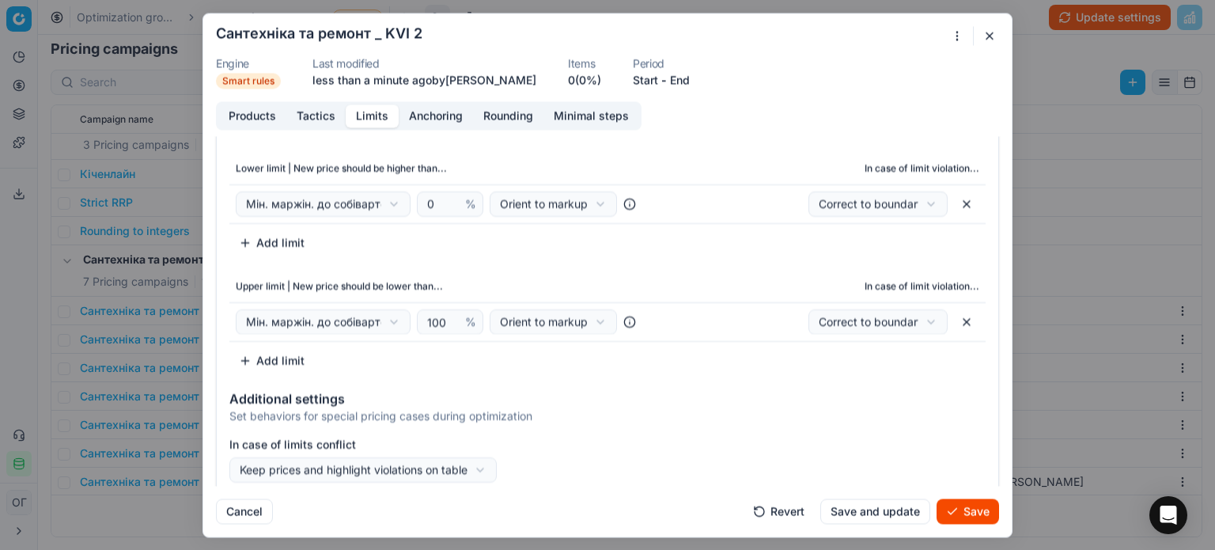
scroll to position [40, 0]
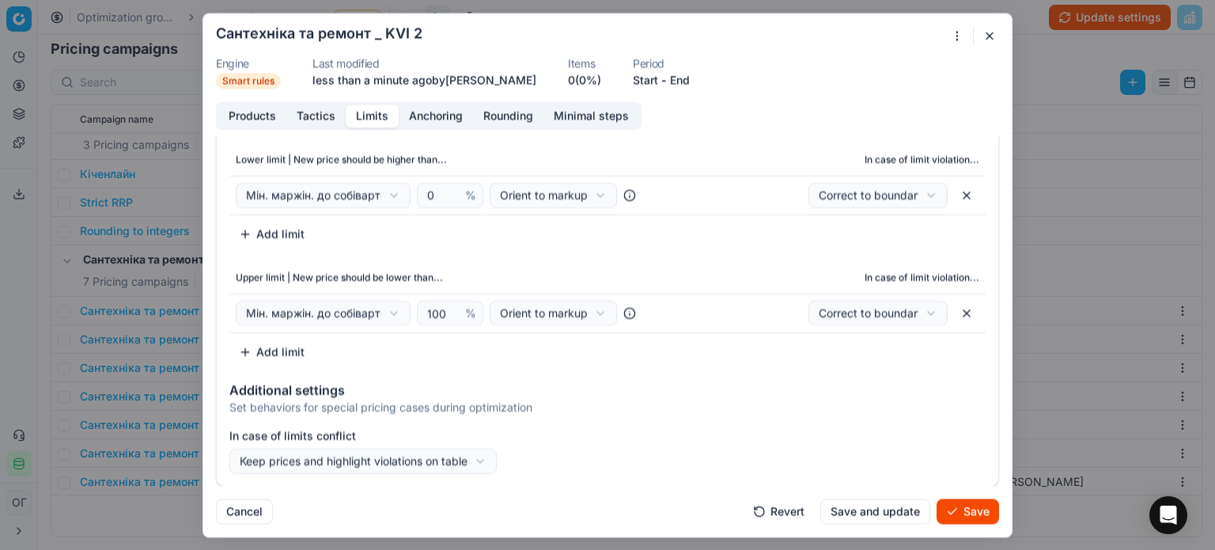
click at [954, 310] on button "button" at bounding box center [966, 312] width 25 height 25
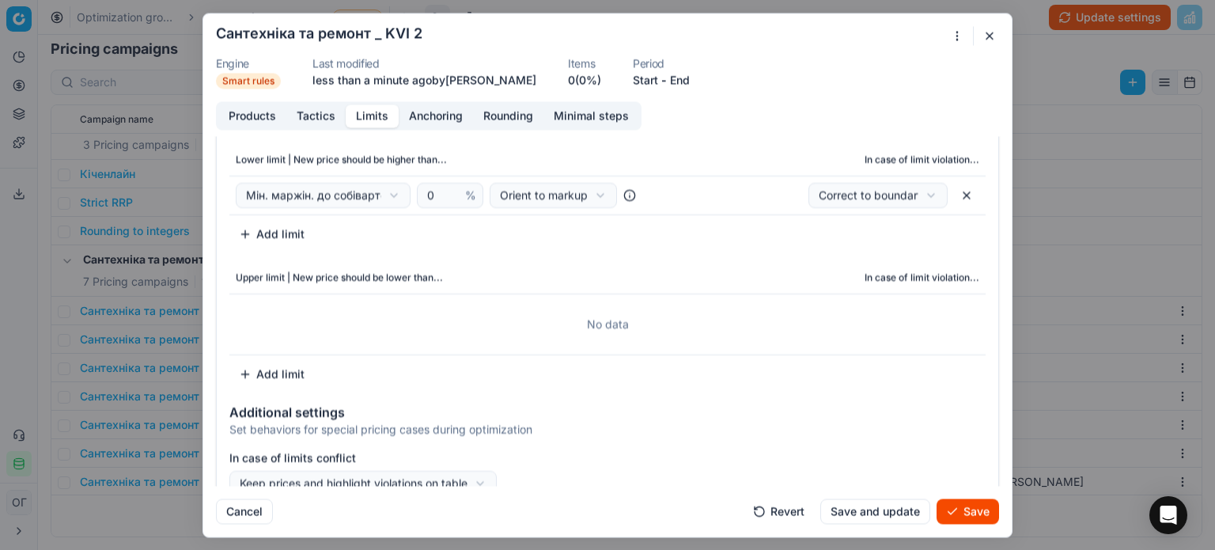
click at [564, 399] on div "Additional settings Set behaviors for special pricing cases during optimization" at bounding box center [607, 417] width 781 height 51
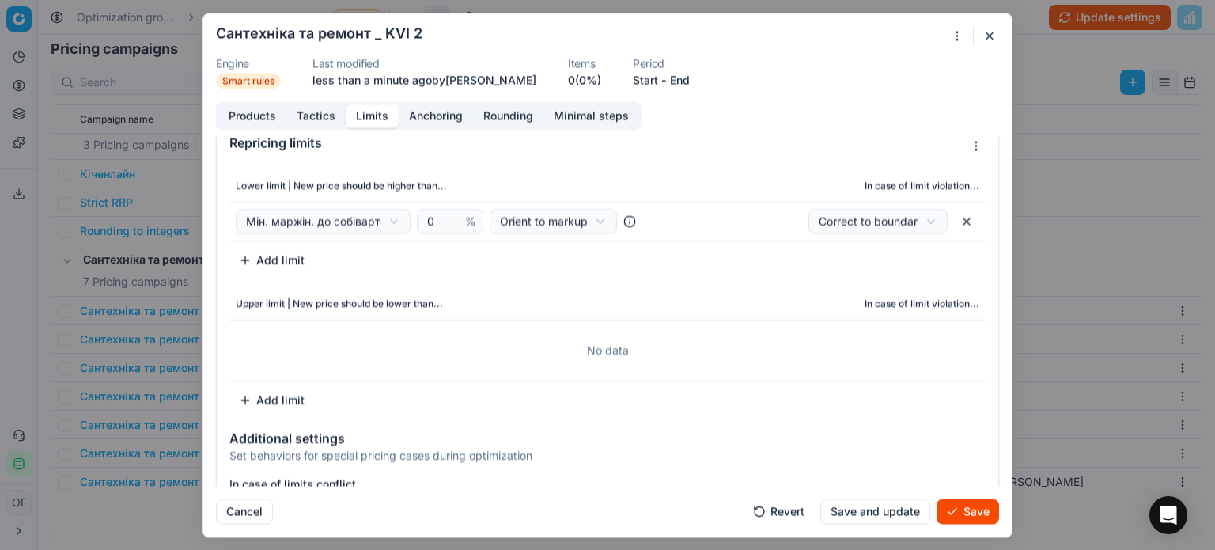
scroll to position [0, 0]
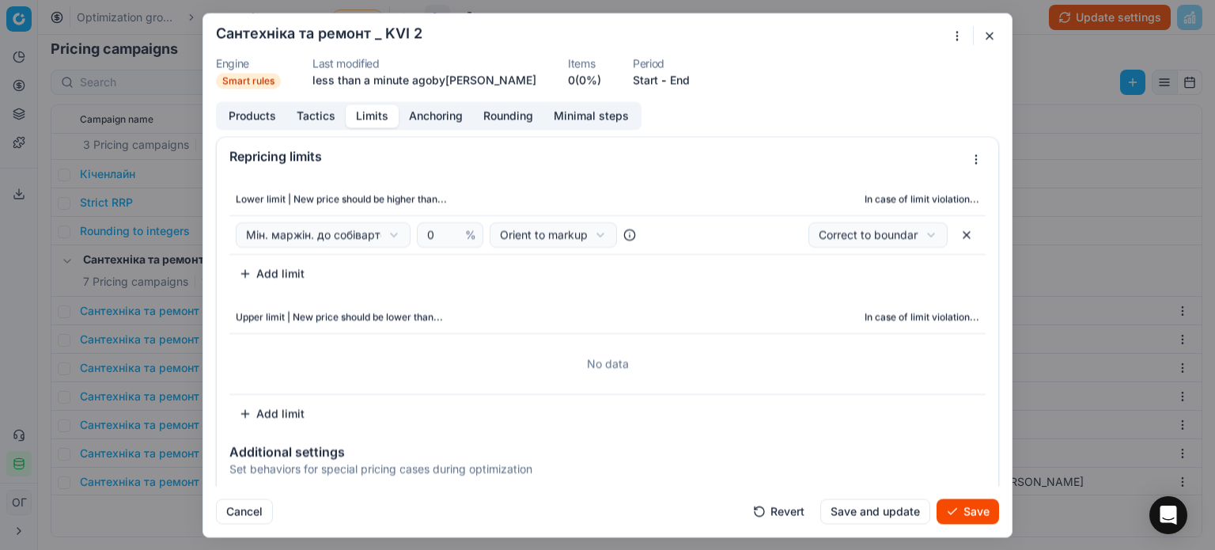
click at [965, 505] on button "Save" at bounding box center [967, 510] width 62 height 25
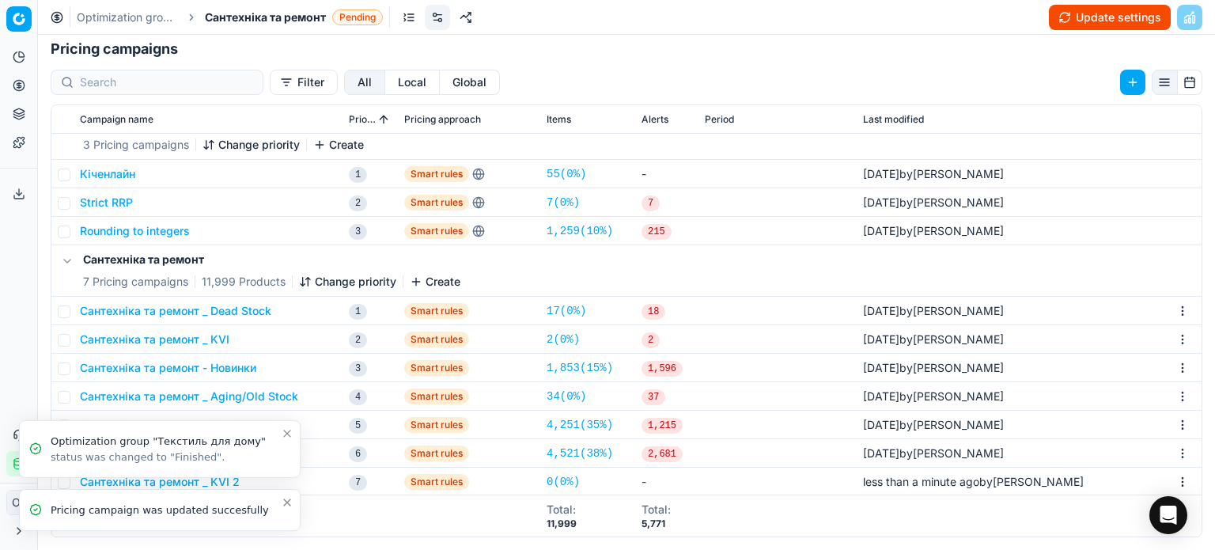
click at [287, 496] on icon "Close toast" at bounding box center [287, 502] width 13 height 13
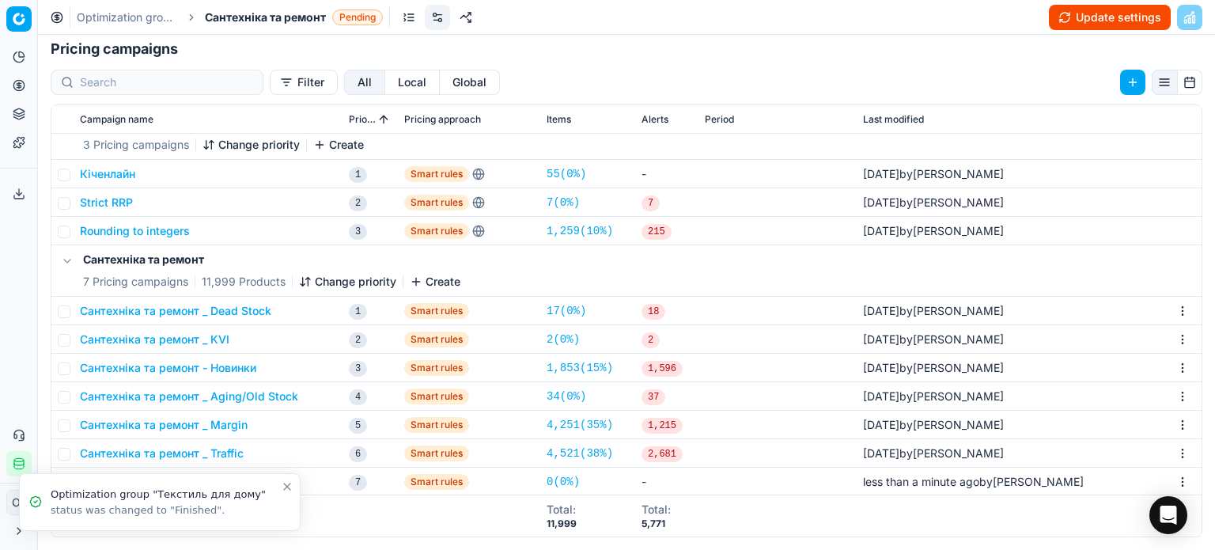
click at [287, 482] on icon "Close toast" at bounding box center [287, 486] width 13 height 13
click at [210, 480] on button "Сантехніка та ремонт _ KVI 2" at bounding box center [160, 482] width 160 height 16
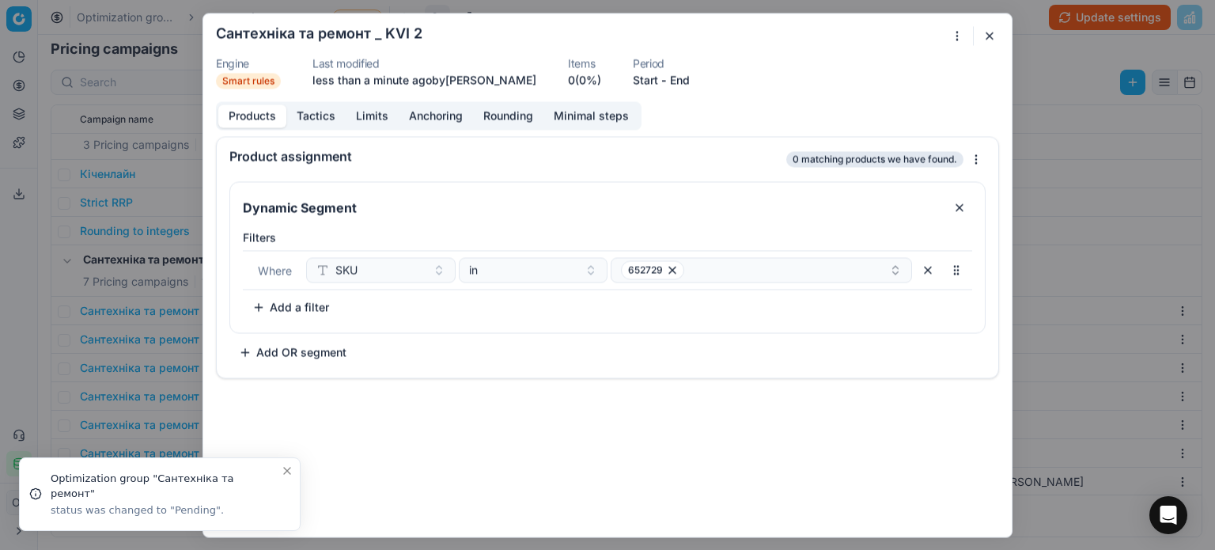
click at [947, 38] on div "We are saving PC settings. Please wait, it should take a few minutes Сантехніка…" at bounding box center [607, 275] width 1215 height 550
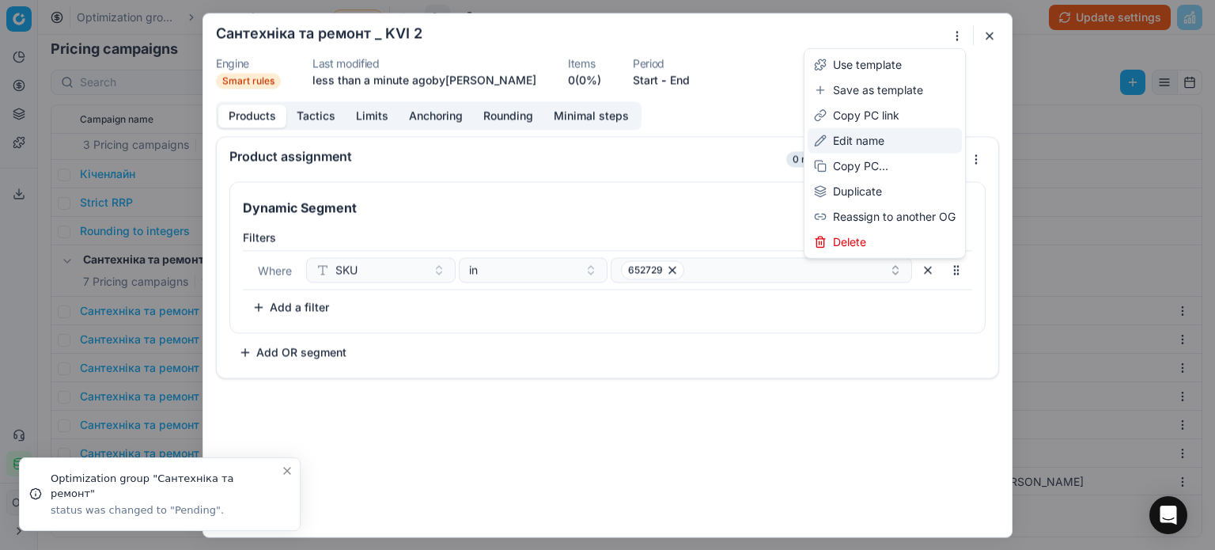
click at [860, 133] on div "Edit name" at bounding box center [884, 140] width 154 height 25
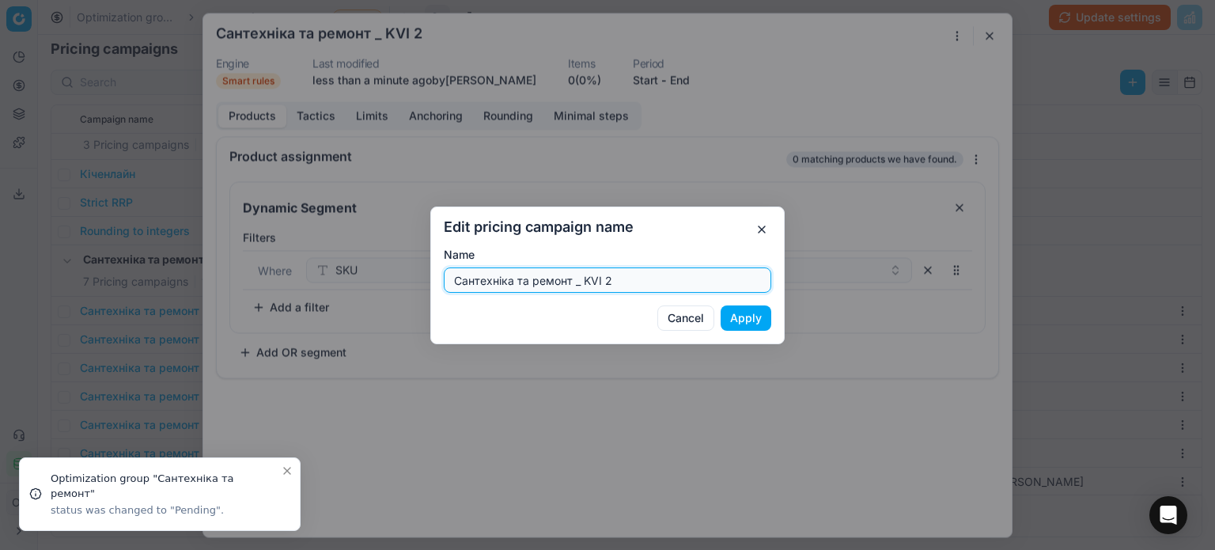
click at [642, 287] on input "Сантехніка та ремонт _ KVI 2" at bounding box center [607, 280] width 313 height 24
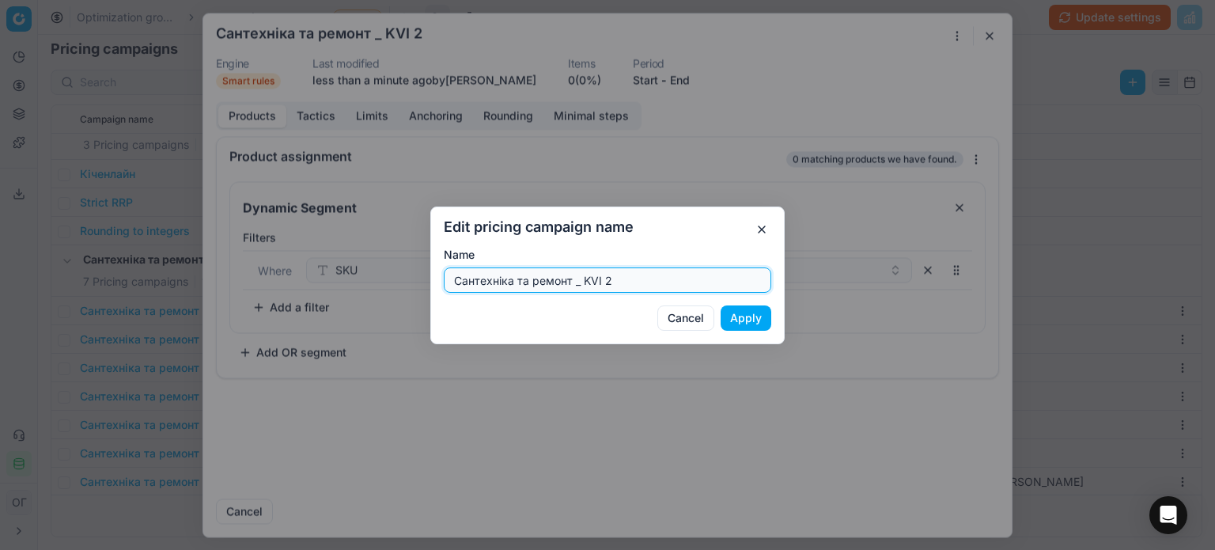
click at [643, 287] on input "Сантехніка та ремонт _ KVI 2" at bounding box center [607, 280] width 313 height 24
click at [454, 284] on input "Сантехніка та ремонт" at bounding box center [607, 280] width 313 height 24
type input "HL Сантехніка та ремонт"
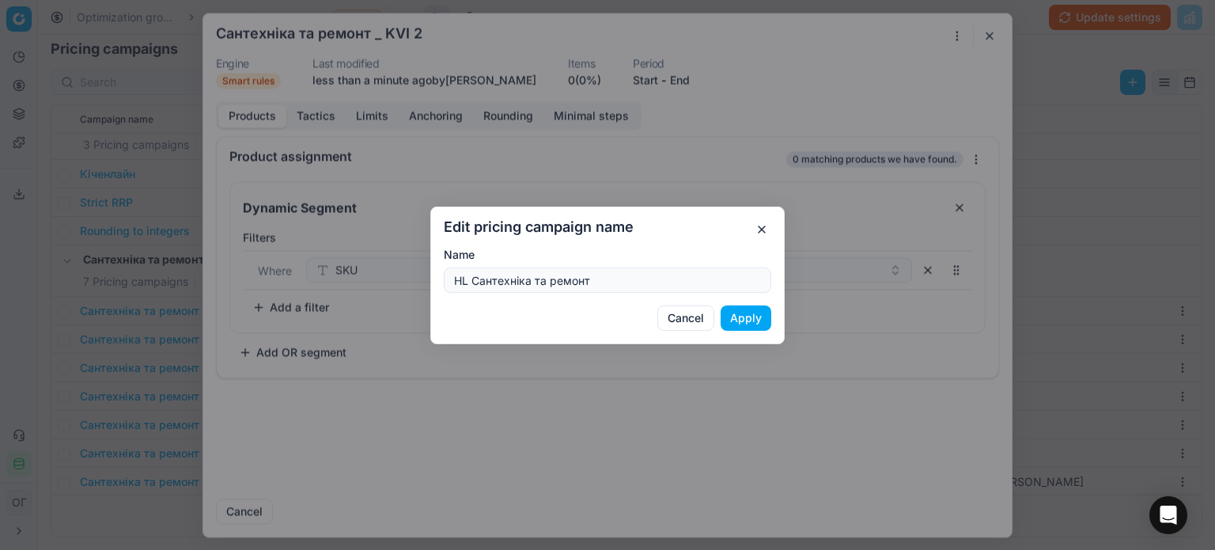
click at [747, 320] on button "Apply" at bounding box center [745, 317] width 51 height 25
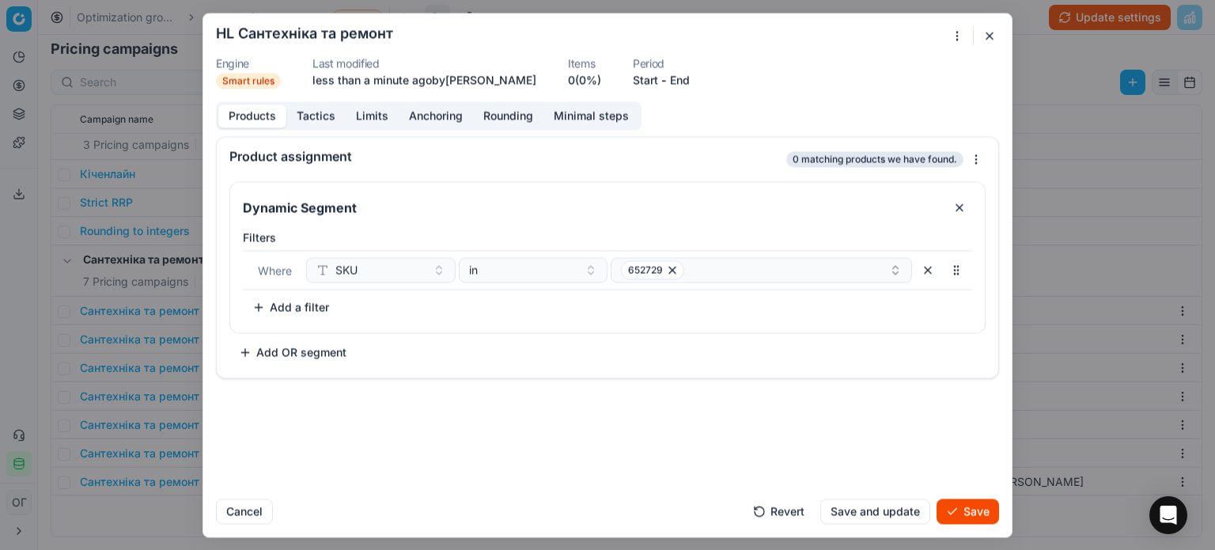
click at [962, 515] on button "Save" at bounding box center [967, 510] width 62 height 25
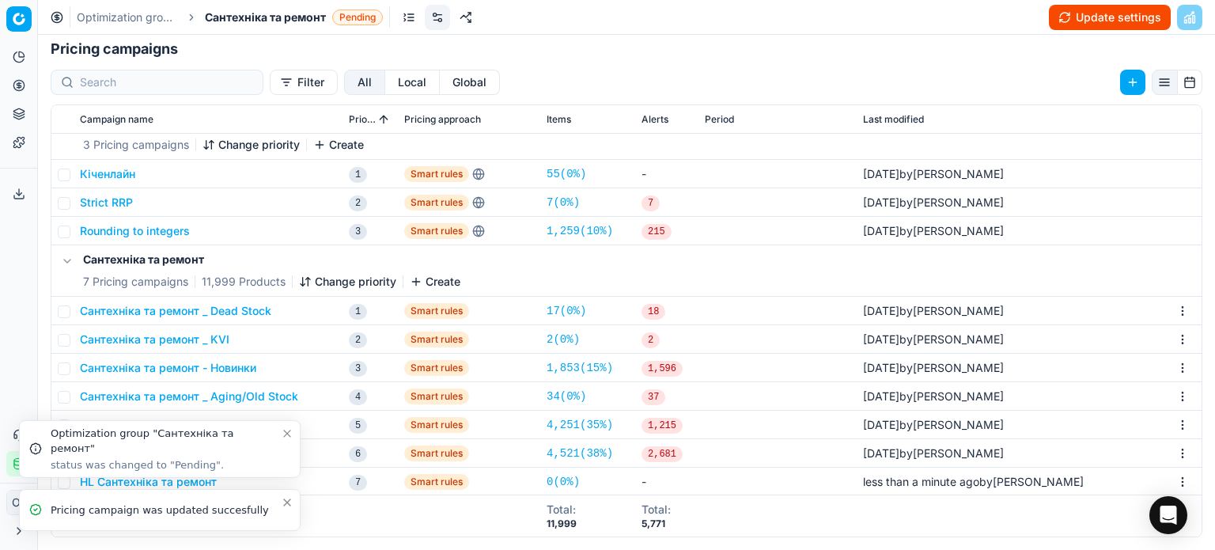
click at [285, 502] on icon "Close toast" at bounding box center [287, 502] width 13 height 13
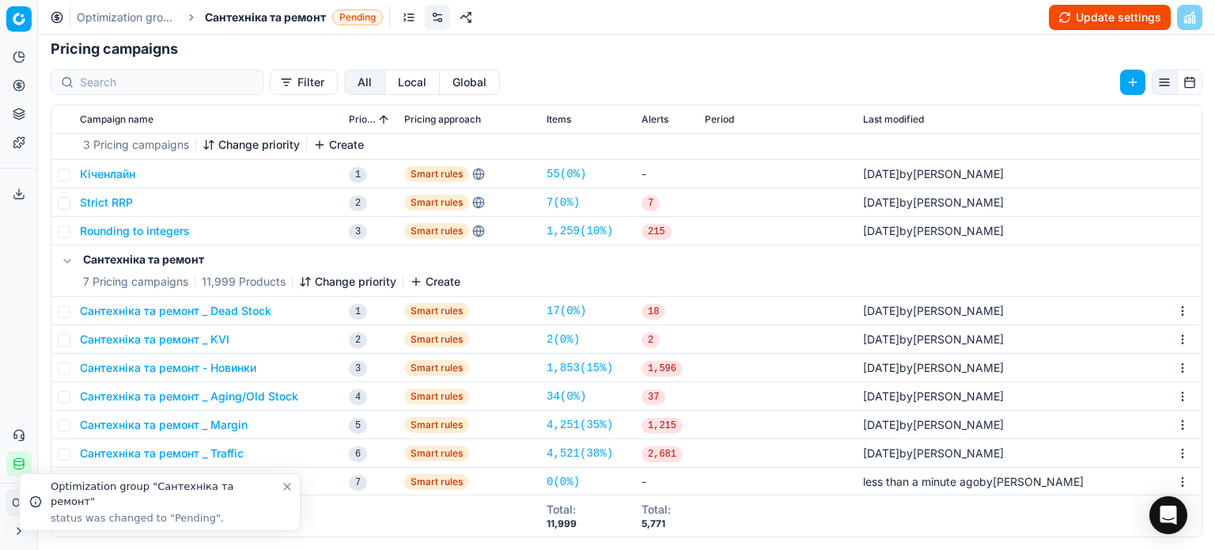
click at [288, 486] on icon "Close toast" at bounding box center [287, 486] width 13 height 13
click at [364, 274] on button "Change priority" at bounding box center [347, 282] width 97 height 16
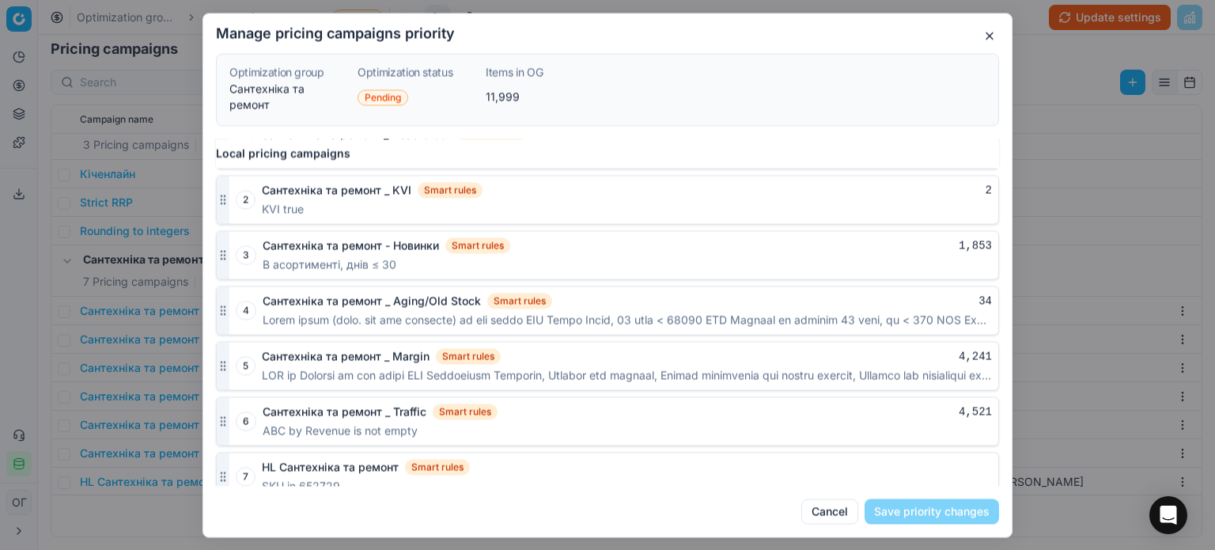
scroll to position [962, 0]
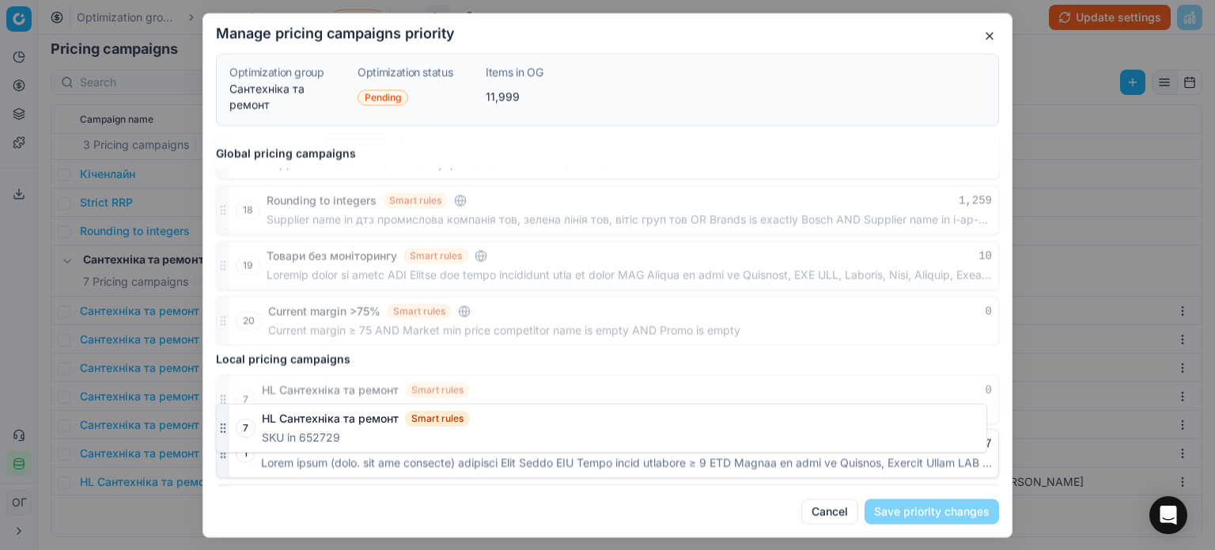
drag, startPoint x: 221, startPoint y: 461, endPoint x: 260, endPoint y: 428, distance: 51.0
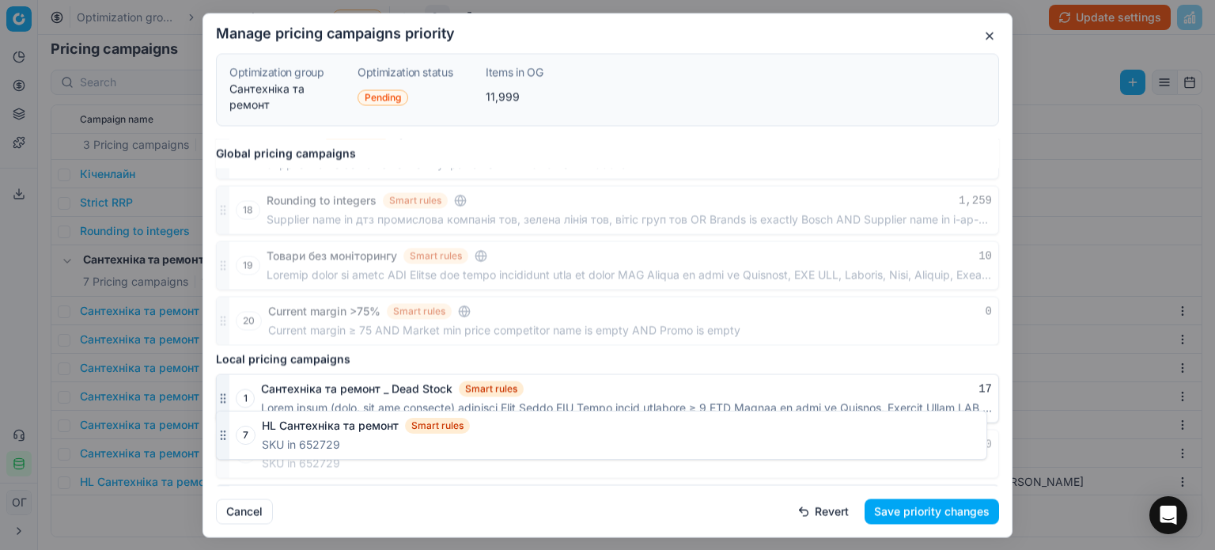
scroll to position [714, 0]
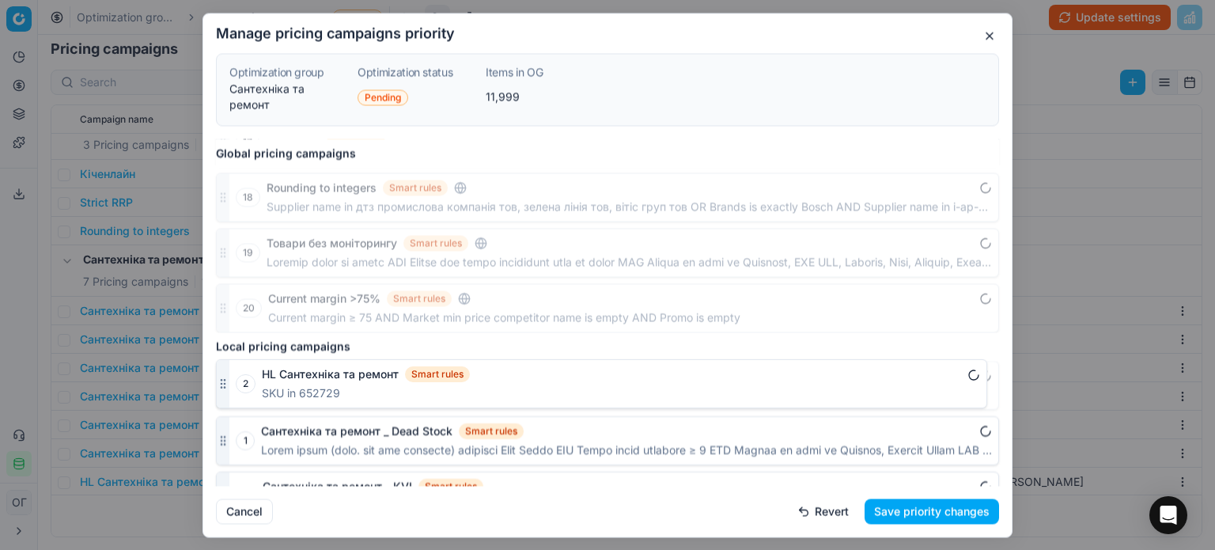
drag, startPoint x: 219, startPoint y: 436, endPoint x: 220, endPoint y: 385, distance: 50.6
click at [220, 385] on icon "button" at bounding box center [223, 385] width 13 height 13
click at [907, 515] on button "Save priority changes" at bounding box center [931, 510] width 134 height 25
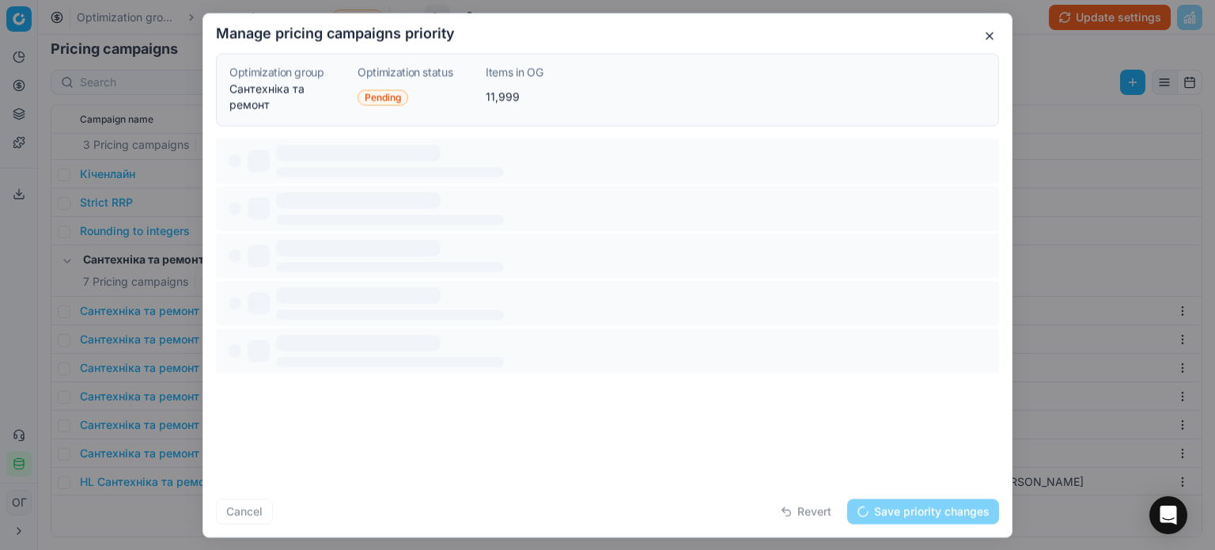
scroll to position [0, 0]
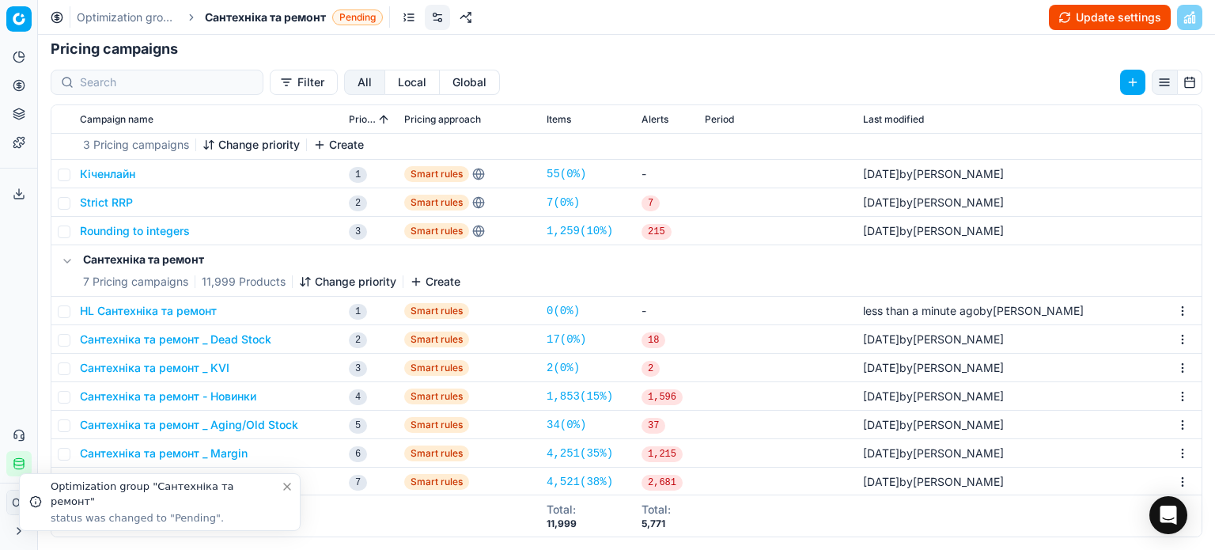
click at [282, 487] on icon "Close toast" at bounding box center [287, 486] width 13 height 13
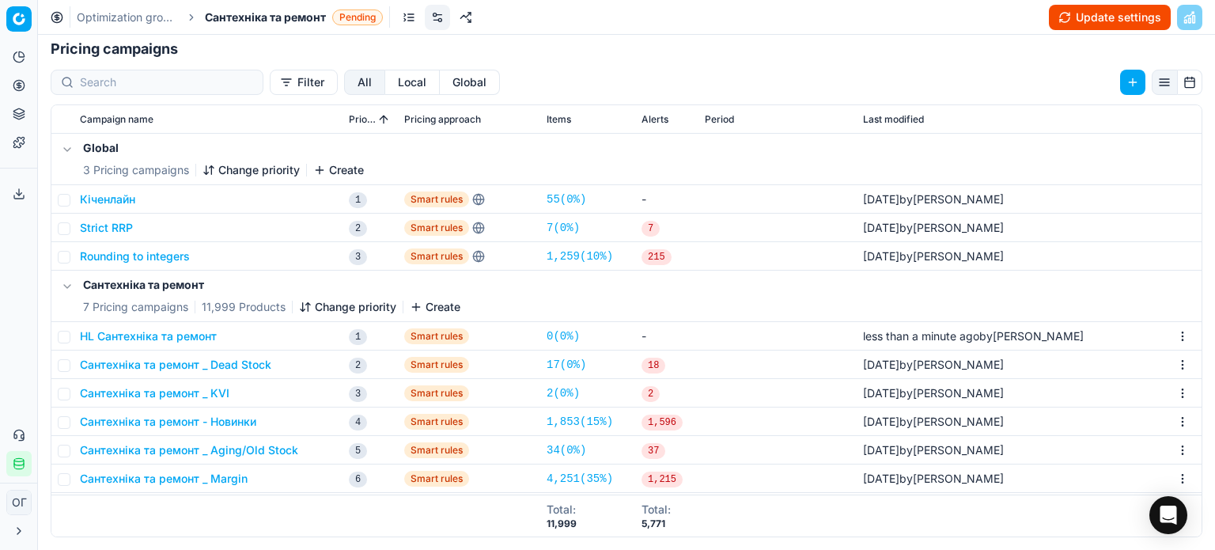
click at [182, 334] on button "HL Сантехніка та ремонт" at bounding box center [148, 336] width 137 height 16
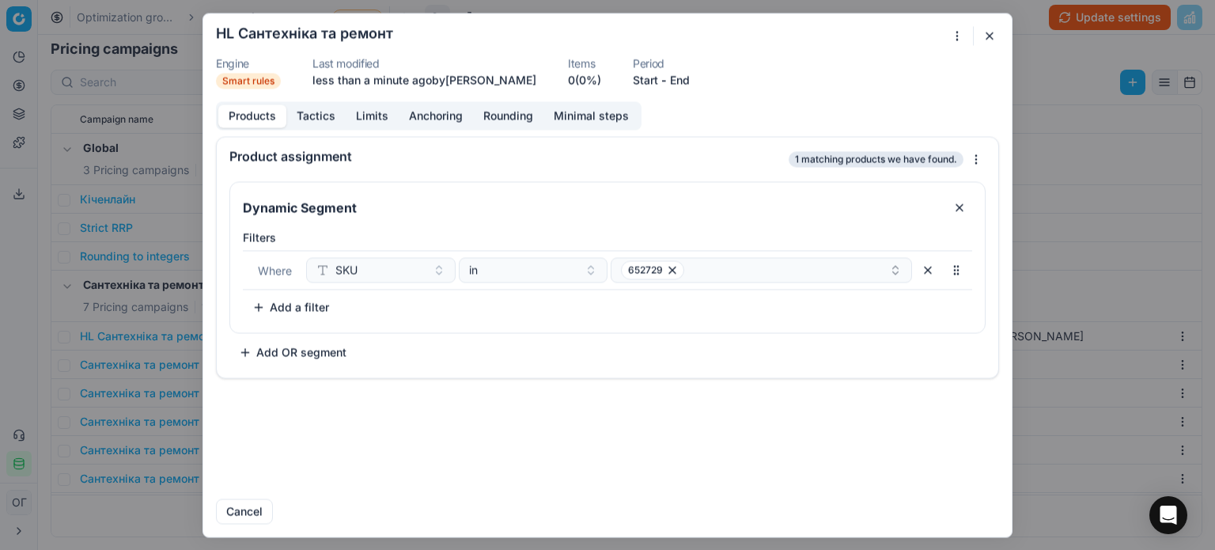
click at [311, 109] on button "Tactics" at bounding box center [315, 115] width 59 height 23
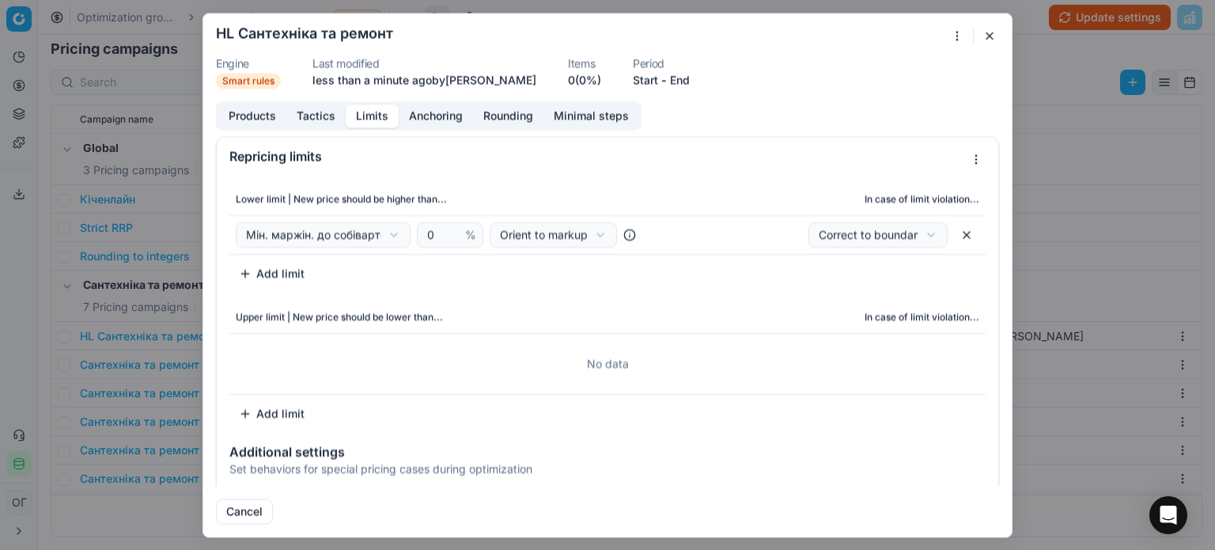
click at [376, 113] on button "Limits" at bounding box center [372, 115] width 53 height 23
click at [441, 238] on input "0" at bounding box center [443, 234] width 38 height 24
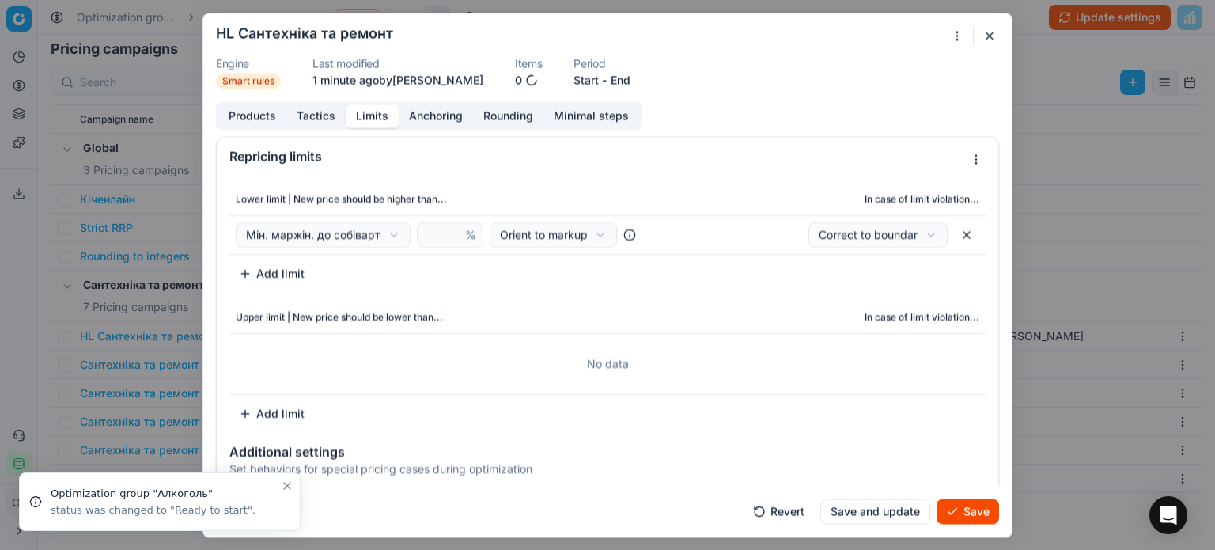
click at [354, 235] on div "We are saving PC settings. Please wait, it should take a few minutes HL Сантехн…" at bounding box center [607, 275] width 1215 height 550
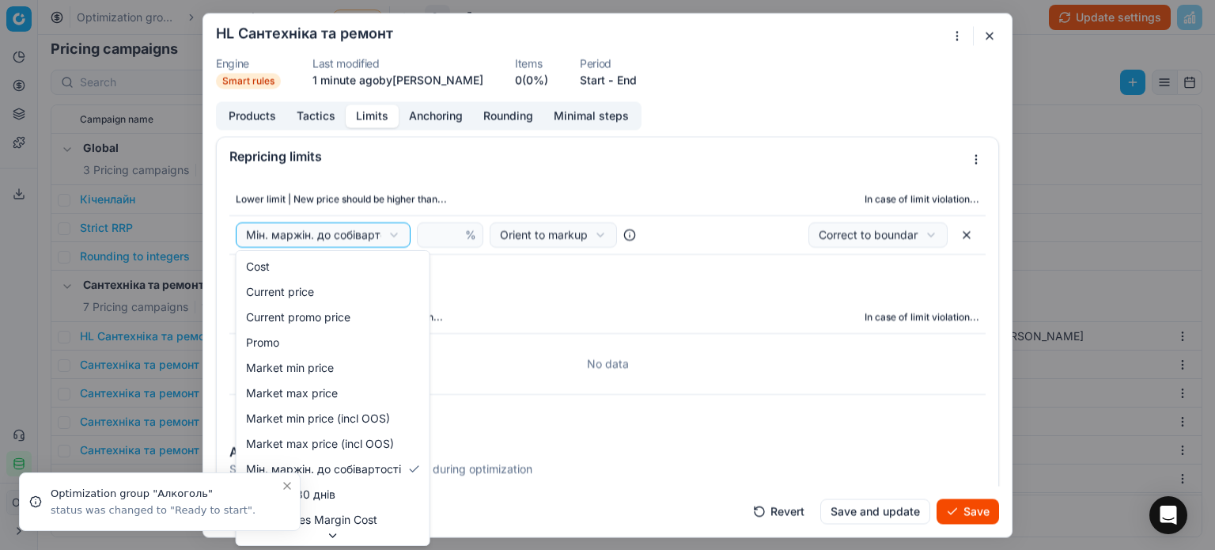
select select "cost"
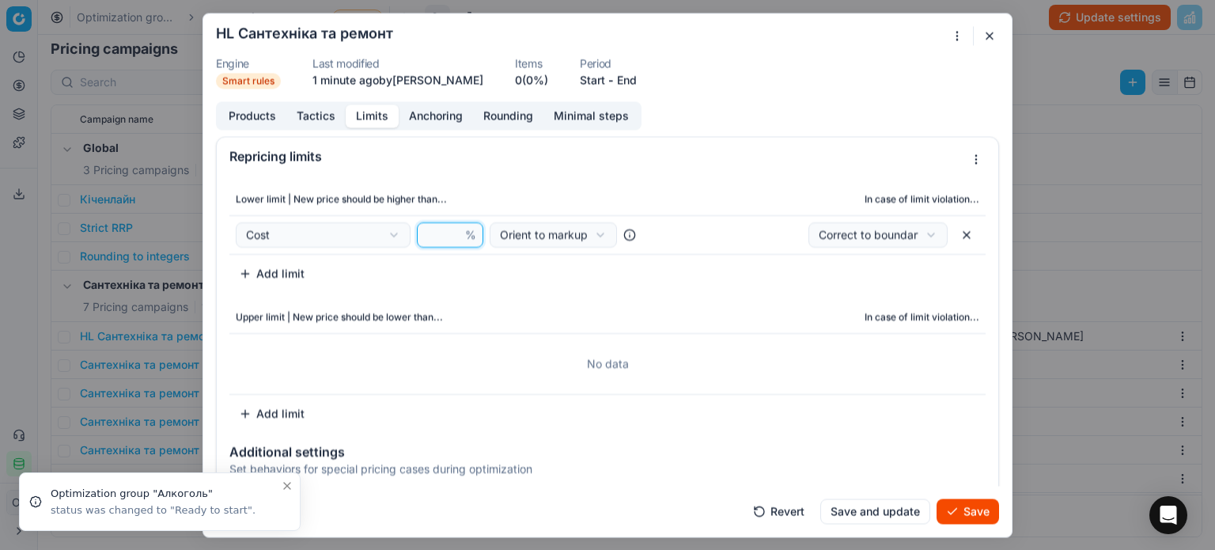
click at [429, 231] on input "number" at bounding box center [443, 234] width 38 height 24
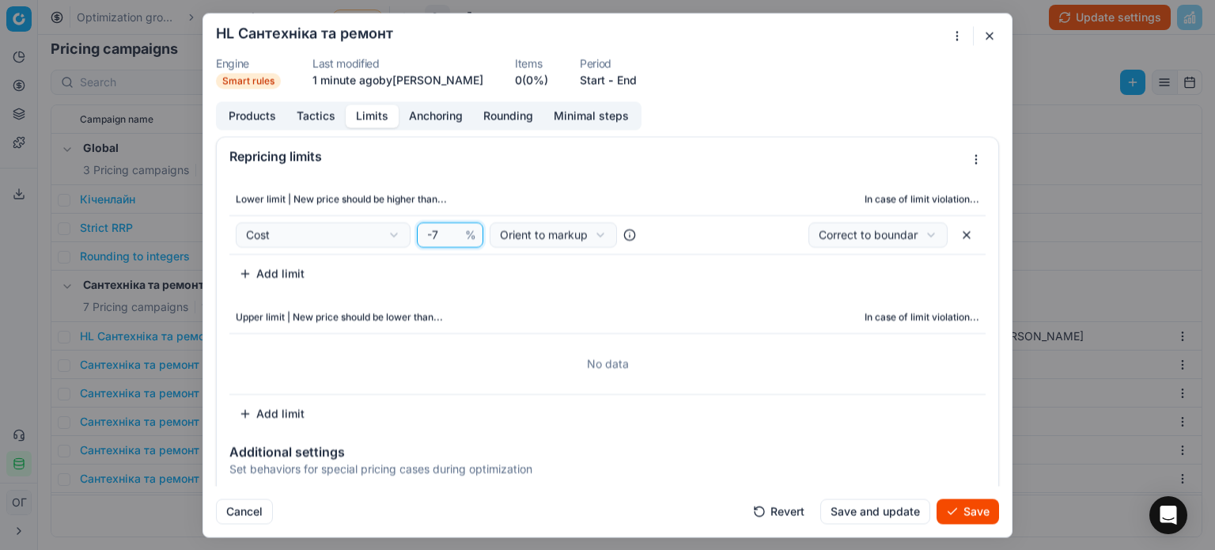
type input "-7"
click at [461, 252] on td "Cost Cost Current price Current promo price Promo Market min price Market max p…" at bounding box center [449, 233] width 441 height 39
click at [974, 509] on button "Save" at bounding box center [967, 510] width 62 height 25
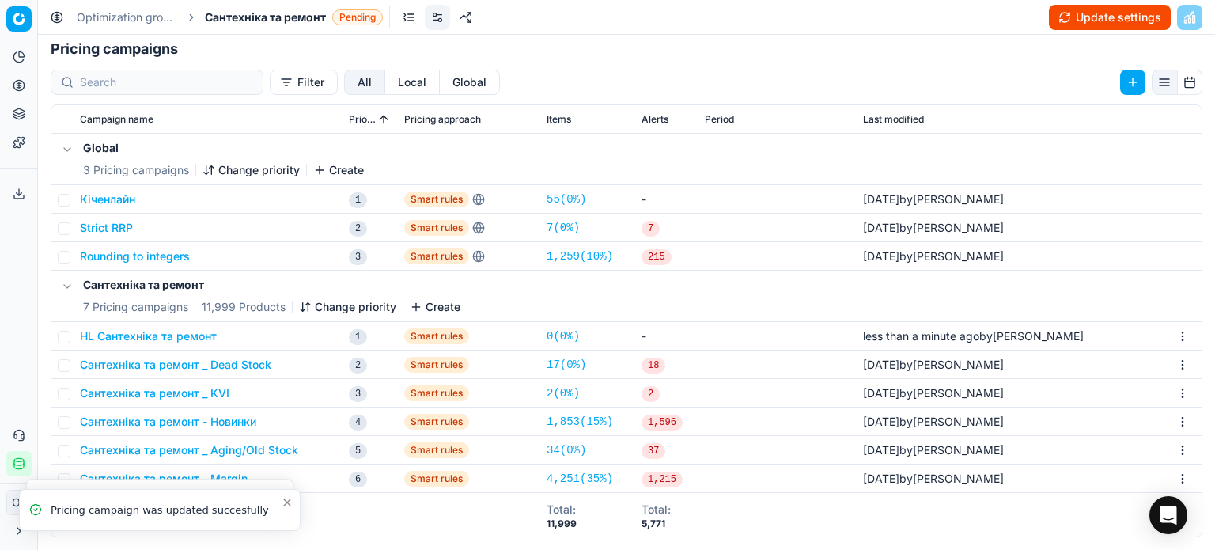
click at [183, 338] on button "HL Сантехніка та ремонт" at bounding box center [148, 336] width 137 height 16
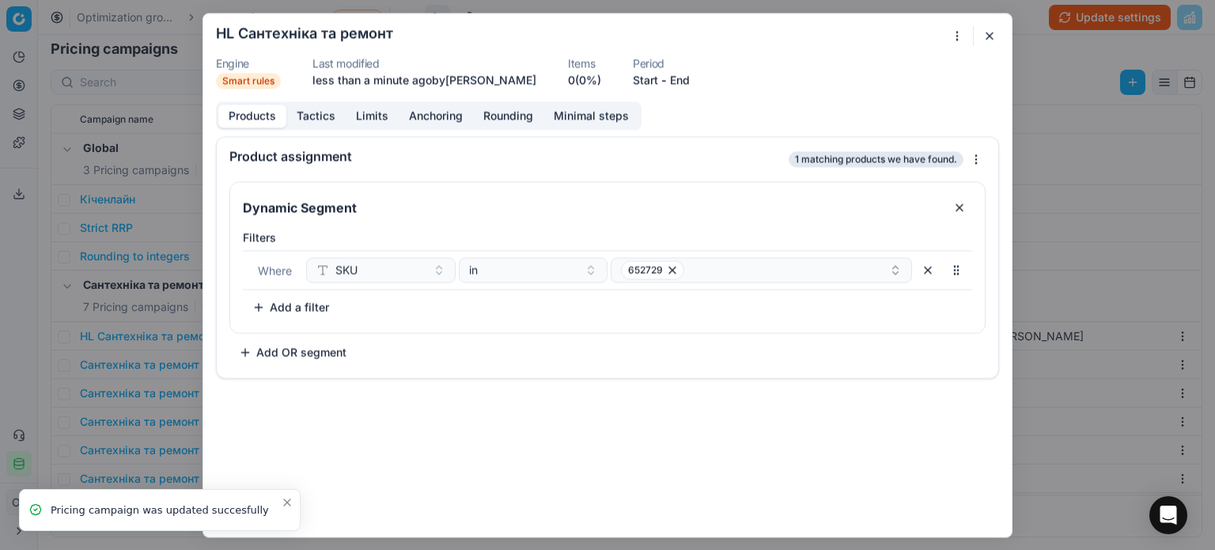
click at [353, 119] on button "Limits" at bounding box center [372, 115] width 53 height 23
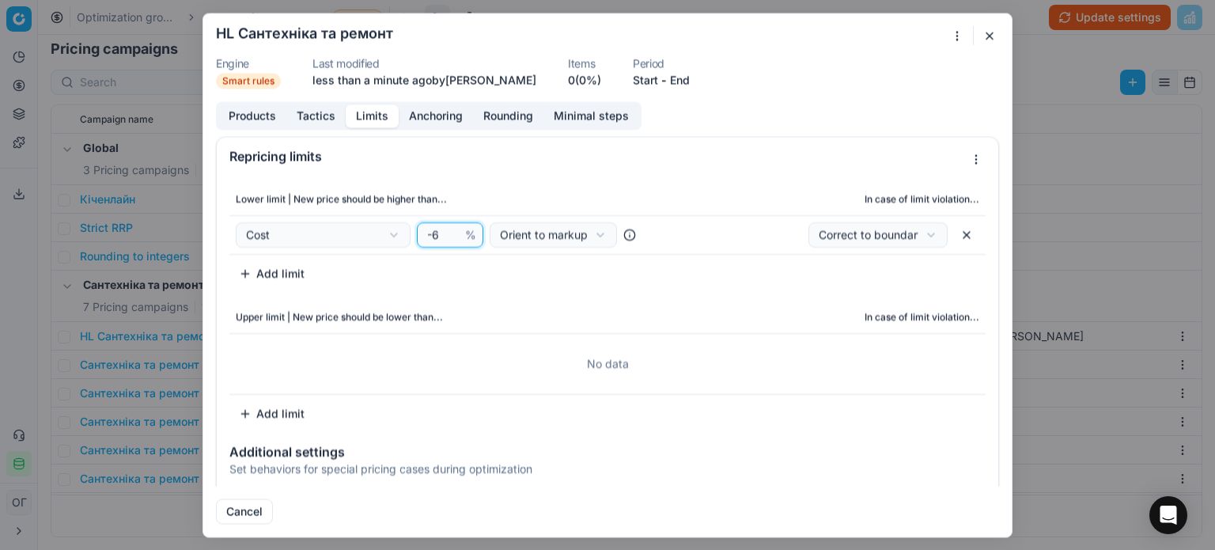
click at [446, 230] on input "-6" at bounding box center [443, 234] width 38 height 24
click at [449, 236] on input "-7" at bounding box center [443, 234] width 38 height 24
click at [449, 235] on input "-8" at bounding box center [443, 234] width 38 height 24
click at [449, 236] on input "-9" at bounding box center [443, 234] width 38 height 24
type input "-10"
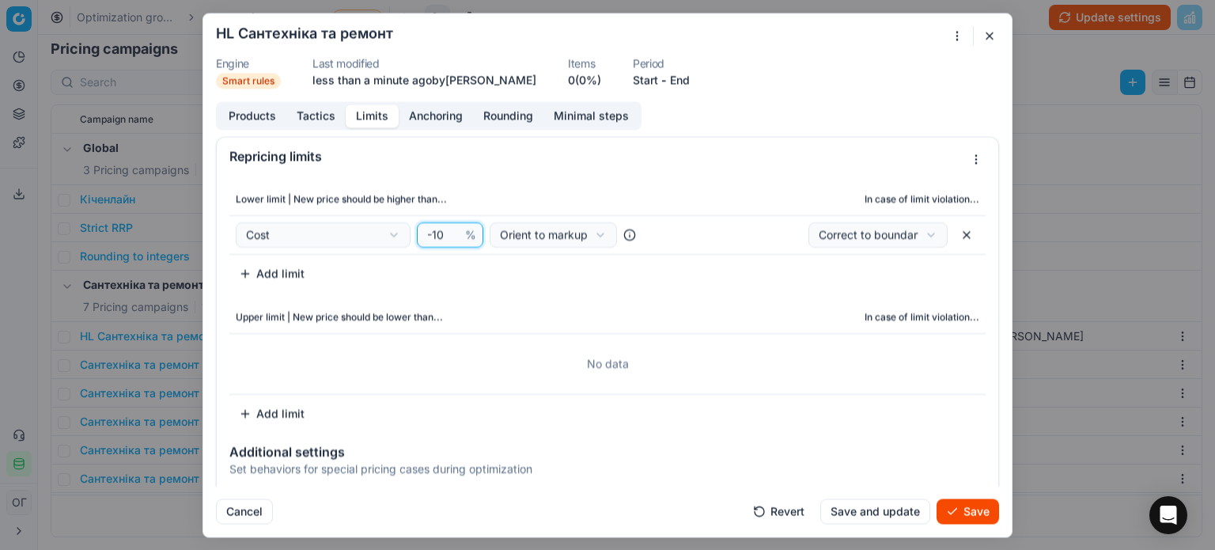
click at [449, 236] on input "-10" at bounding box center [443, 234] width 38 height 24
click at [979, 509] on button "Save" at bounding box center [967, 510] width 62 height 25
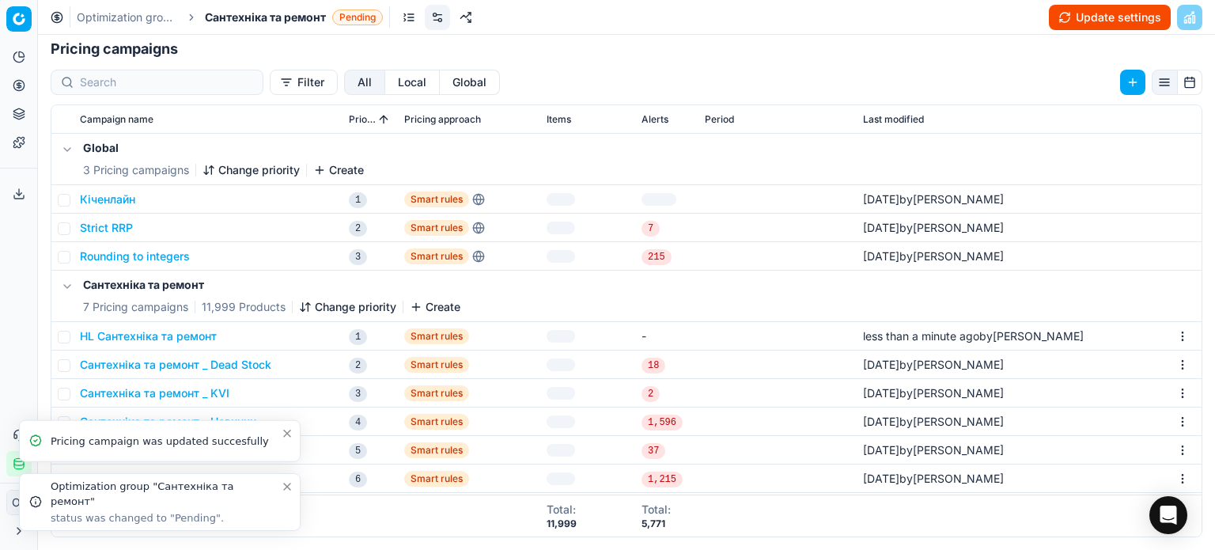
click at [282, 485] on icon "Close toast" at bounding box center [287, 486] width 13 height 13
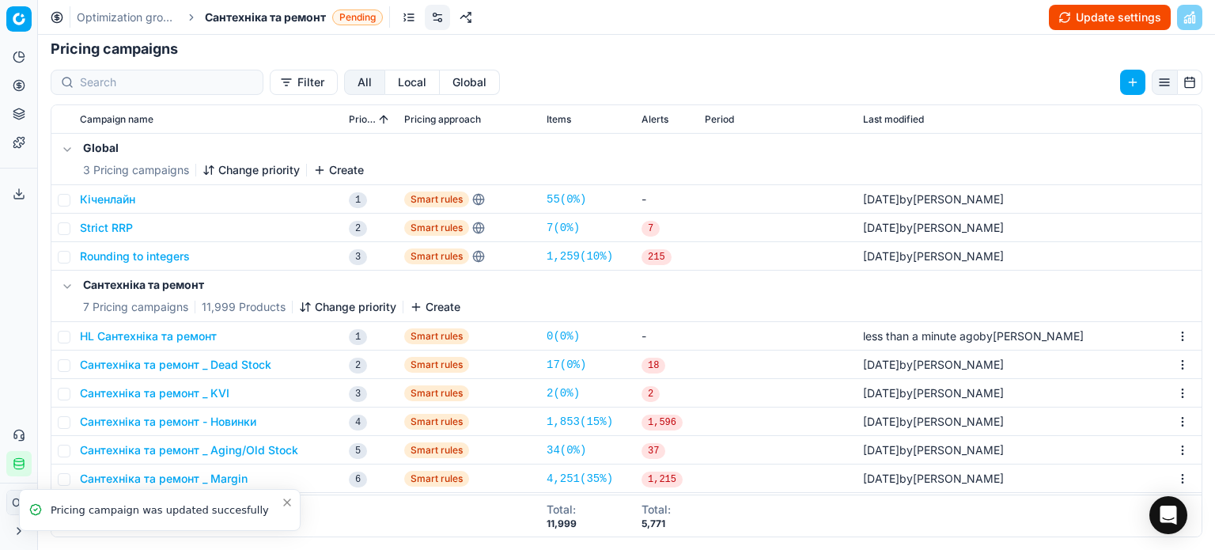
click at [285, 502] on icon "Close toast" at bounding box center [287, 502] width 13 height 13
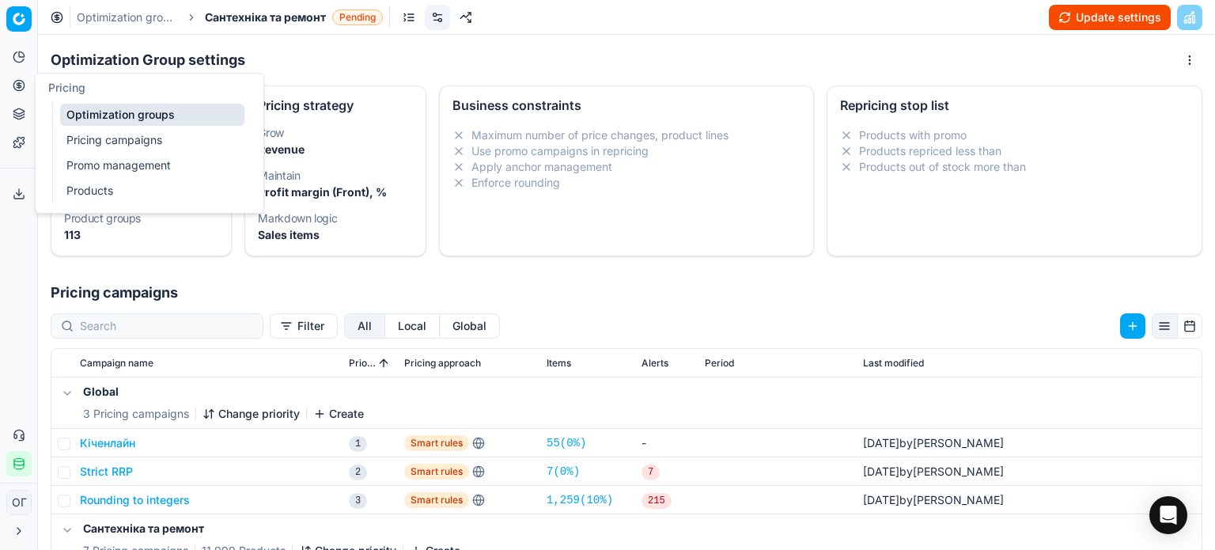
click at [17, 85] on icon at bounding box center [19, 85] width 13 height 13
click at [78, 116] on link "Optimization groups" at bounding box center [152, 115] width 184 height 22
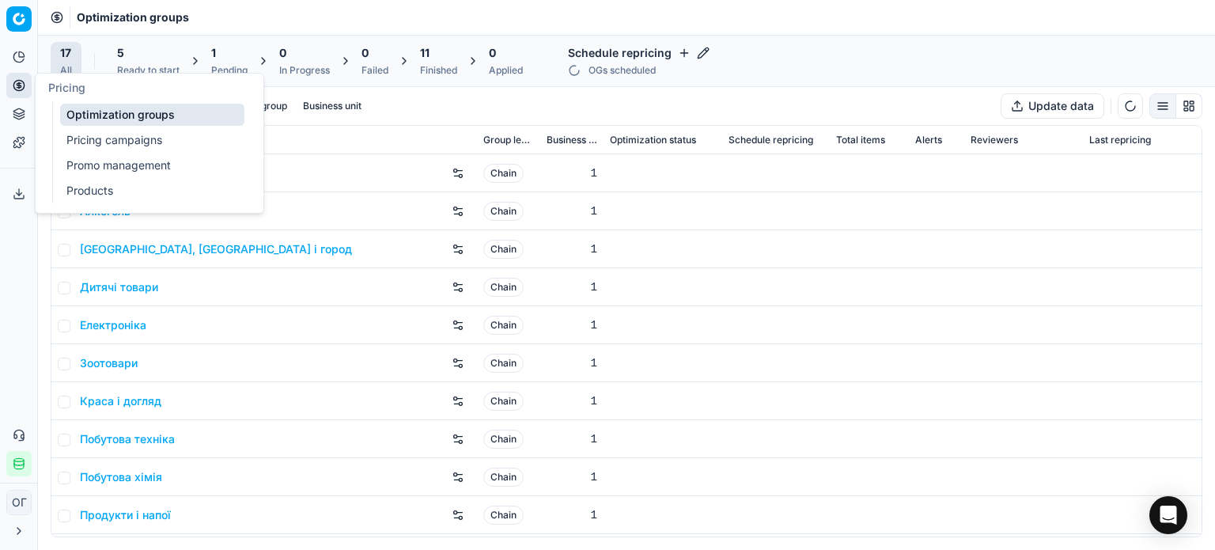
click at [233, 56] on div "1" at bounding box center [229, 53] width 36 height 16
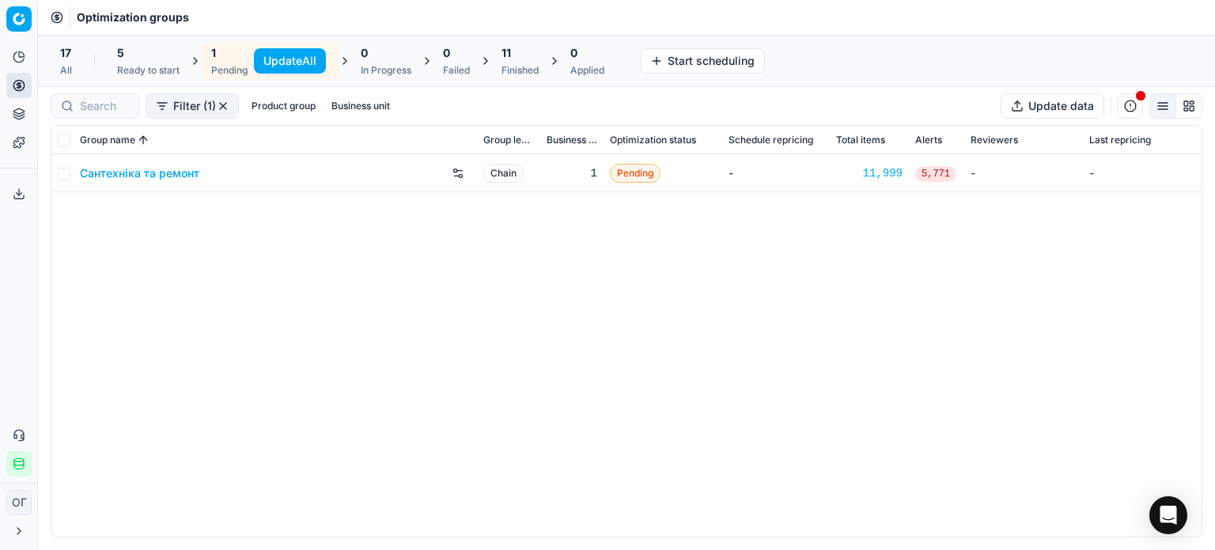
click at [127, 53] on div "5" at bounding box center [148, 53] width 62 height 16
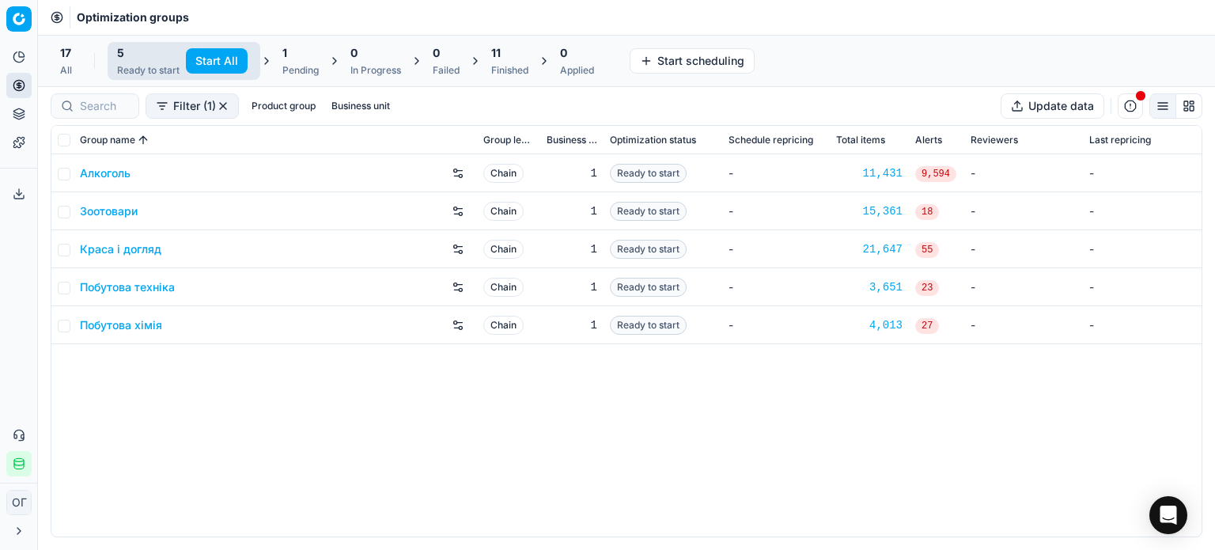
click at [199, 62] on button "Start All" at bounding box center [217, 60] width 62 height 25
click at [303, 69] on div "Pending" at bounding box center [308, 70] width 36 height 13
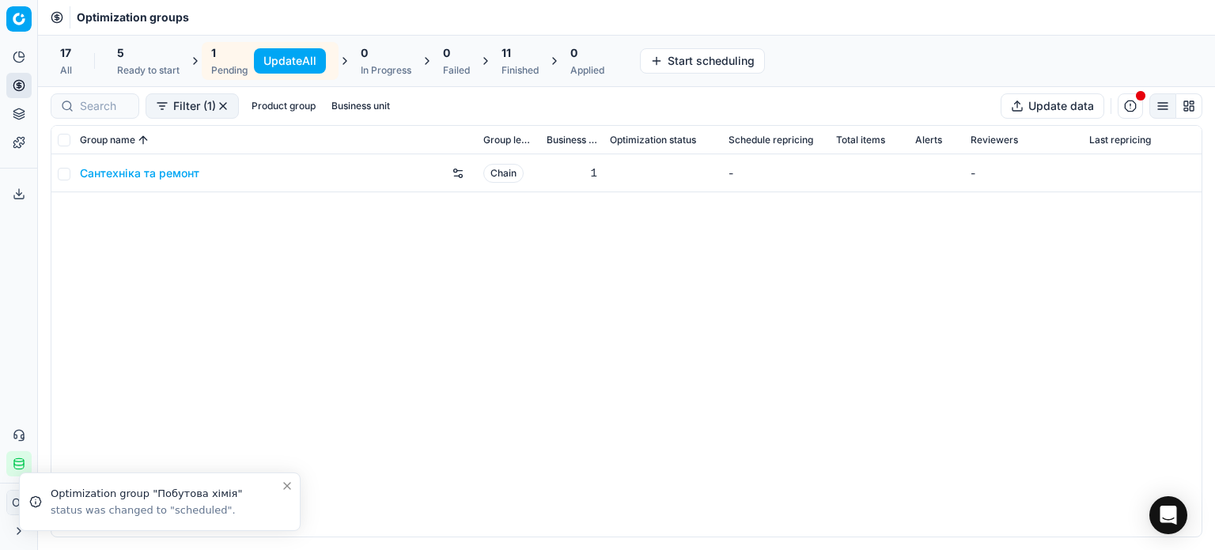
click at [297, 59] on button "Update All" at bounding box center [290, 60] width 72 height 25
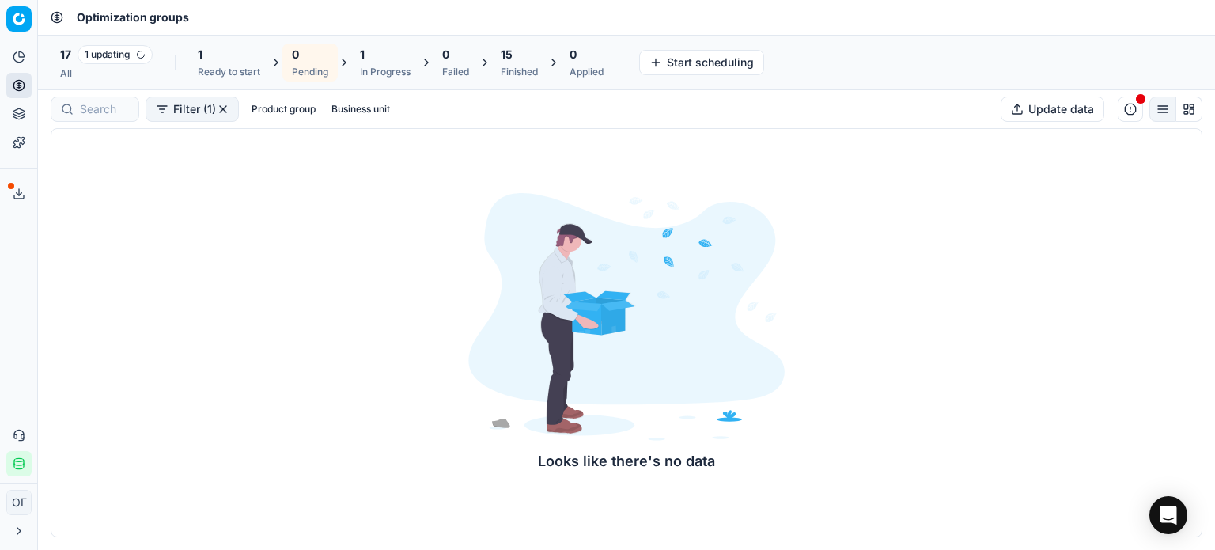
click at [233, 69] on div "Ready to start" at bounding box center [229, 72] width 62 height 13
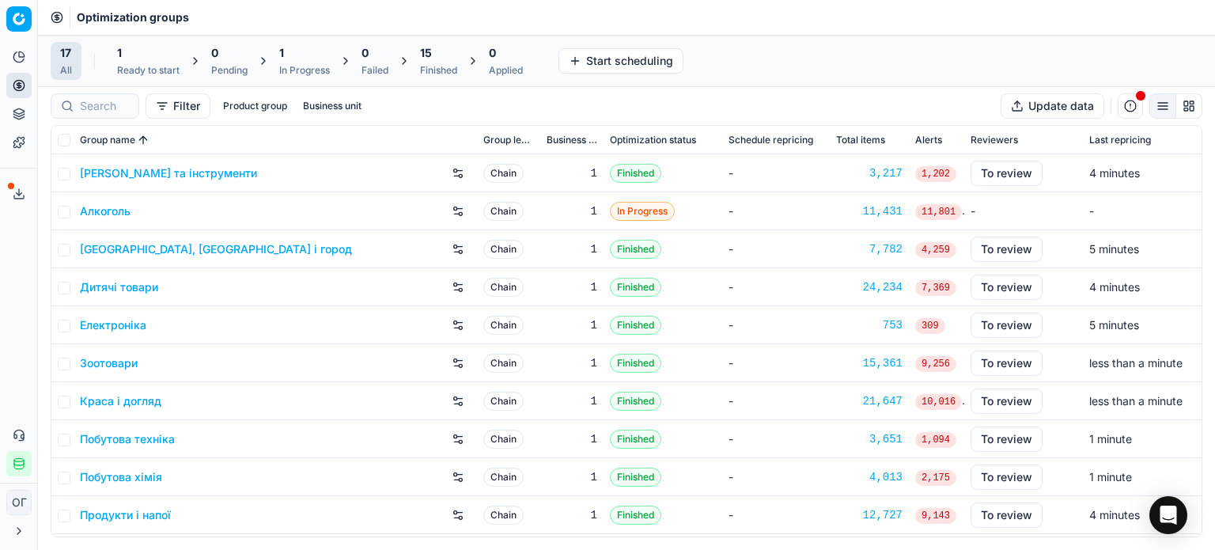
click at [130, 66] on div "Ready to start" at bounding box center [148, 70] width 62 height 13
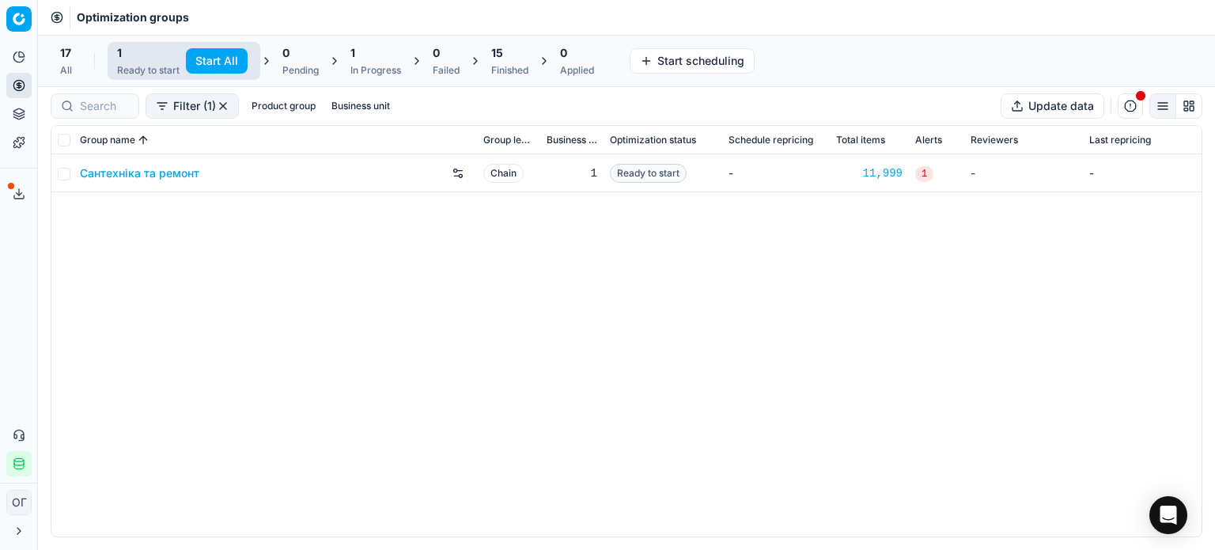
click at [199, 59] on button "Start All" at bounding box center [217, 60] width 62 height 25
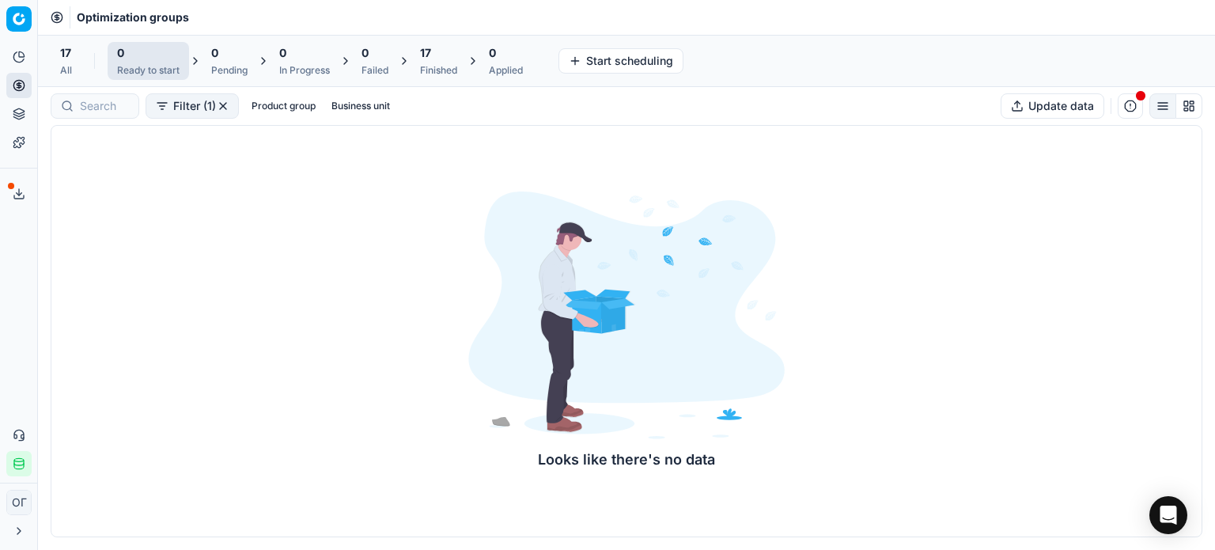
click at [441, 23] on div "Optimization groups" at bounding box center [626, 17] width 1177 height 35
click at [441, 66] on div "Finished" at bounding box center [438, 70] width 37 height 13
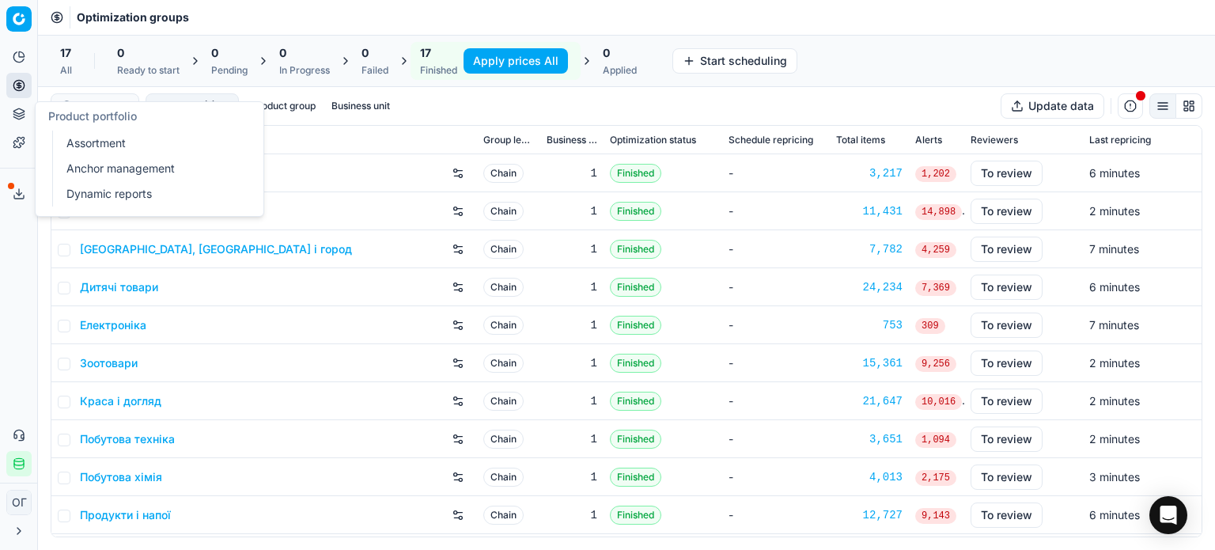
click at [21, 110] on icon at bounding box center [18, 111] width 10 height 6
click at [68, 135] on link "Assortment" at bounding box center [152, 143] width 184 height 22
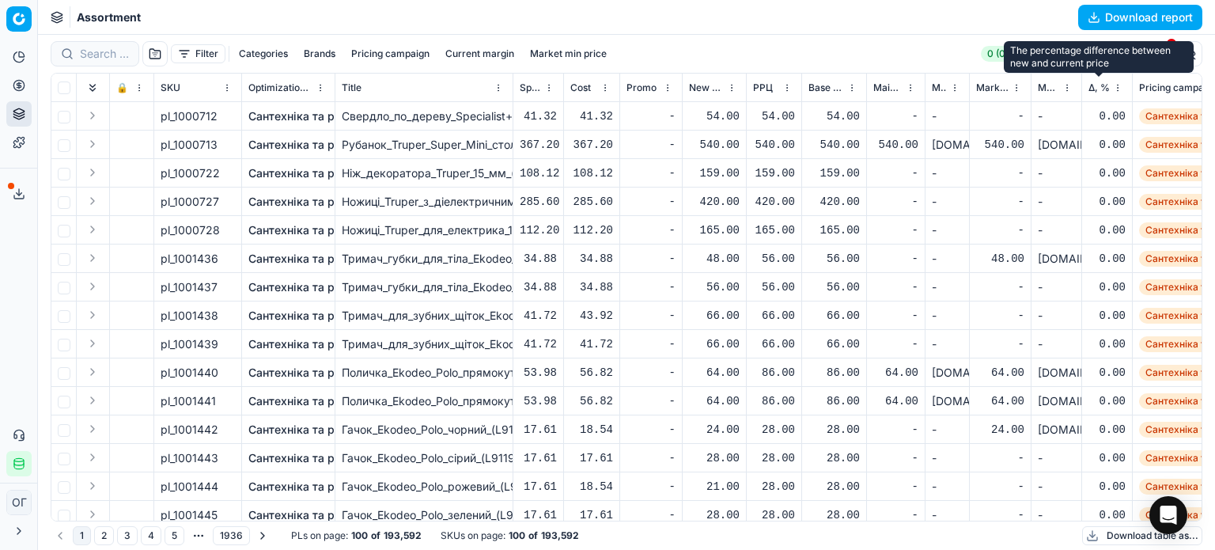
click at [1095, 91] on span "Δ, %" at bounding box center [1098, 87] width 21 height 13
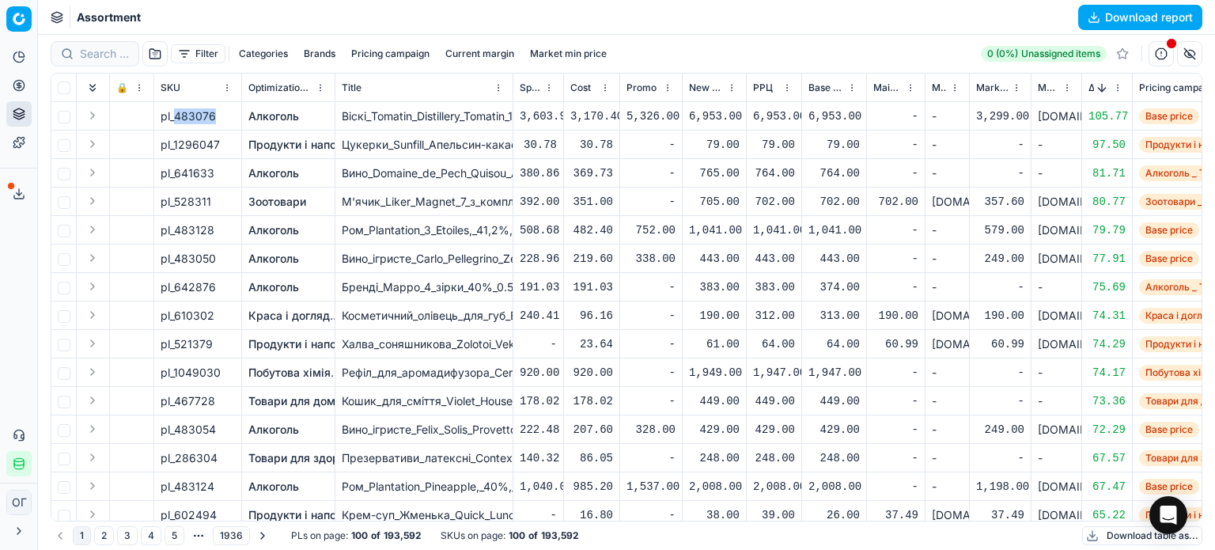
drag, startPoint x: 215, startPoint y: 118, endPoint x: 176, endPoint y: 116, distance: 38.8
click at [176, 116] on div "pl_483076" at bounding box center [198, 116] width 74 height 16
copy span "483076"
click at [1088, 91] on span "Δ, %" at bounding box center [1091, 87] width 6 height 13
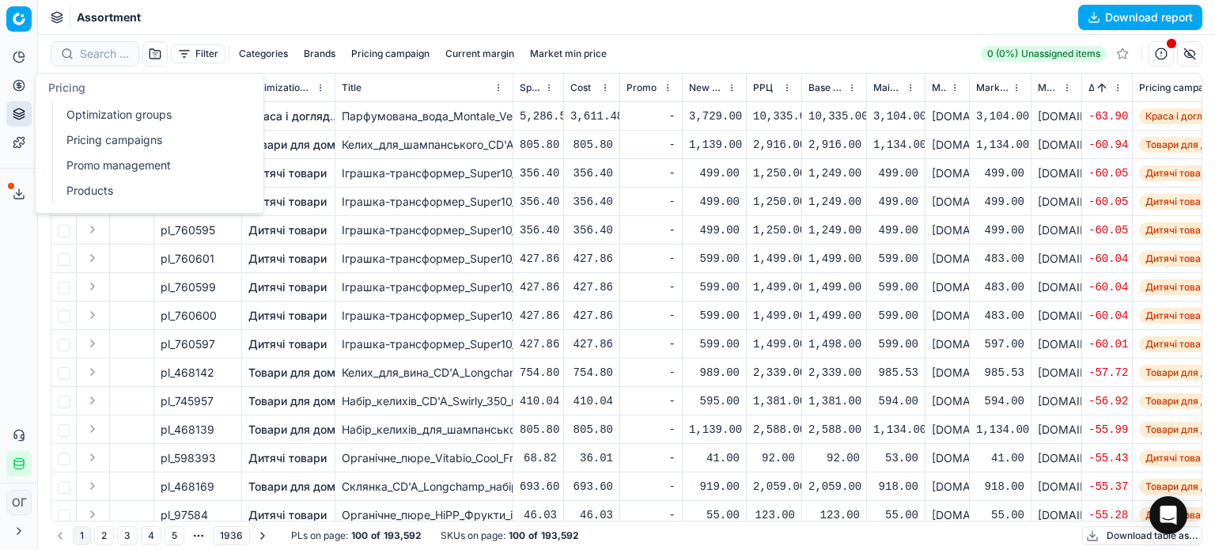
click at [13, 89] on icon at bounding box center [19, 85] width 13 height 13
click at [70, 111] on link "Optimization groups" at bounding box center [152, 115] width 184 height 22
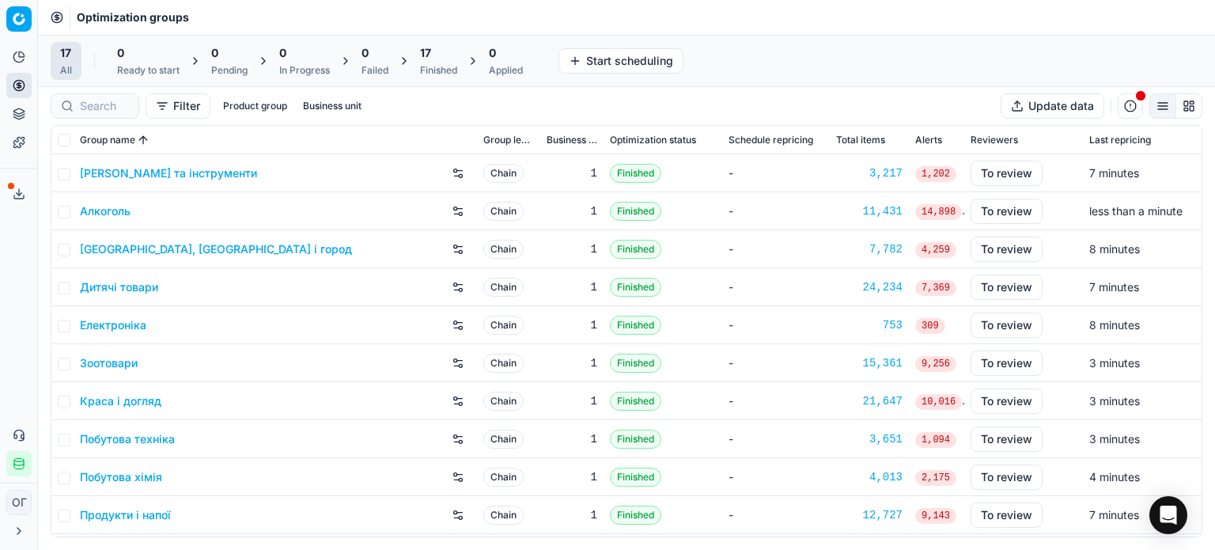
click at [457, 56] on div "17" at bounding box center [438, 53] width 37 height 16
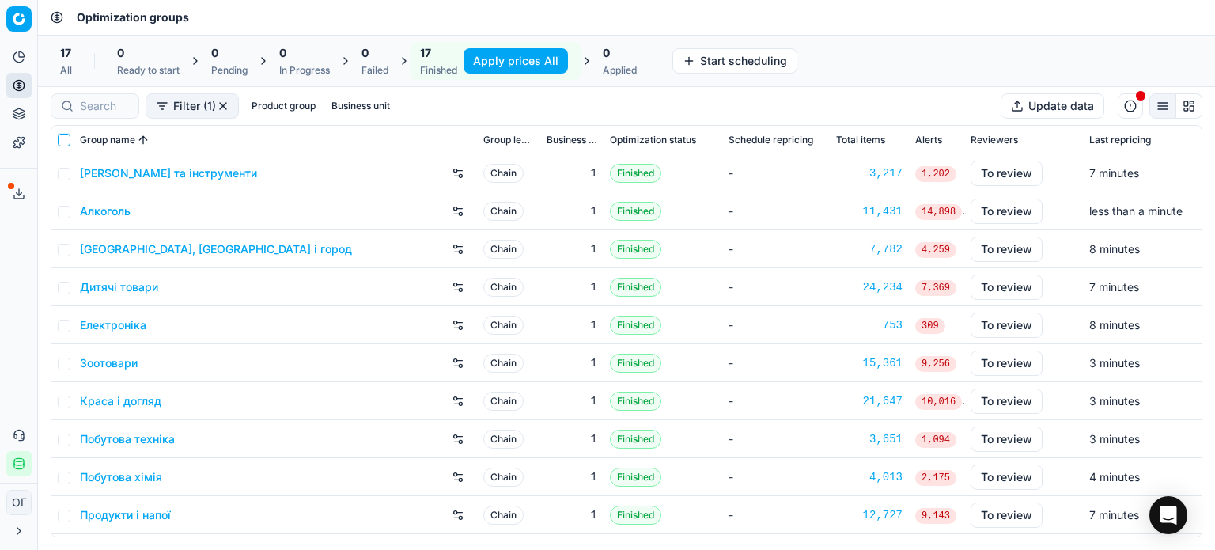
click at [63, 138] on input "checkbox" at bounding box center [64, 140] width 13 height 13
checkbox input "true"
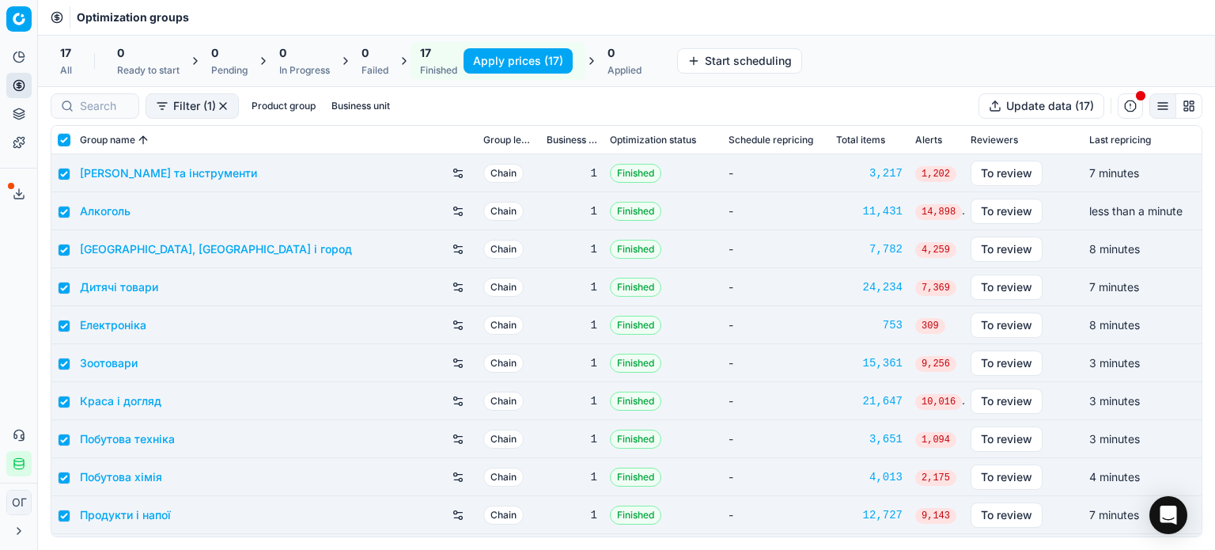
checkbox input "true"
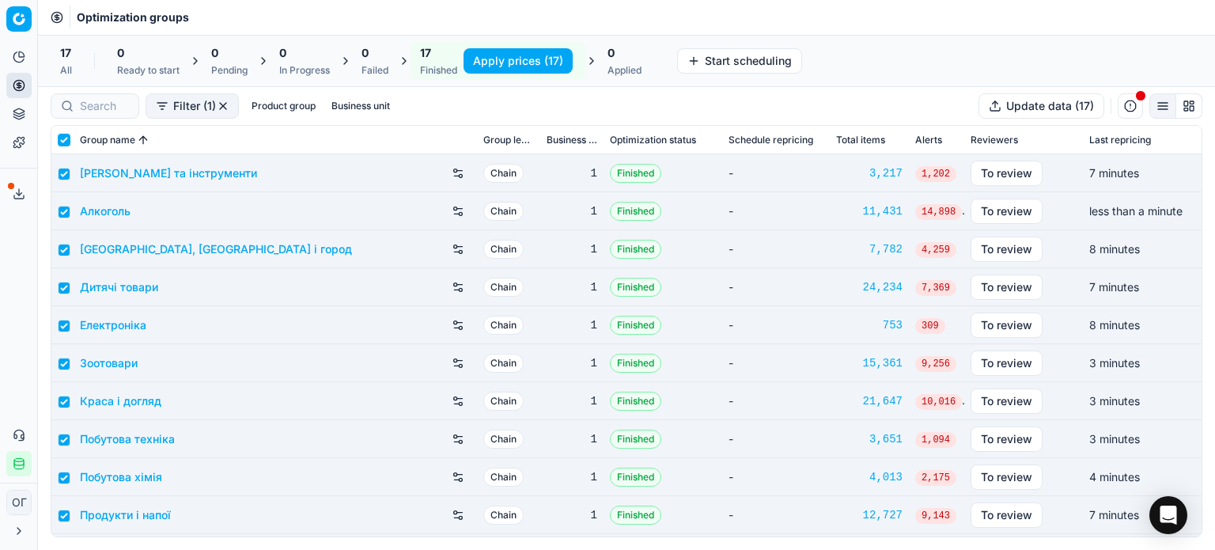
checkbox input "true"
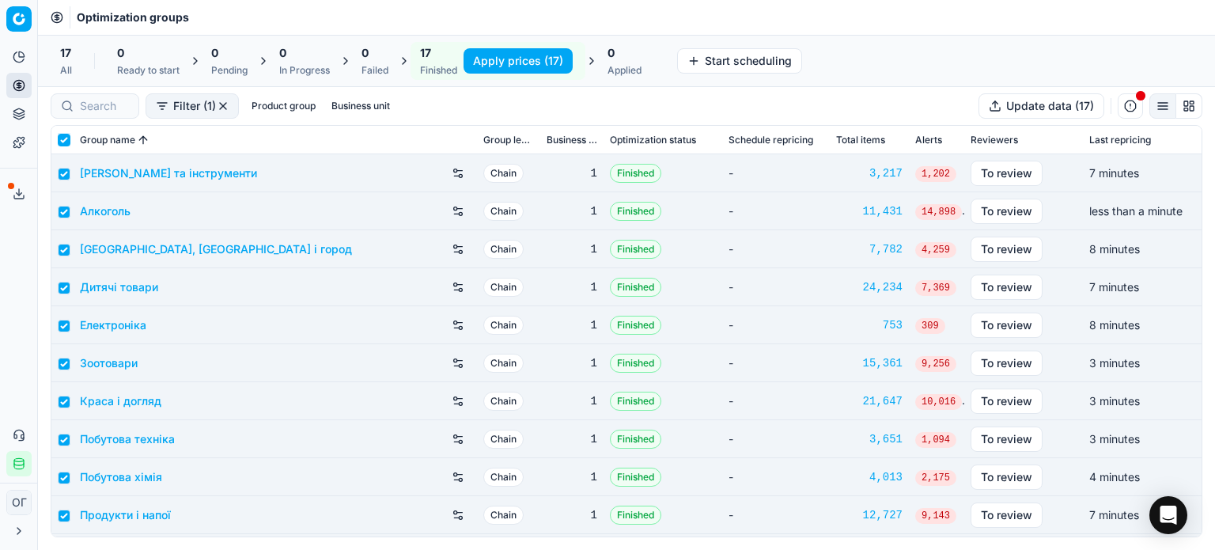
checkbox input "true"
click at [66, 399] on input "checkbox" at bounding box center [64, 401] width 13 height 13
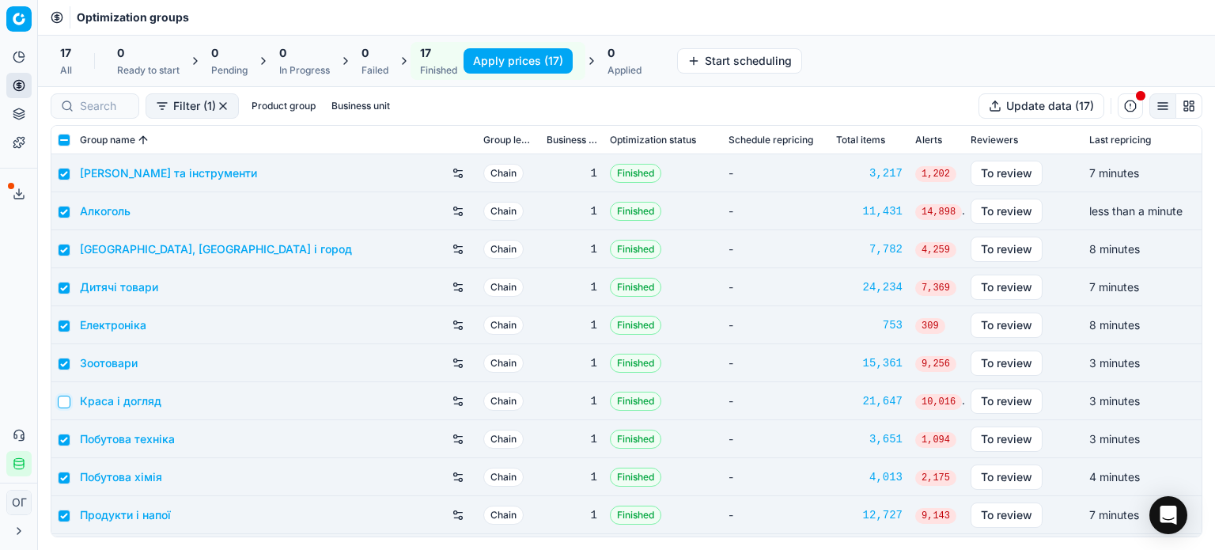
checkbox input "false"
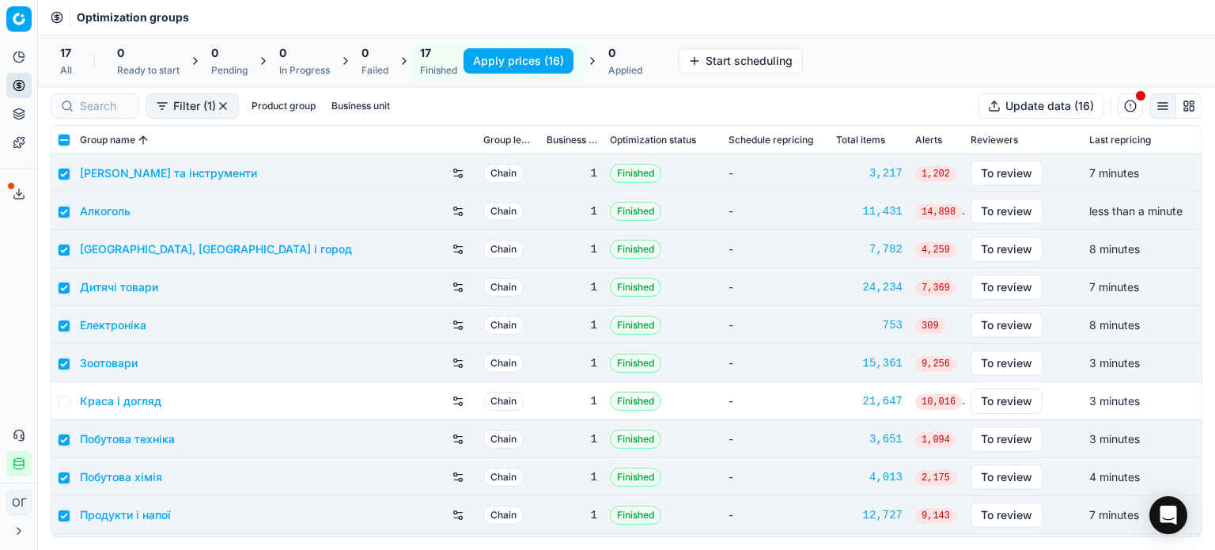
click at [508, 54] on button "Apply prices (16)" at bounding box center [518, 60] width 110 height 25
checkbox input "false"
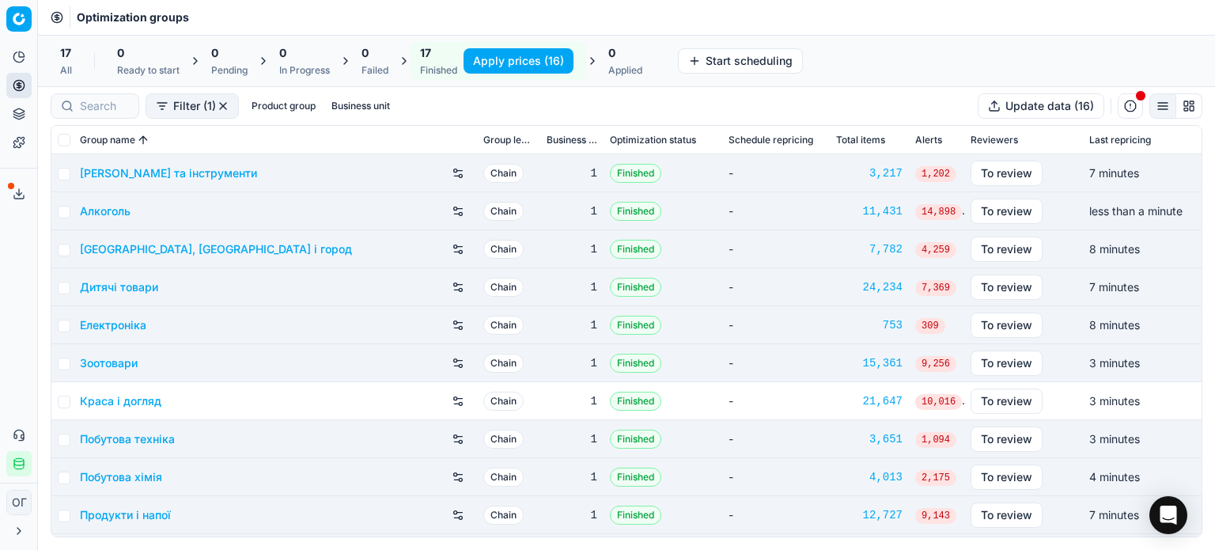
checkbox input "false"
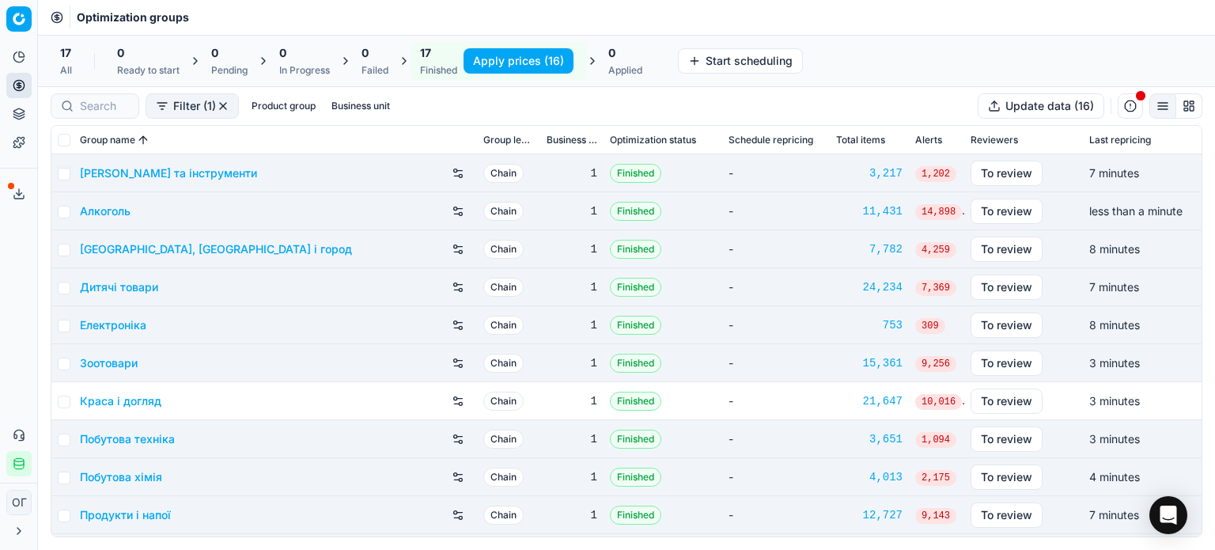
checkbox input "false"
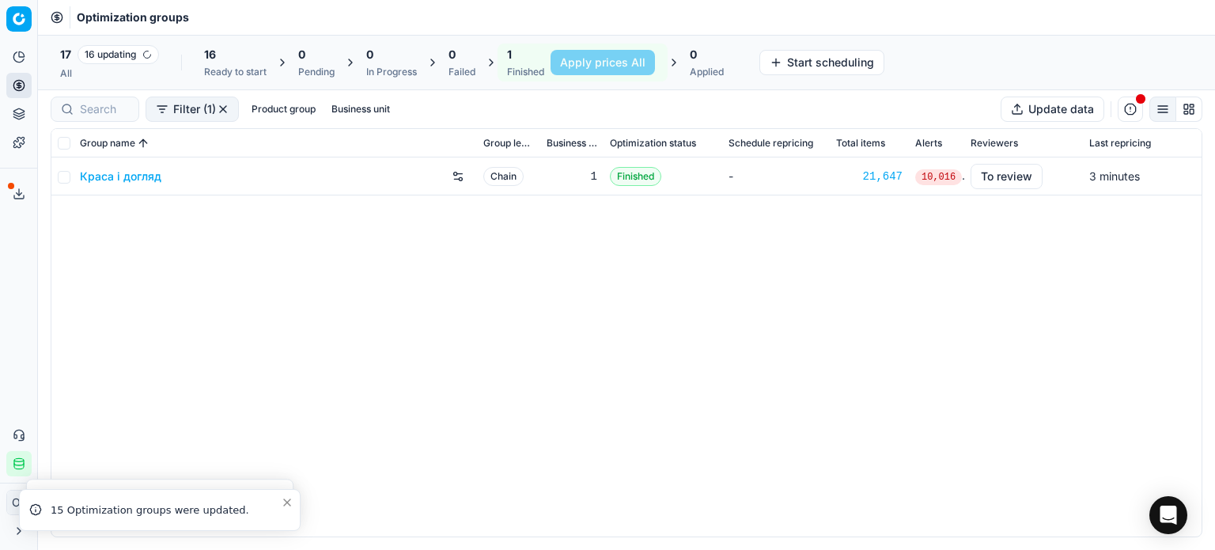
click at [134, 183] on link "Краса і догляд" at bounding box center [120, 176] width 81 height 16
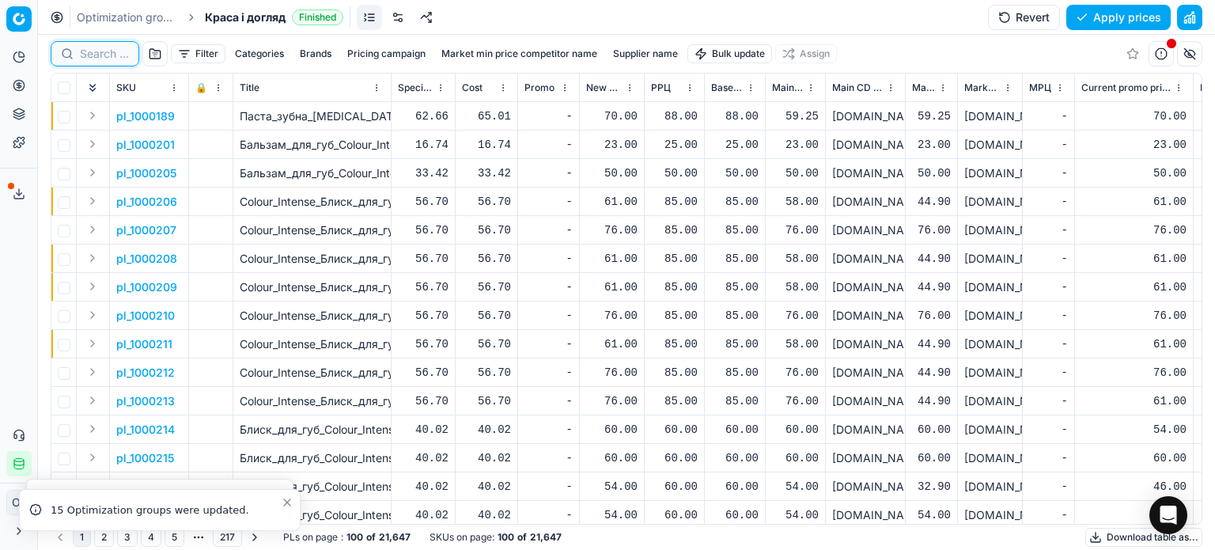
click at [96, 56] on input at bounding box center [104, 54] width 49 height 16
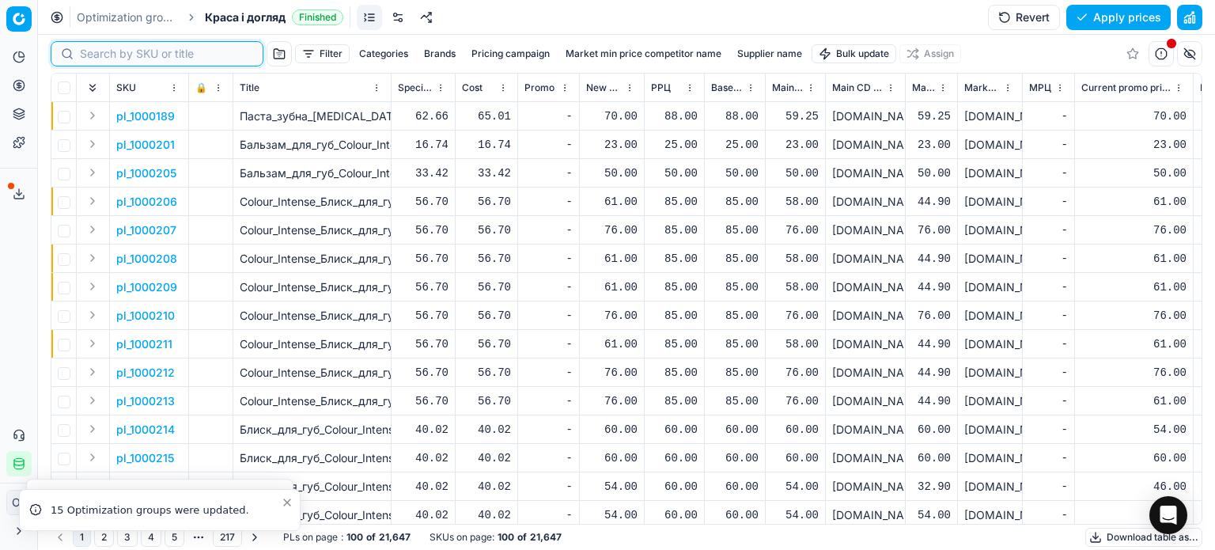
paste input "511711"
type input "511711"
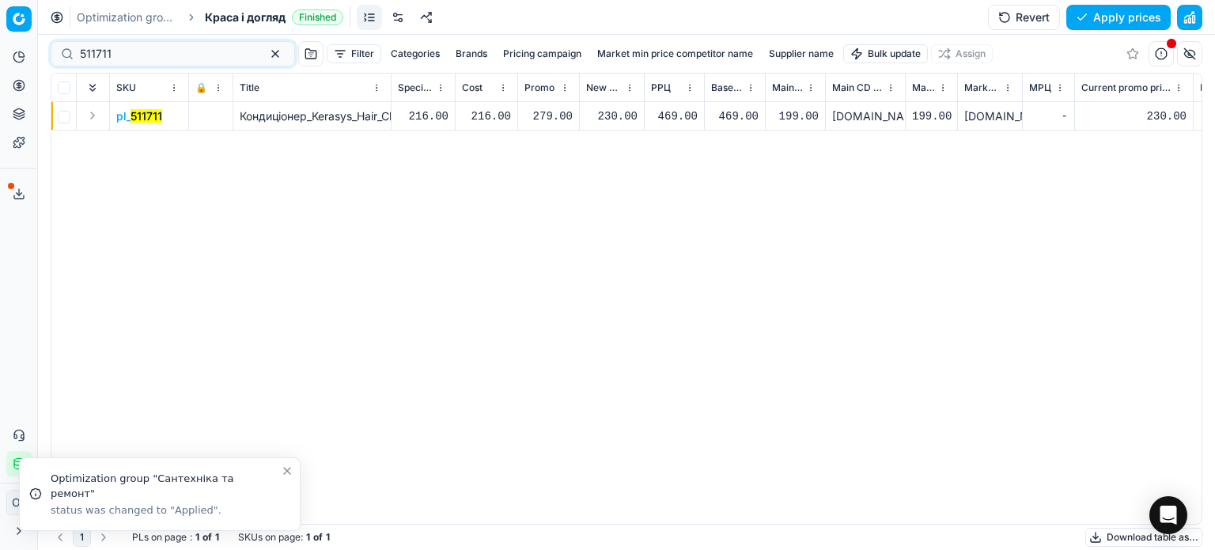
click at [623, 119] on div "230.00" at bounding box center [611, 116] width 51 height 16
type input "2"
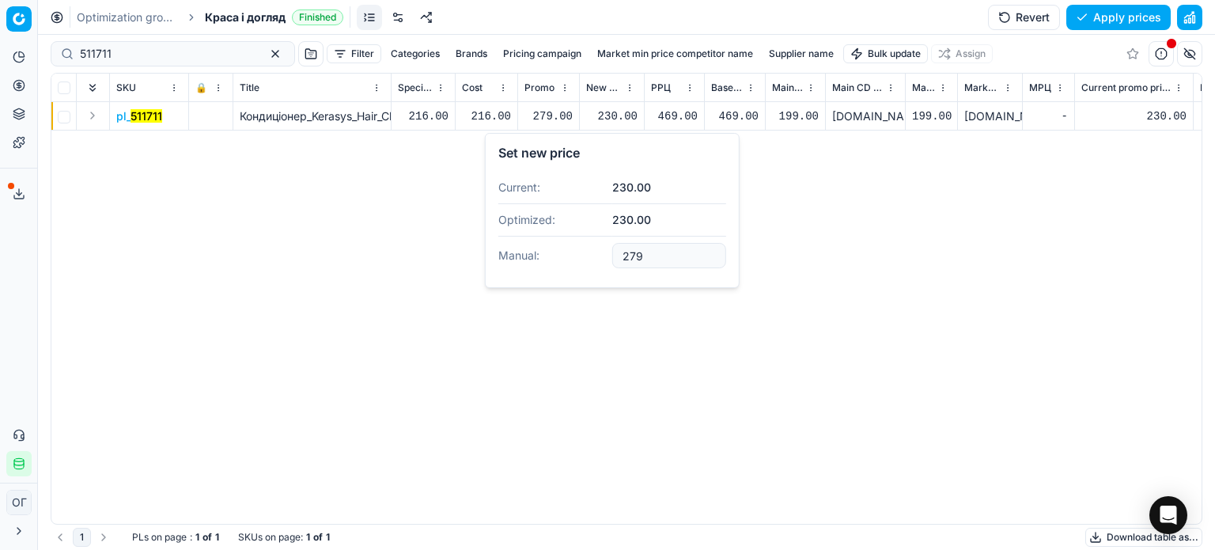
type input "279.00"
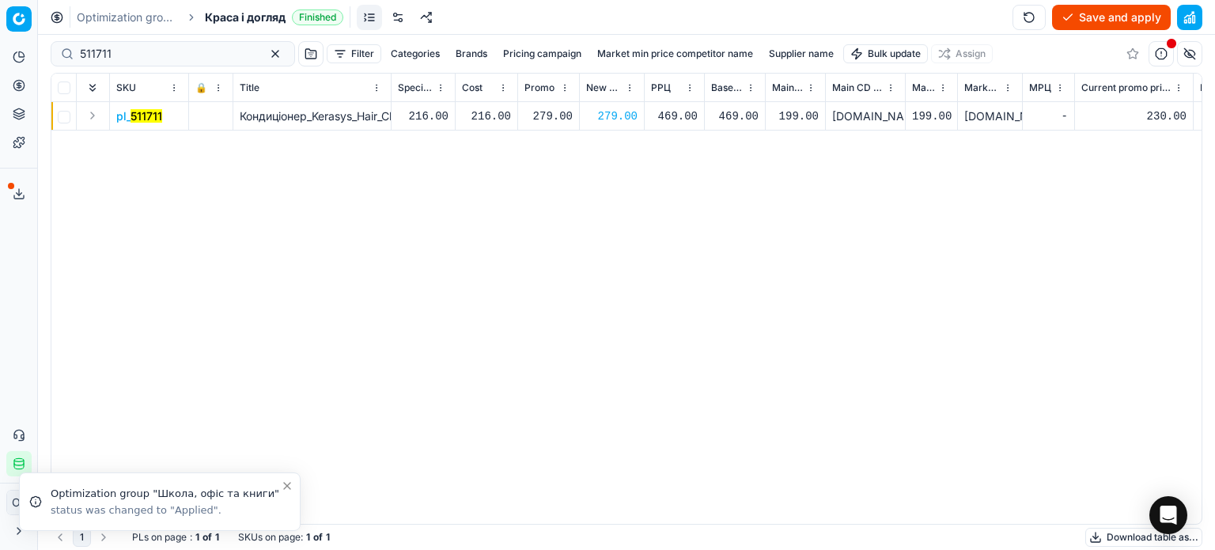
click at [1082, 13] on button "Save and apply" at bounding box center [1111, 17] width 119 height 25
click at [19, 119] on icon at bounding box center [18, 117] width 10 height 2
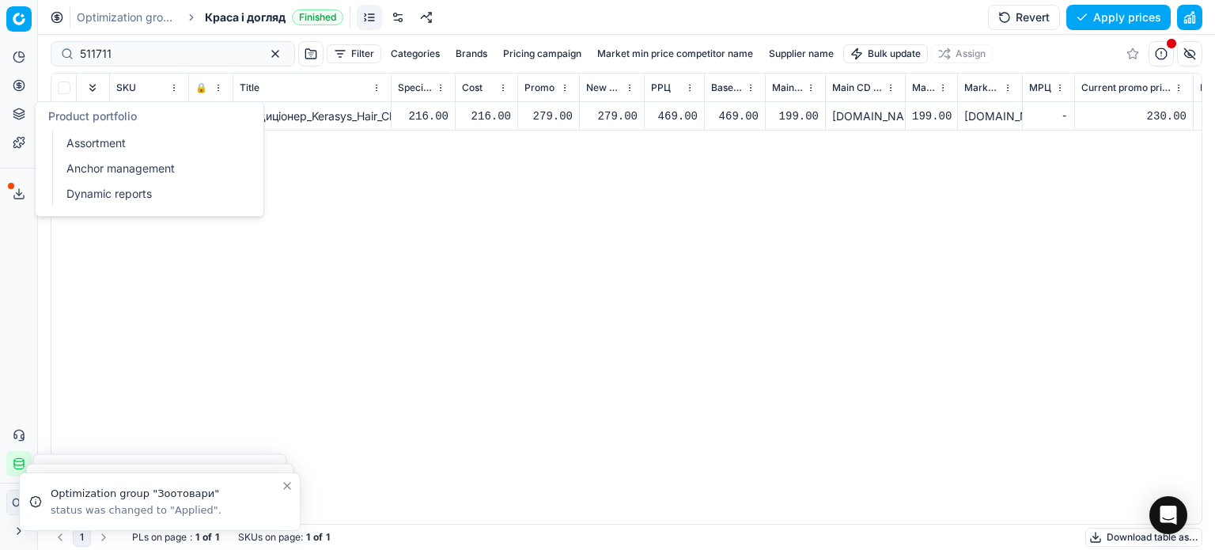
click at [69, 140] on link "Assortment" at bounding box center [152, 143] width 184 height 22
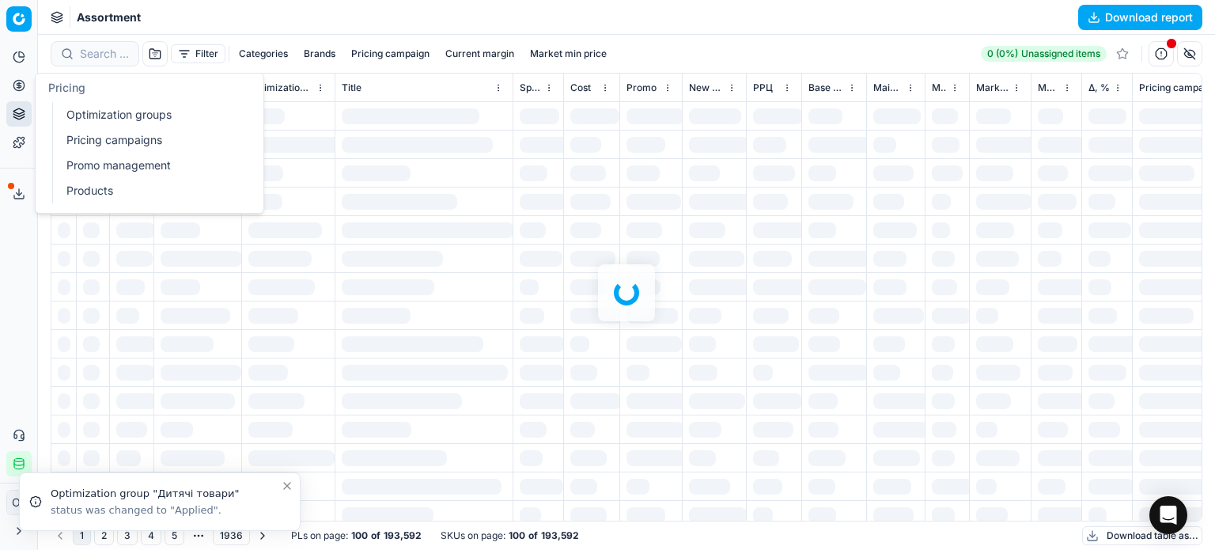
click at [12, 84] on button "Pricing" at bounding box center [18, 85] width 25 height 25
click at [89, 110] on link "Optimization groups" at bounding box center [152, 115] width 184 height 22
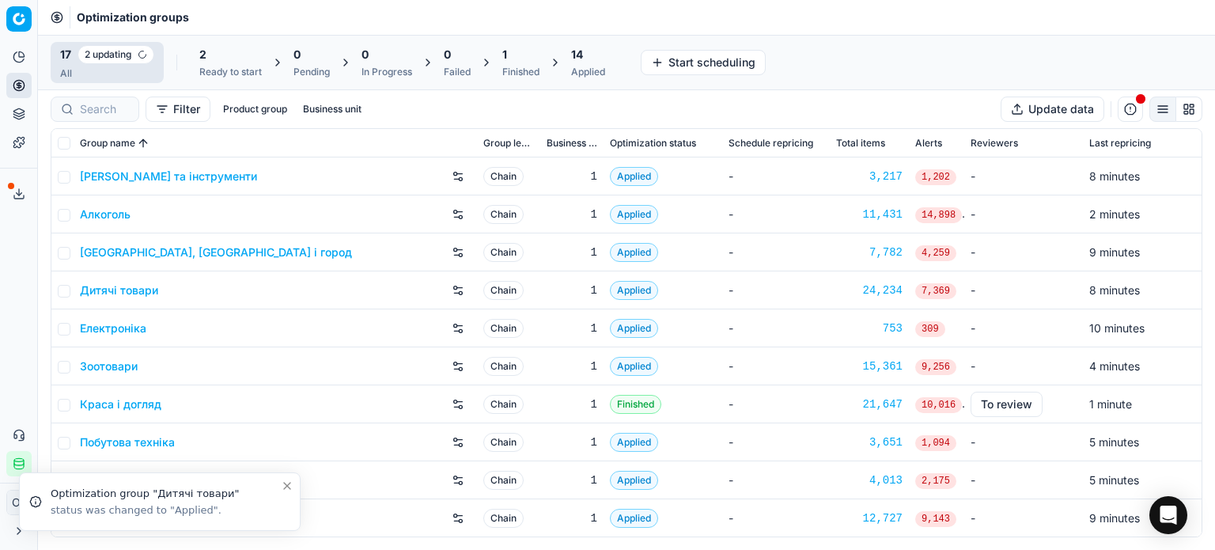
click at [518, 69] on div "Finished" at bounding box center [520, 72] width 37 height 13
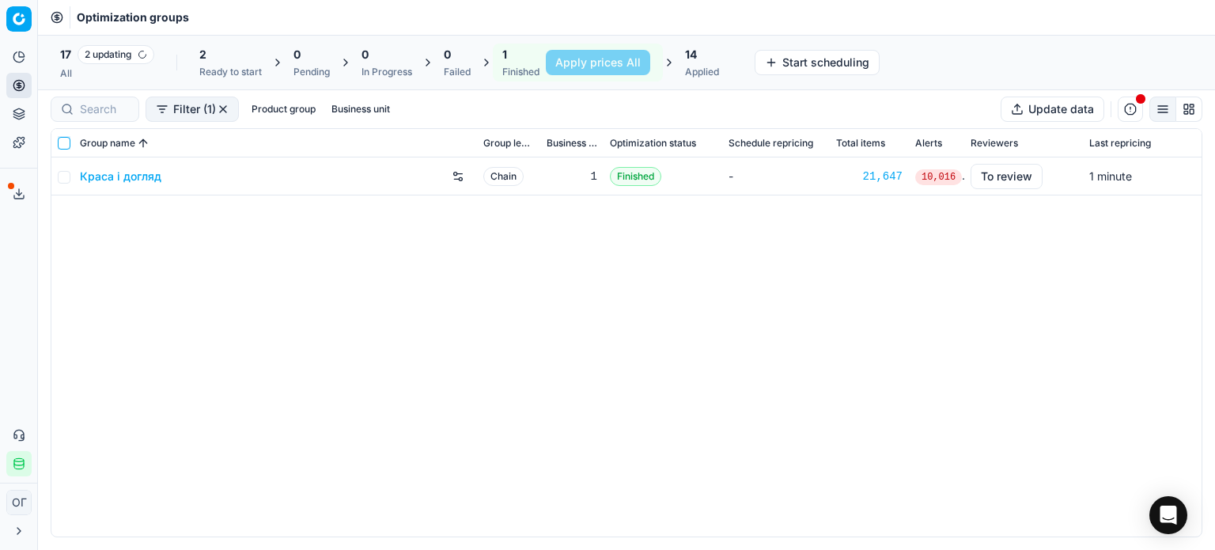
click at [63, 145] on input "checkbox" at bounding box center [64, 143] width 13 height 13
checkbox input "true"
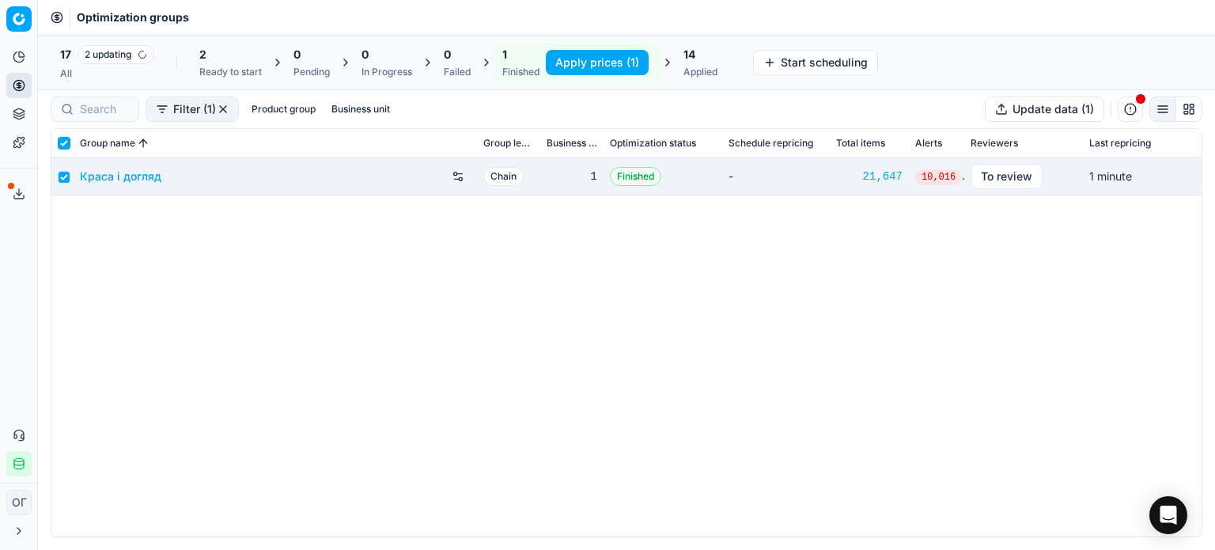
checkbox input "true"
click at [611, 51] on button "Apply prices (1)" at bounding box center [597, 62] width 103 height 25
checkbox input "false"
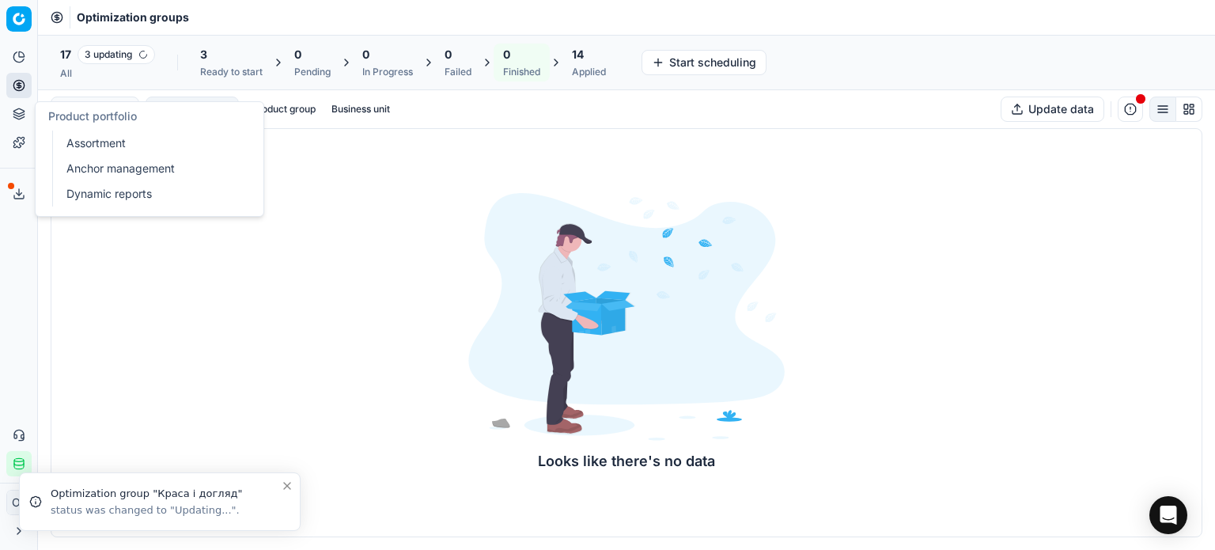
click at [20, 119] on icon at bounding box center [19, 114] width 13 height 13
click at [78, 143] on link "Assortment" at bounding box center [152, 143] width 184 height 22
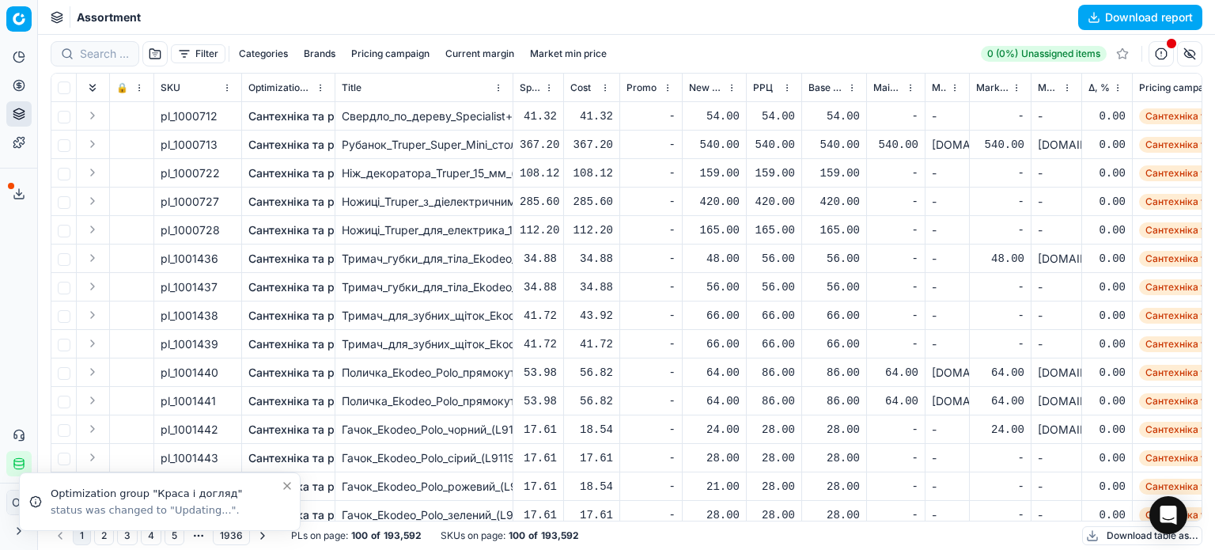
click at [200, 56] on button "Filter" at bounding box center [198, 53] width 55 height 19
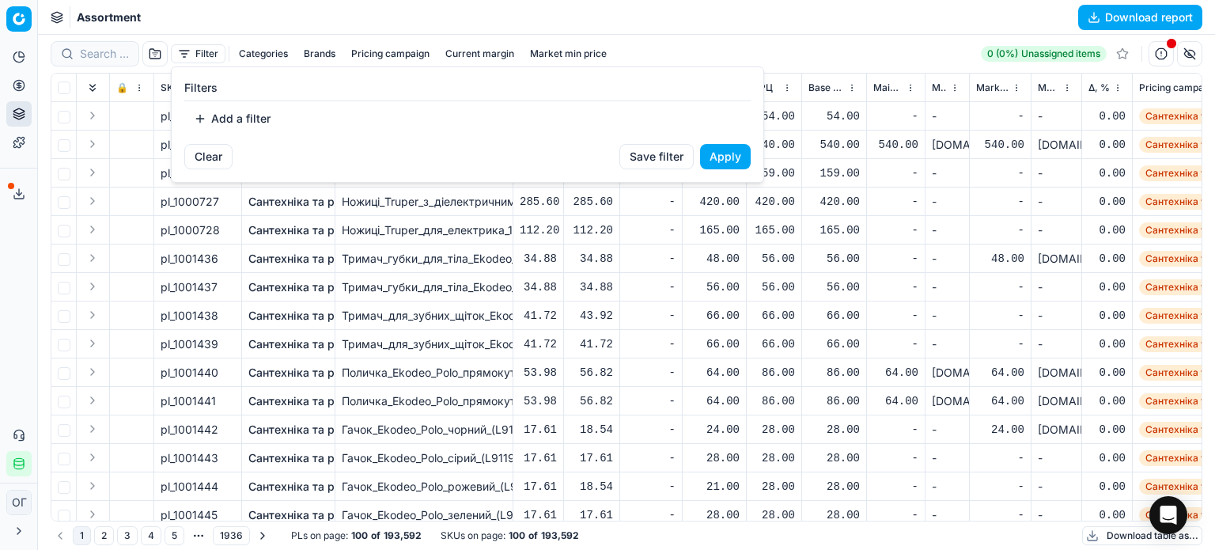
click at [248, 122] on button "Add a filter" at bounding box center [232, 118] width 96 height 25
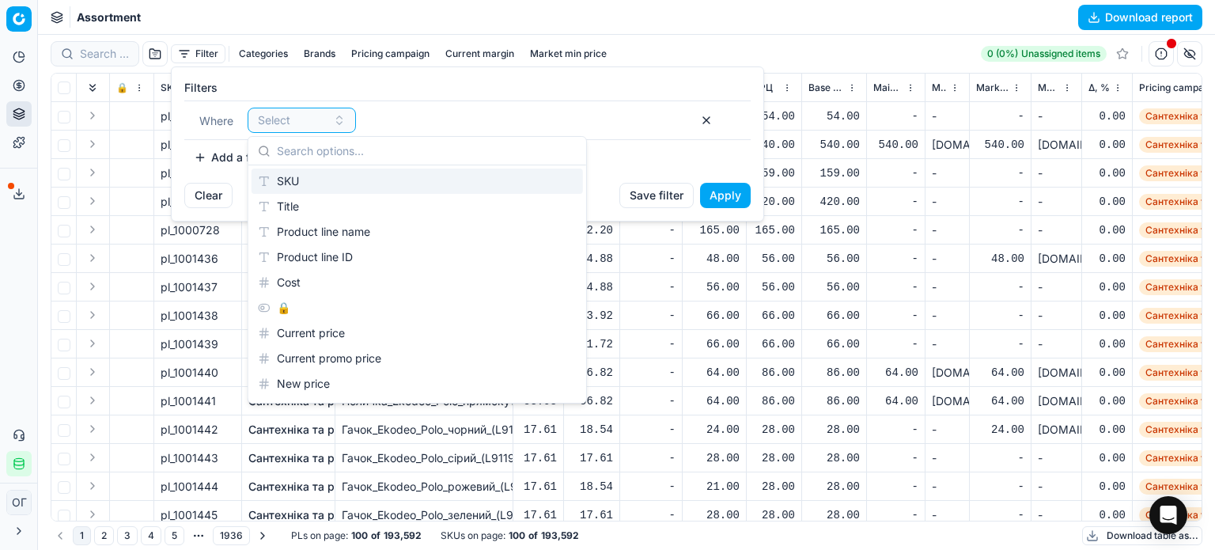
click at [297, 177] on div "SKU" at bounding box center [416, 180] width 331 height 25
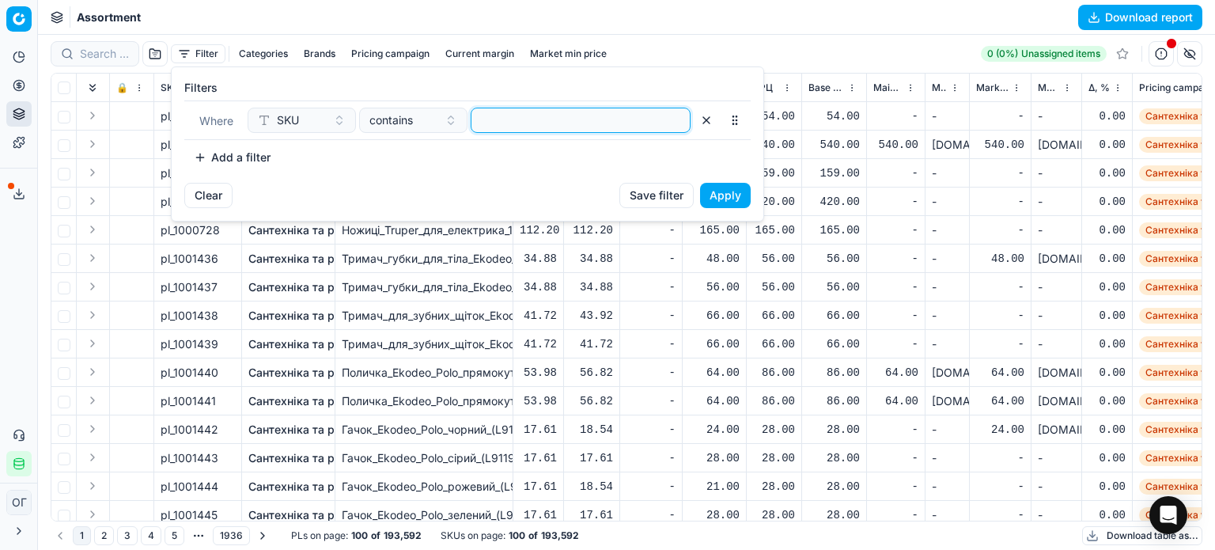
click at [518, 116] on input at bounding box center [581, 120] width 206 height 24
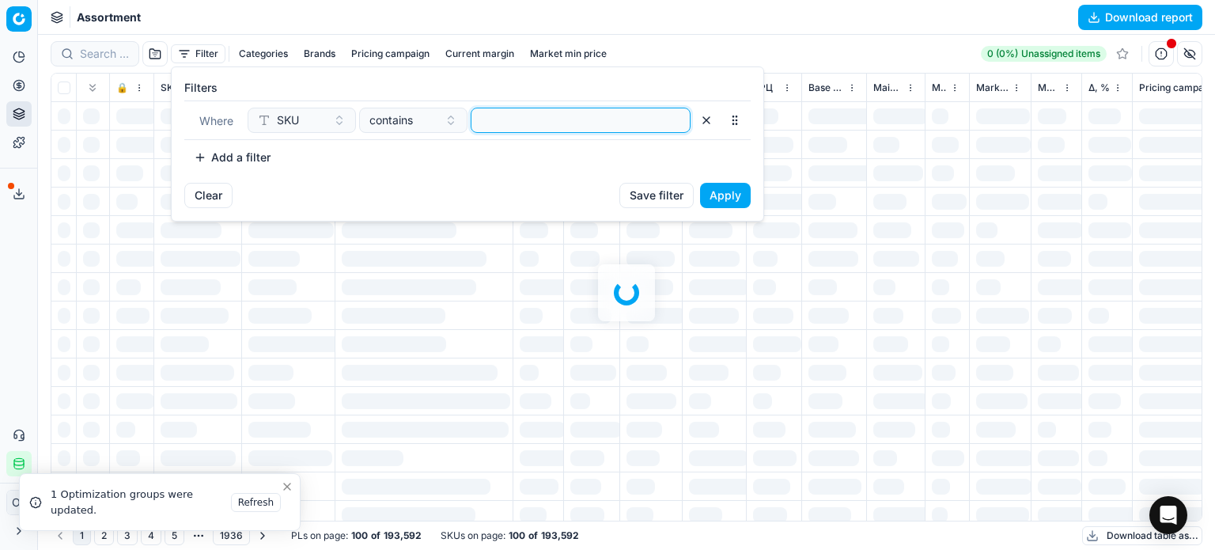
paste input "417334,693318,206388,666659"
type input "417334,693318,206388,666659"
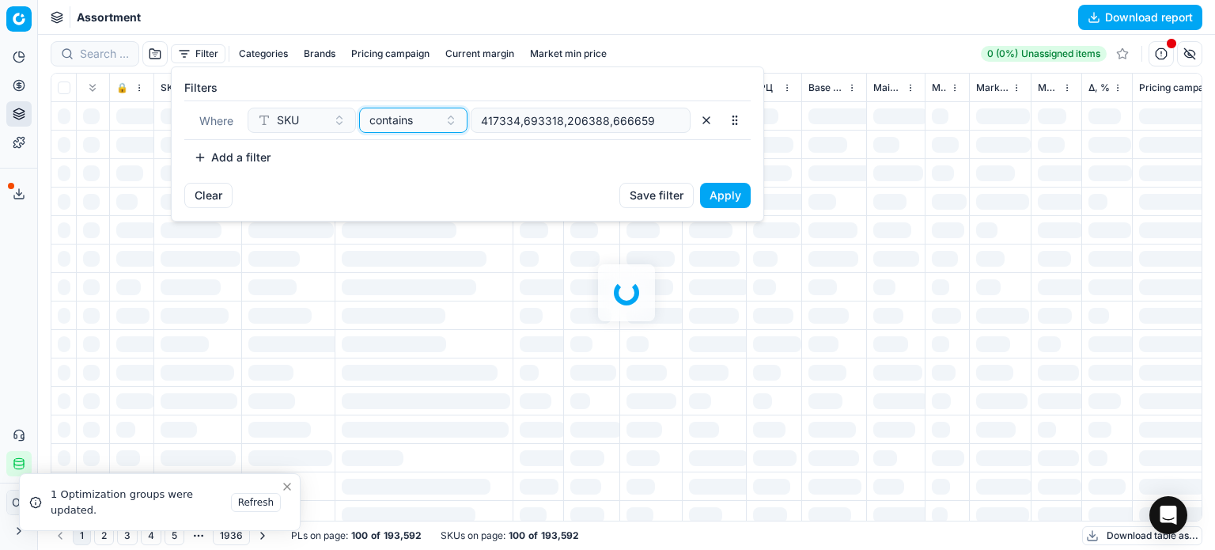
click at [404, 118] on span "contains" at bounding box center [390, 120] width 43 height 16
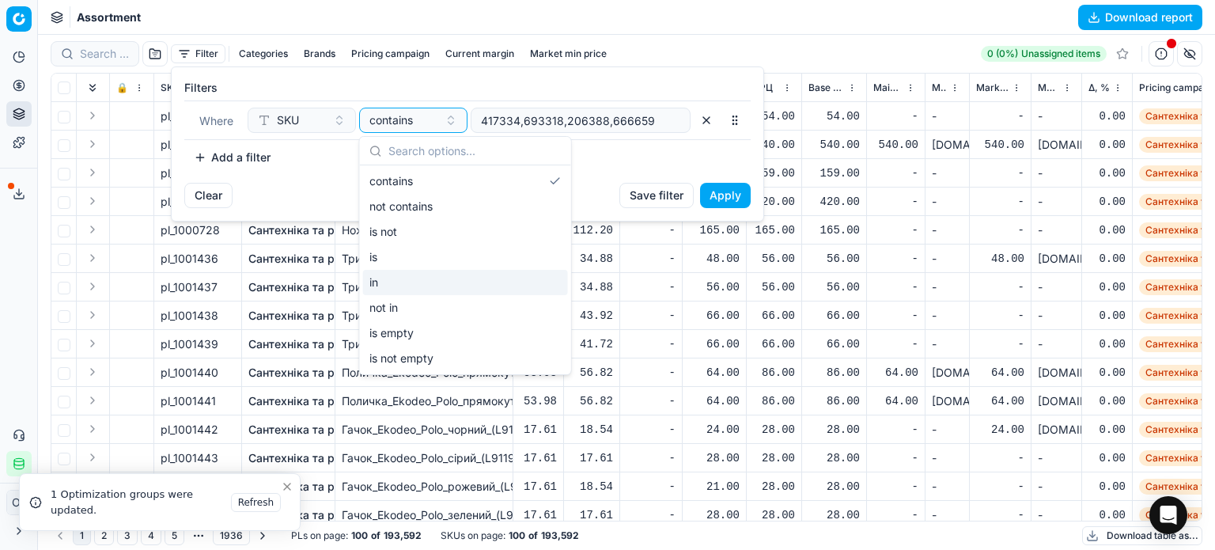
click at [413, 280] on div "in" at bounding box center [465, 282] width 205 height 25
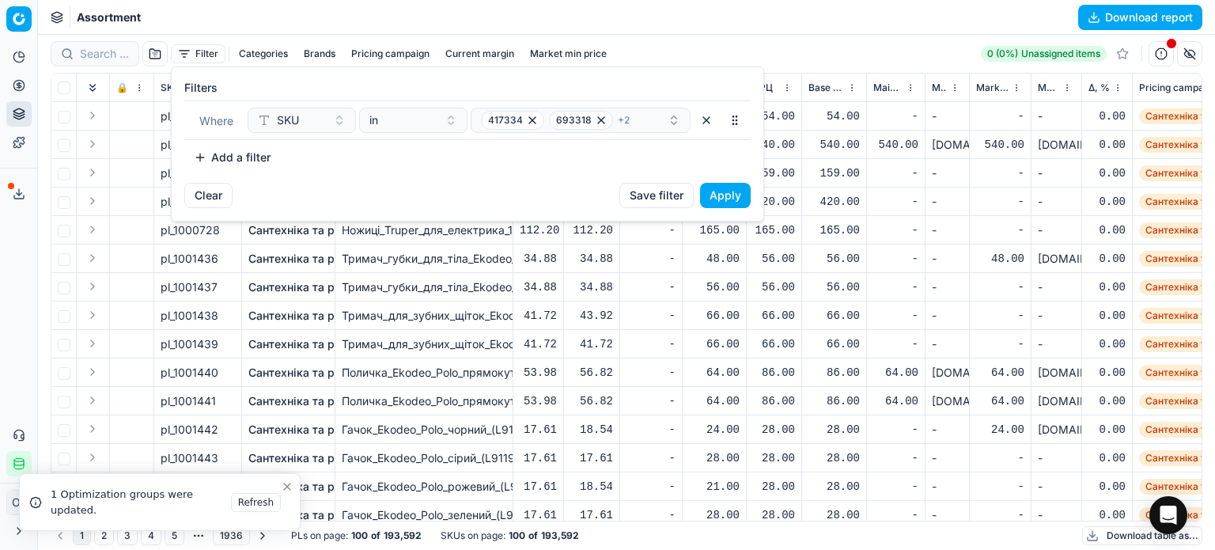
click at [731, 191] on button "Apply" at bounding box center [725, 195] width 51 height 25
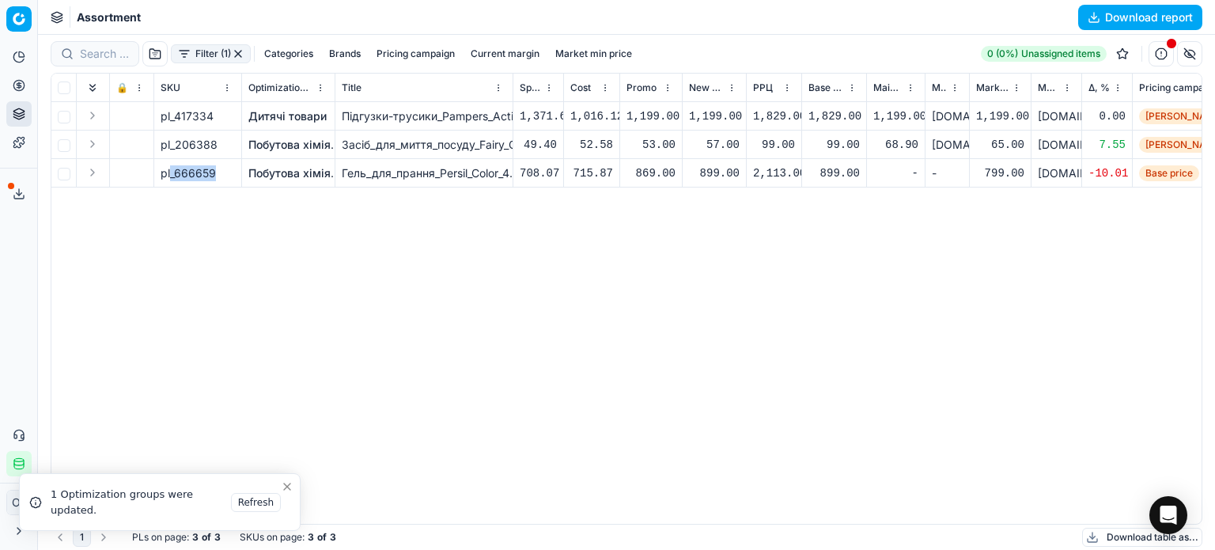
drag, startPoint x: 213, startPoint y: 178, endPoint x: 171, endPoint y: 178, distance: 41.9
click at [171, 178] on span "pl_666659" at bounding box center [188, 173] width 55 height 16
click at [185, 194] on div "pl_417334 Дитячі товари Підгузки-трусики_Pampers_Active_Baby_Pants_5_(12-17_кг)…" at bounding box center [626, 313] width 1150 height 422
drag, startPoint x: 214, startPoint y: 174, endPoint x: 176, endPoint y: 174, distance: 38.0
click at [176, 174] on span "pl_666659" at bounding box center [188, 173] width 55 height 16
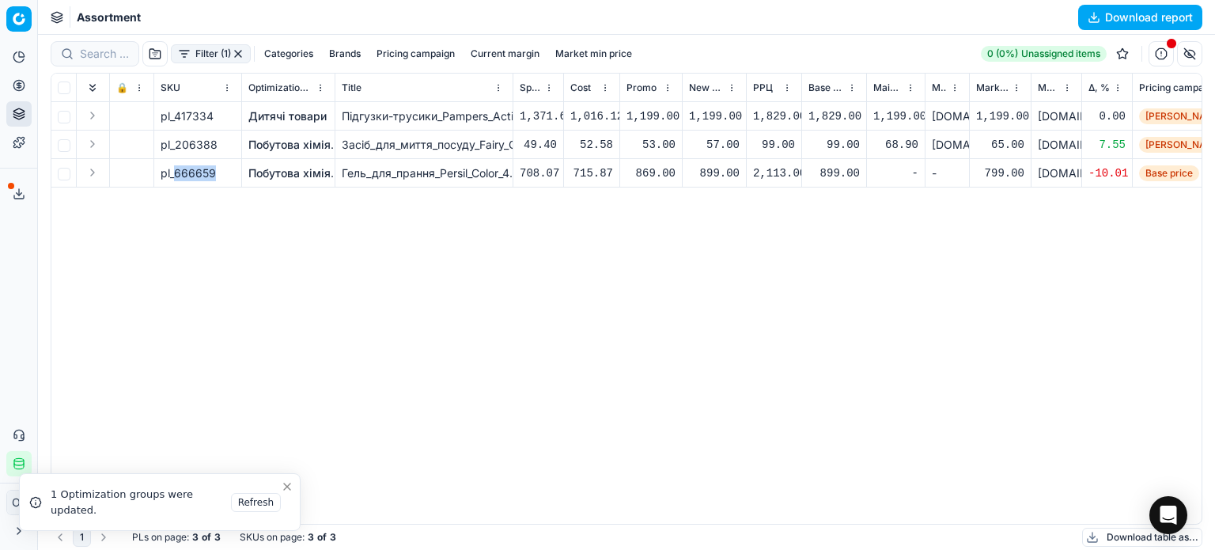
copy span "666659"
drag, startPoint x: 213, startPoint y: 146, endPoint x: 175, endPoint y: 146, distance: 38.0
click at [175, 146] on span "pl_206388" at bounding box center [189, 145] width 57 height 16
copy span "206388"
drag, startPoint x: 210, startPoint y: 115, endPoint x: 173, endPoint y: 116, distance: 37.2
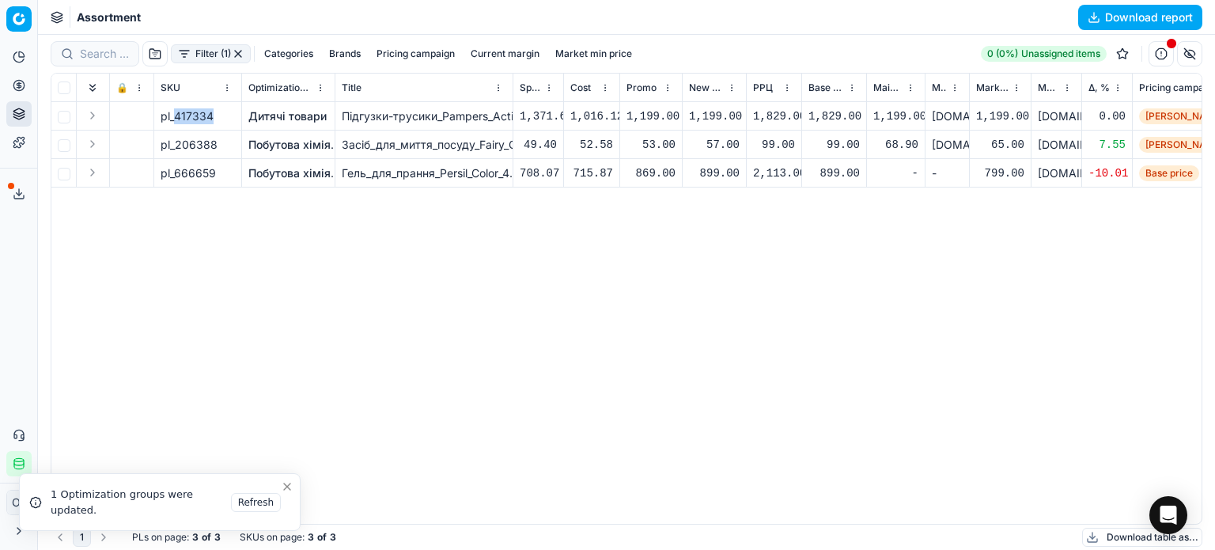
click at [173, 116] on span "pl_417334" at bounding box center [187, 116] width 53 height 16
copy span "417334"
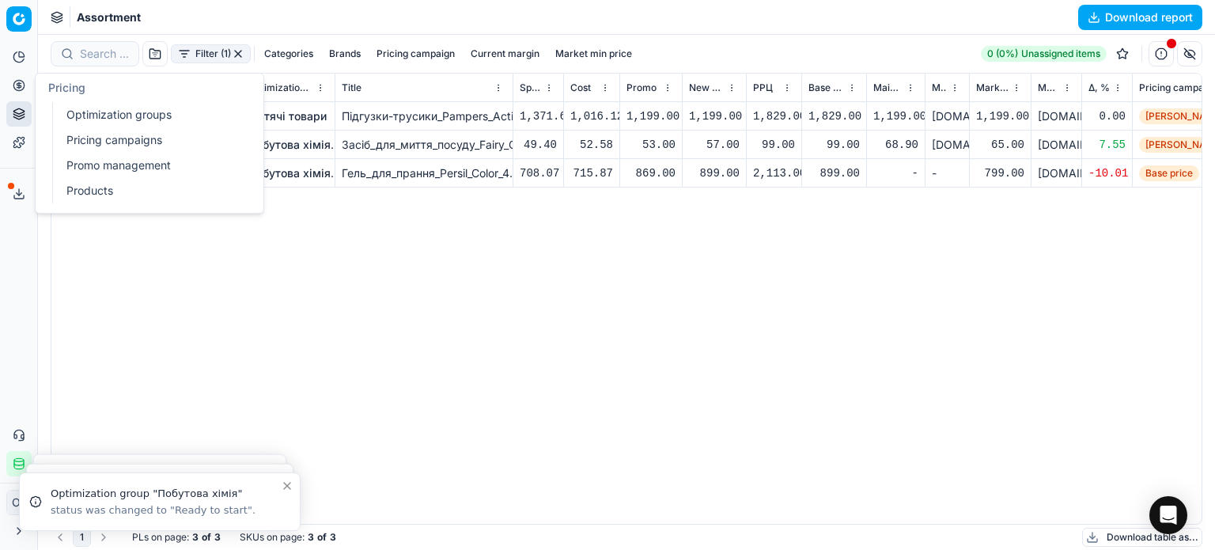
click at [11, 81] on button "Pricing" at bounding box center [18, 85] width 25 height 25
click at [93, 137] on link "Pricing campaigns" at bounding box center [152, 140] width 184 height 22
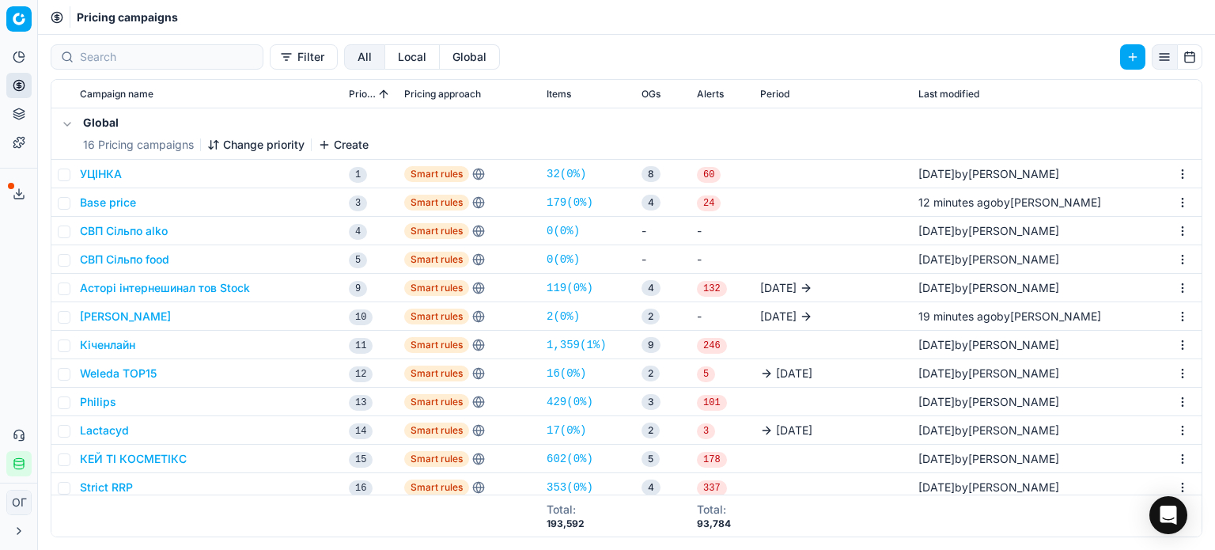
scroll to position [158, 0]
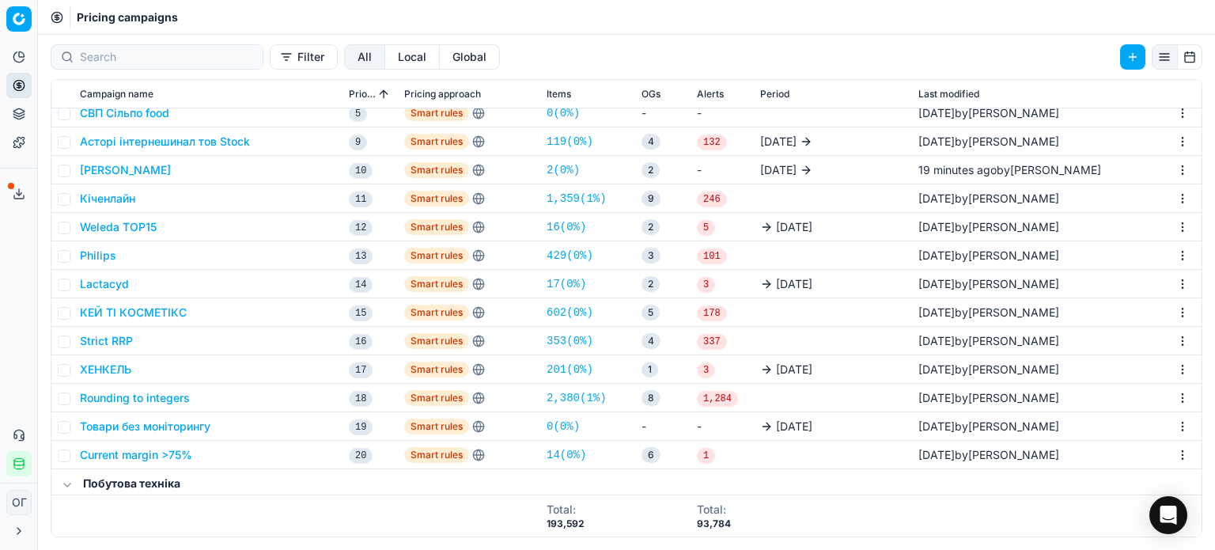
click at [119, 176] on button "САВ Орбіко" at bounding box center [125, 170] width 91 height 16
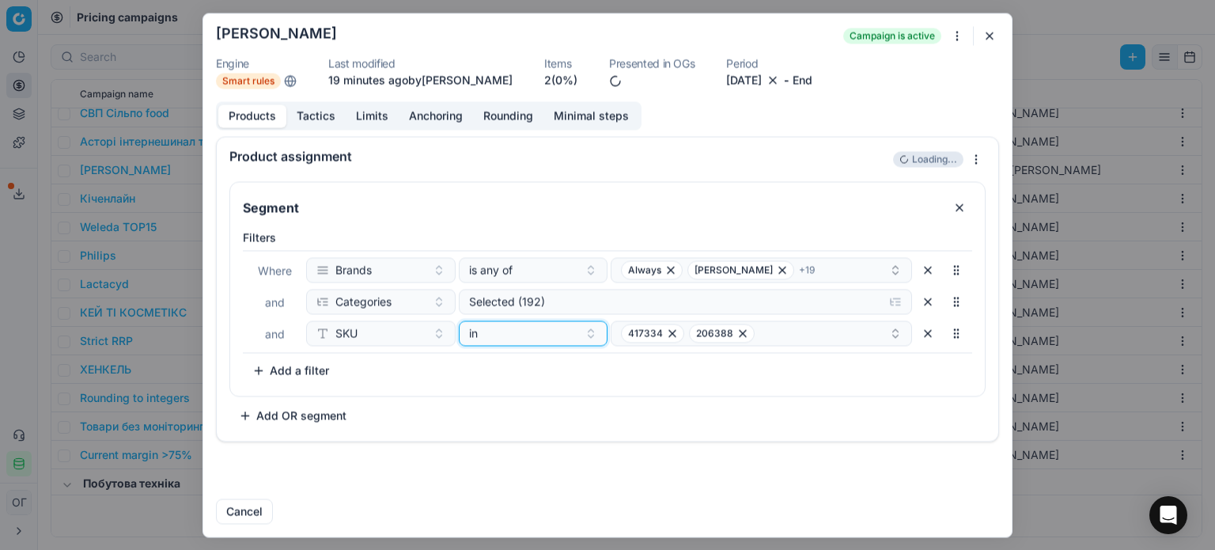
click at [570, 338] on div "in" at bounding box center [524, 333] width 110 height 16
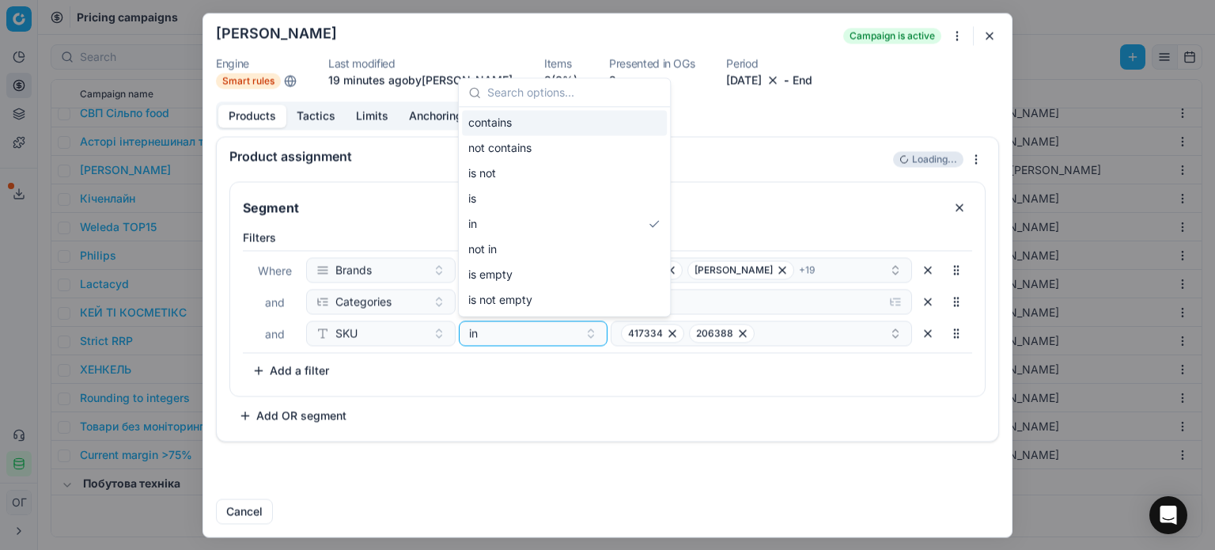
click at [516, 119] on div "contains" at bounding box center [564, 122] width 205 height 25
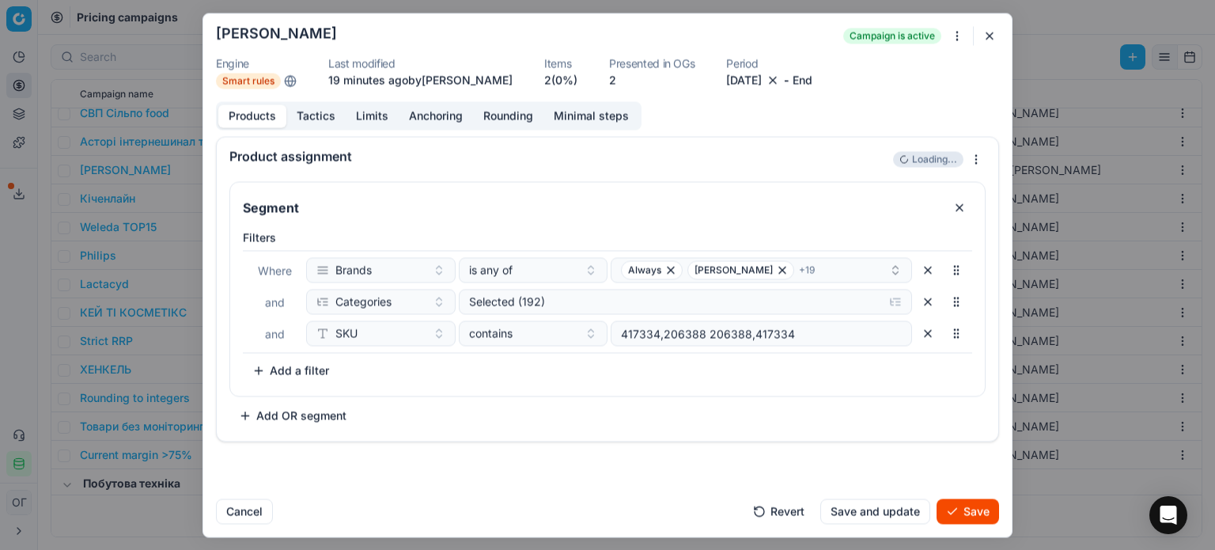
drag, startPoint x: 805, startPoint y: 335, endPoint x: 706, endPoint y: 335, distance: 98.9
click at [706, 335] on input "417334,206388 206388,417334" at bounding box center [761, 333] width 287 height 24
type input "417334,206388"
click at [588, 372] on div "Filters Where Brands is any of Always Ariel + 19 and Categories Selected (192) …" at bounding box center [607, 305] width 729 height 153
click at [529, 335] on div "contains" at bounding box center [524, 333] width 110 height 16
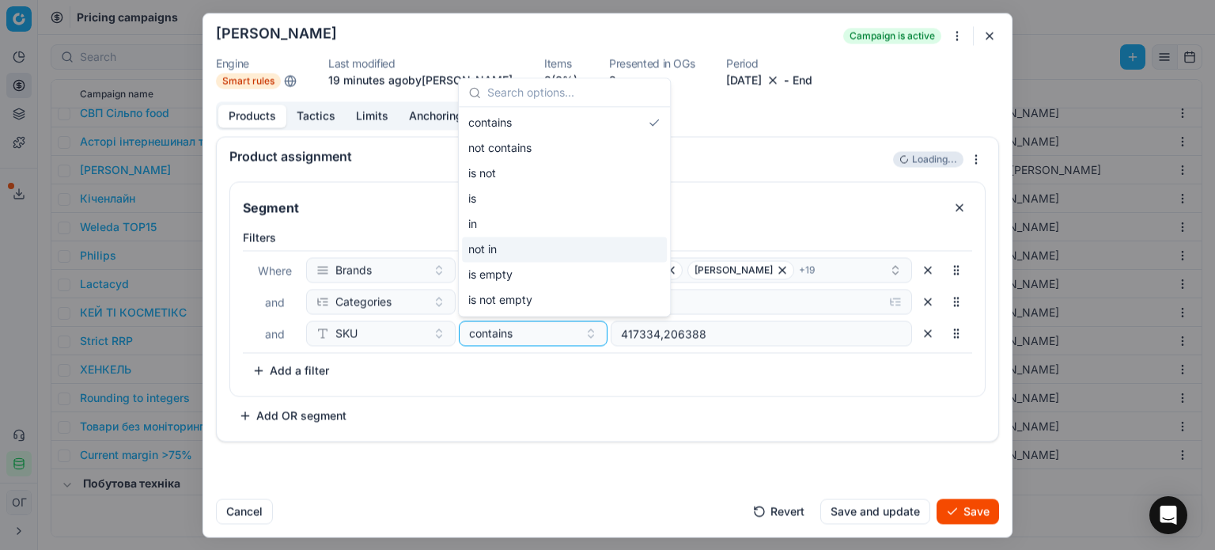
click at [512, 253] on div "not in" at bounding box center [564, 248] width 205 height 25
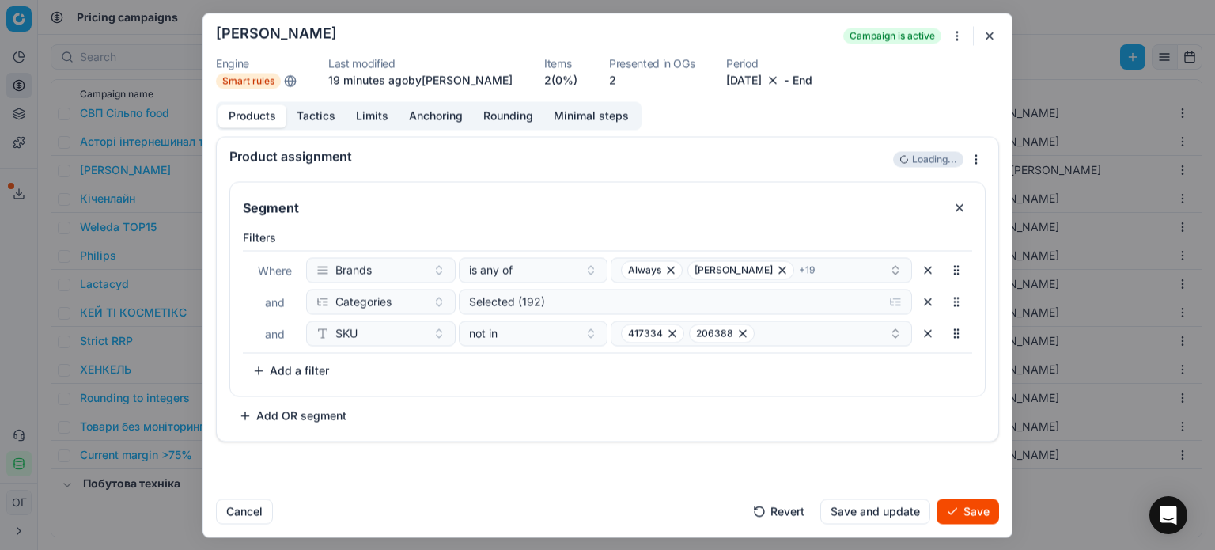
click at [959, 512] on button "Save" at bounding box center [967, 510] width 62 height 25
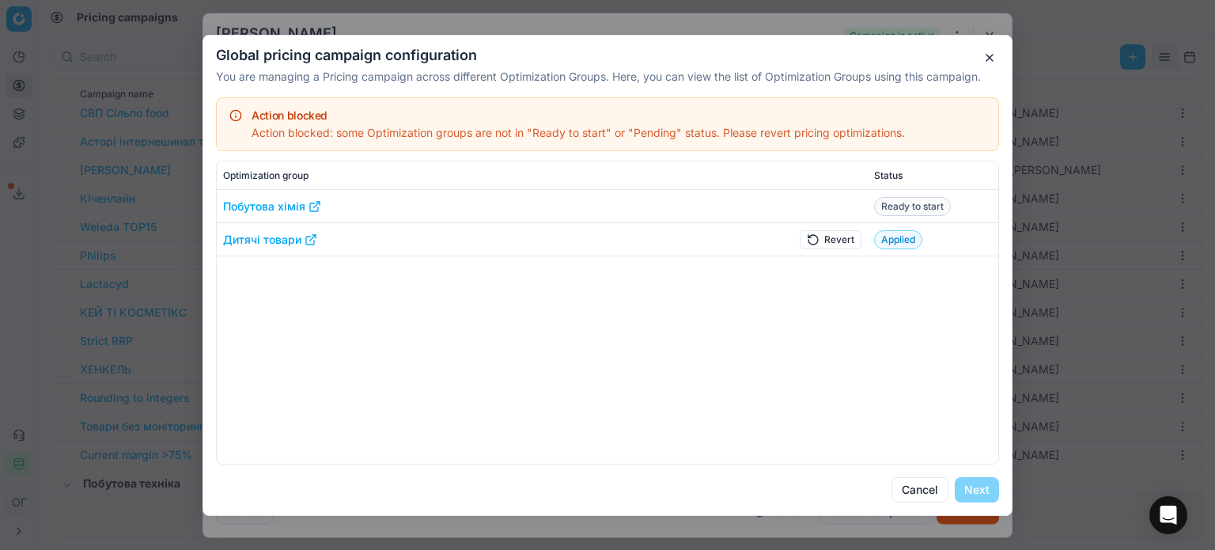
click at [829, 246] on button "Revert" at bounding box center [831, 238] width 62 height 19
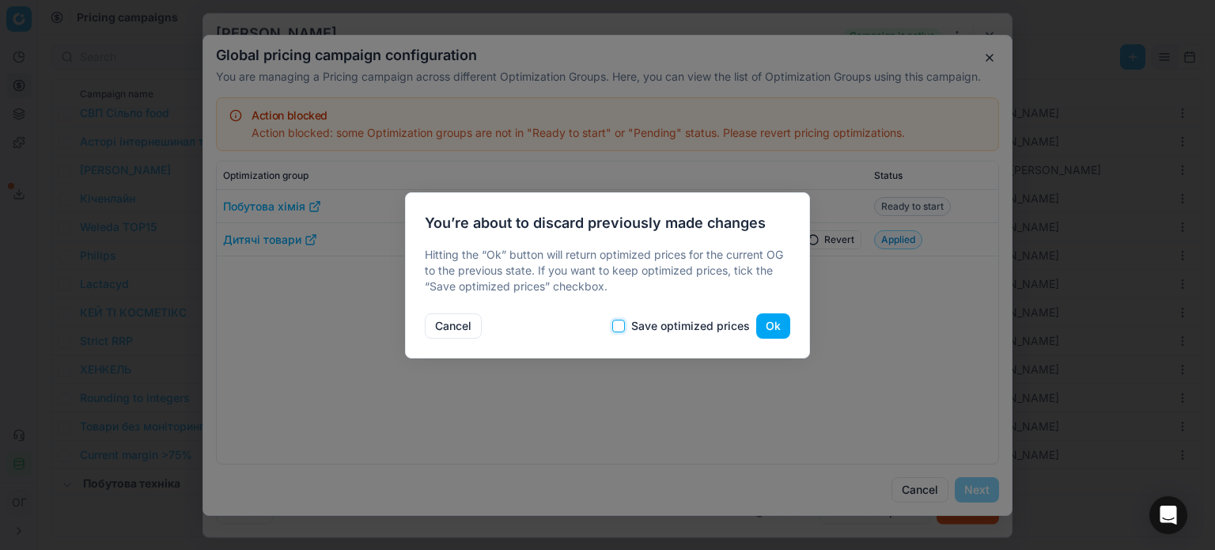
drag, startPoint x: 618, startPoint y: 323, endPoint x: 712, endPoint y: 322, distance: 93.3
click at [620, 323] on input "Save optimized prices" at bounding box center [618, 326] width 13 height 13
checkbox input "true"
click at [772, 322] on button "Ok" at bounding box center [773, 325] width 34 height 25
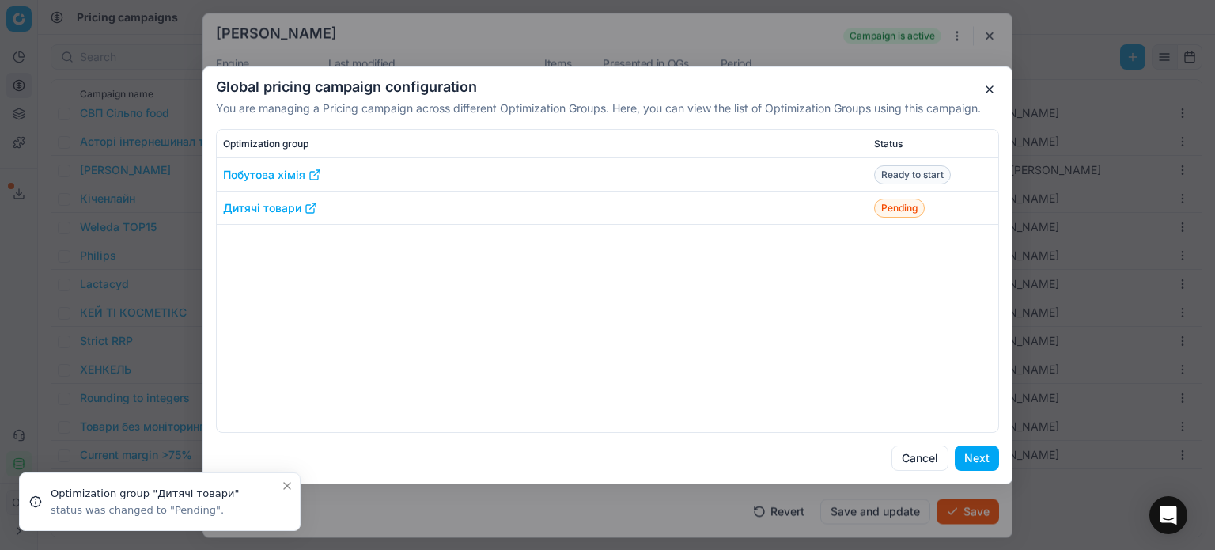
click at [987, 455] on button "Next" at bounding box center [977, 457] width 44 height 25
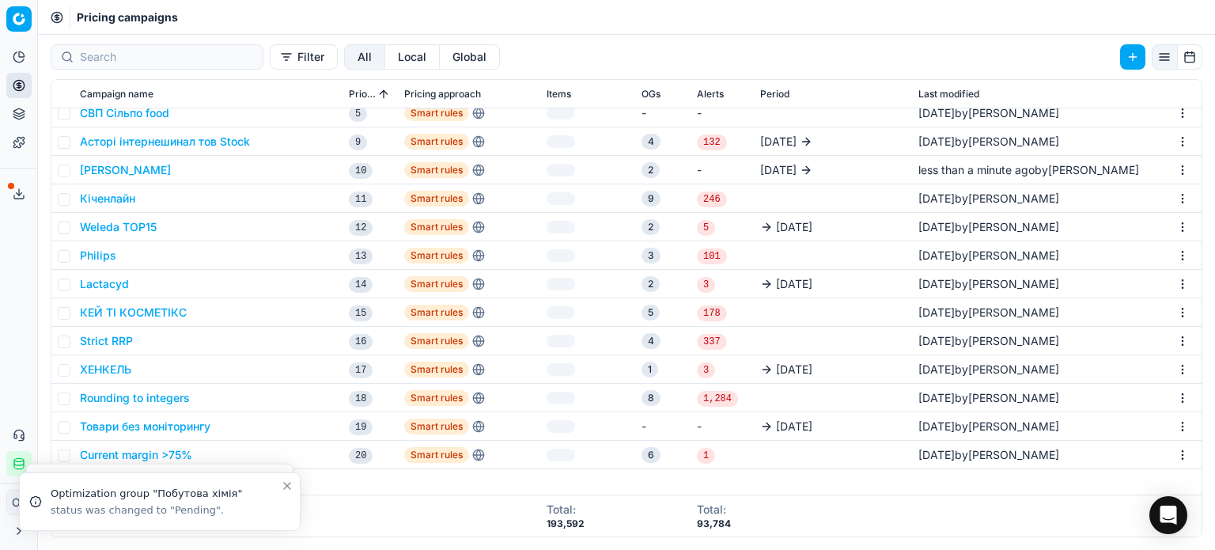
click at [15, 79] on icon at bounding box center [19, 85] width 13 height 13
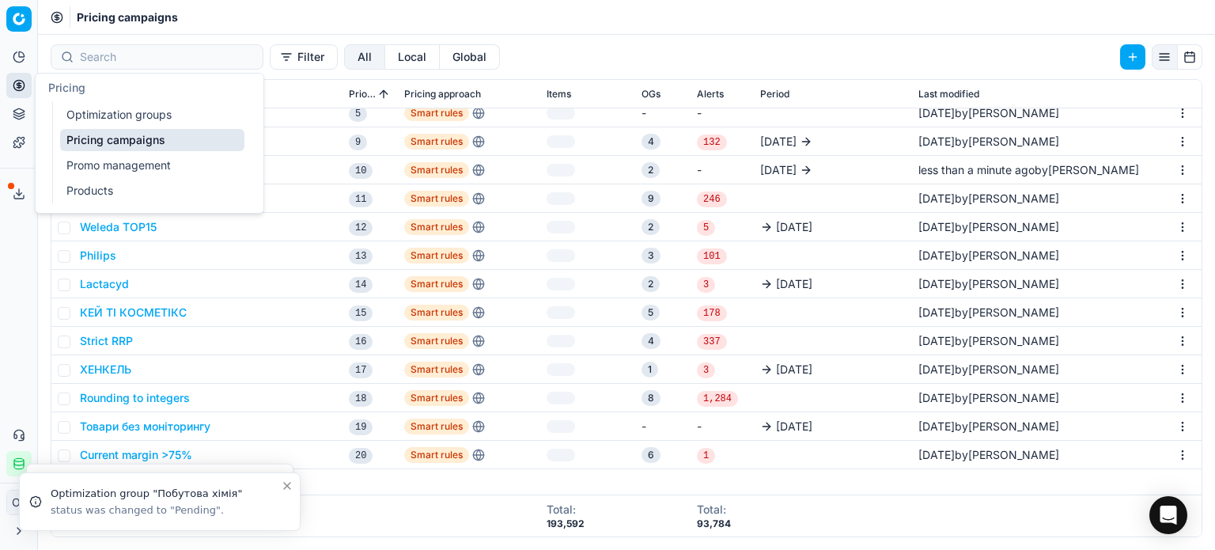
click at [88, 112] on link "Optimization groups" at bounding box center [152, 115] width 184 height 22
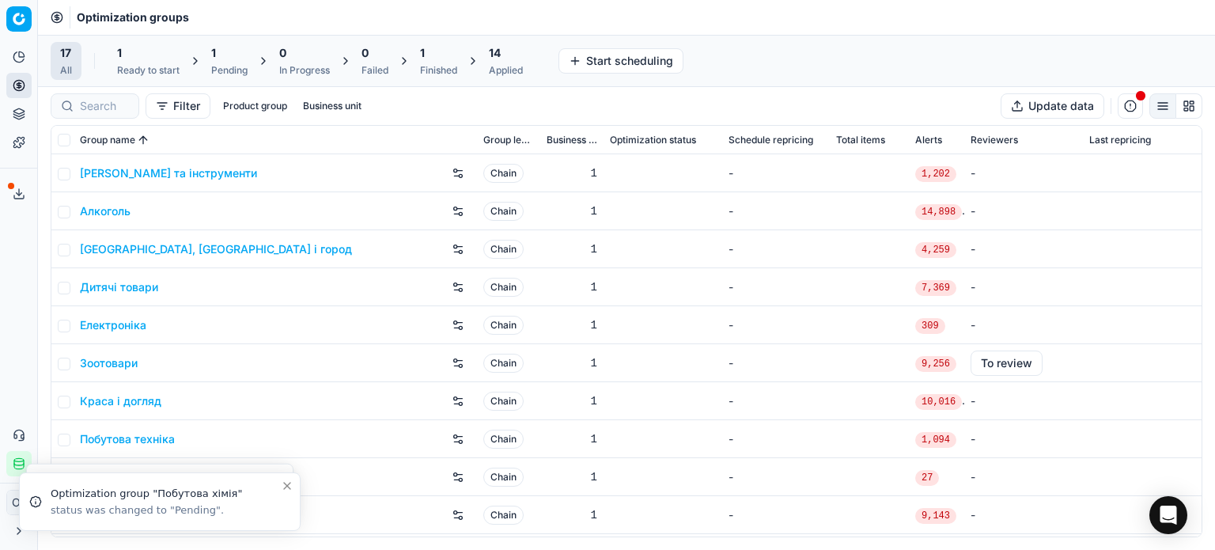
click at [142, 47] on div "1" at bounding box center [148, 53] width 62 height 16
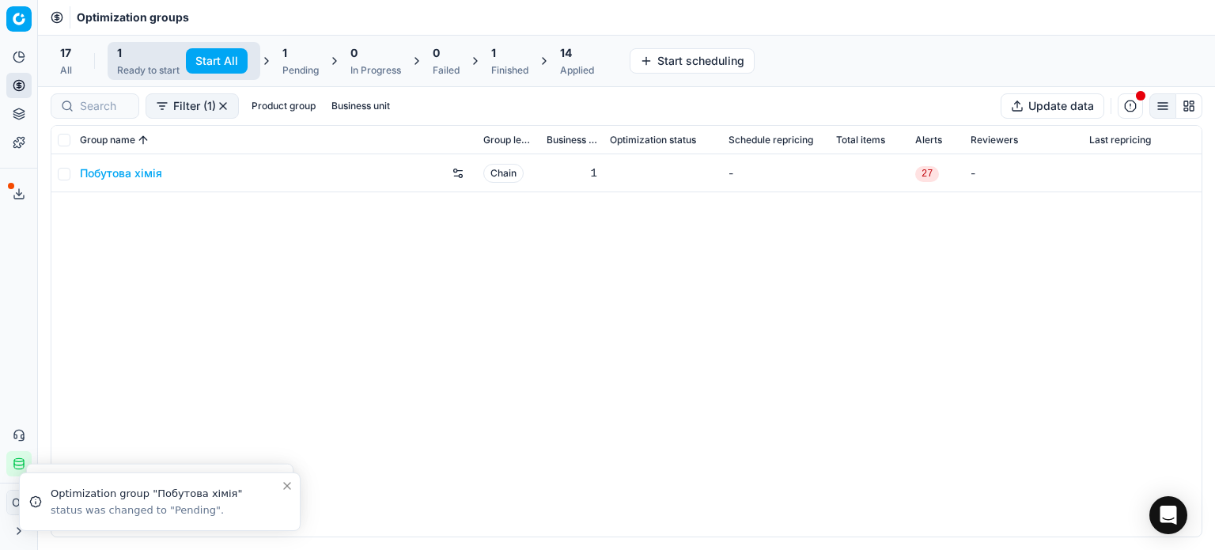
click at [196, 61] on button "Start All" at bounding box center [217, 60] width 62 height 25
click at [301, 60] on div "1" at bounding box center [308, 53] width 36 height 16
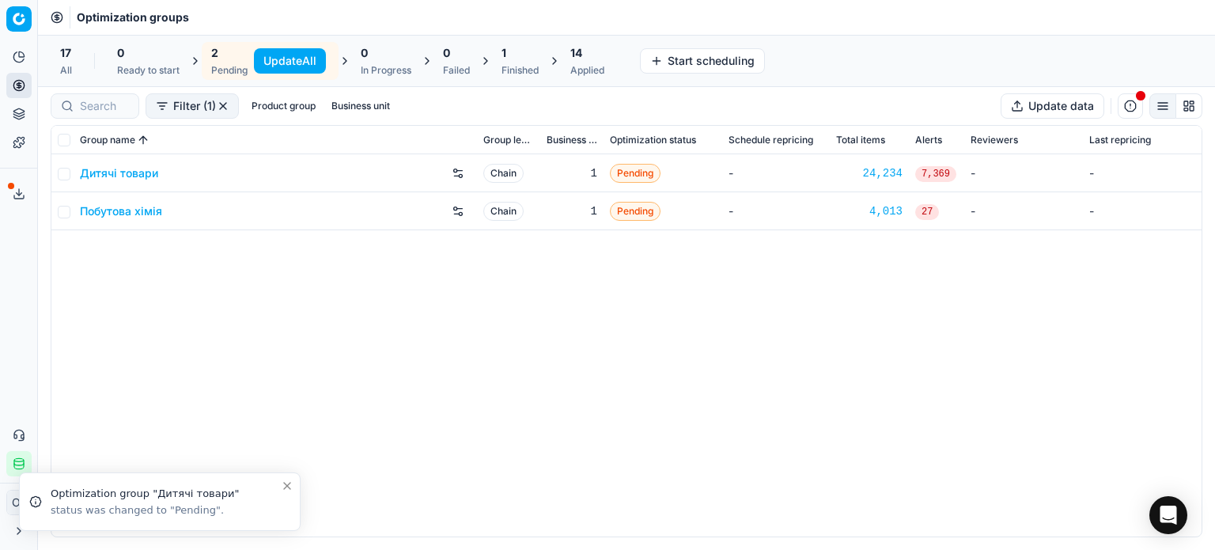
click at [289, 60] on button "Update All" at bounding box center [290, 60] width 72 height 25
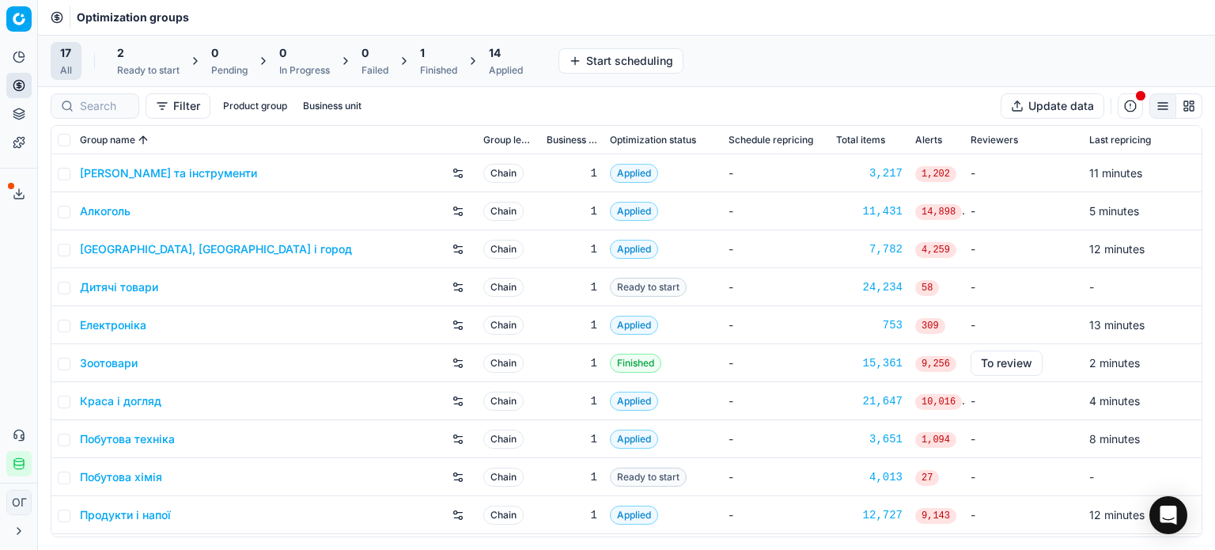
click at [127, 58] on div "2" at bounding box center [148, 53] width 62 height 16
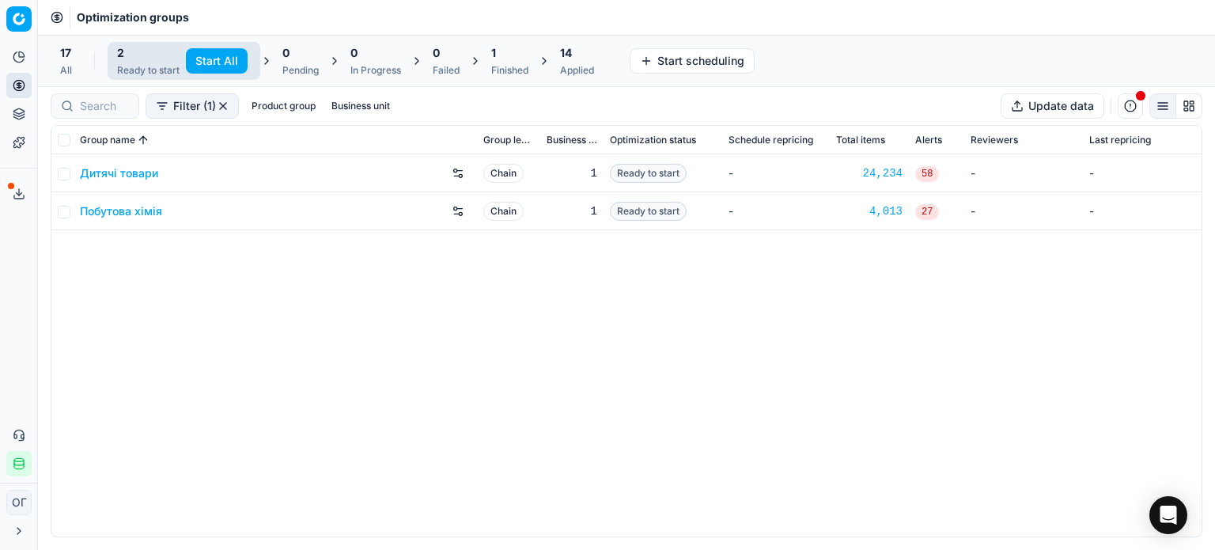
click at [225, 59] on button "Start All" at bounding box center [217, 60] width 62 height 25
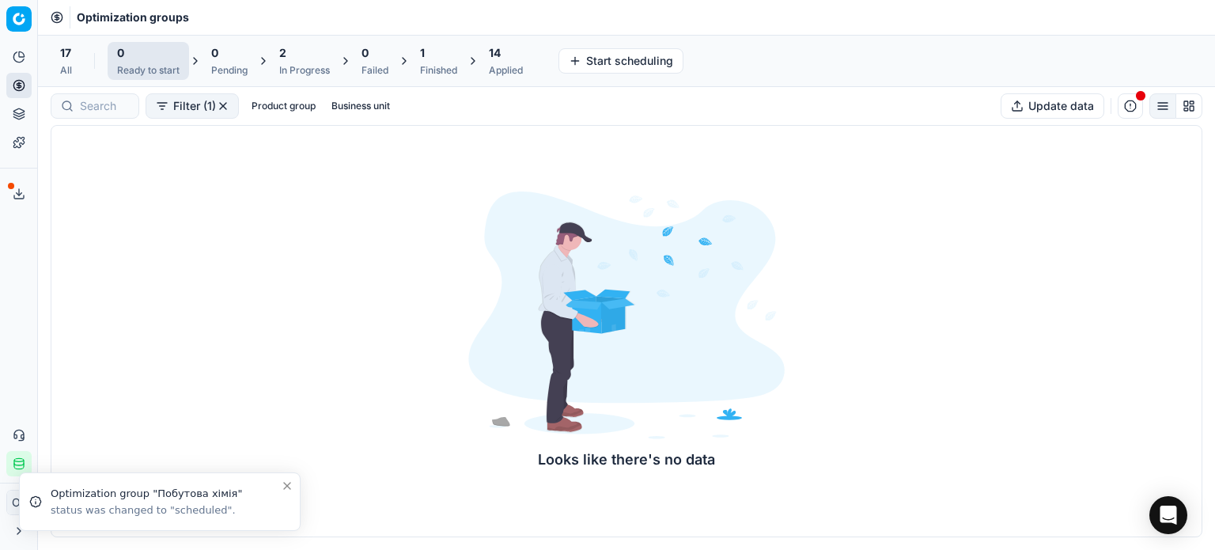
click at [448, 56] on div "1" at bounding box center [438, 53] width 37 height 16
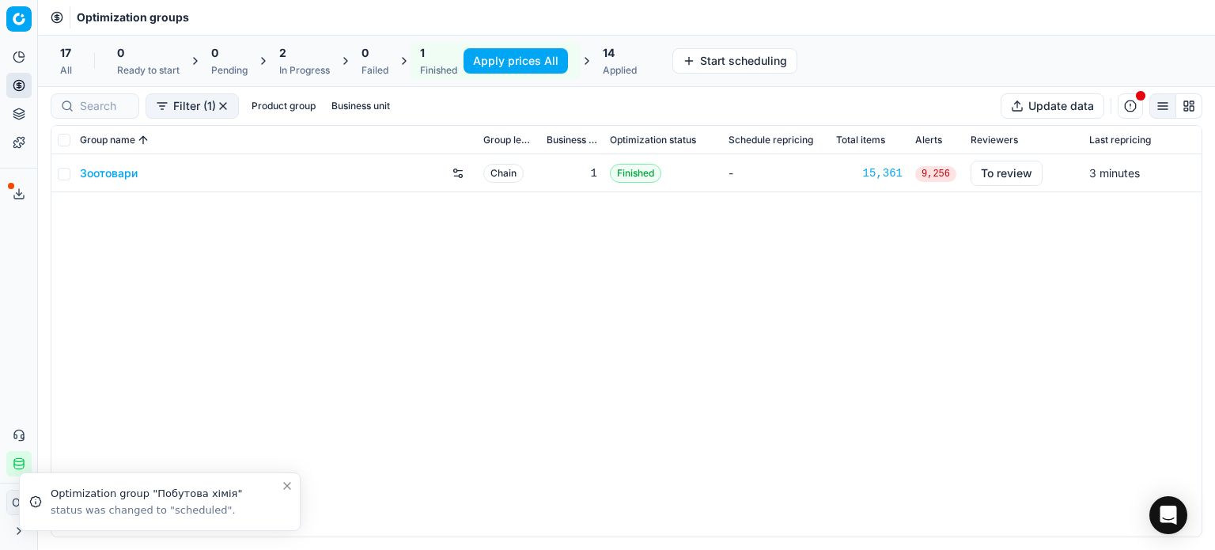
click at [493, 55] on button "Apply prices All" at bounding box center [515, 60] width 104 height 25
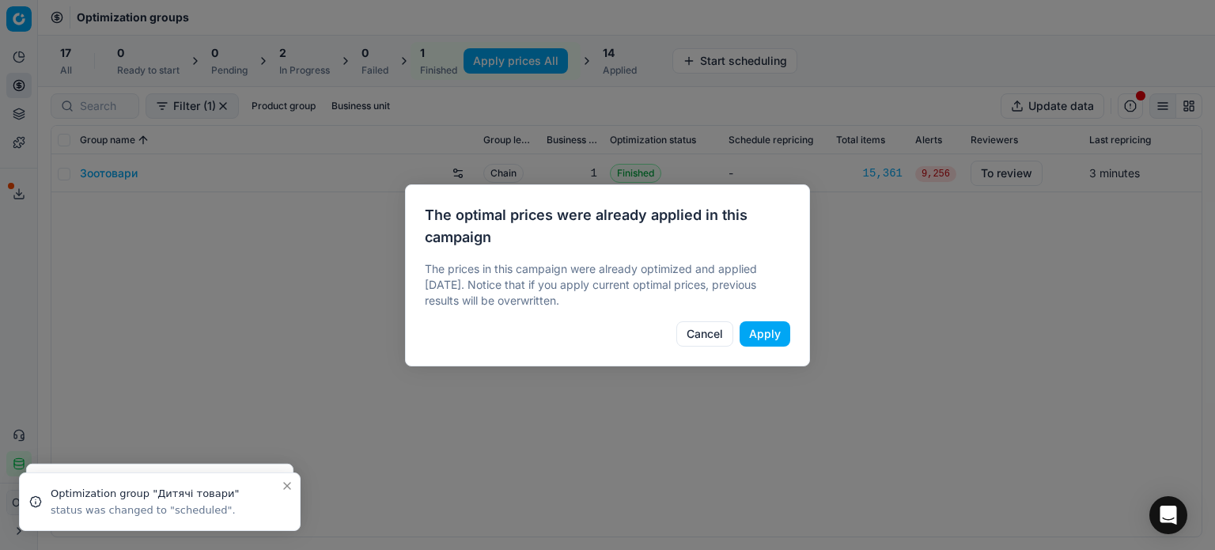
click at [768, 337] on button "Apply" at bounding box center [764, 333] width 51 height 25
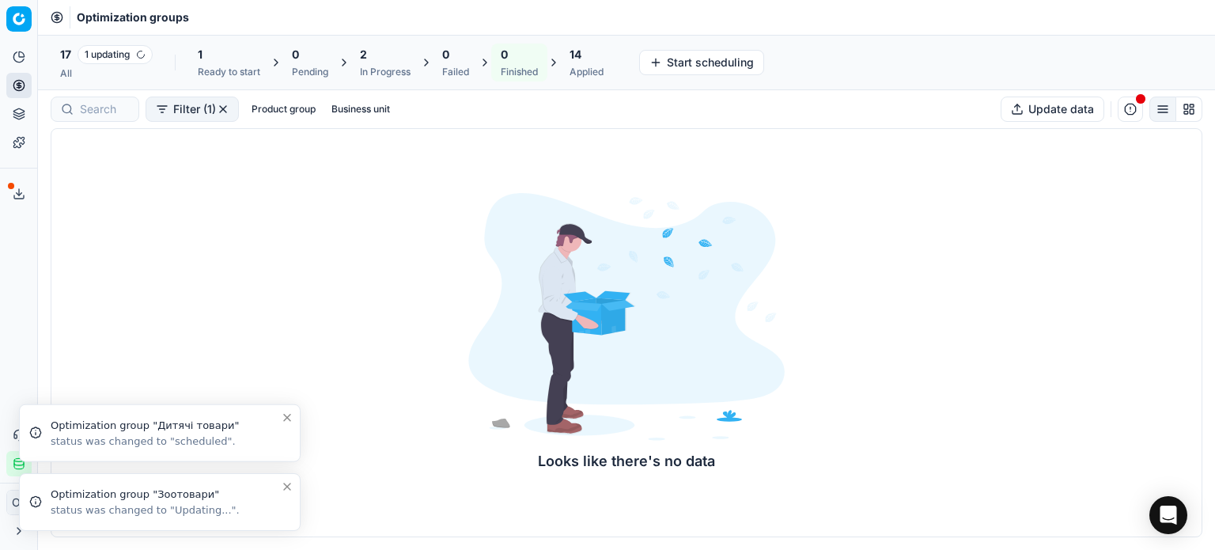
click at [285, 486] on icon "Close toast" at bounding box center [287, 486] width 13 height 13
click at [289, 483] on icon "Close toast" at bounding box center [287, 486] width 6 height 6
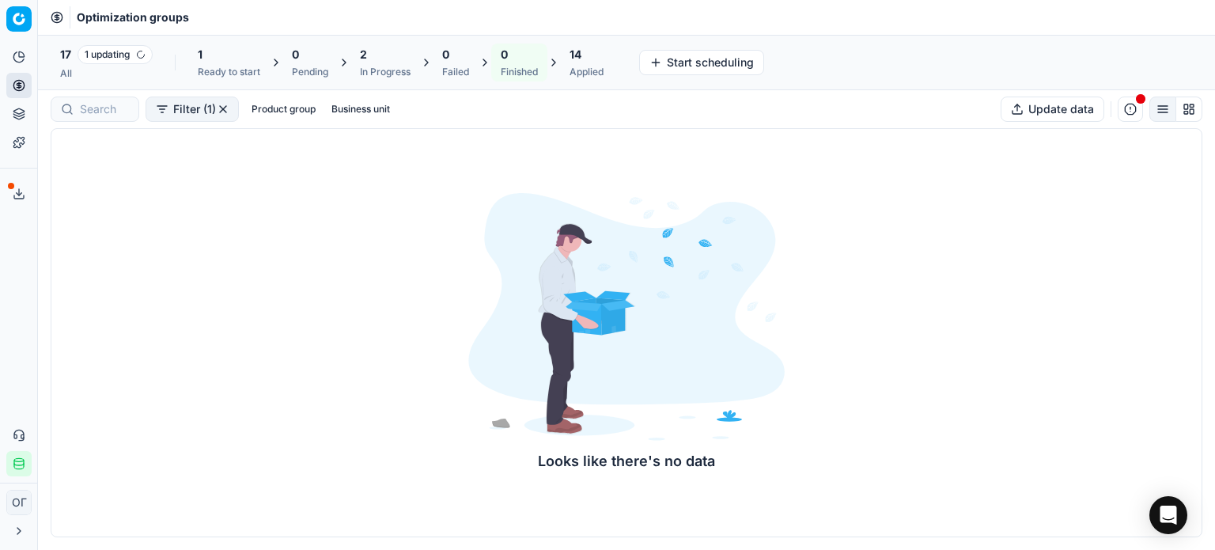
click at [234, 68] on div "Ready to start" at bounding box center [229, 72] width 62 height 13
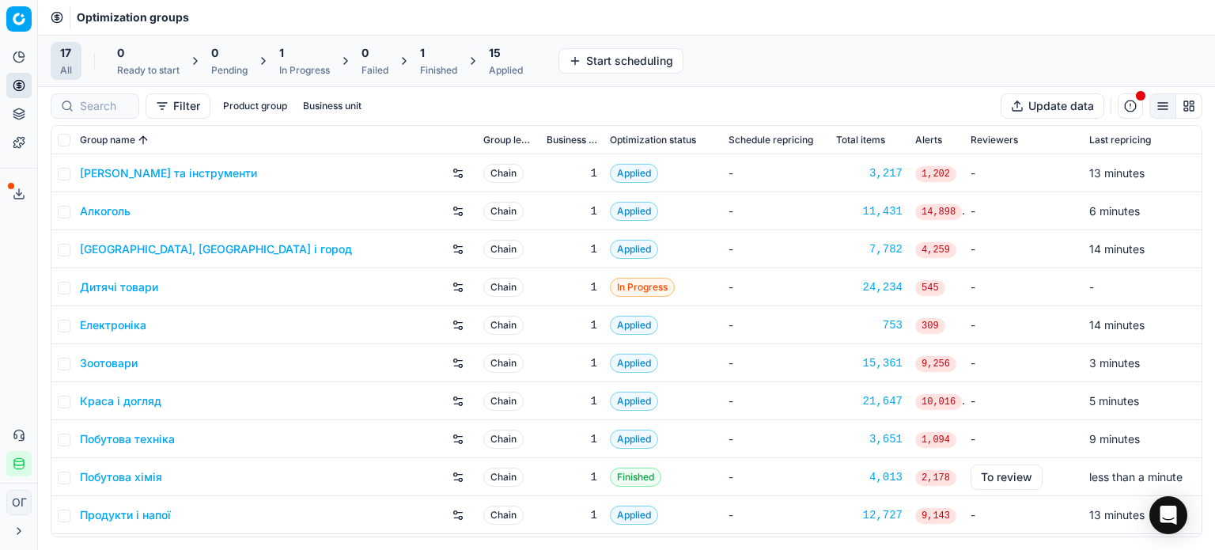
click at [431, 64] on div "Finished" at bounding box center [438, 70] width 37 height 13
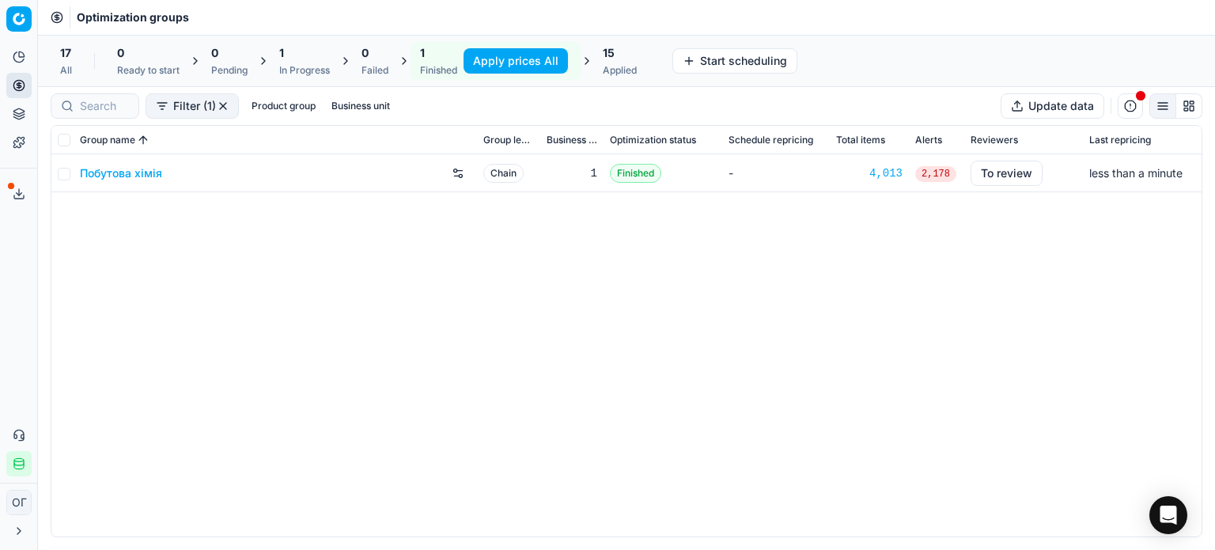
click at [497, 58] on button "Apply prices All" at bounding box center [515, 60] width 104 height 25
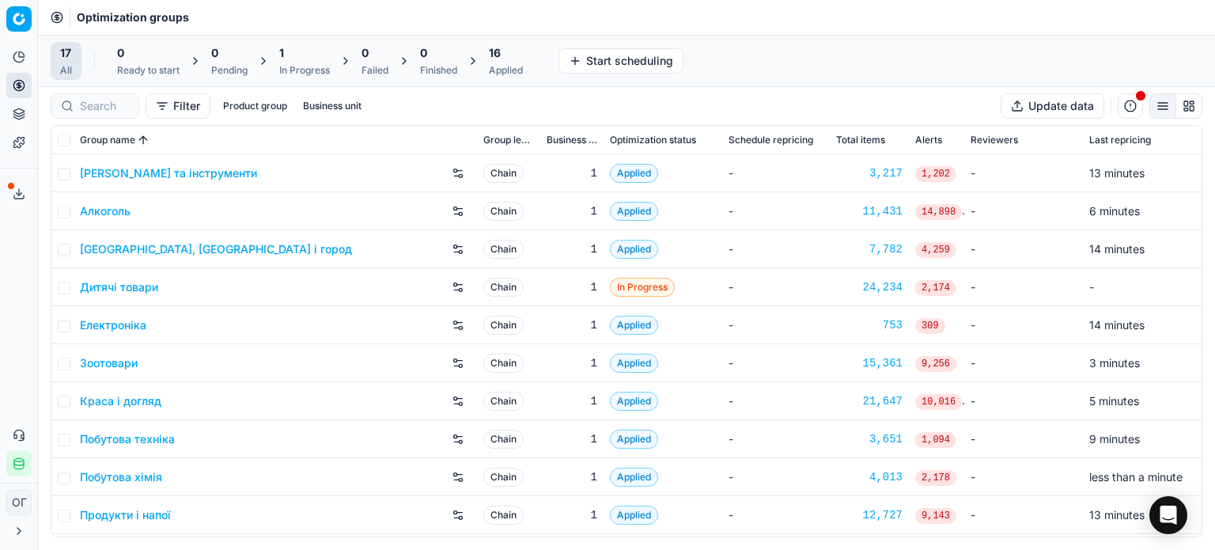
click at [304, 72] on div "In Progress" at bounding box center [304, 70] width 51 height 13
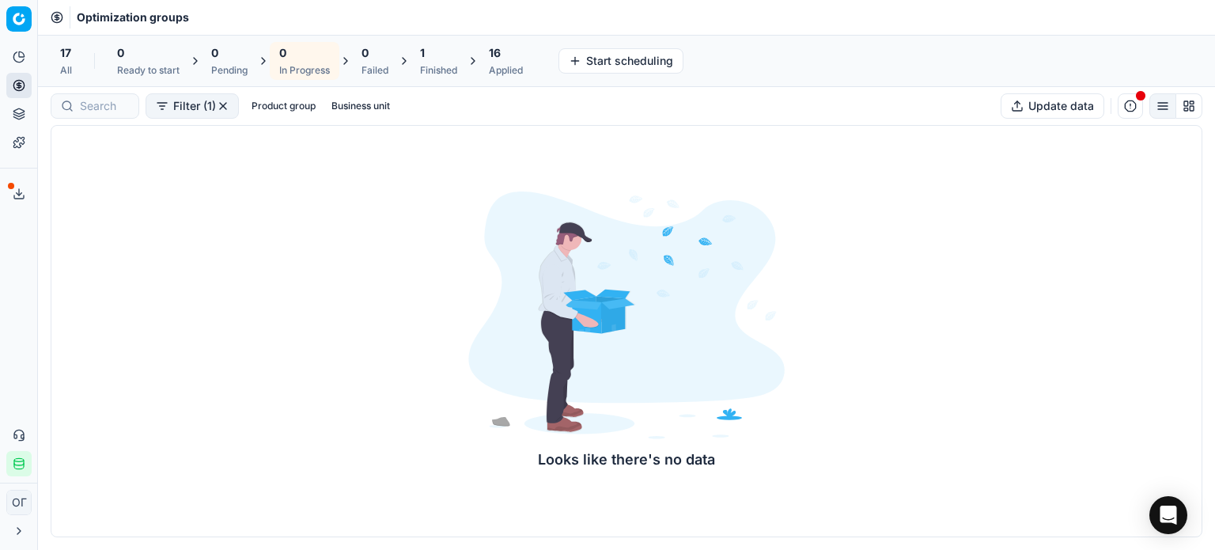
click at [449, 66] on div "Finished" at bounding box center [438, 70] width 37 height 13
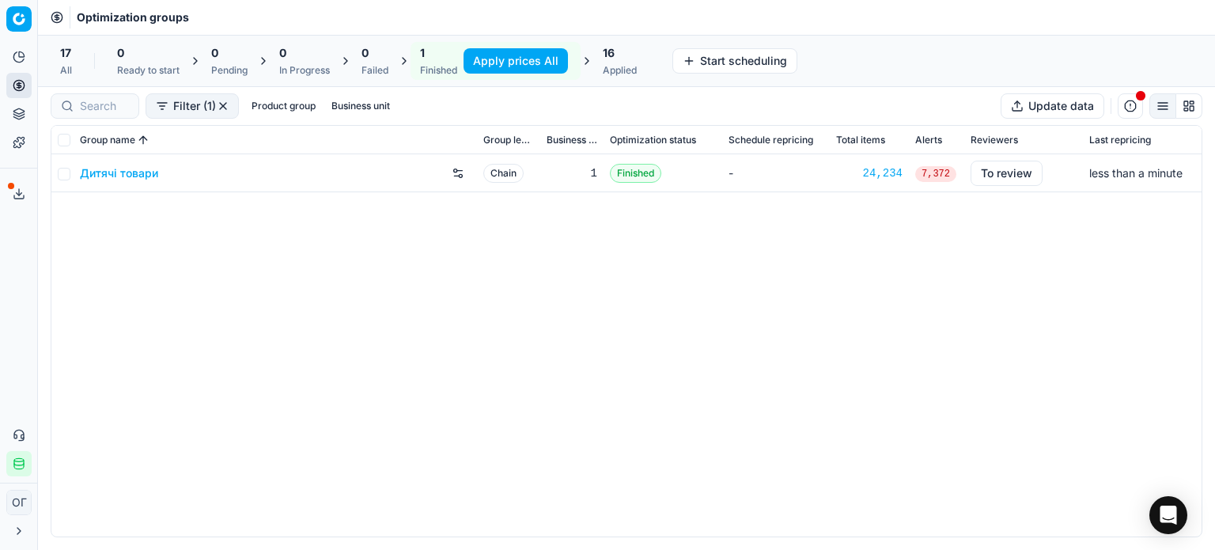
click at [493, 57] on button "Apply prices All" at bounding box center [515, 60] width 104 height 25
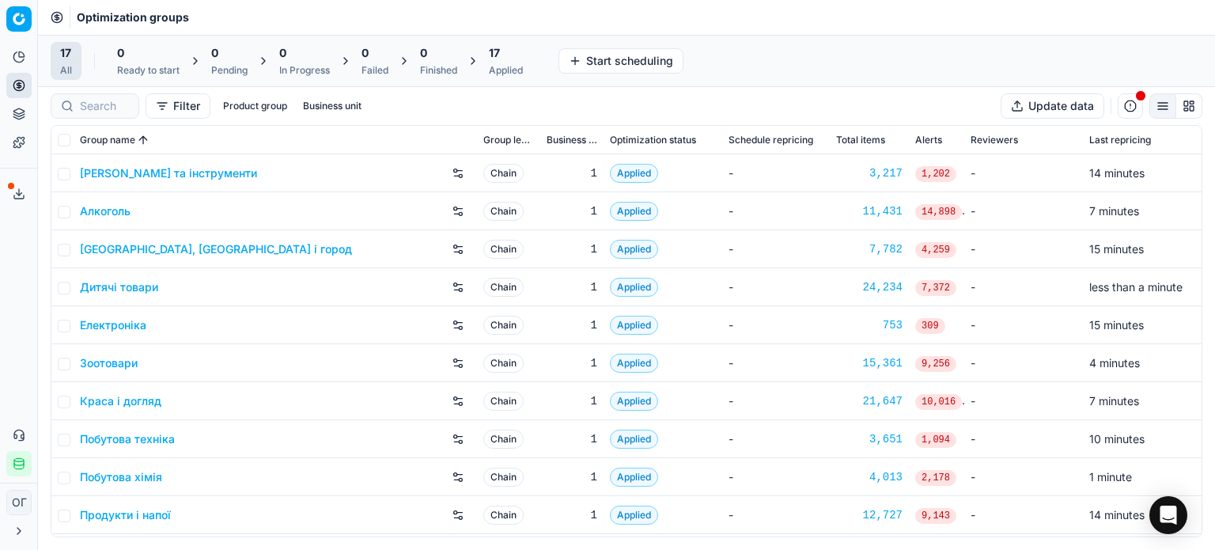
click at [513, 52] on div "17" at bounding box center [506, 53] width 34 height 16
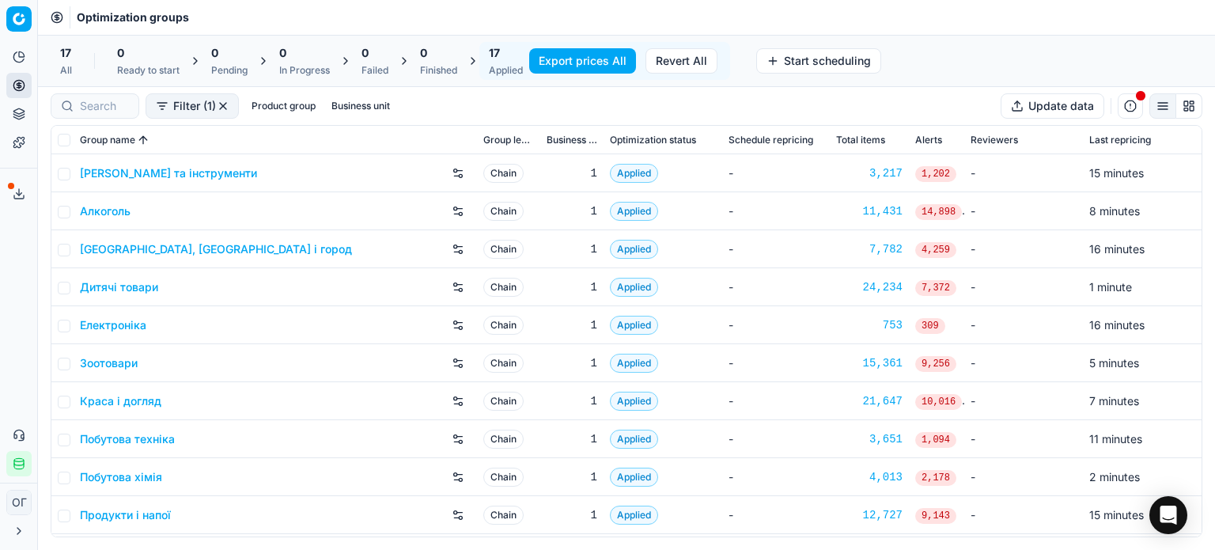
click at [552, 58] on button "Export prices All" at bounding box center [582, 60] width 107 height 25
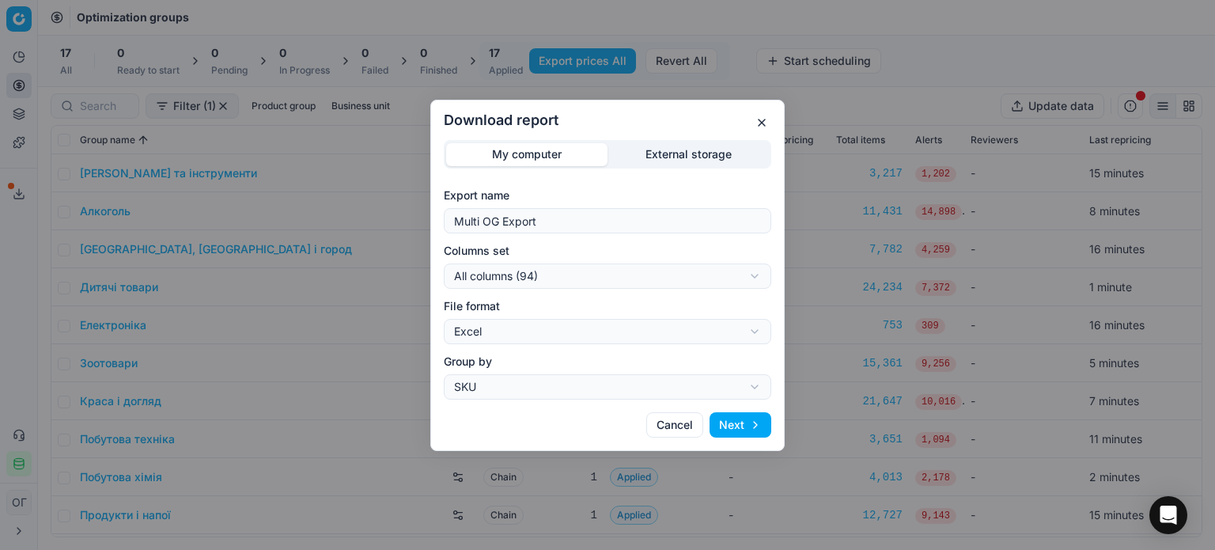
click at [696, 148] on div "Download report My computer External storage Export name Multi OG Export Column…" at bounding box center [607, 275] width 1215 height 550
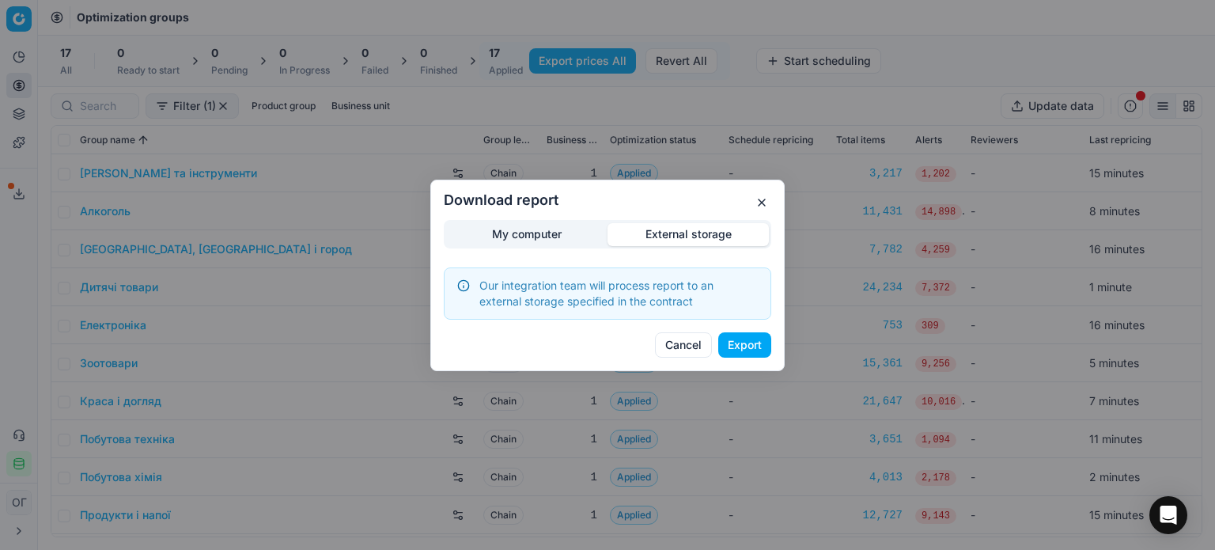
click at [745, 344] on button "Export" at bounding box center [744, 344] width 53 height 25
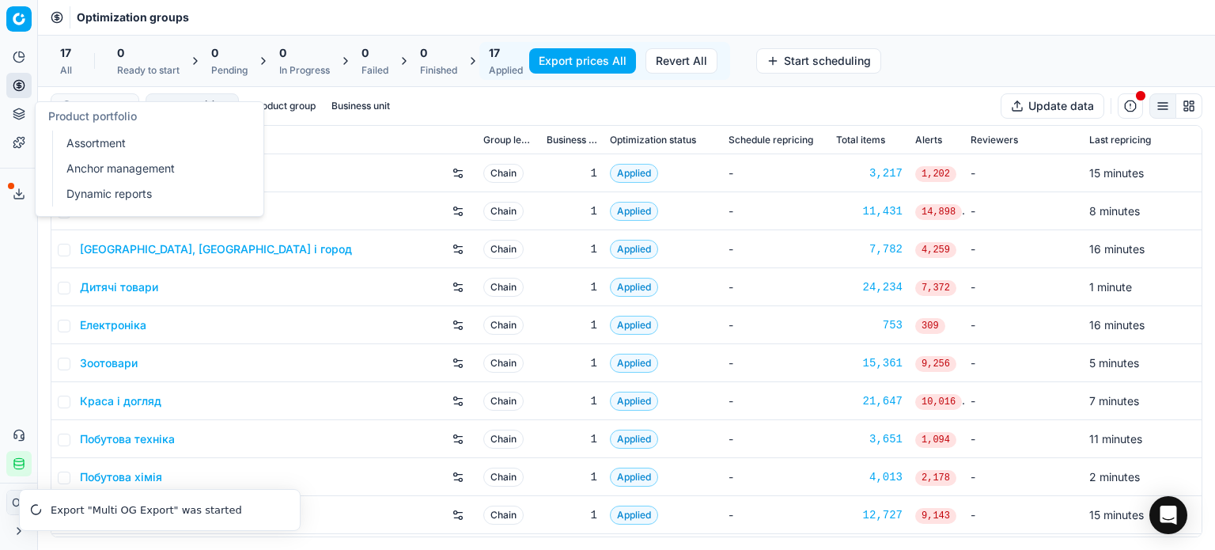
click at [19, 112] on icon at bounding box center [19, 114] width 13 height 13
click at [92, 135] on link "Assortment" at bounding box center [152, 143] width 184 height 22
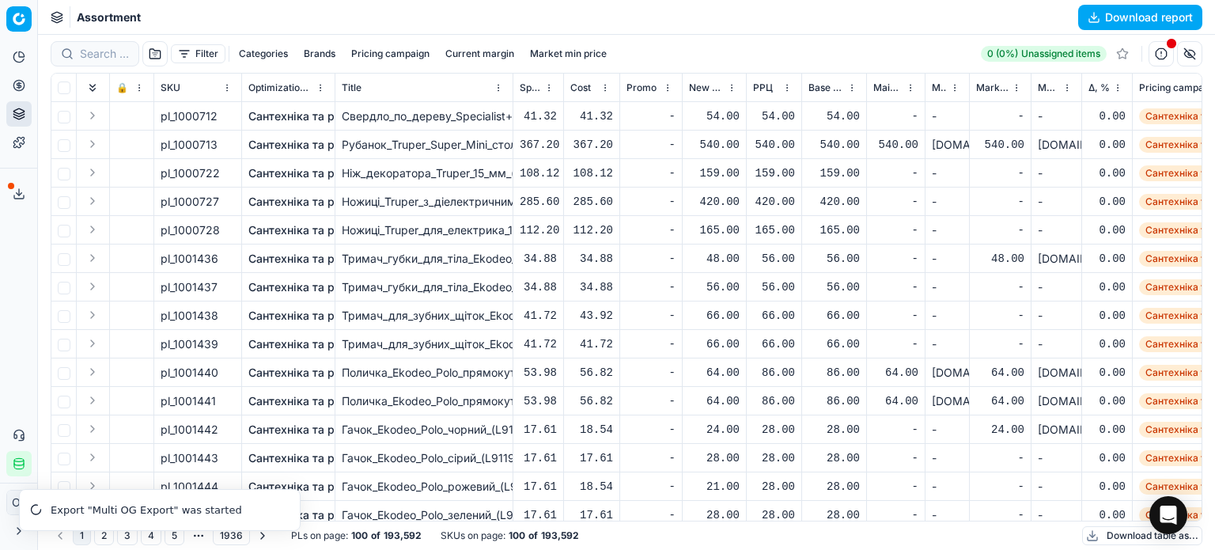
click at [322, 53] on button "Brands" at bounding box center [319, 53] width 44 height 19
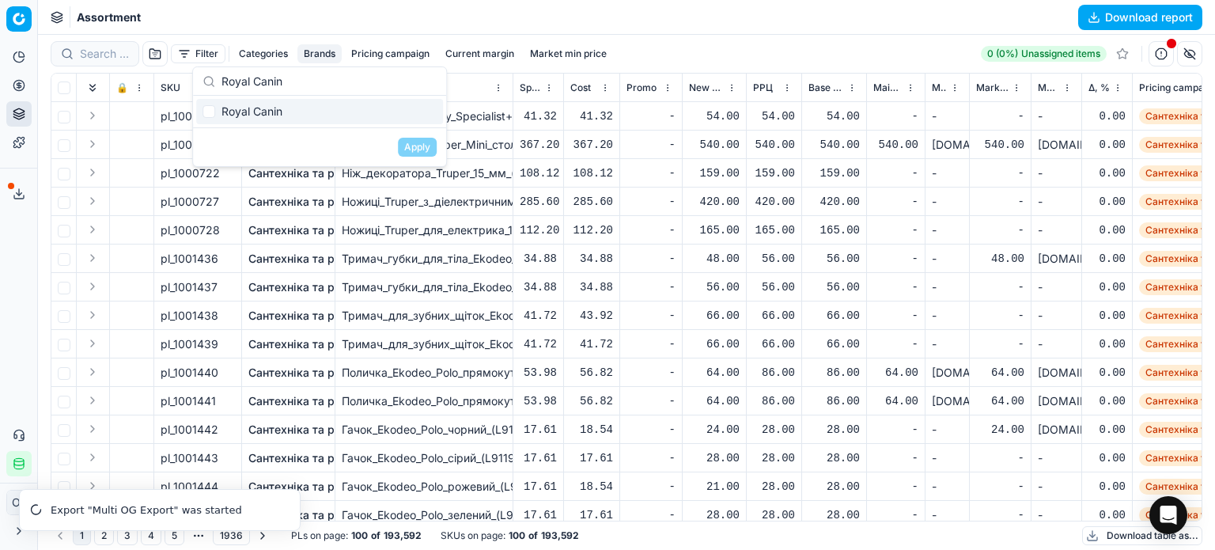
type input "Royal Canin"
click at [214, 111] on input "Suggestions" at bounding box center [208, 111] width 13 height 13
checkbox input "true"
click at [419, 143] on button "Apply" at bounding box center [417, 147] width 39 height 19
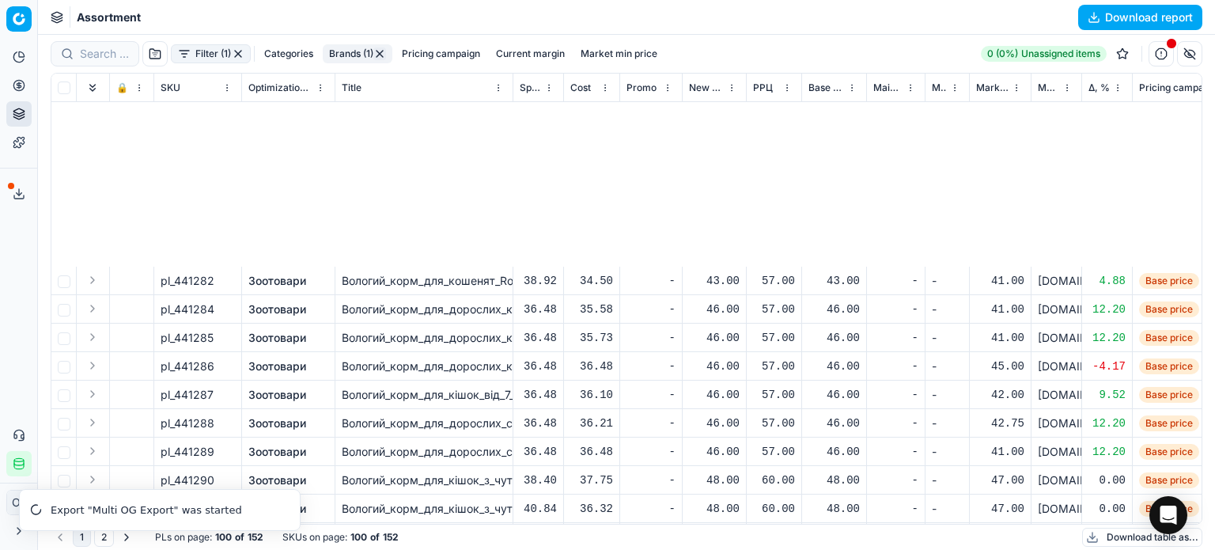
scroll to position [2437, 0]
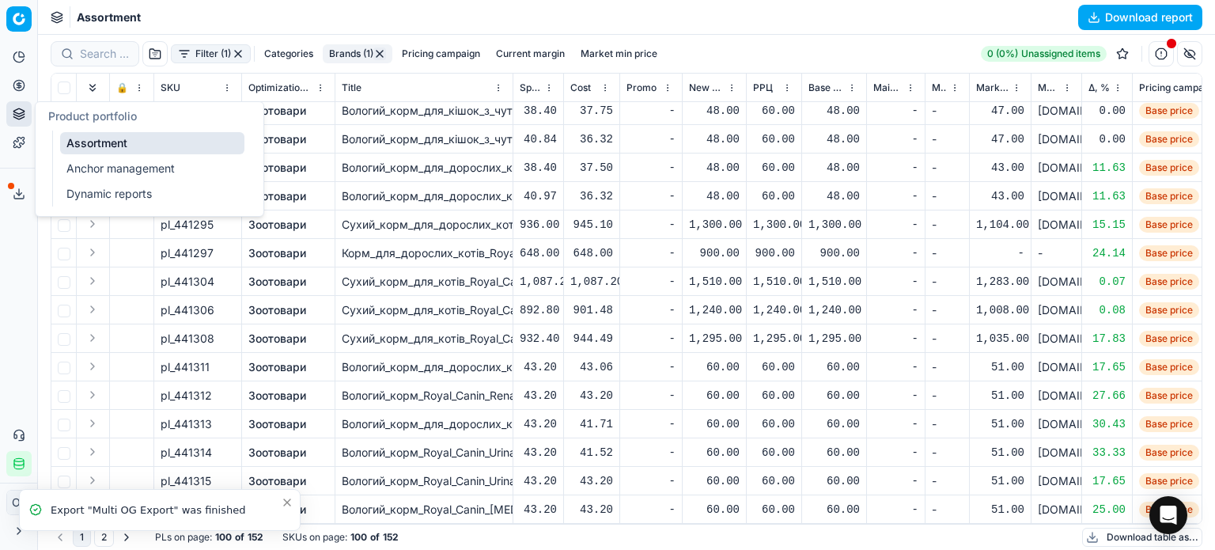
click at [18, 85] on icon at bounding box center [19, 85] width 4 height 4
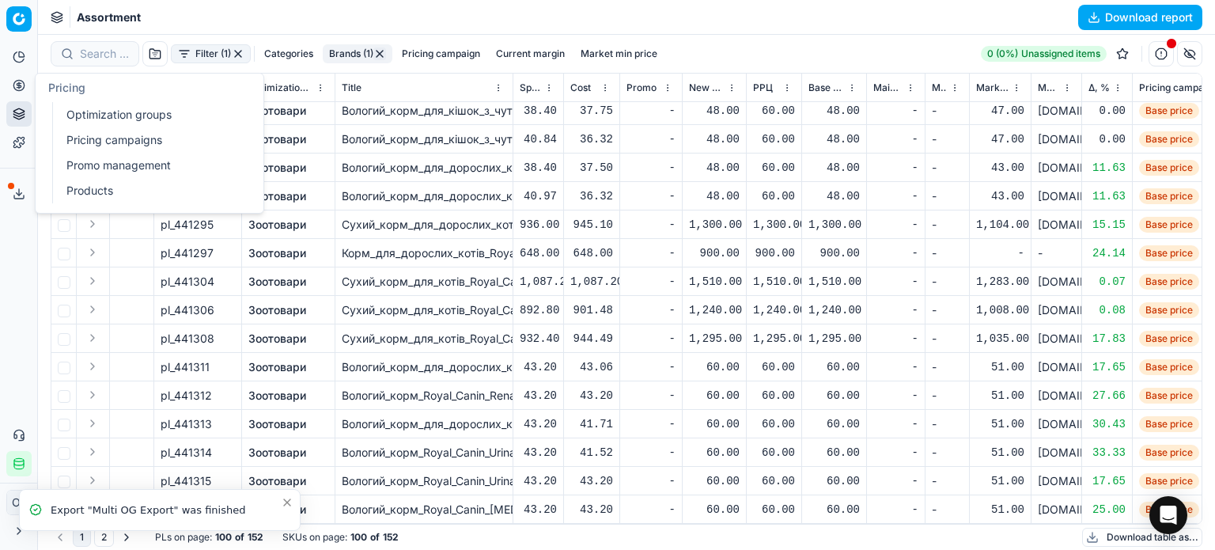
click at [84, 108] on link "Optimization groups" at bounding box center [152, 115] width 184 height 22
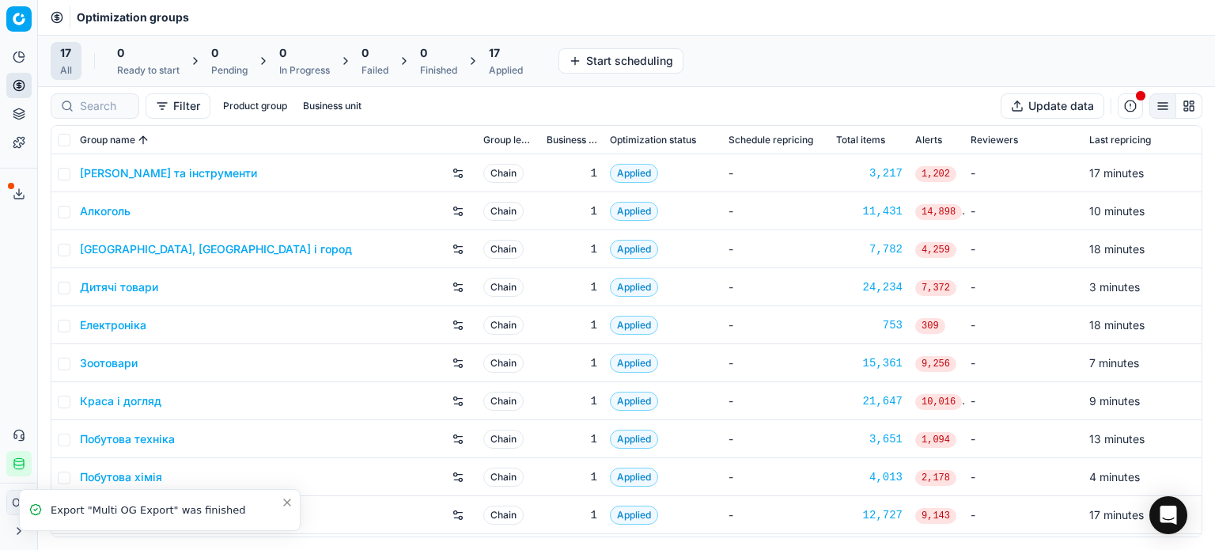
drag, startPoint x: 19, startPoint y: 117, endPoint x: 27, endPoint y: 119, distance: 8.3
click at [18, 117] on icon at bounding box center [19, 114] width 13 height 13
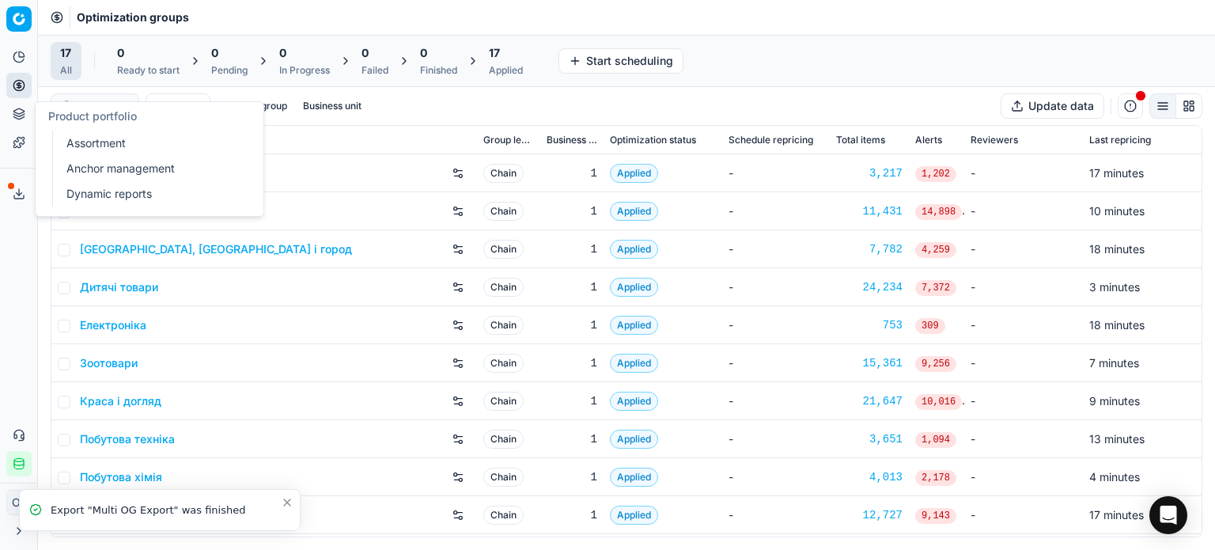
click at [92, 142] on link "Assortment" at bounding box center [152, 143] width 184 height 22
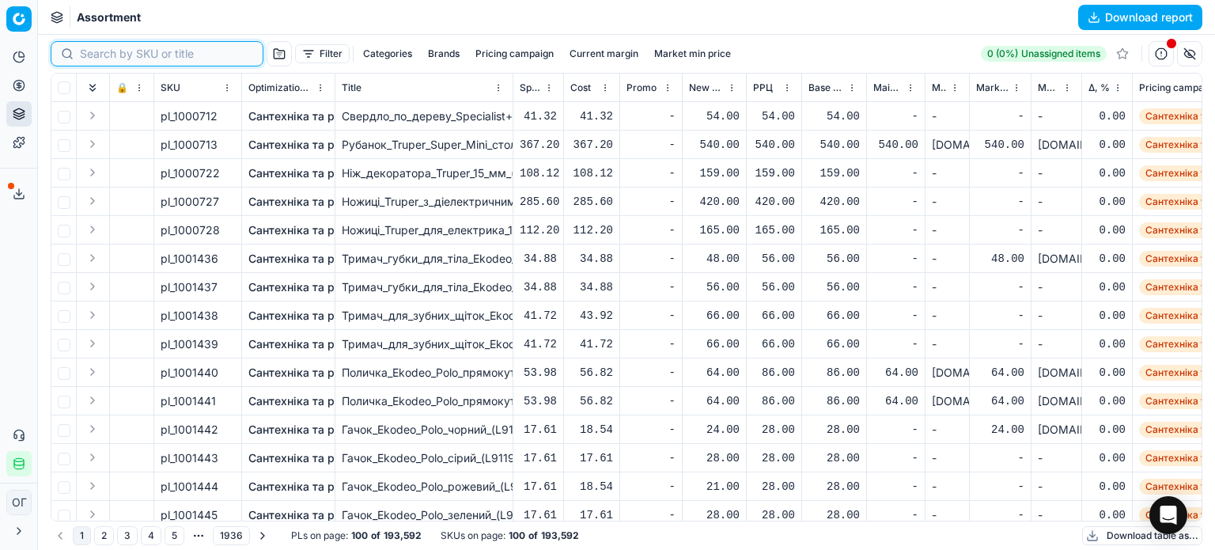
click at [98, 55] on input at bounding box center [166, 54] width 173 height 16
paste input "421092"
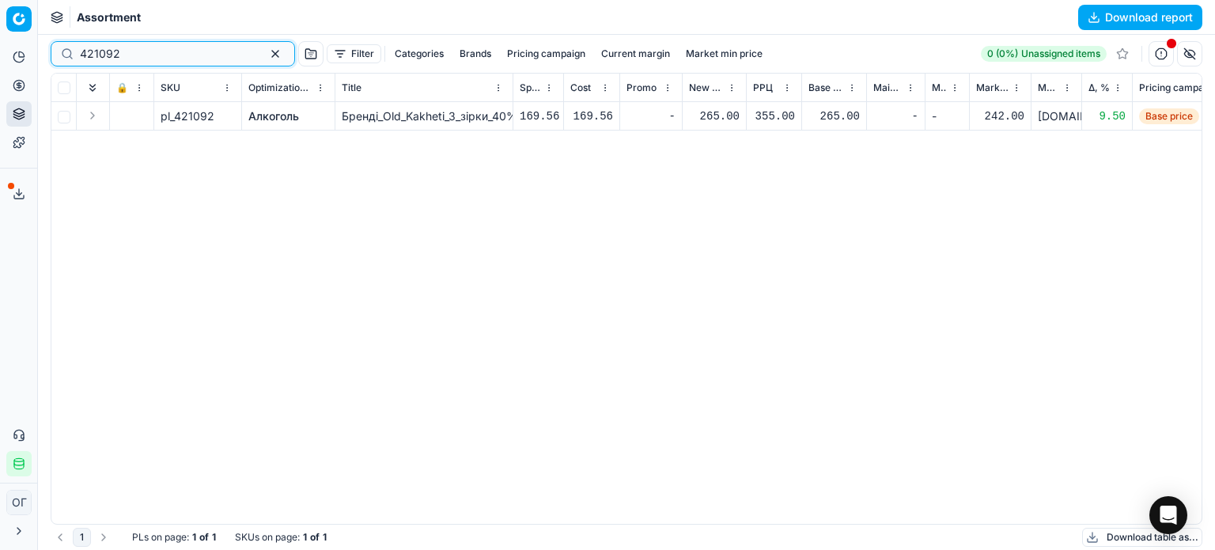
drag, startPoint x: 172, startPoint y: 55, endPoint x: 38, endPoint y: 59, distance: 134.5
click at [38, 59] on div "Pricing platform Analytics Pricing Product portfolio Templates Export service 1…" at bounding box center [607, 275] width 1215 height 550
paste input "666659"
type input "666659"
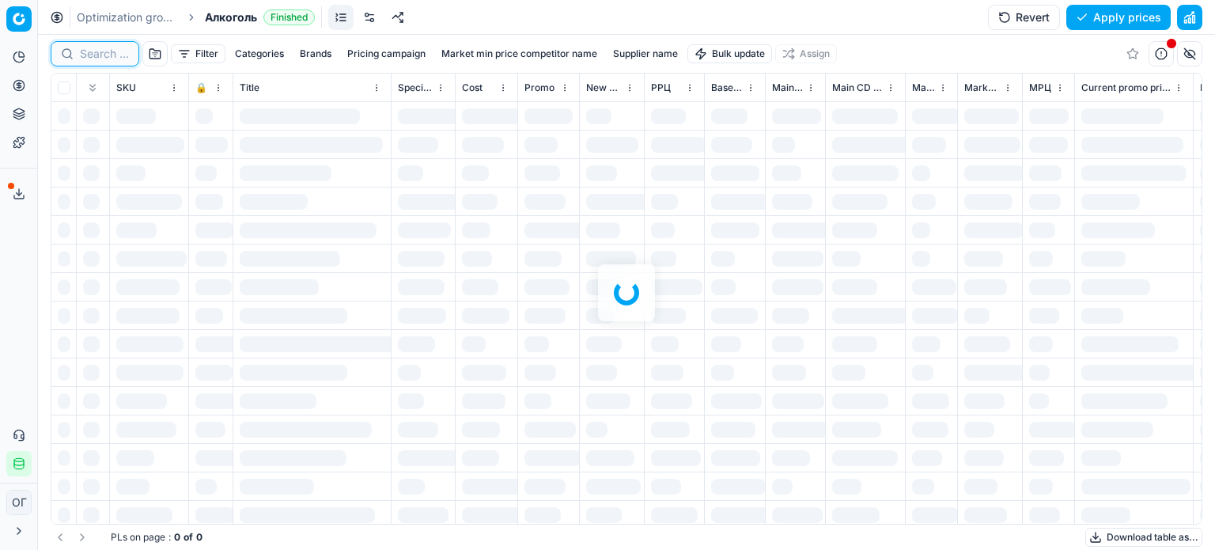
click at [93, 51] on input at bounding box center [104, 54] width 49 height 16
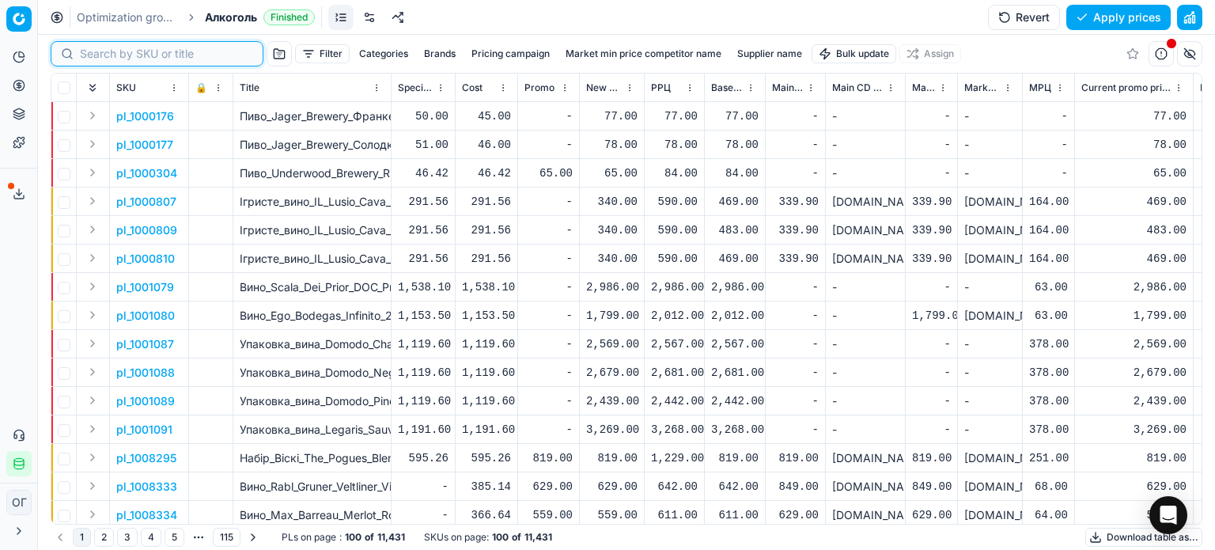
paste input "483076"
type input "483076"
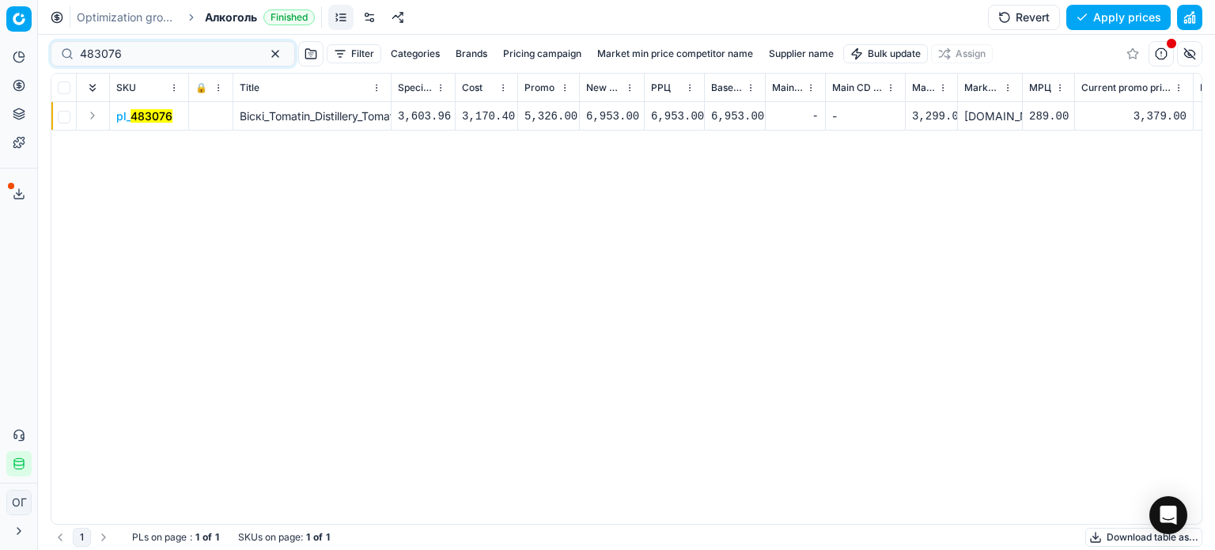
click at [611, 115] on div "6,953.00" at bounding box center [611, 116] width 51 height 16
type input "6"
type input "5326.00"
click at [1101, 15] on button "Save and apply" at bounding box center [1111, 17] width 119 height 25
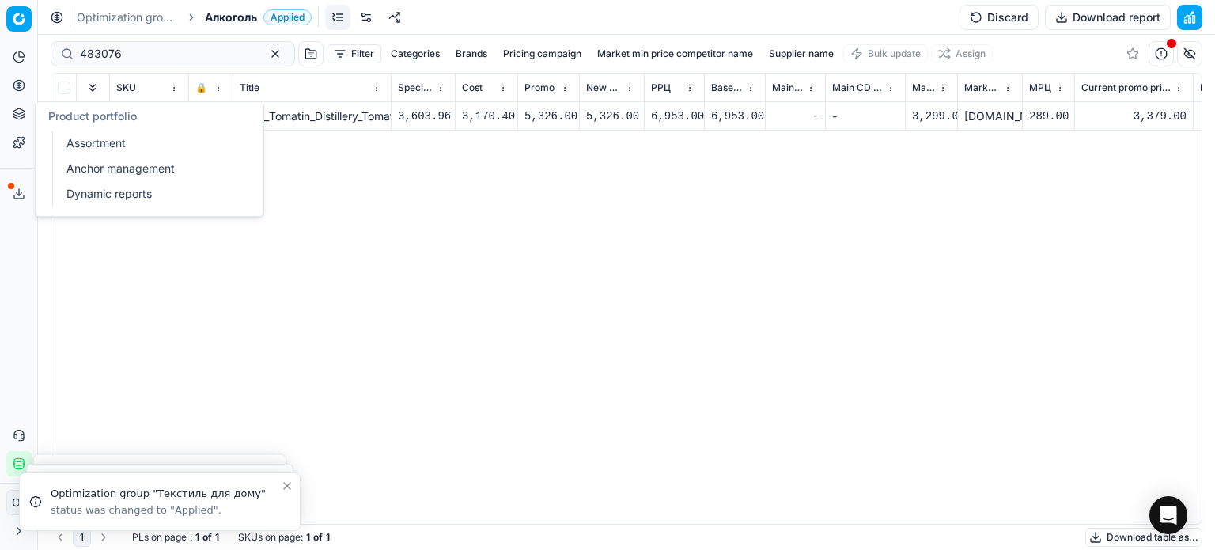
click at [25, 112] on icon at bounding box center [19, 114] width 13 height 13
click at [74, 142] on link "Assortment" at bounding box center [152, 143] width 184 height 22
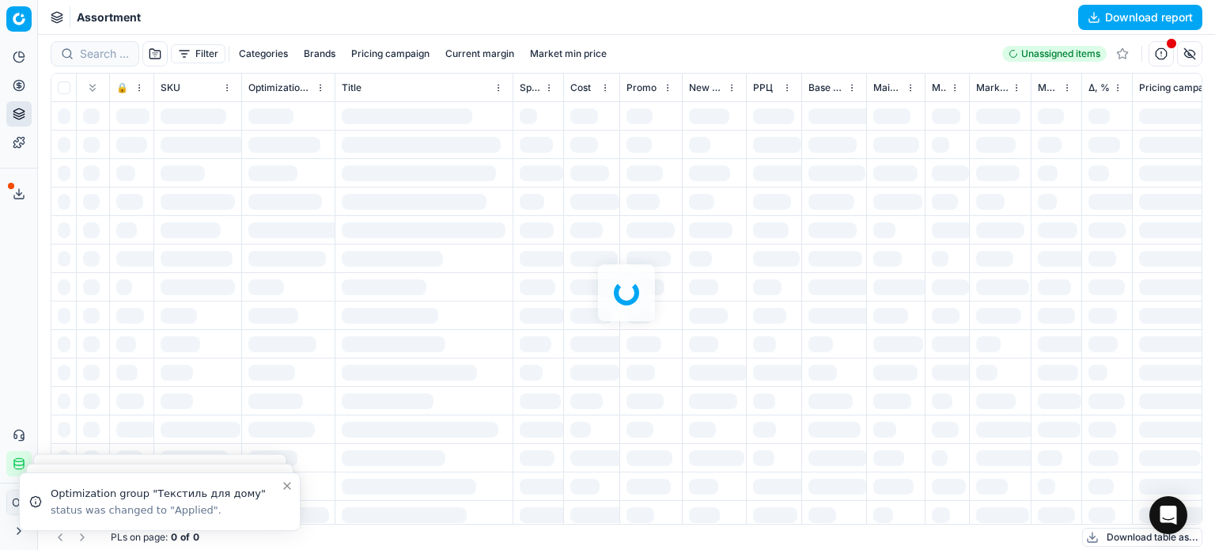
click at [96, 55] on div at bounding box center [626, 292] width 1177 height 515
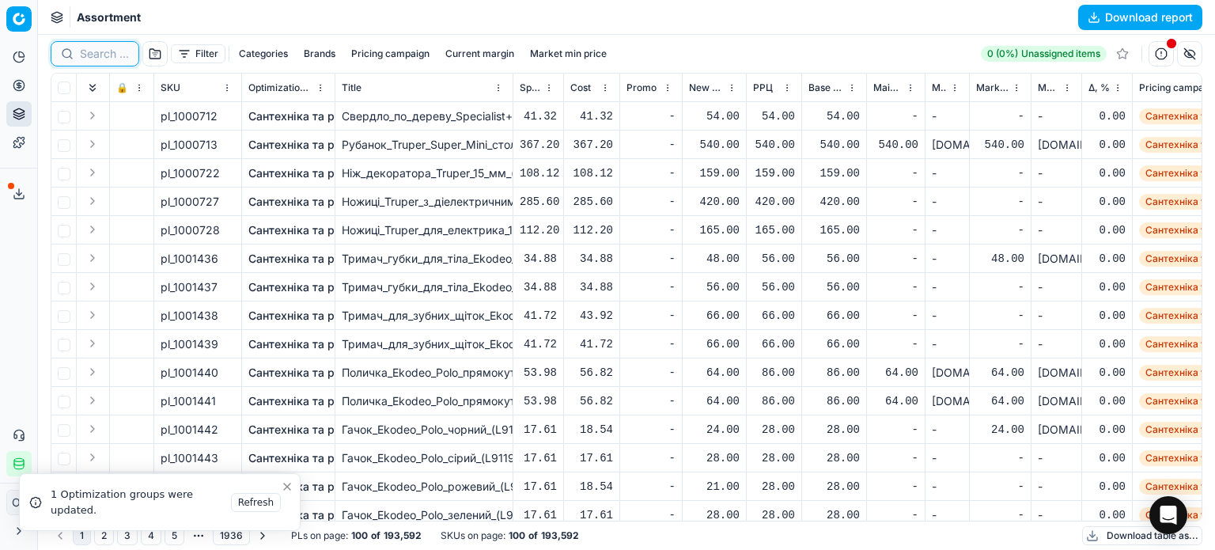
click at [95, 54] on input at bounding box center [104, 54] width 49 height 16
paste input "666659"
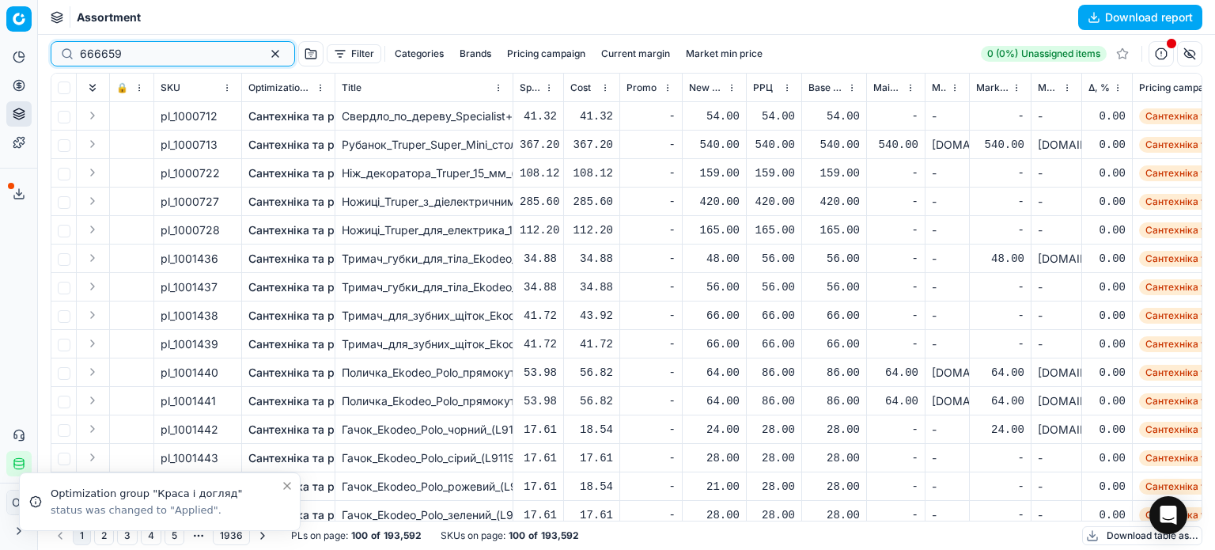
type input "666659"
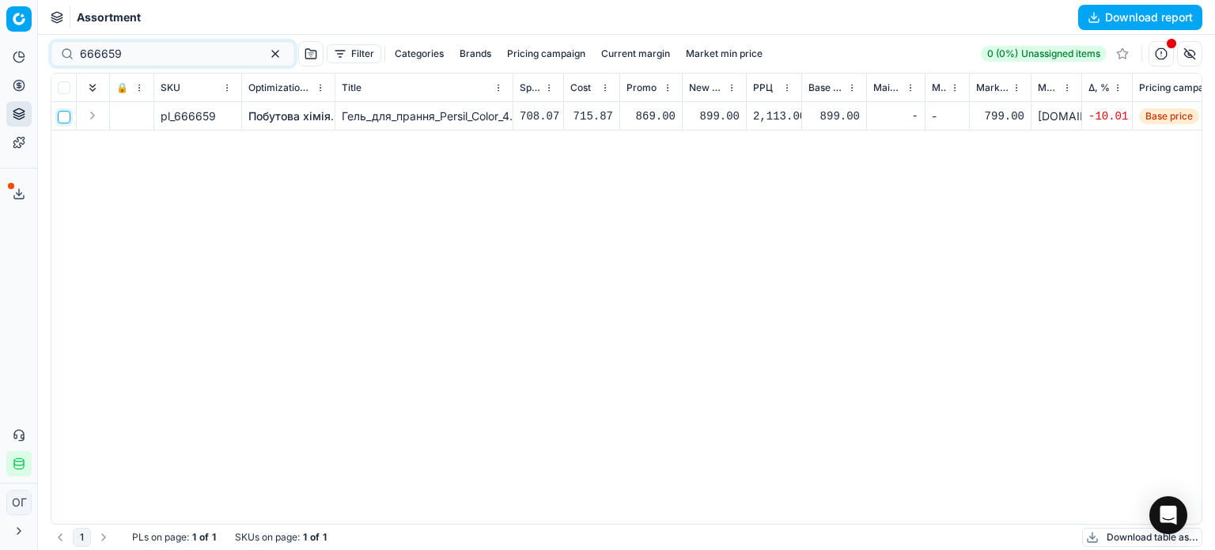
click at [62, 114] on input "checkbox" at bounding box center [64, 117] width 13 height 13
checkbox input "true"
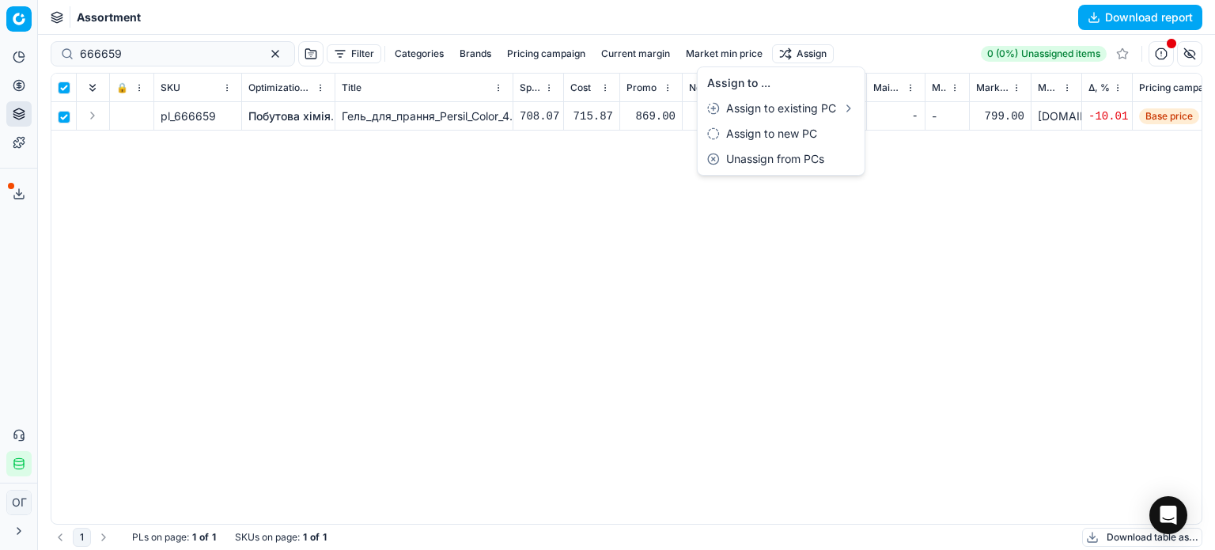
click at [777, 54] on html "Pricing platform Analytics Pricing Product portfolio Templates Export service 1…" at bounding box center [607, 275] width 1215 height 550
click at [804, 157] on div "Unassign from PCs" at bounding box center [781, 158] width 161 height 25
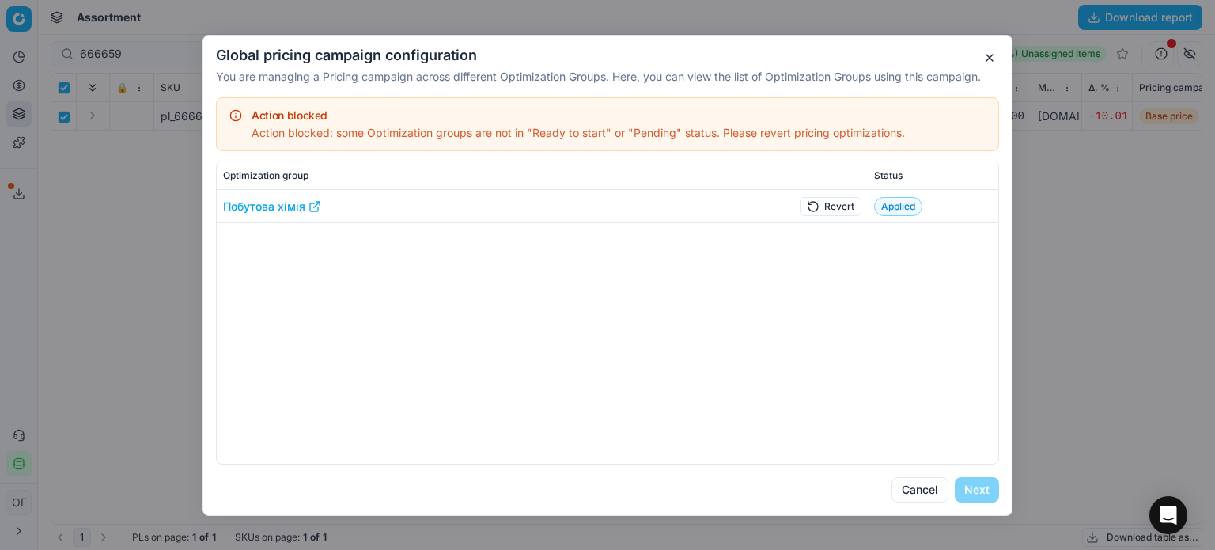
click at [841, 205] on button "Revert" at bounding box center [831, 205] width 62 height 19
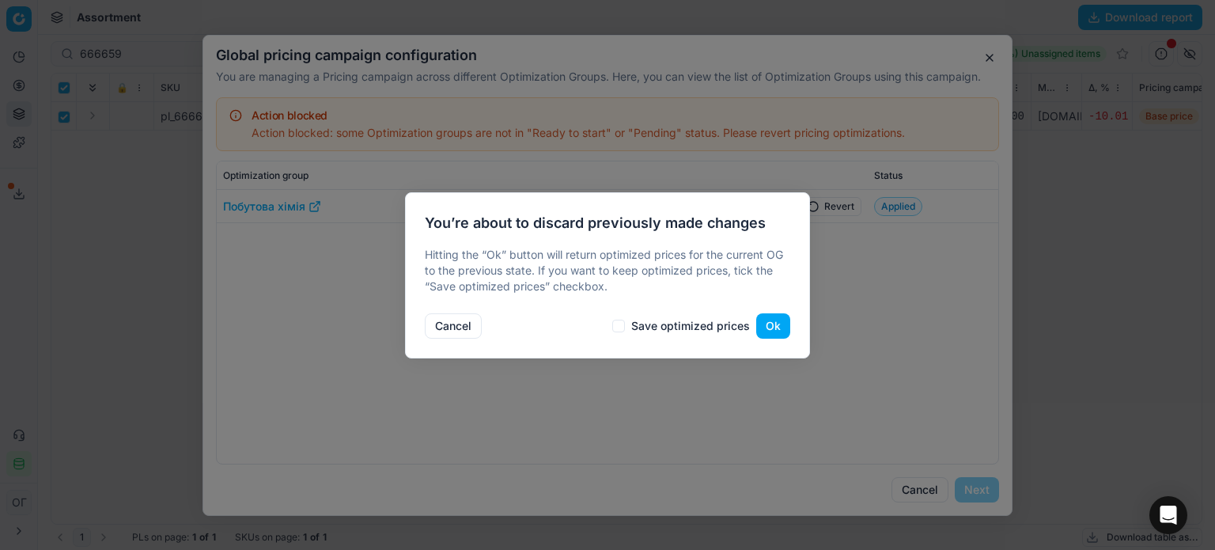
click at [735, 327] on label "Save optimized prices" at bounding box center [690, 325] width 119 height 11
click at [623, 322] on input "Save optimized prices" at bounding box center [618, 326] width 13 height 13
checkbox input "true"
click at [766, 328] on button "Ok" at bounding box center [773, 325] width 34 height 25
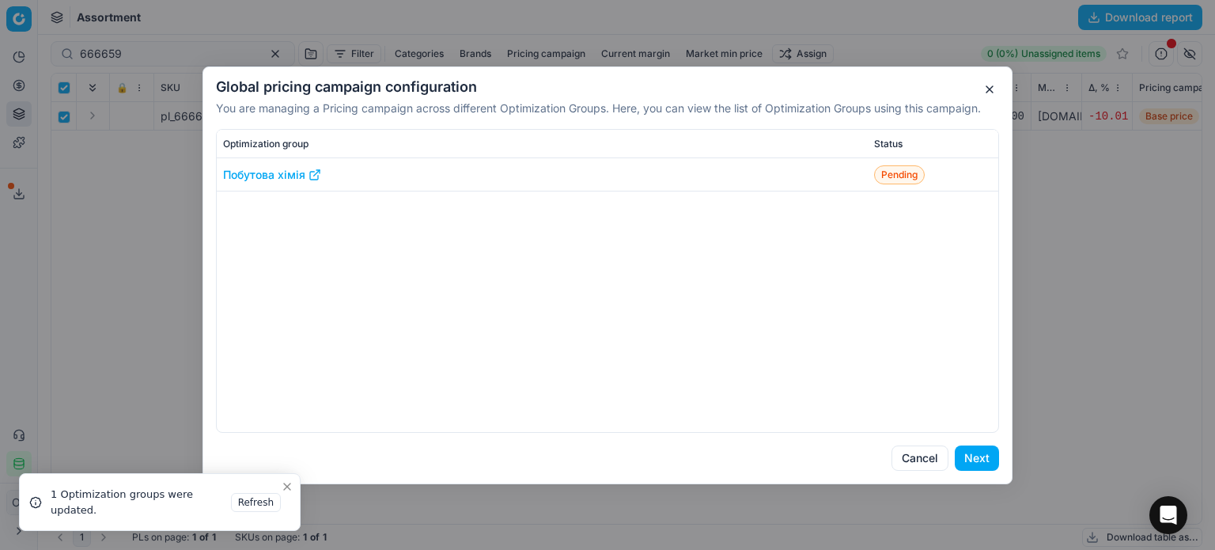
click at [983, 452] on button "Next" at bounding box center [977, 457] width 44 height 25
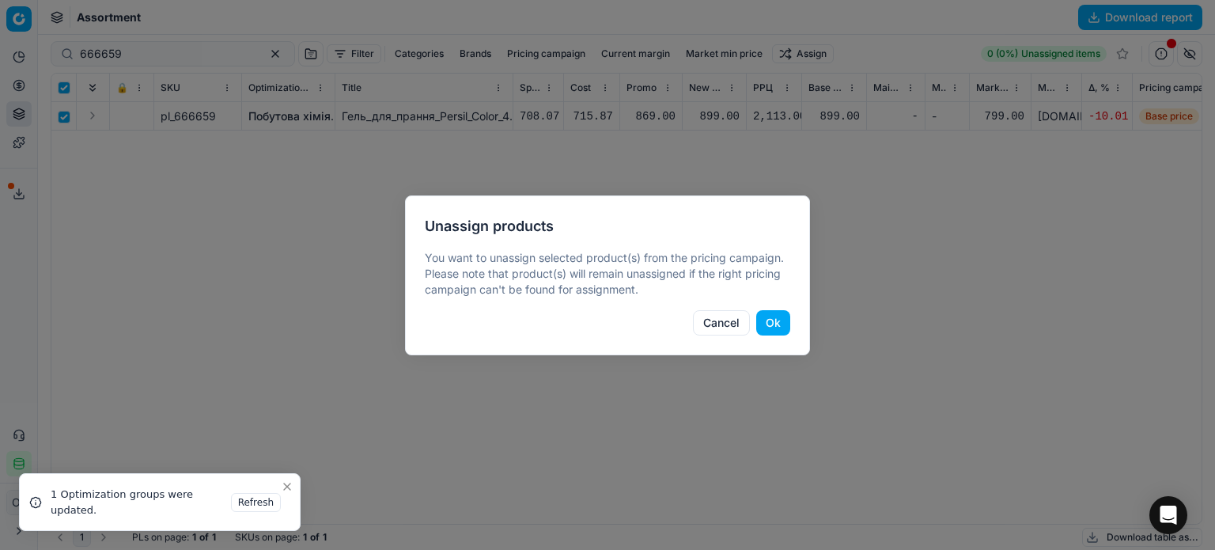
click at [769, 323] on button "Ok" at bounding box center [773, 322] width 34 height 25
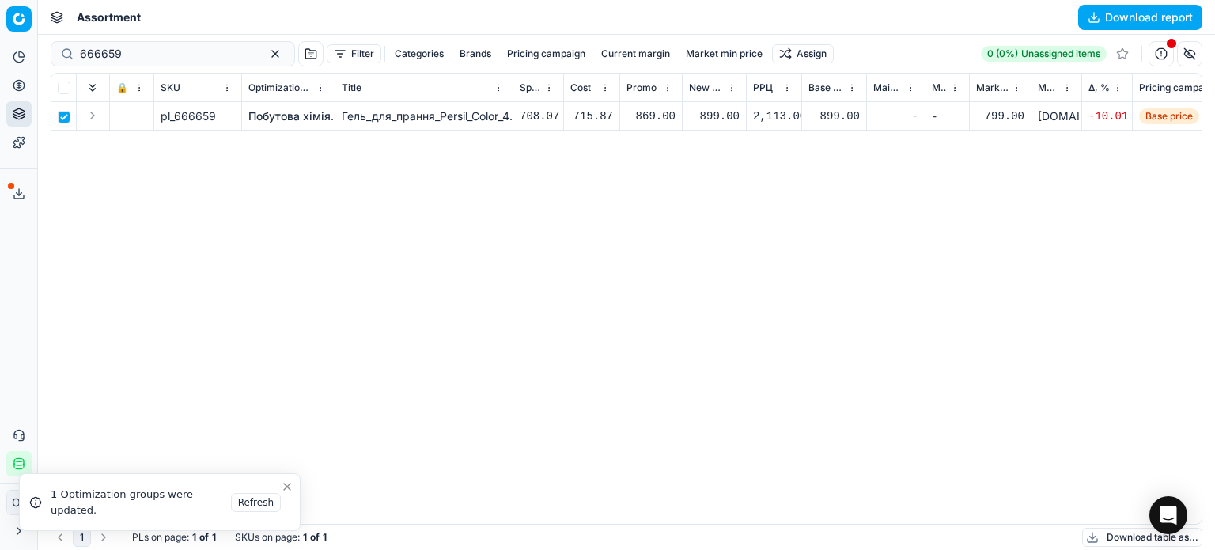
checkbox input "false"
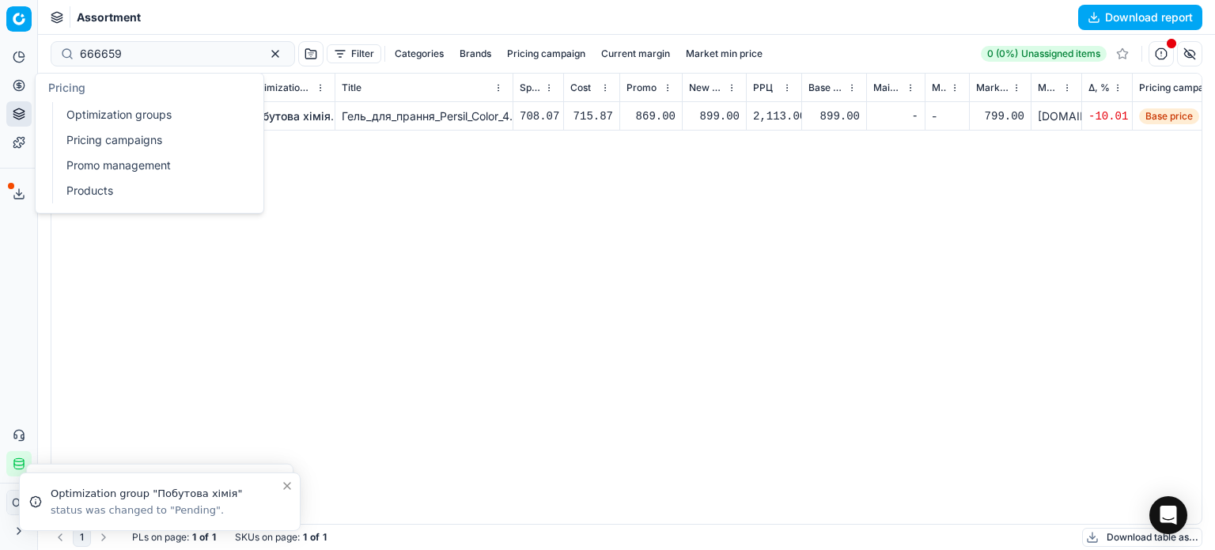
click at [23, 87] on circle at bounding box center [18, 85] width 10 height 10
click at [101, 113] on link "Optimization groups" at bounding box center [152, 115] width 184 height 22
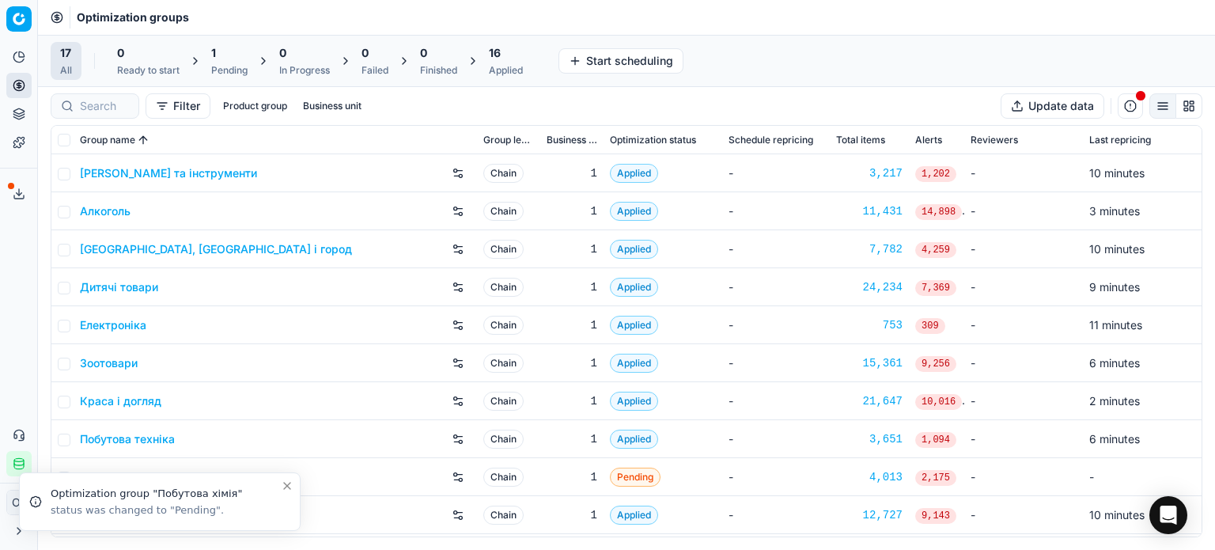
click at [501, 62] on div "16 Applied" at bounding box center [506, 61] width 34 height 32
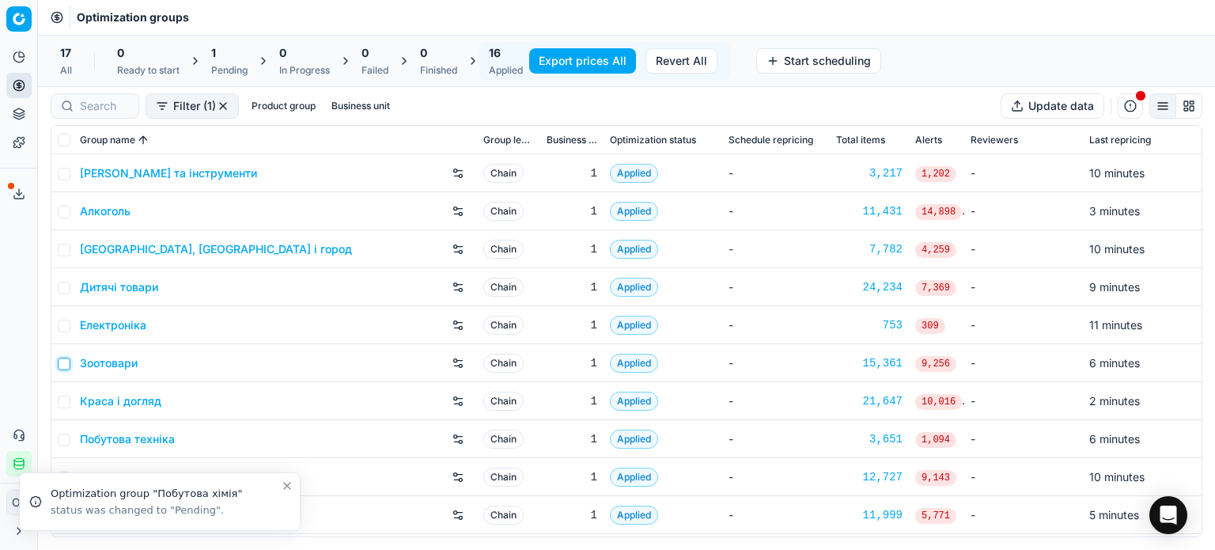
click at [62, 363] on input "checkbox" at bounding box center [64, 363] width 13 height 13
checkbox input "true"
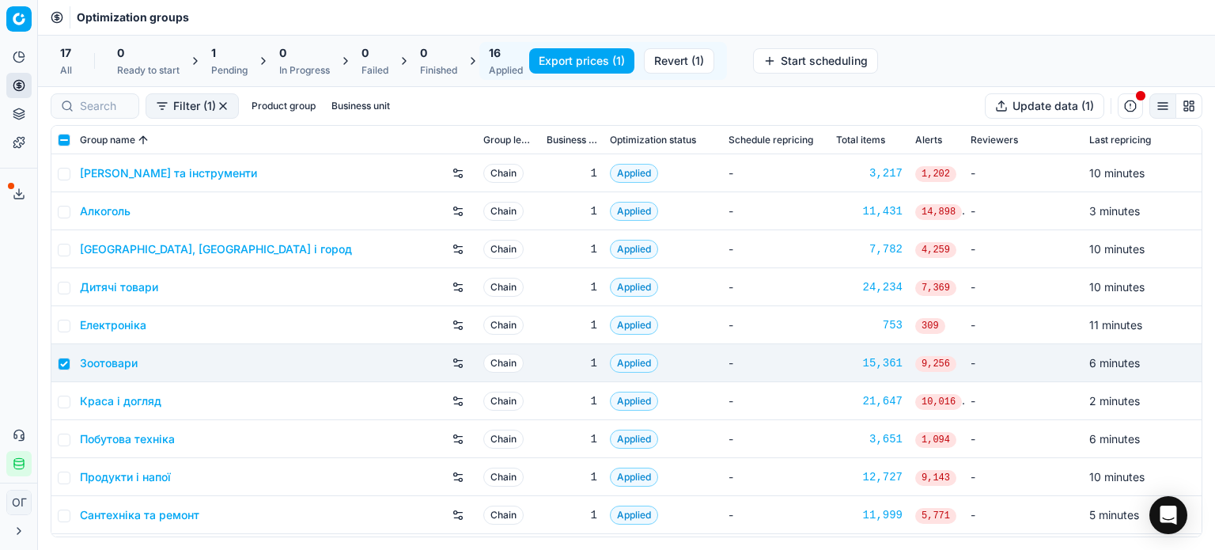
click at [688, 66] on button "Revert (1)" at bounding box center [679, 60] width 70 height 25
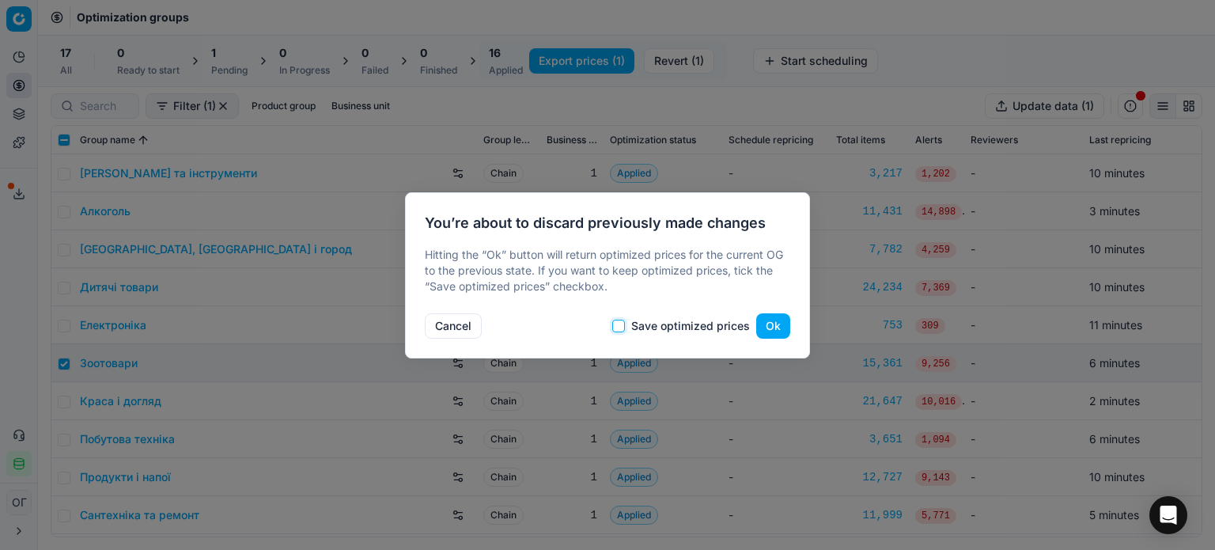
click at [622, 322] on input "Save optimized prices" at bounding box center [618, 326] width 13 height 13
checkbox input "true"
drag, startPoint x: 767, startPoint y: 325, endPoint x: 582, endPoint y: 251, distance: 199.1
click at [767, 325] on button "Ok" at bounding box center [773, 325] width 34 height 25
checkbox input "false"
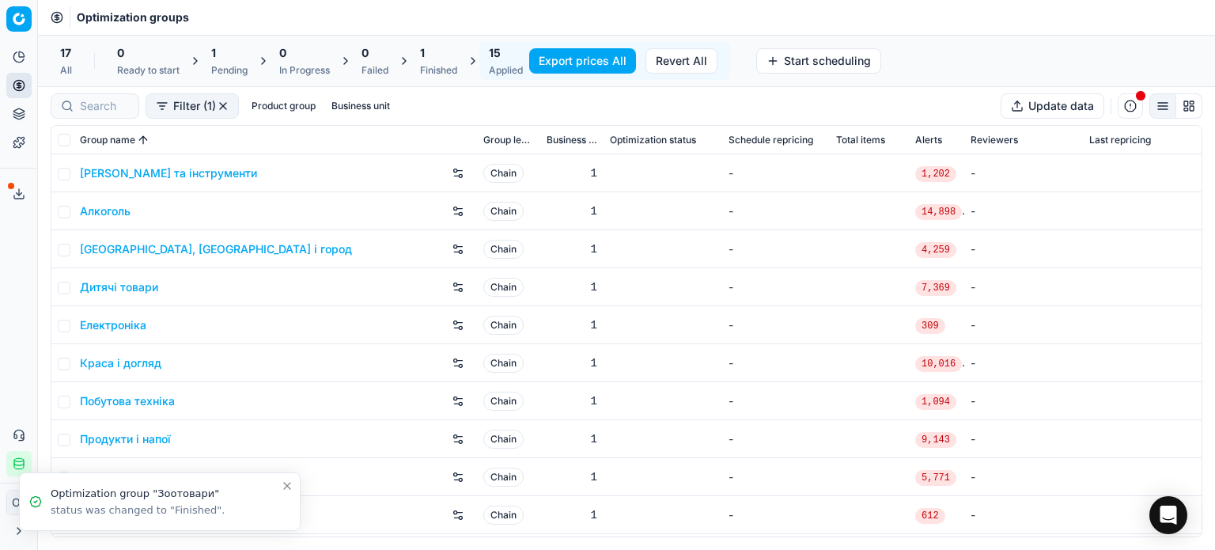
click at [234, 53] on div "1" at bounding box center [229, 53] width 36 height 16
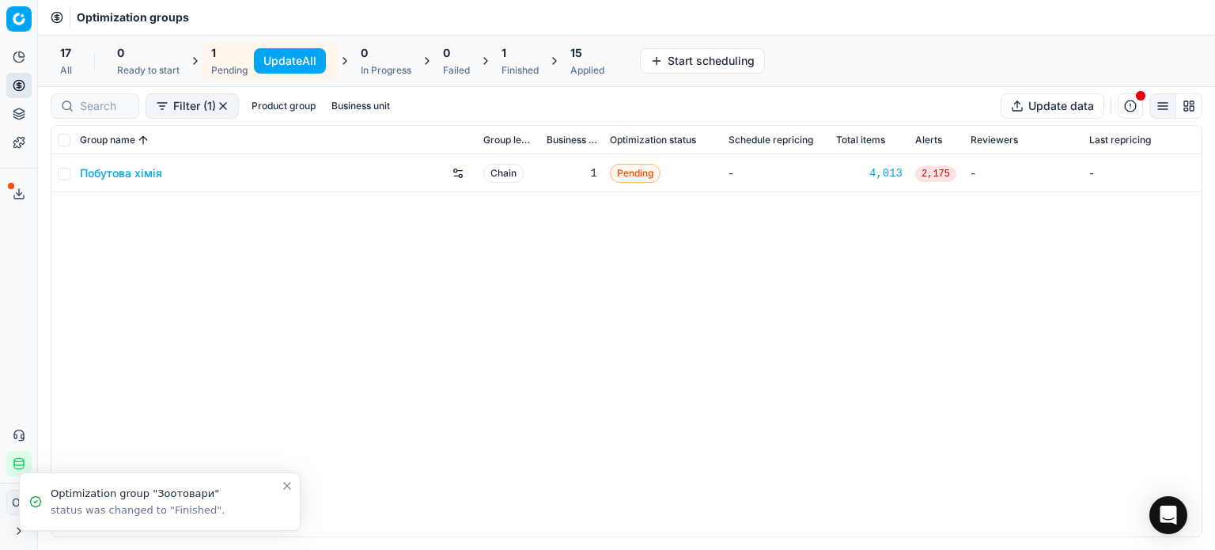
click at [294, 64] on button "Update All" at bounding box center [290, 60] width 72 height 25
click at [513, 66] on div "Finished" at bounding box center [519, 70] width 37 height 13
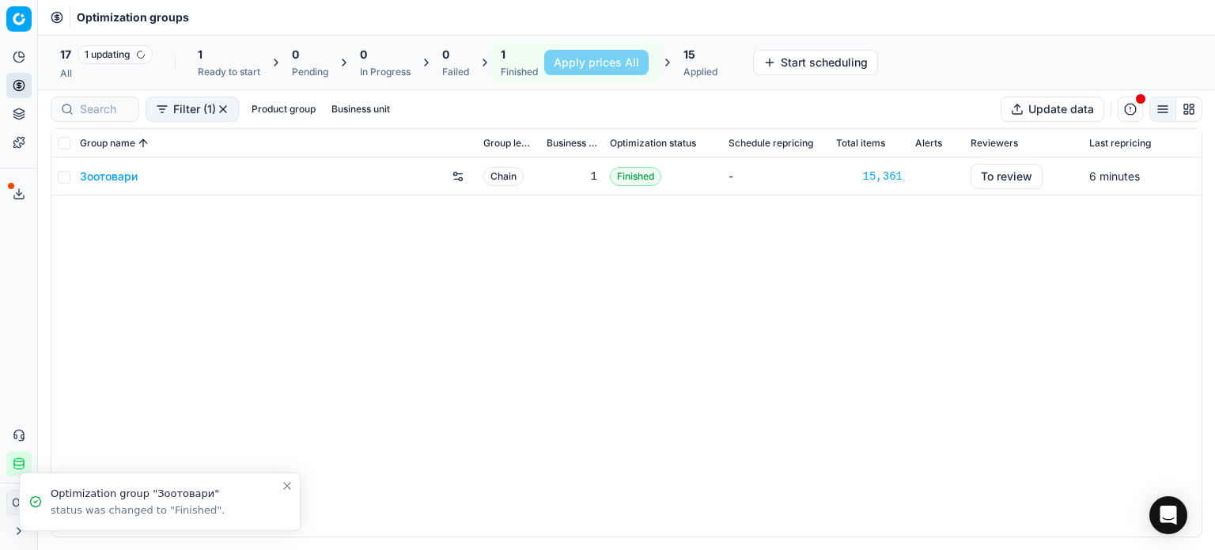
click at [100, 176] on link "Зоотовари" at bounding box center [109, 176] width 58 height 16
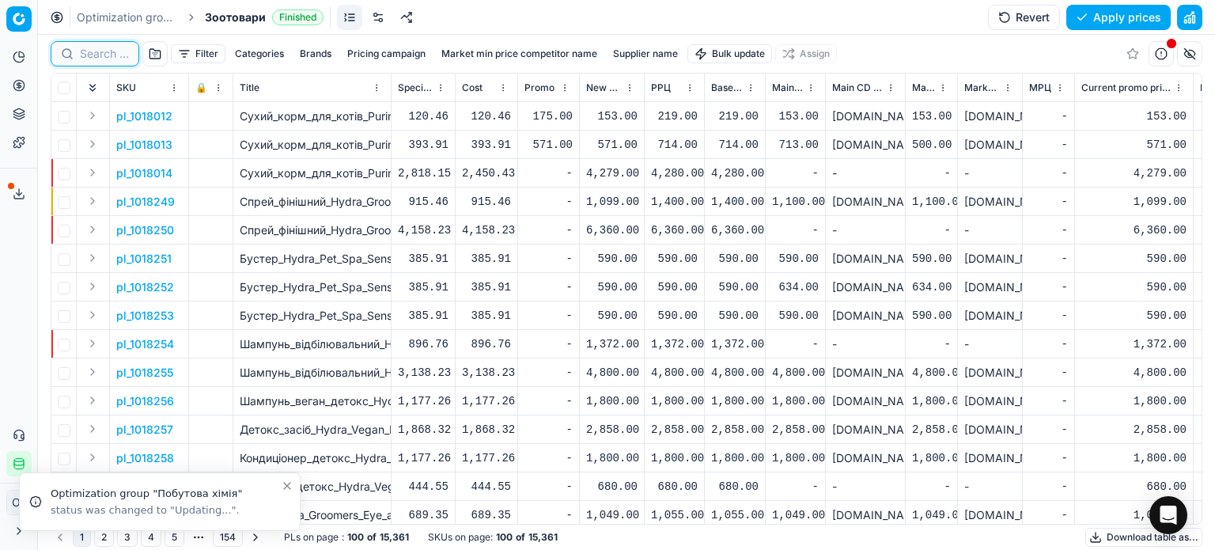
click at [89, 55] on input at bounding box center [104, 54] width 49 height 16
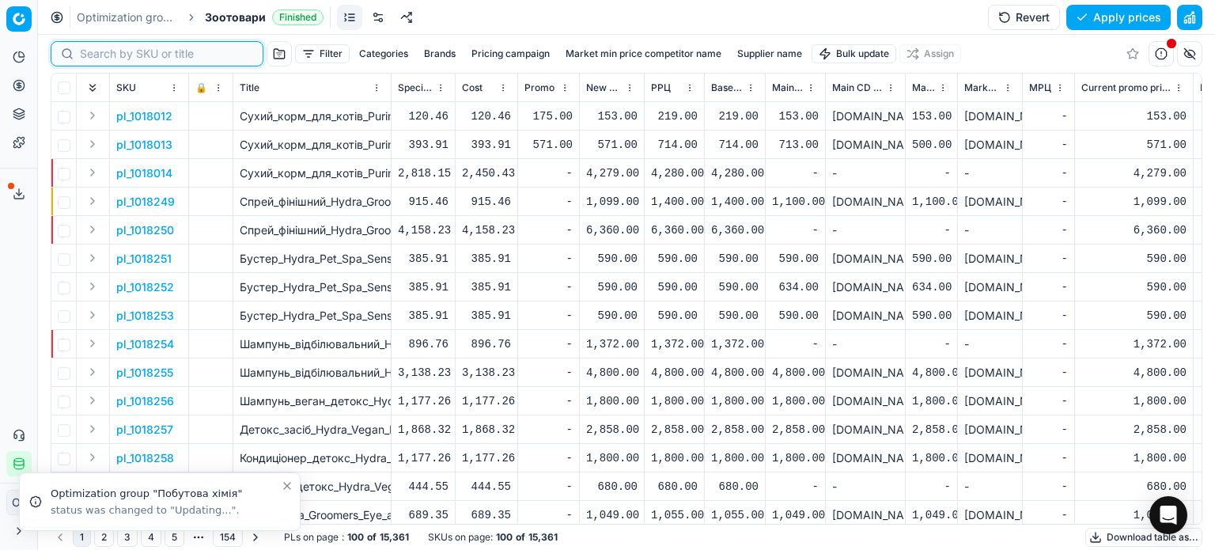
paste input "437853"
type input "437853"
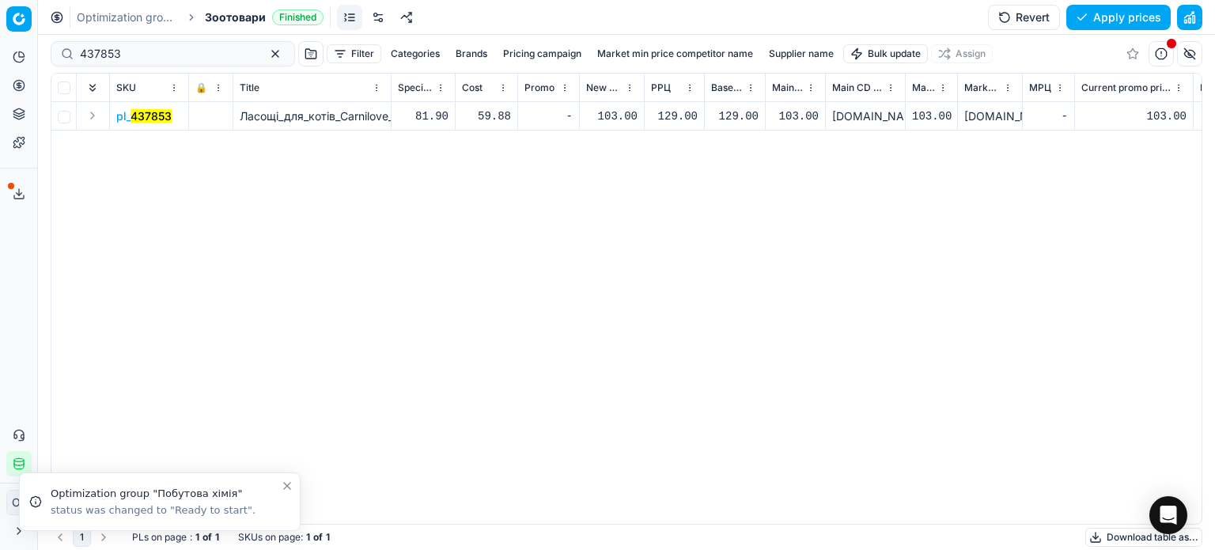
click at [625, 113] on div "103.00" at bounding box center [611, 116] width 51 height 16
type input "1"
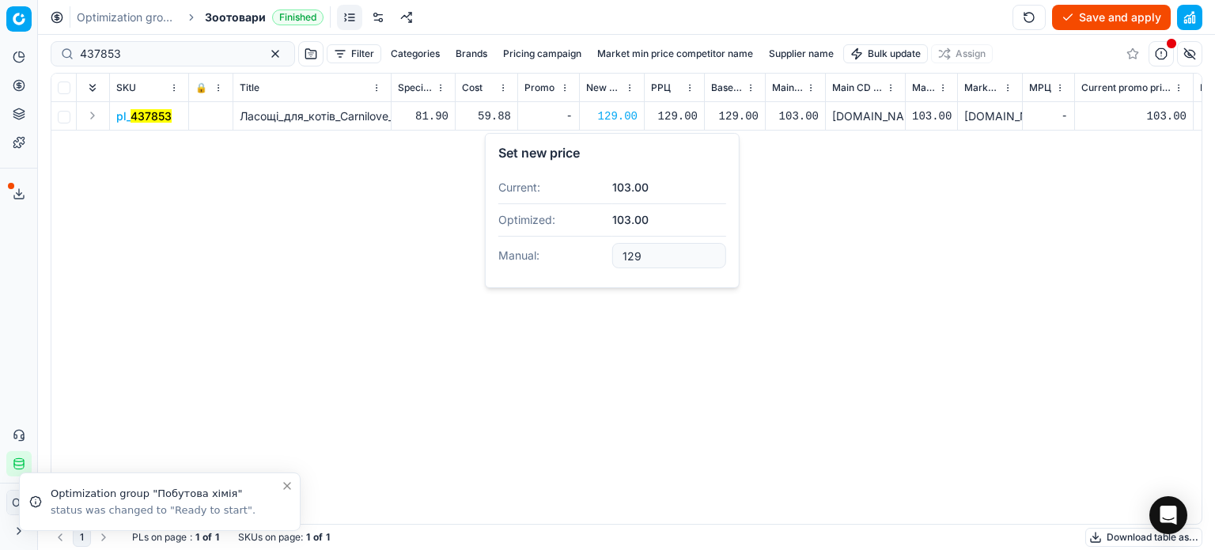
type input "129.00"
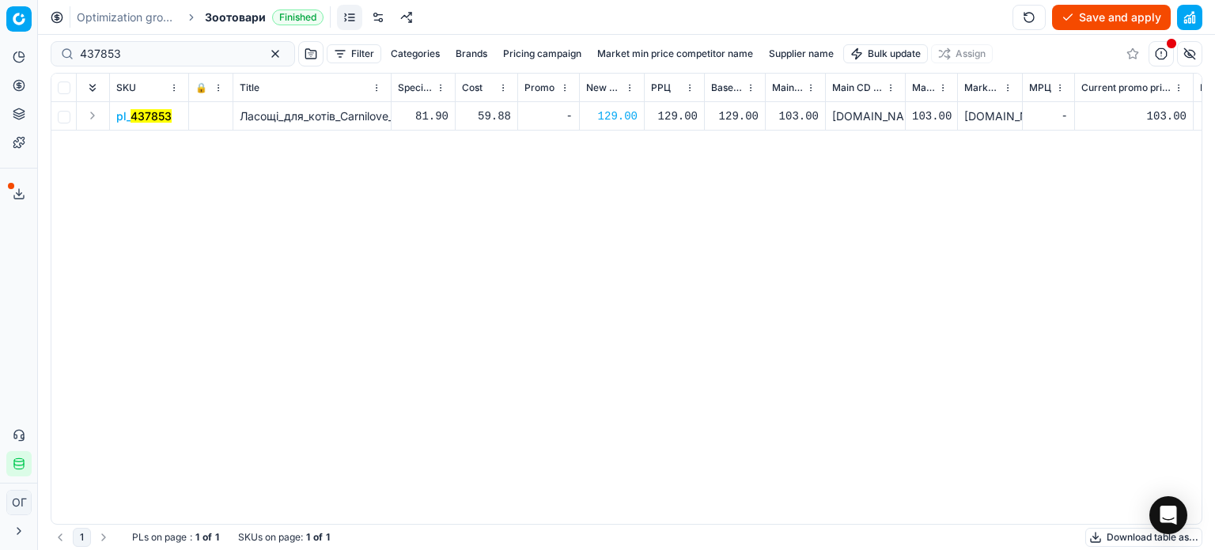
click at [1098, 20] on button "Save and apply" at bounding box center [1111, 17] width 119 height 25
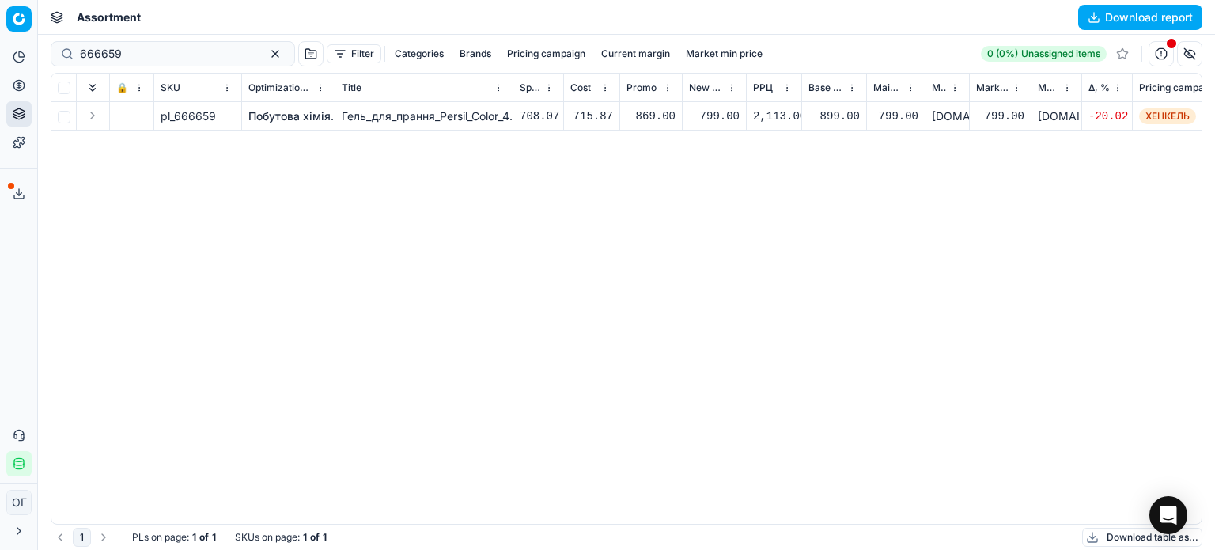
click at [19, 186] on button "Export service" at bounding box center [18, 193] width 25 height 25
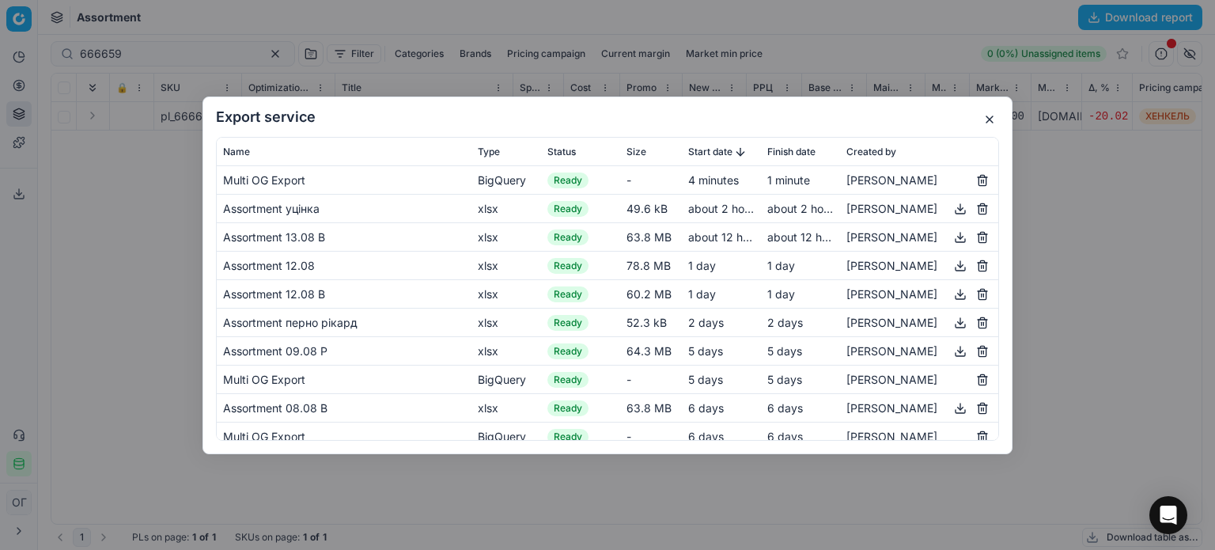
click at [993, 116] on button "button" at bounding box center [989, 119] width 19 height 19
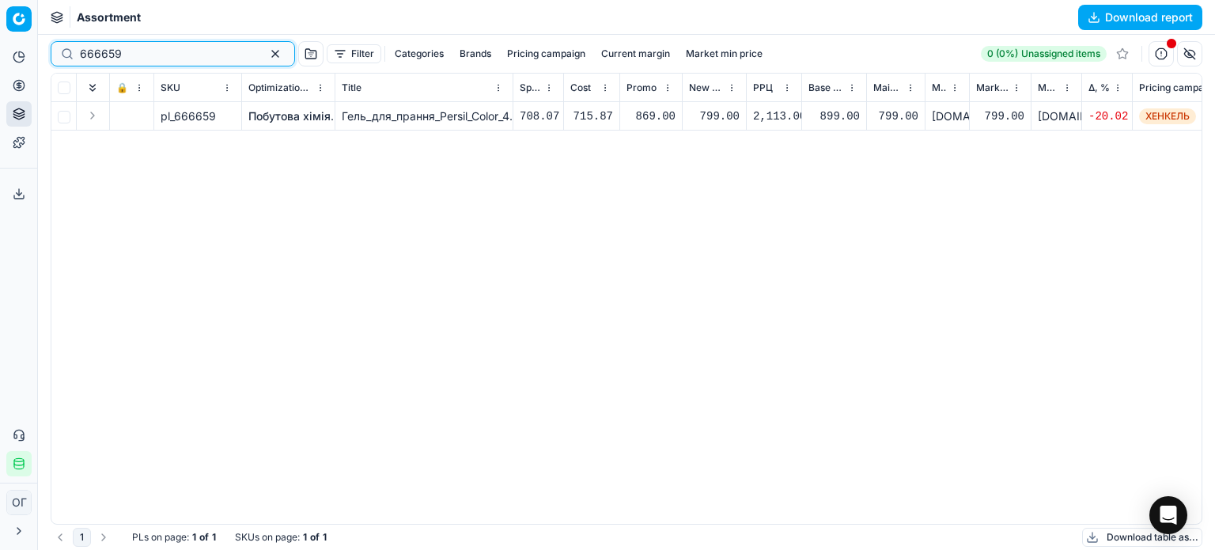
click at [266, 55] on button "button" at bounding box center [275, 53] width 19 height 19
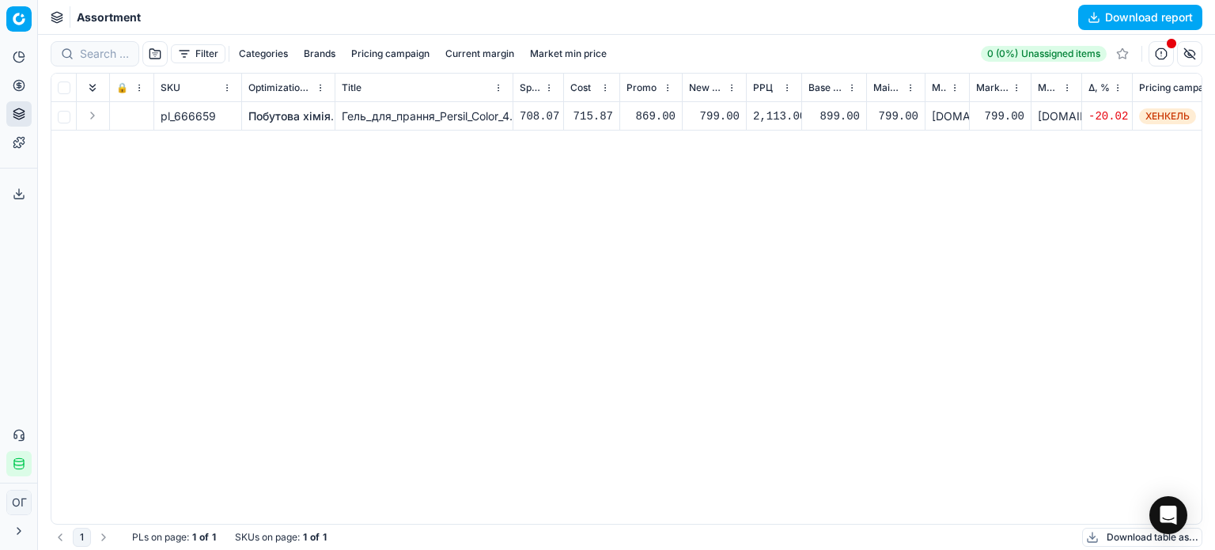
drag, startPoint x: 244, startPoint y: 26, endPoint x: 250, endPoint y: 19, distance: 9.5
click at [245, 25] on div "Assortment Download report" at bounding box center [626, 17] width 1177 height 35
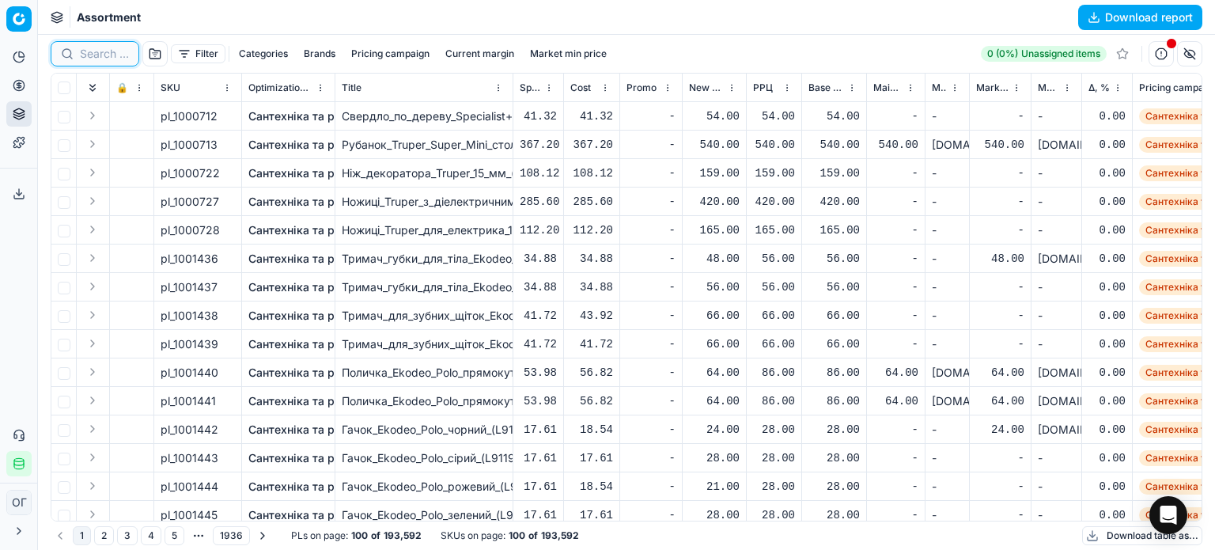
click at [92, 51] on input at bounding box center [104, 54] width 49 height 16
paste input "666659"
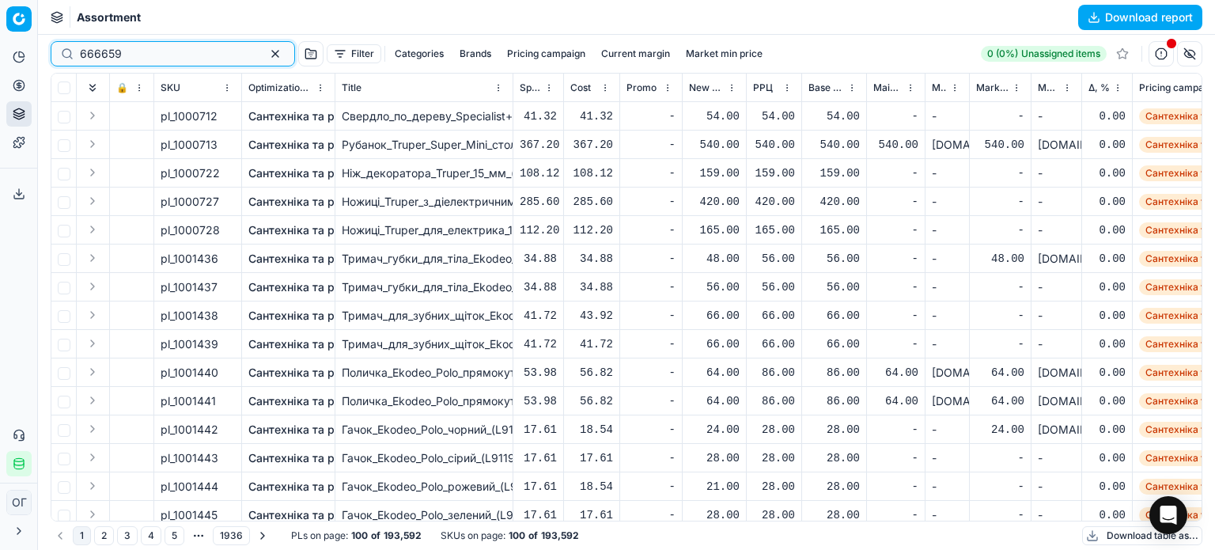
type input "666659"
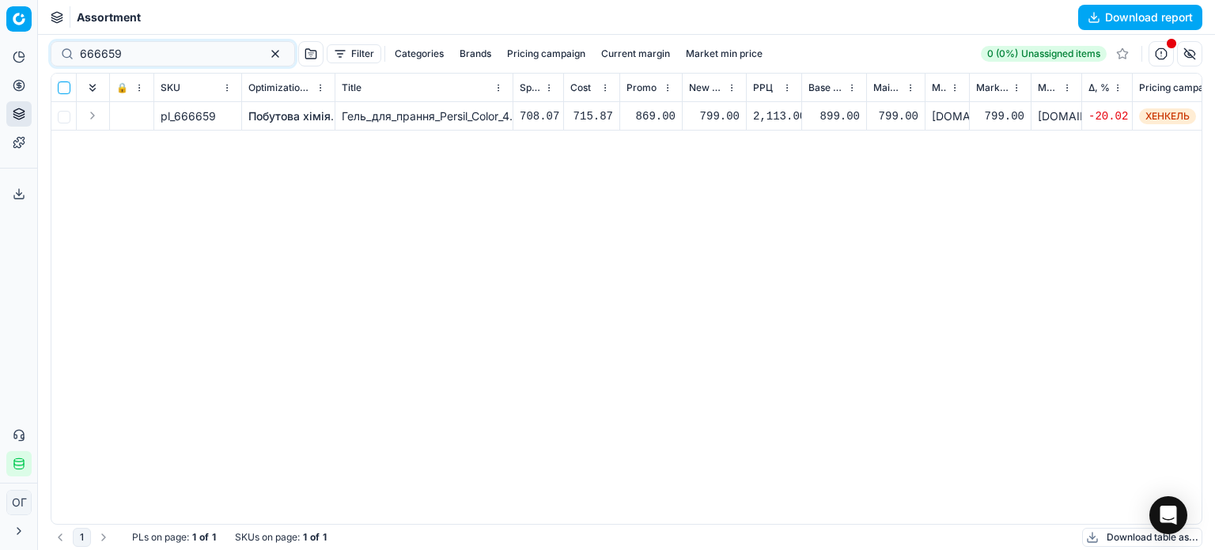
click at [59, 88] on input "checkbox" at bounding box center [64, 87] width 13 height 13
checkbox input "true"
click at [775, 47] on html "Pricing platform Analytics Pricing Product portfolio Templates Export service 1…" at bounding box center [607, 275] width 1215 height 550
